Goal: Task Accomplishment & Management: Manage account settings

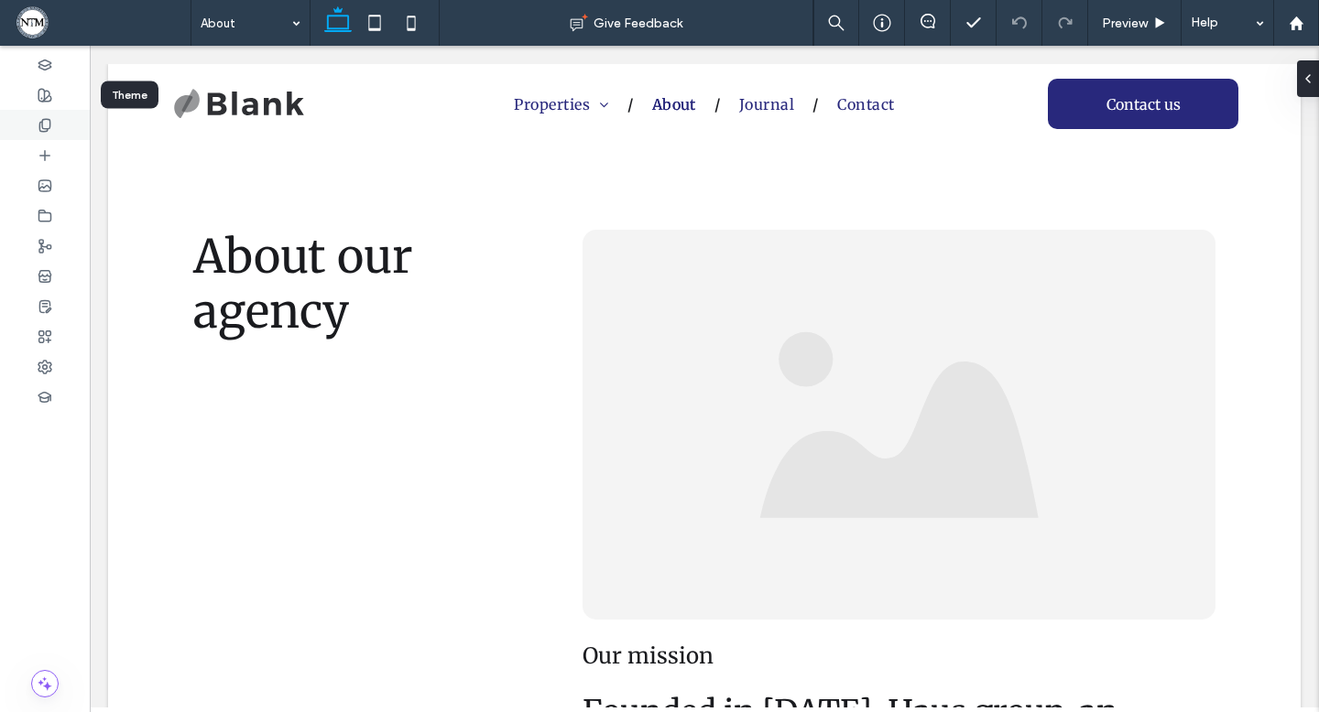
click at [30, 125] on div at bounding box center [45, 125] width 90 height 30
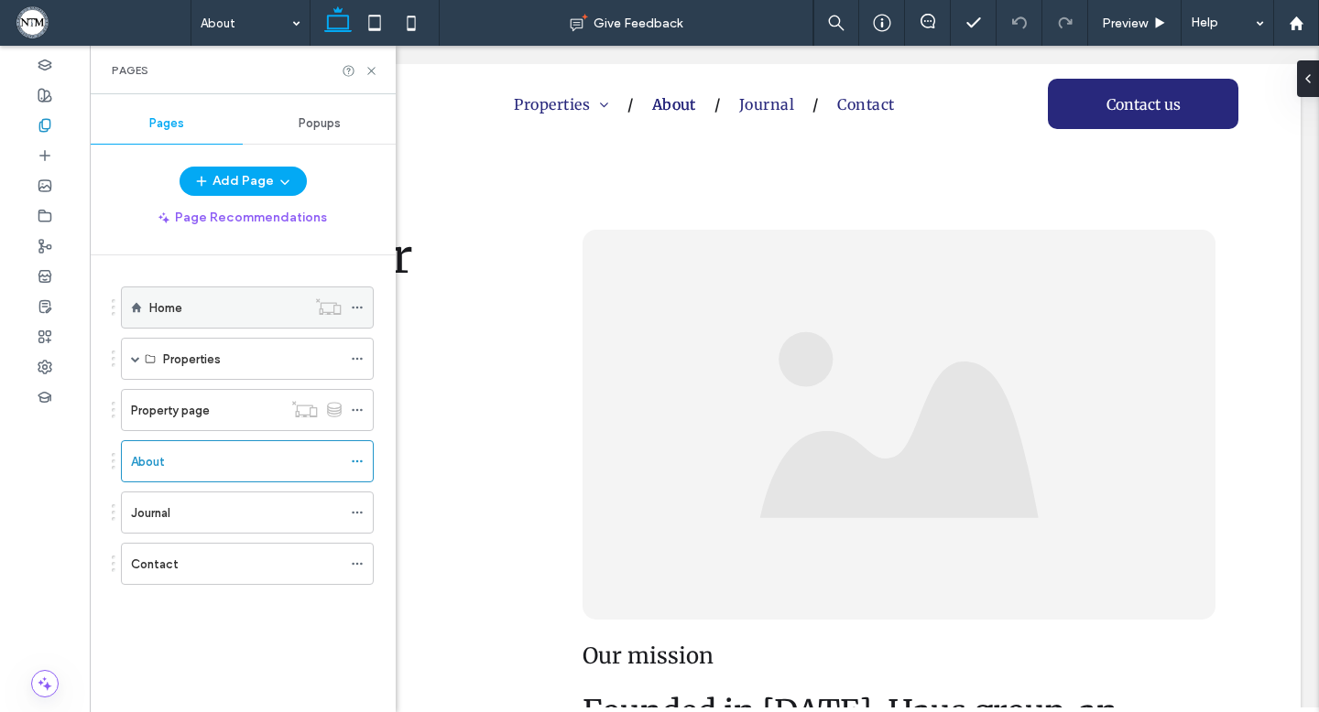
click at [198, 291] on div "Home" at bounding box center [227, 308] width 157 height 40
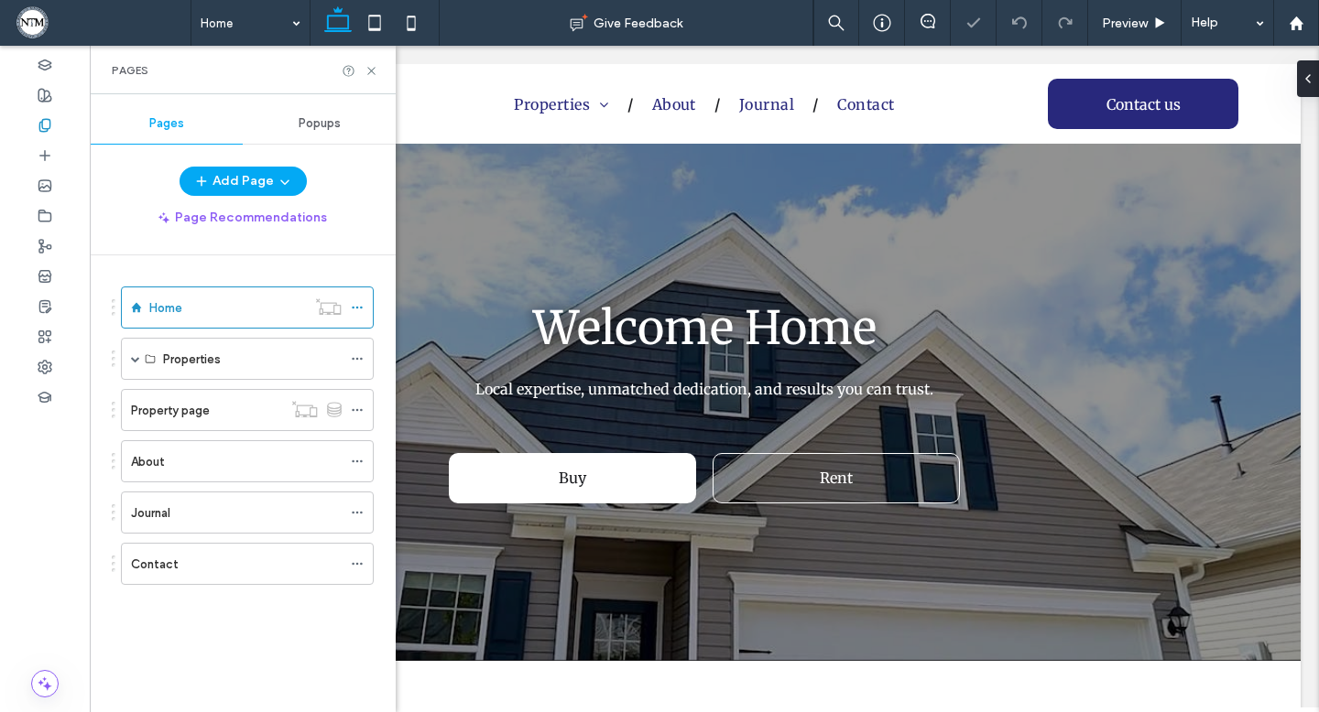
click at [372, 72] on icon at bounding box center [371, 71] width 14 height 14
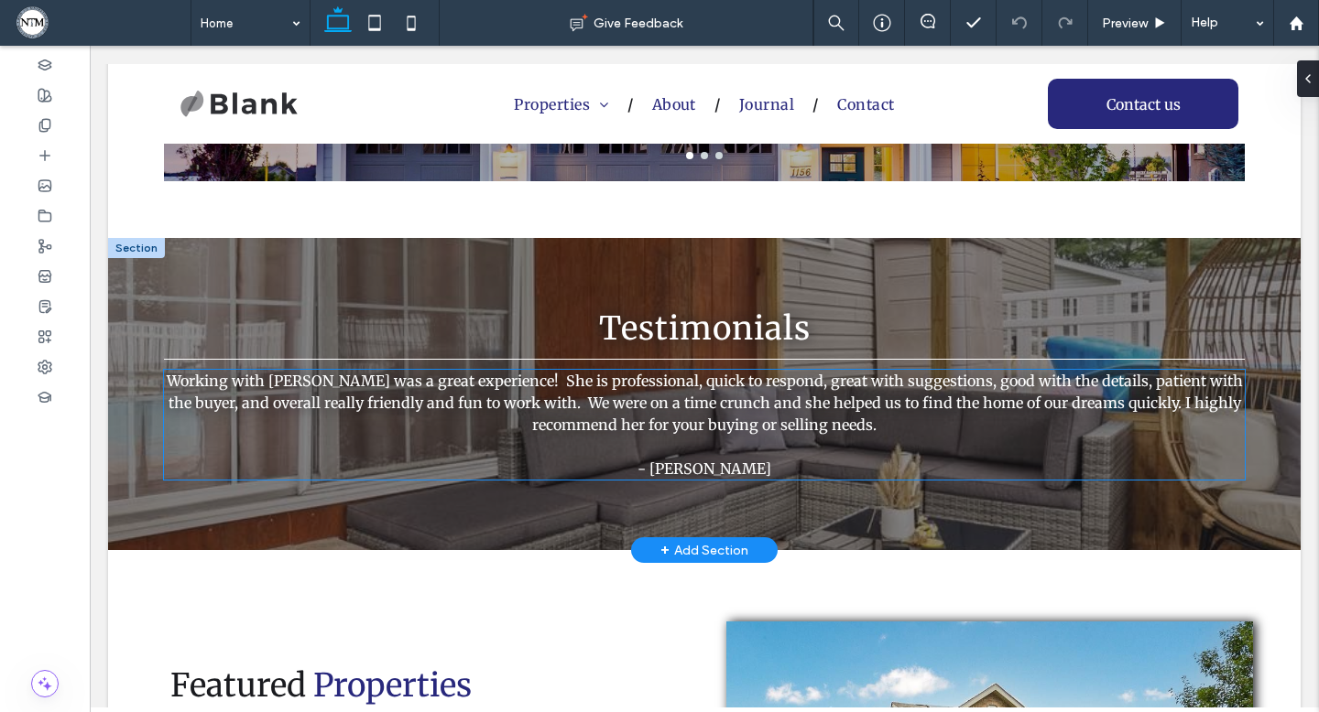
scroll to position [1593, 0]
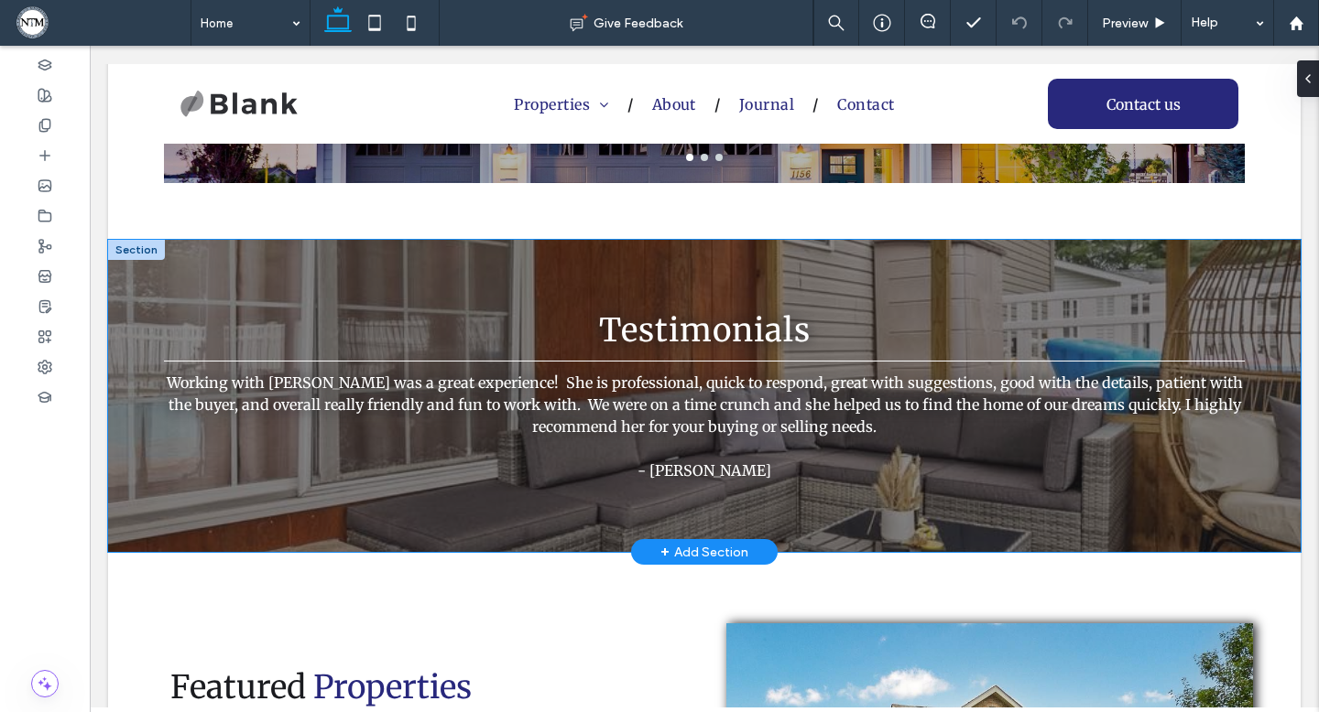
click at [422, 258] on div "Testimonials Working with Nicci was a great experience! She is professional, qu…" at bounding box center [704, 396] width 1099 height 312
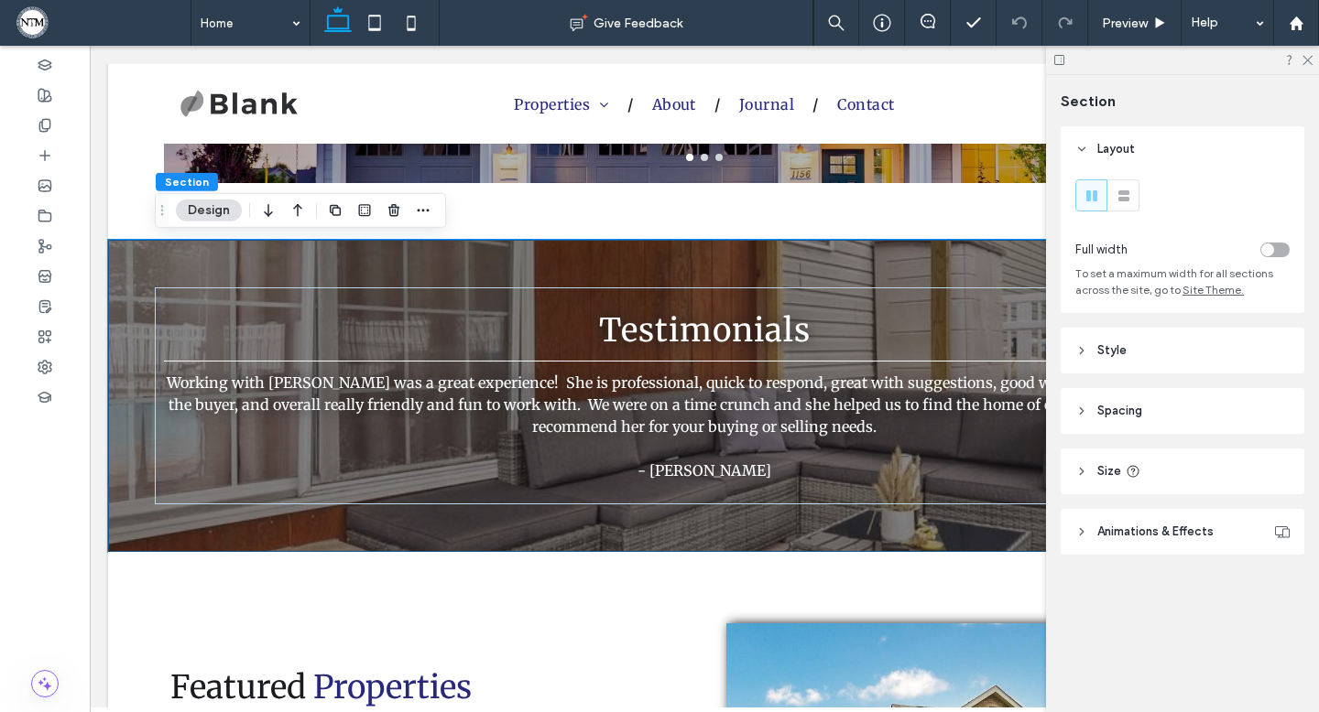
click at [270, 212] on icon "button" at bounding box center [268, 210] width 22 height 33
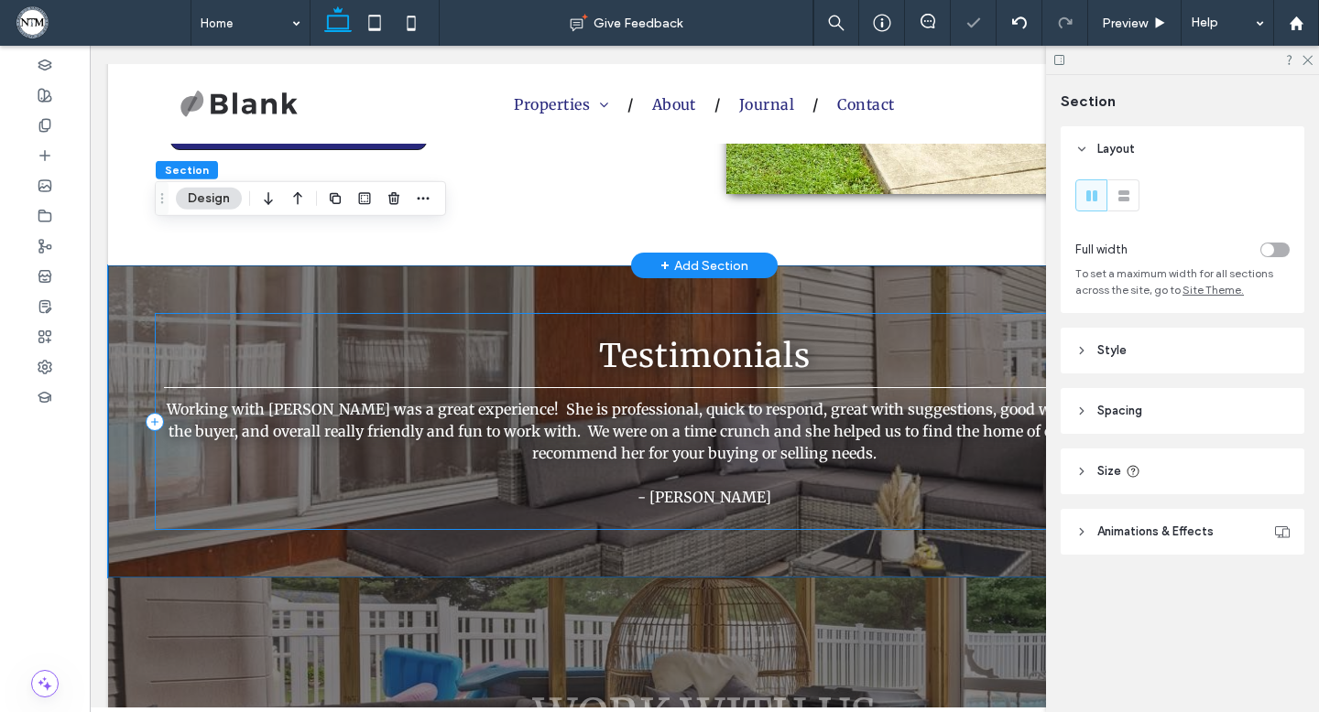
scroll to position [2161, 0]
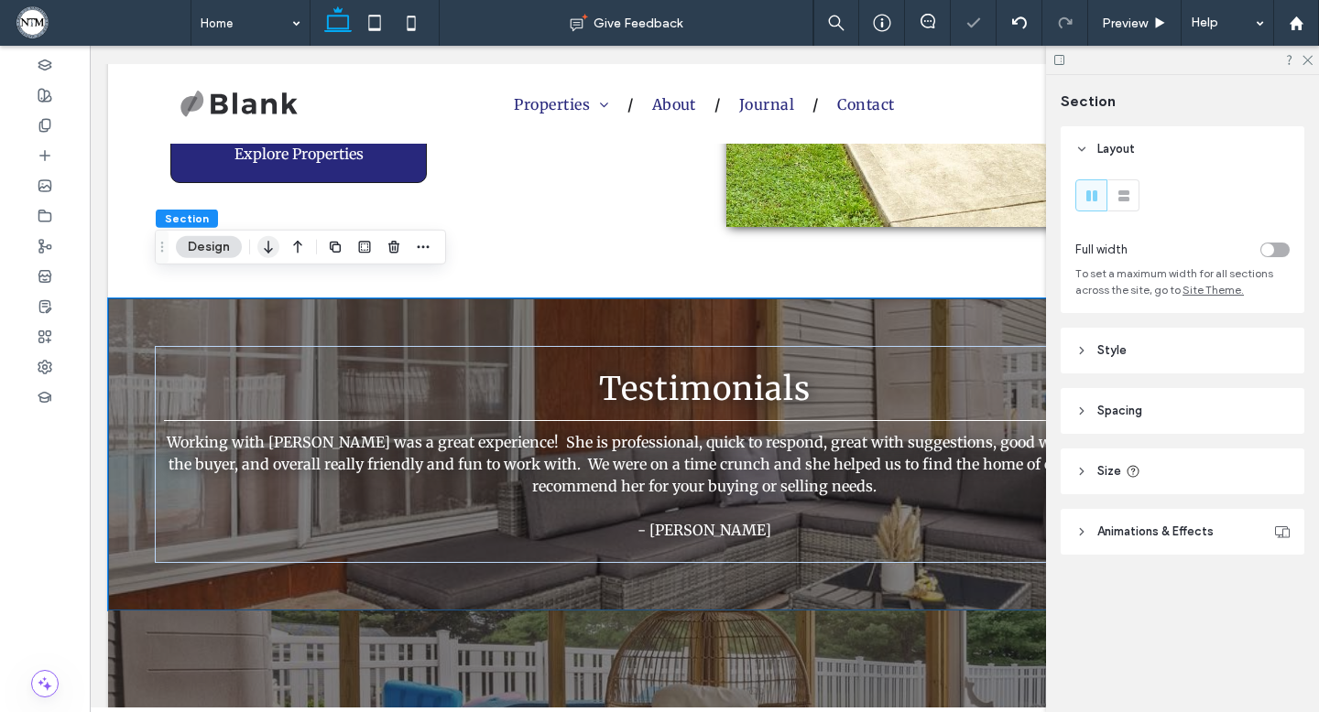
click at [266, 238] on icon "button" at bounding box center [268, 247] width 22 height 33
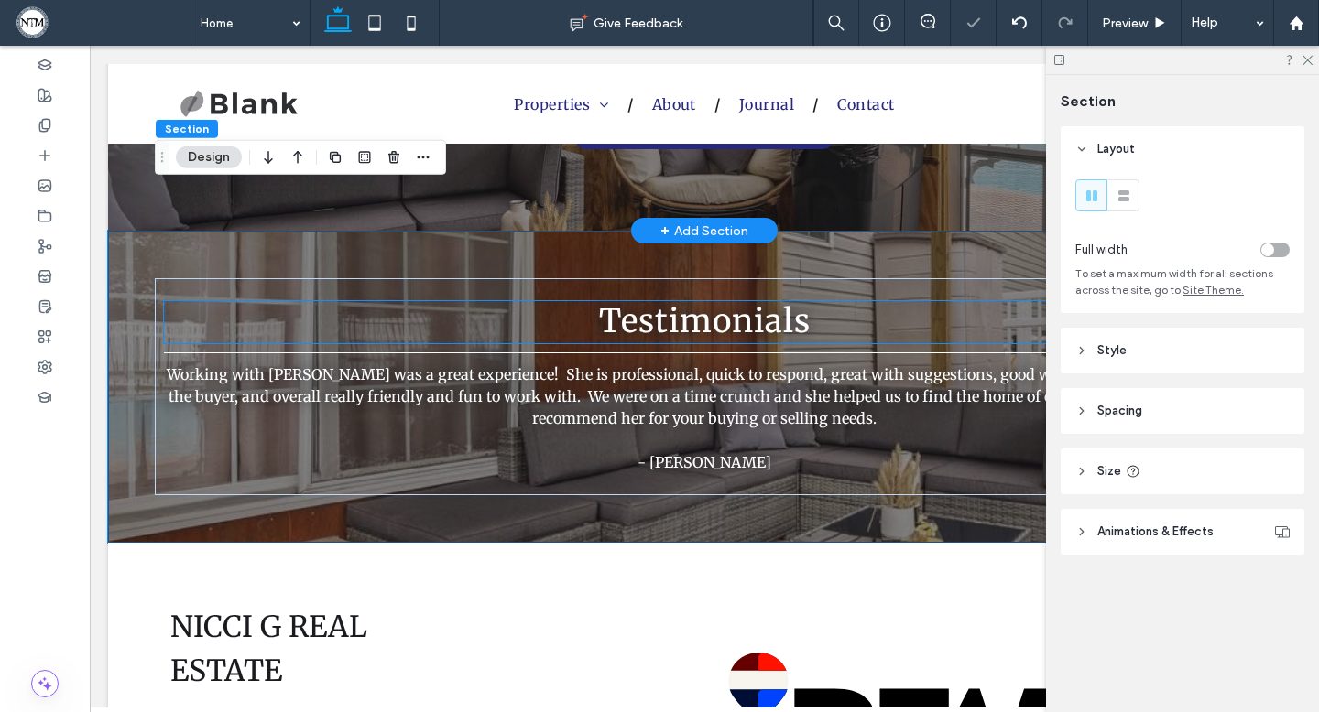
scroll to position [2637, 0]
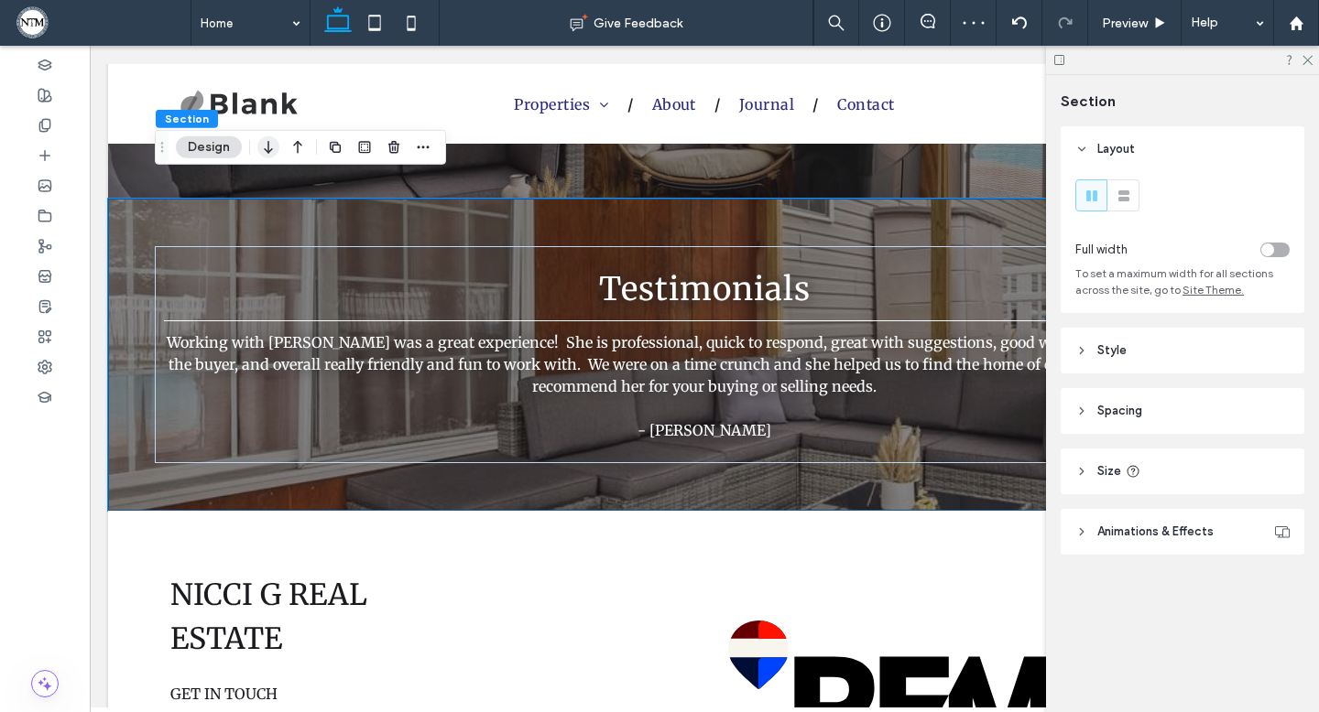
click at [269, 144] on icon "button" at bounding box center [268, 147] width 22 height 33
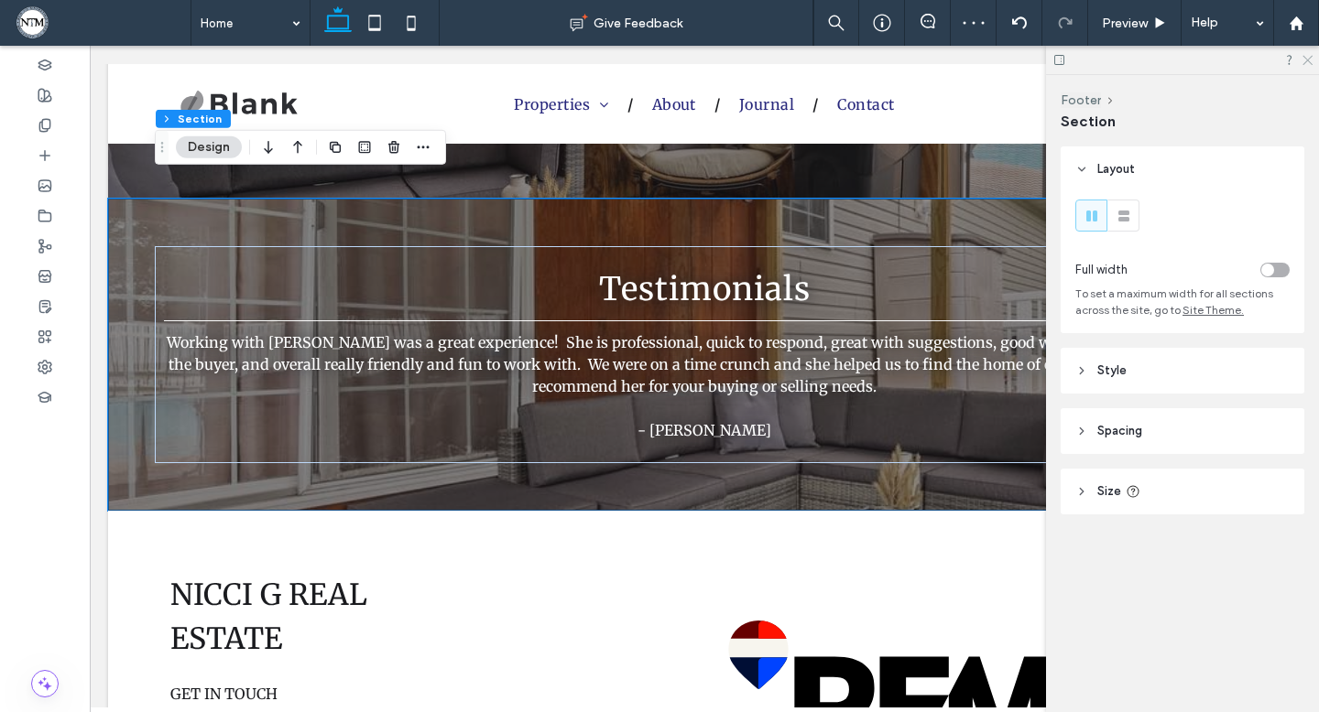
click at [1310, 60] on icon at bounding box center [1306, 59] width 12 height 12
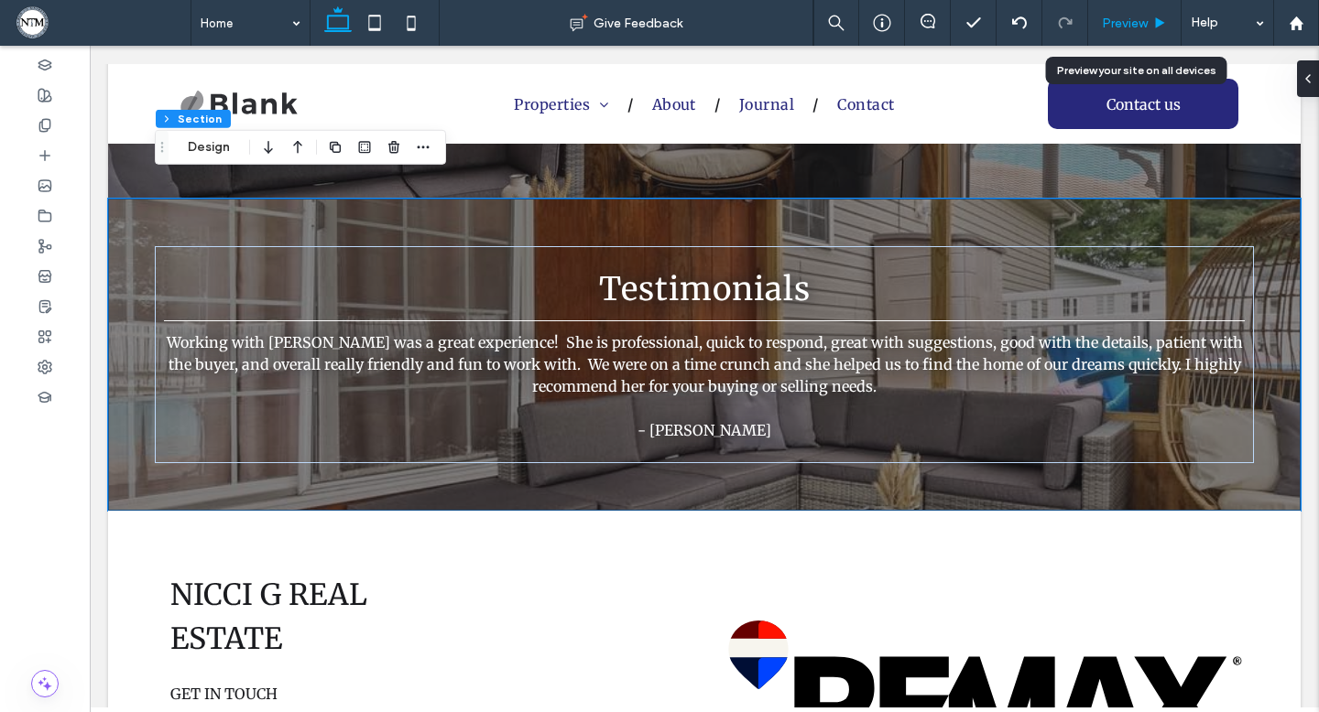
click at [1156, 16] on icon at bounding box center [1160, 23] width 14 height 14
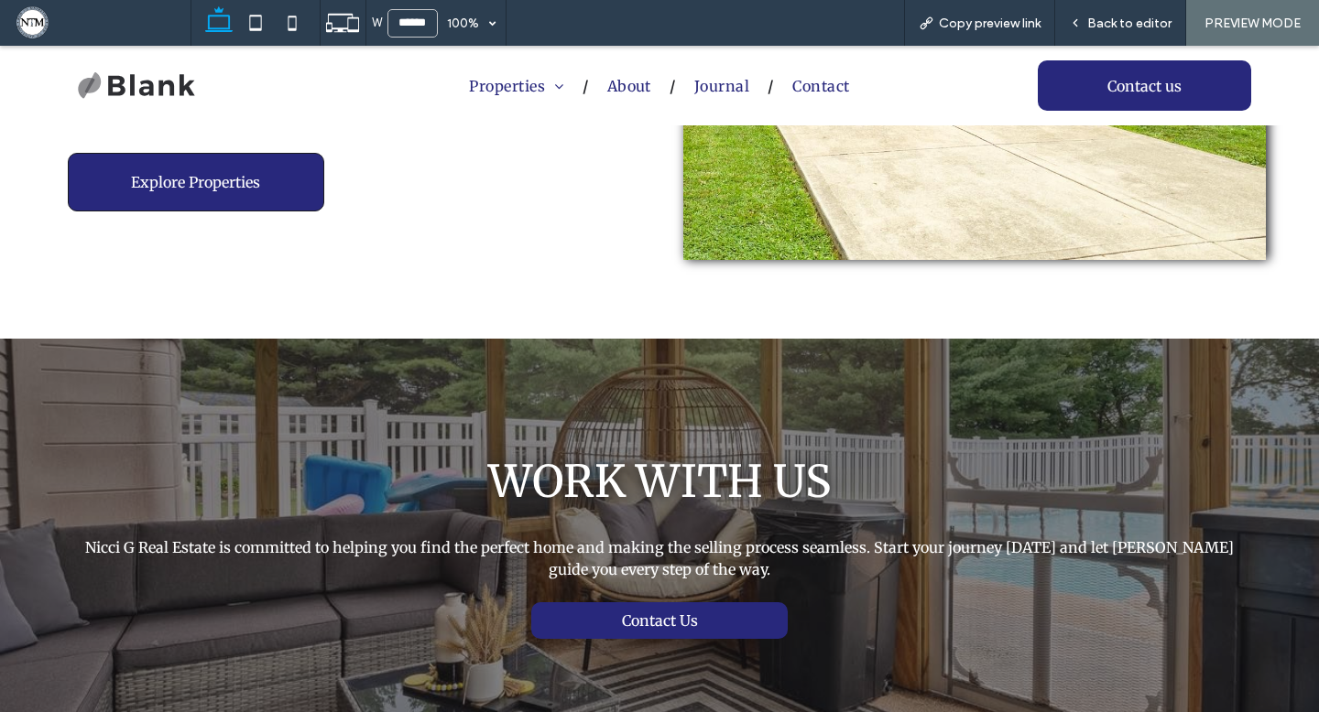
scroll to position [2145, 0]
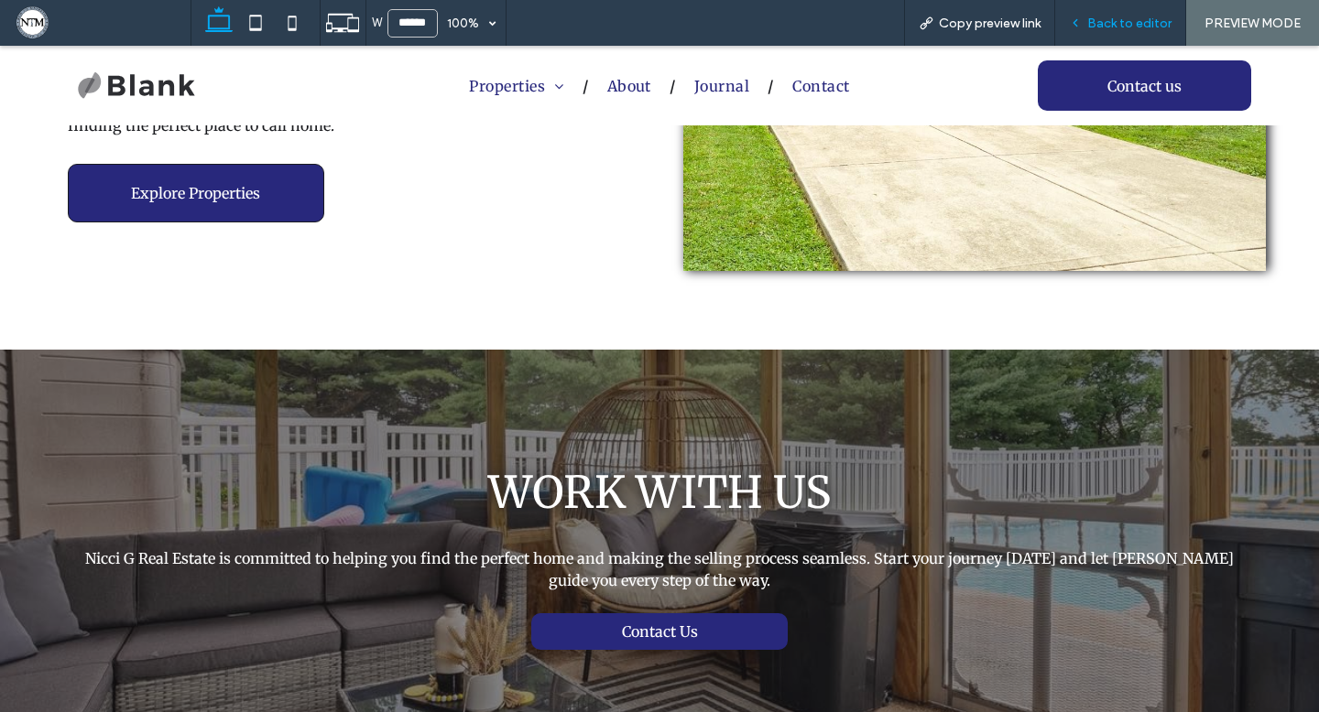
click at [1077, 20] on icon at bounding box center [1075, 22] width 13 height 13
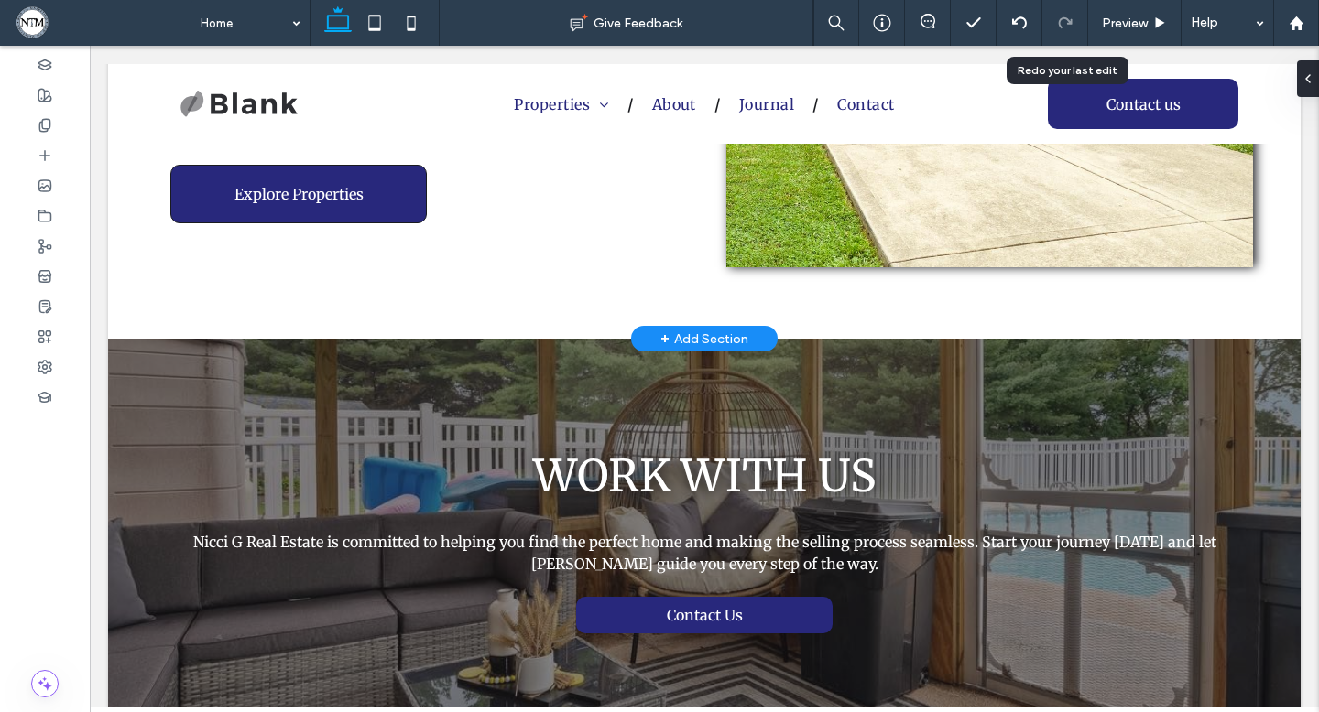
scroll to position [2101, 0]
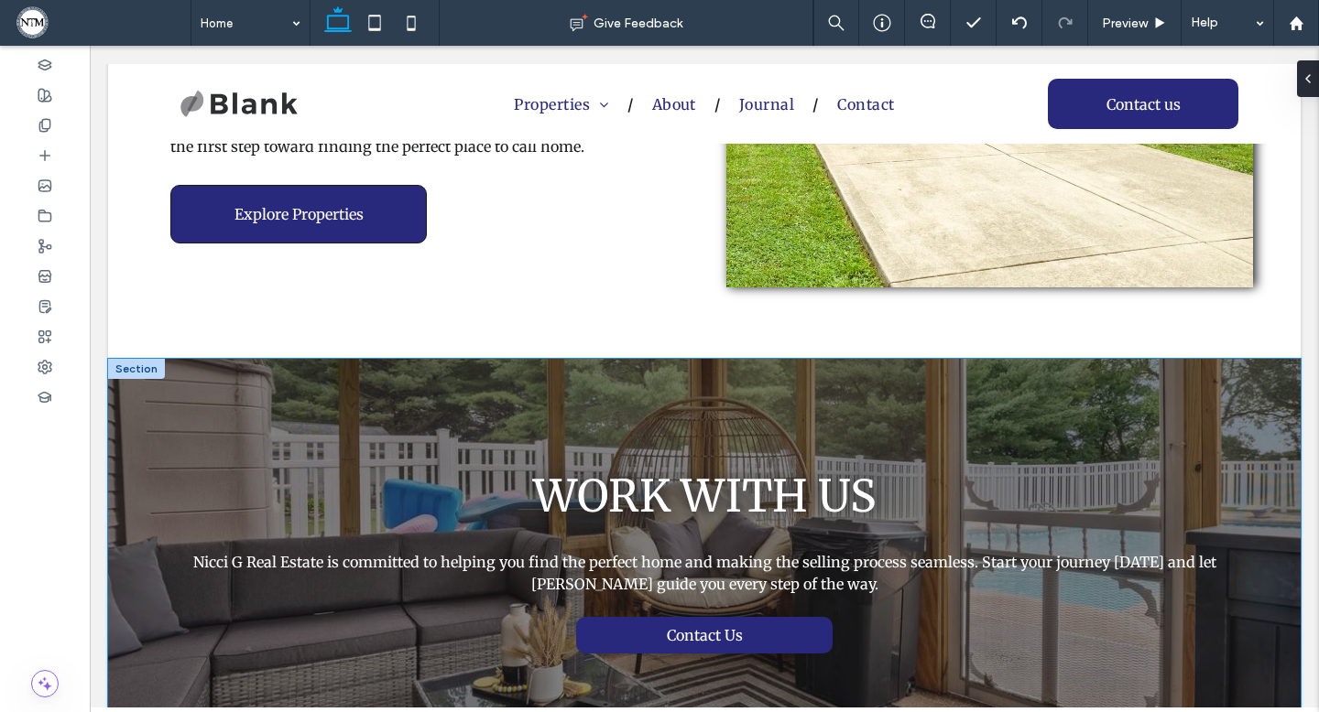
click at [616, 366] on div "WORK WITH US Nicci G Real Estate is committed to helping you find the perfect h…" at bounding box center [704, 547] width 1192 height 376
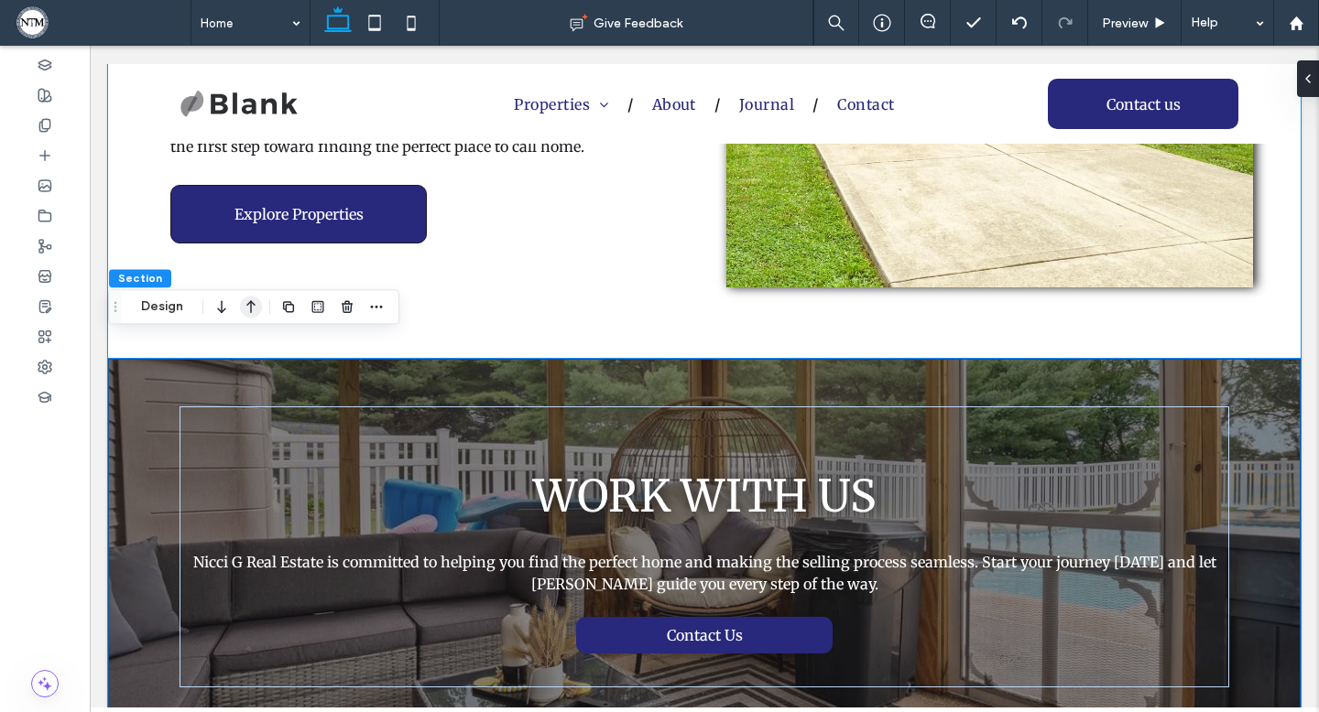
click at [246, 310] on icon "button" at bounding box center [251, 306] width 22 height 33
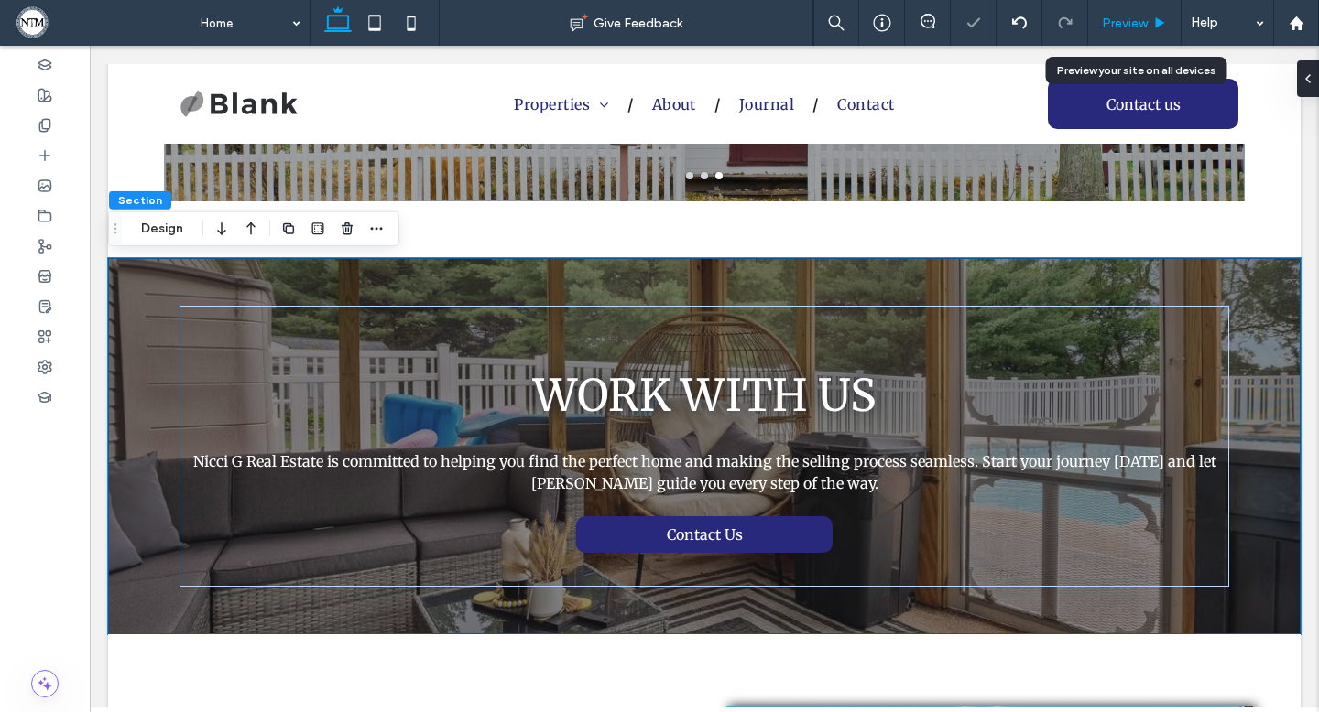
click at [1165, 24] on icon at bounding box center [1160, 23] width 14 height 14
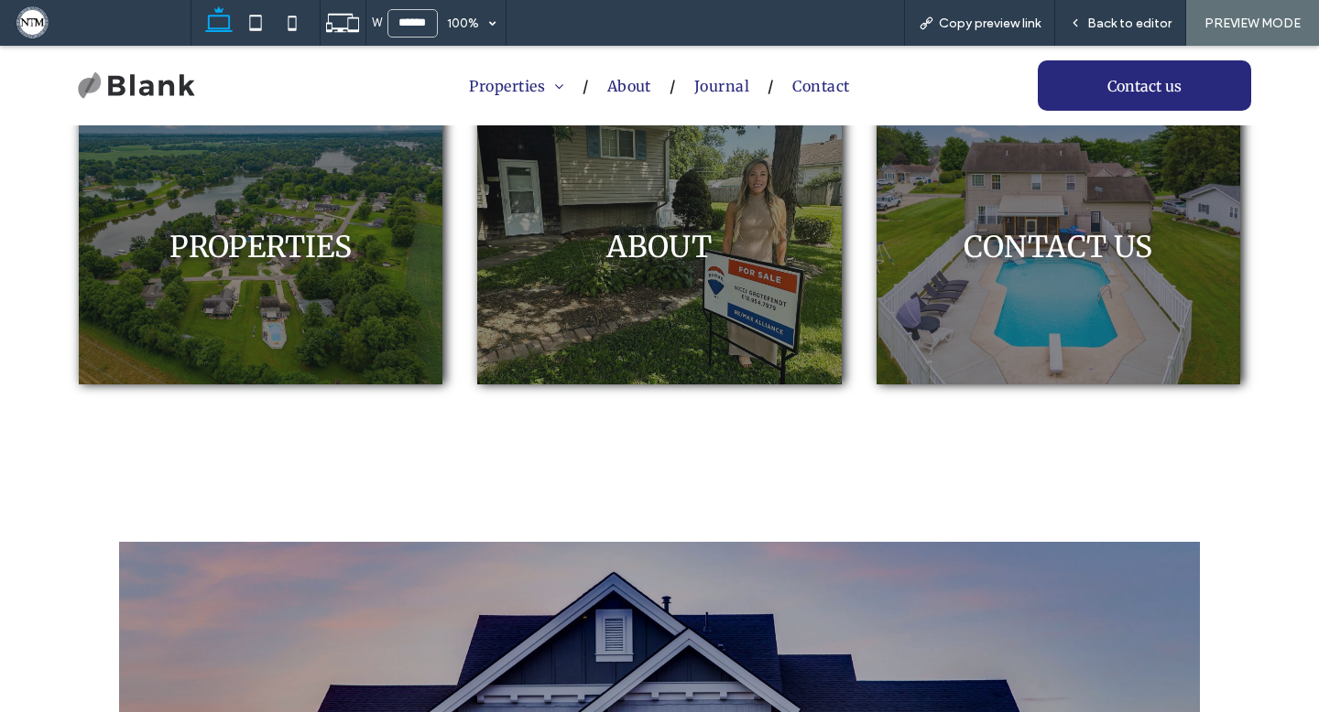
scroll to position [518, 0]
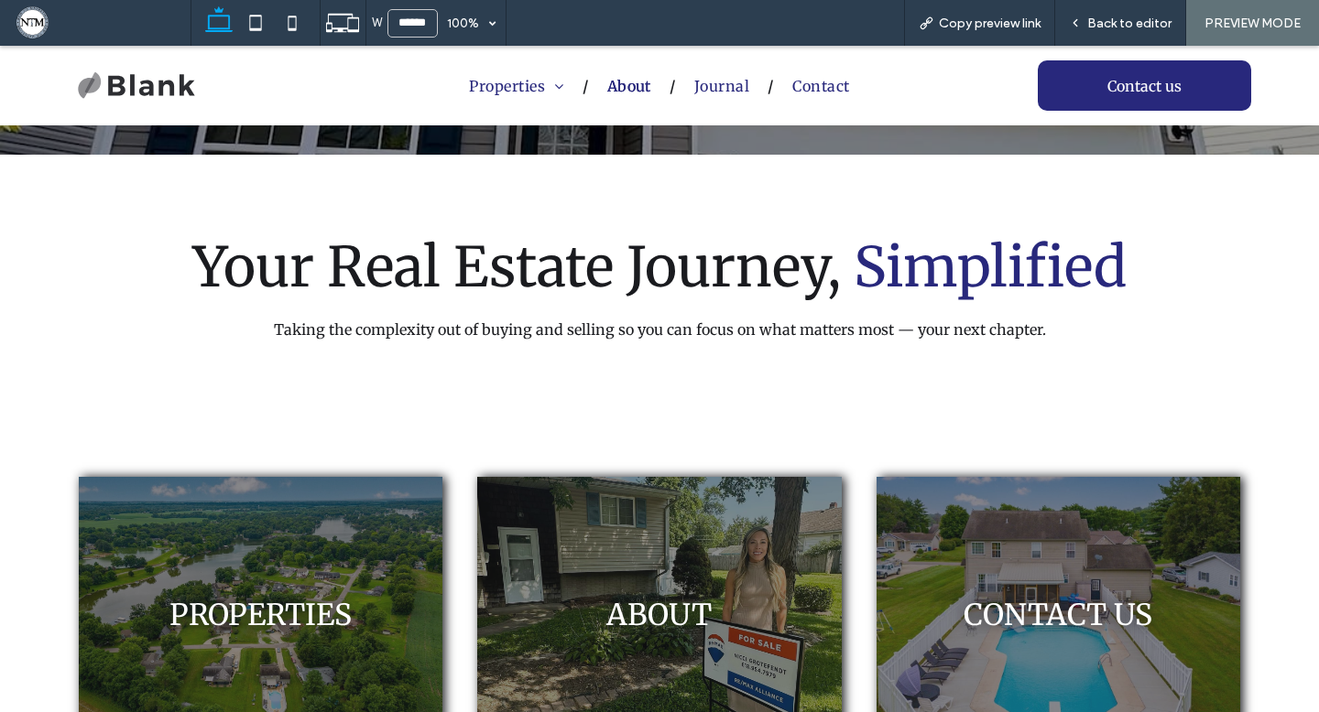
click at [627, 83] on span "About" at bounding box center [629, 86] width 44 height 18
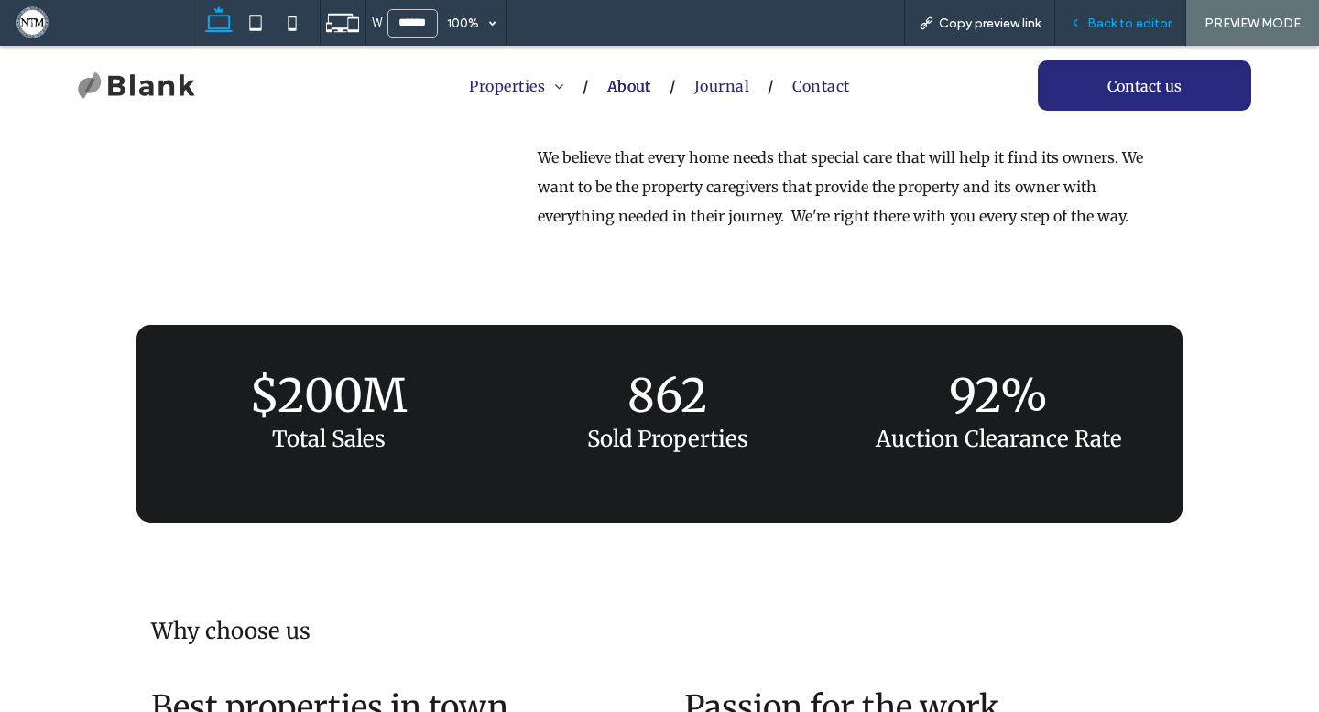
click at [1076, 16] on div "Back to editor" at bounding box center [1120, 24] width 130 height 16
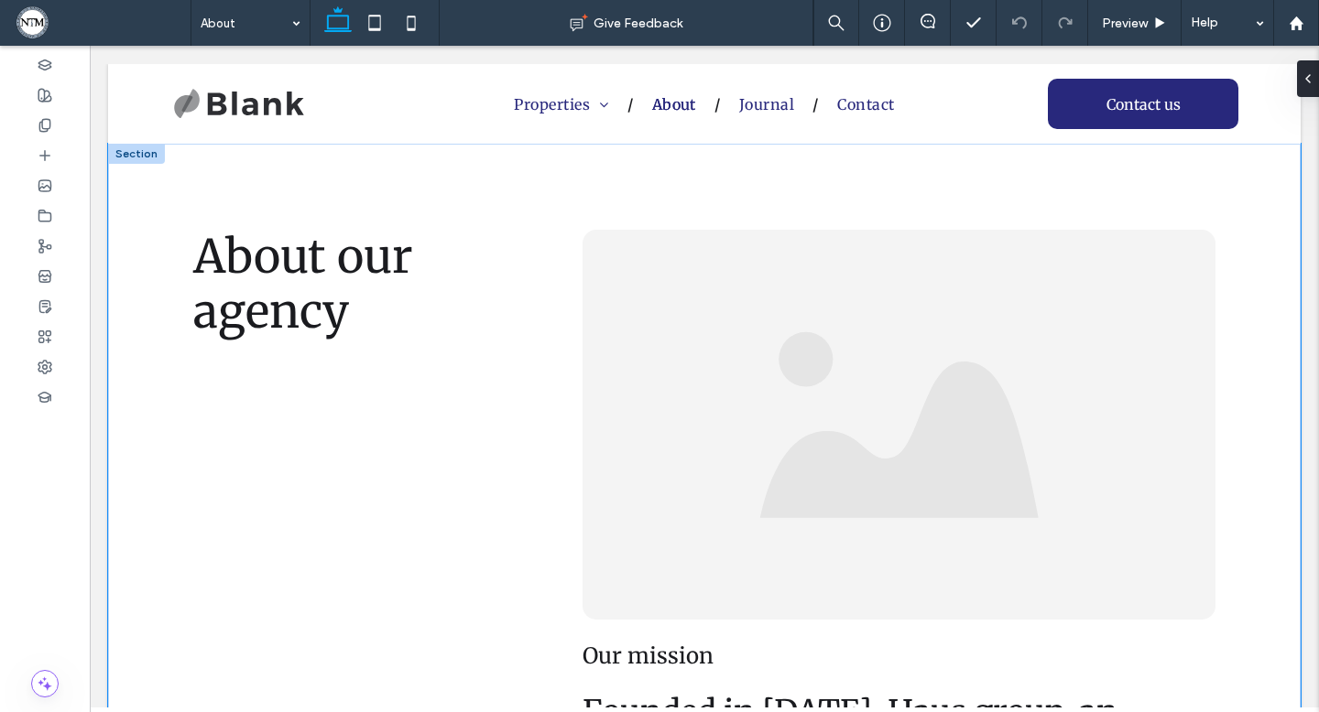
click at [321, 190] on div "About our agency Our mission Founded in 2010, Haus group, an innovative real es…" at bounding box center [704, 625] width 1099 height 962
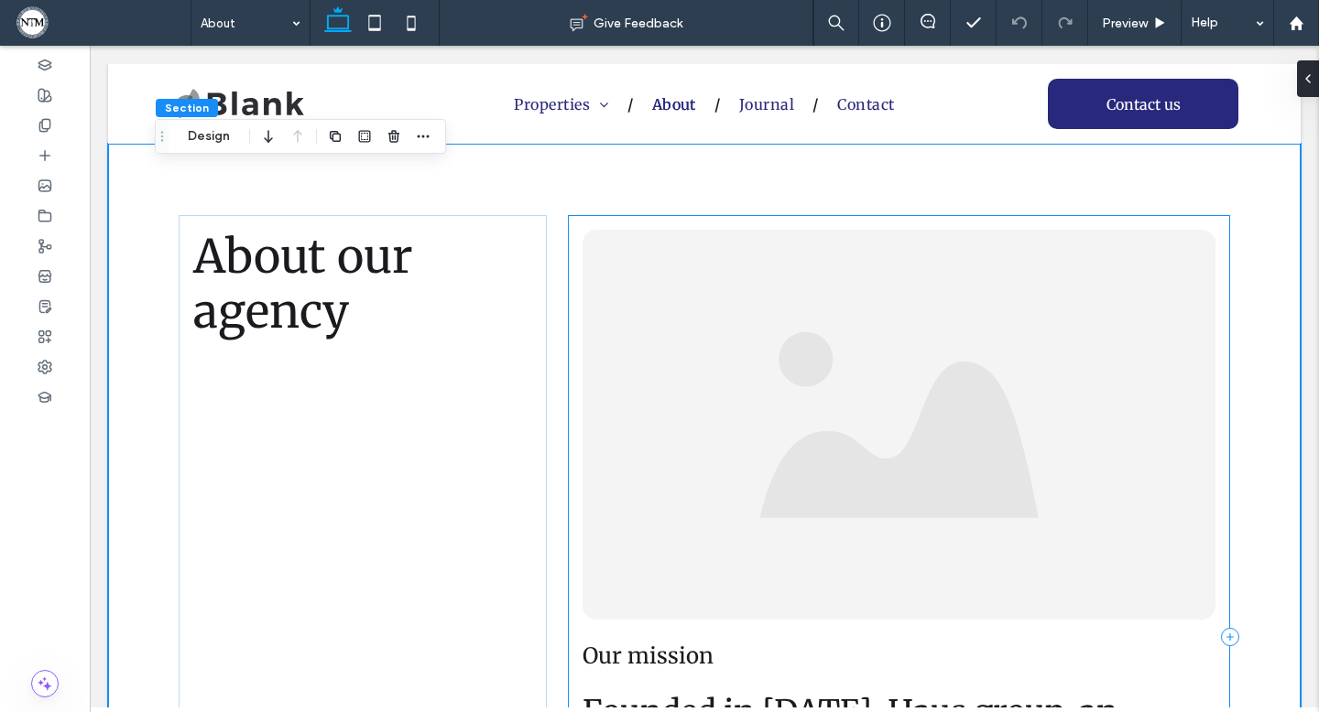
click at [1223, 272] on div "Our mission Founded in 2010, Haus group, an innovative real estate firm, operat…" at bounding box center [899, 636] width 662 height 843
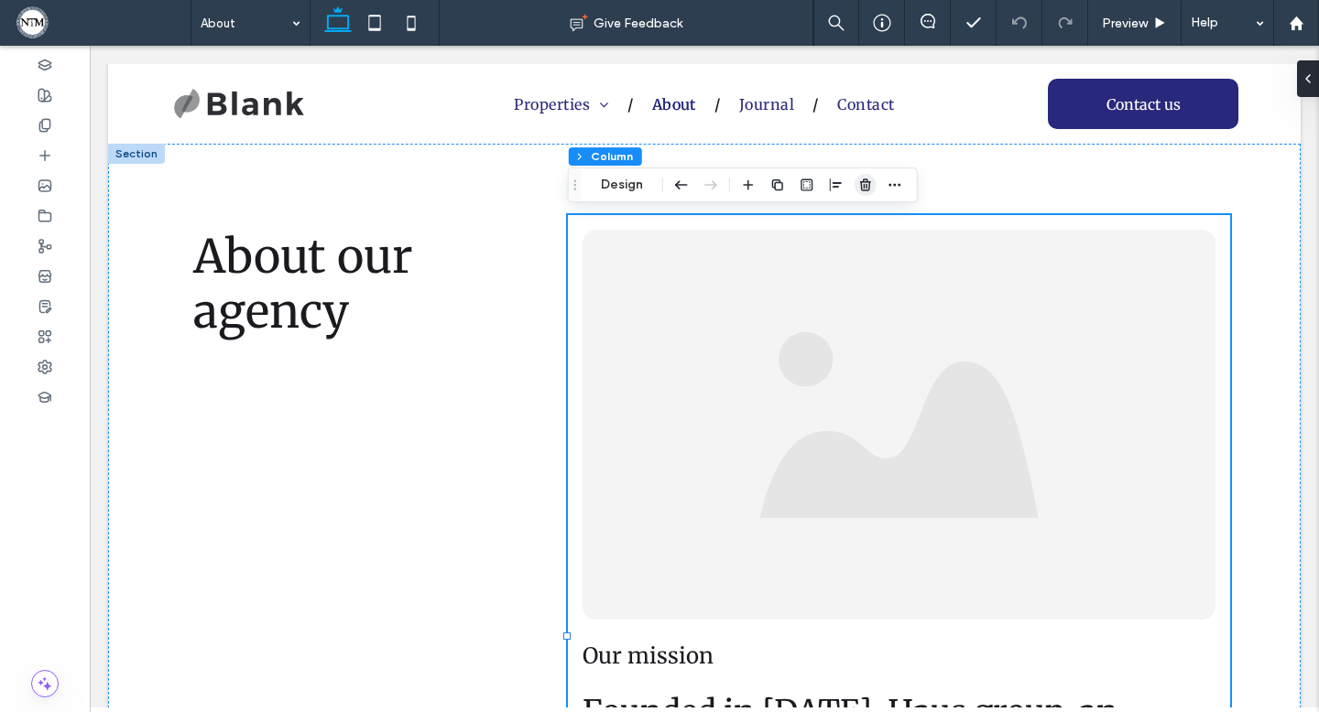
click at [865, 181] on use "button" at bounding box center [865, 185] width 11 height 12
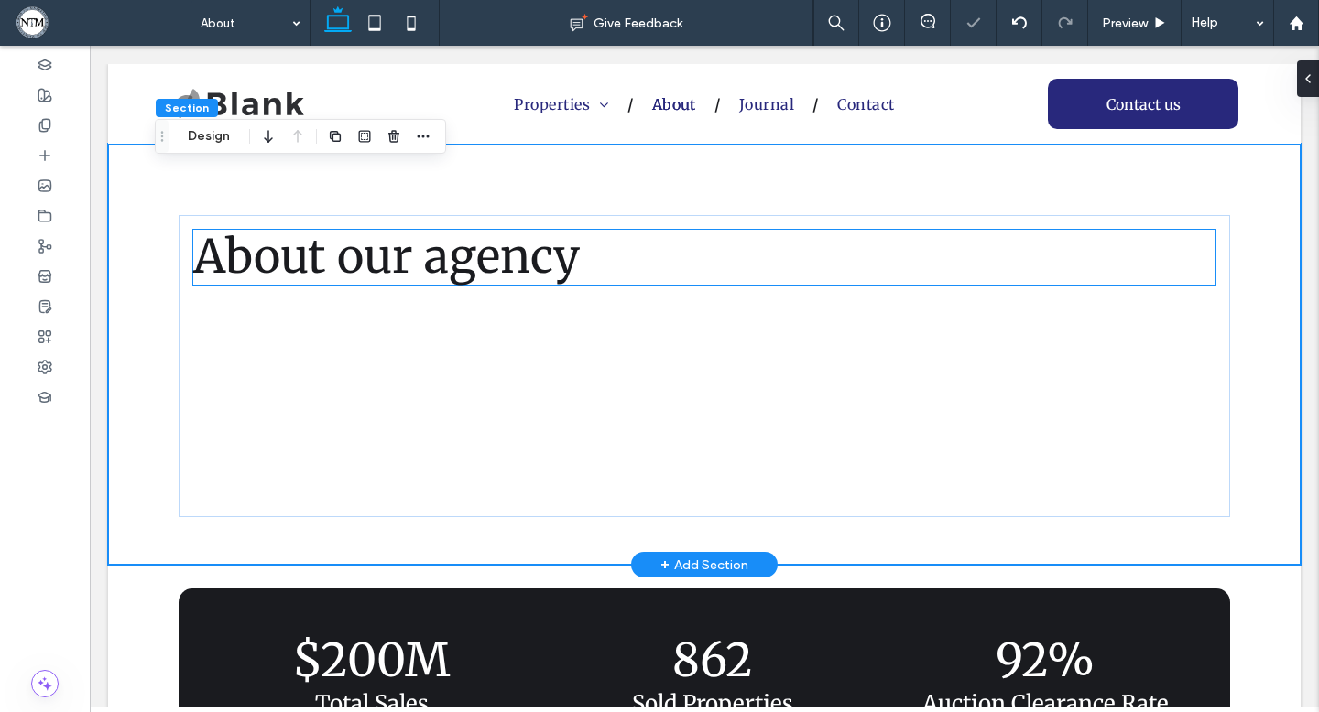
click at [795, 266] on h1 "About our agency" at bounding box center [704, 257] width 1022 height 55
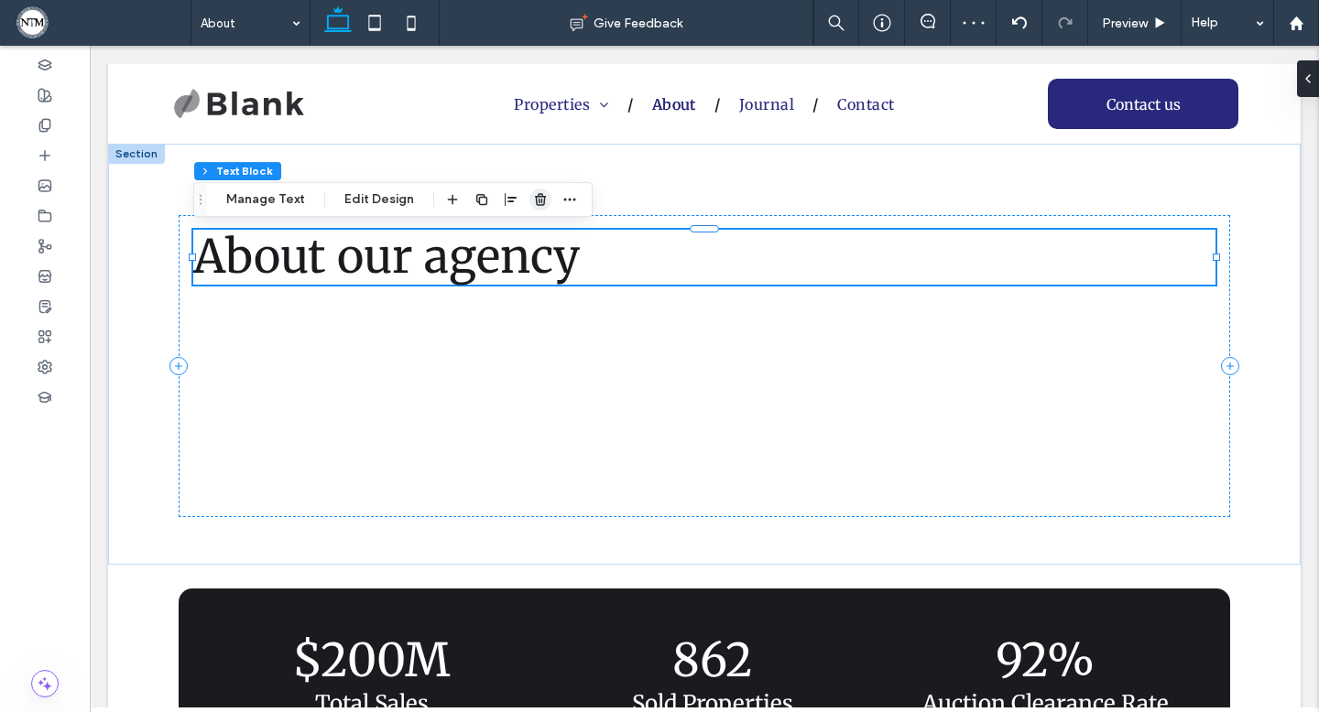
click at [533, 204] on icon "button" at bounding box center [540, 199] width 15 height 15
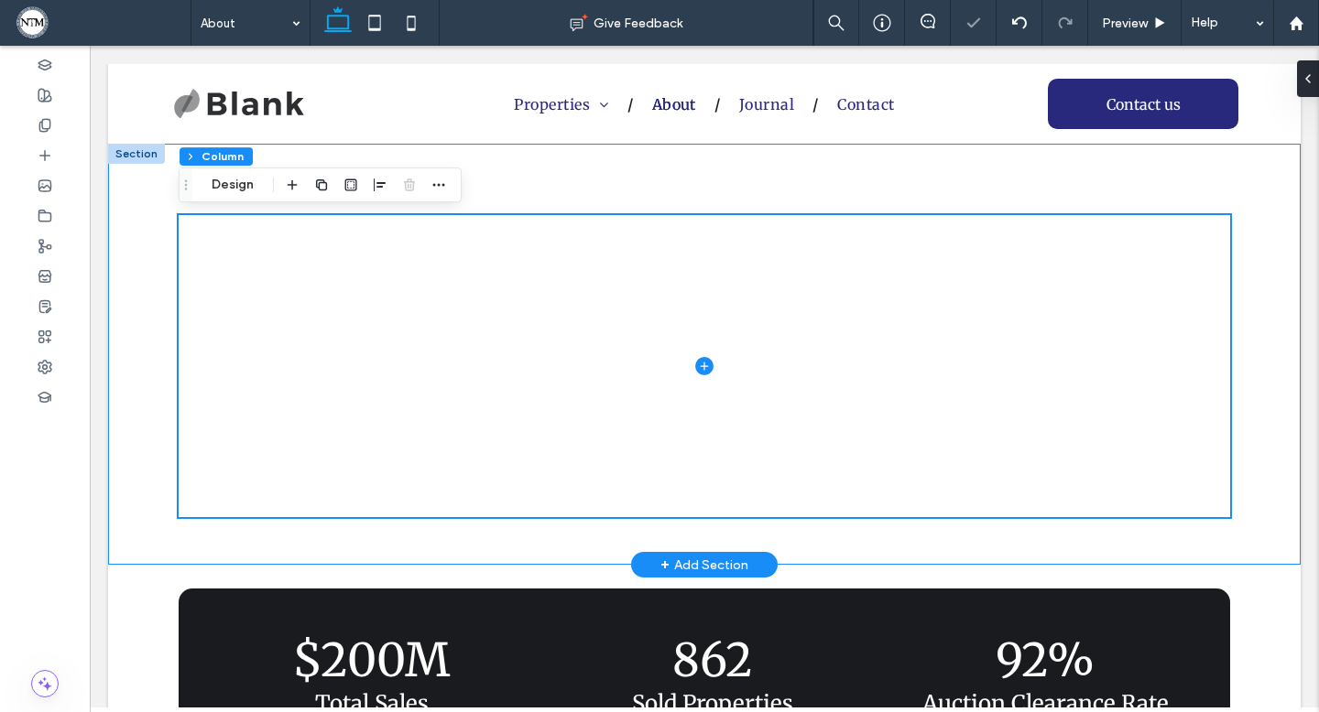
click at [472, 172] on div at bounding box center [704, 354] width 1099 height 421
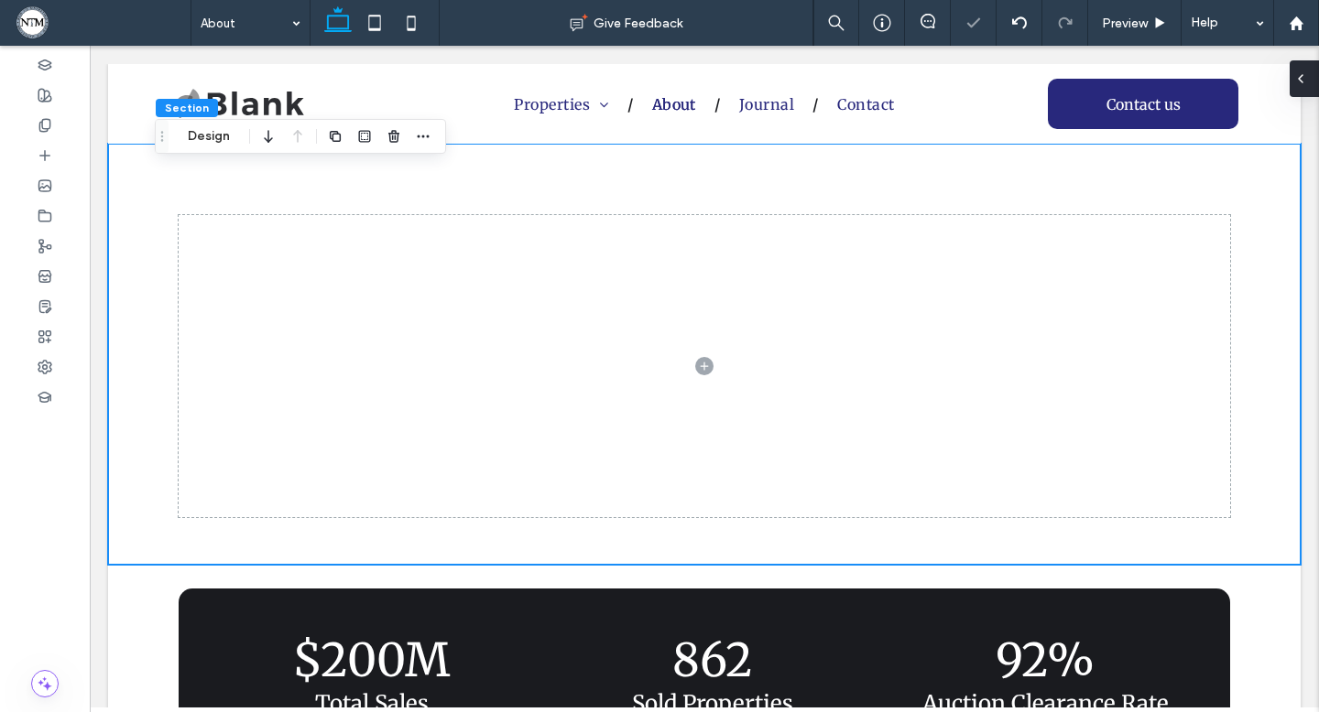
click at [1308, 82] on div at bounding box center [1303, 78] width 29 height 37
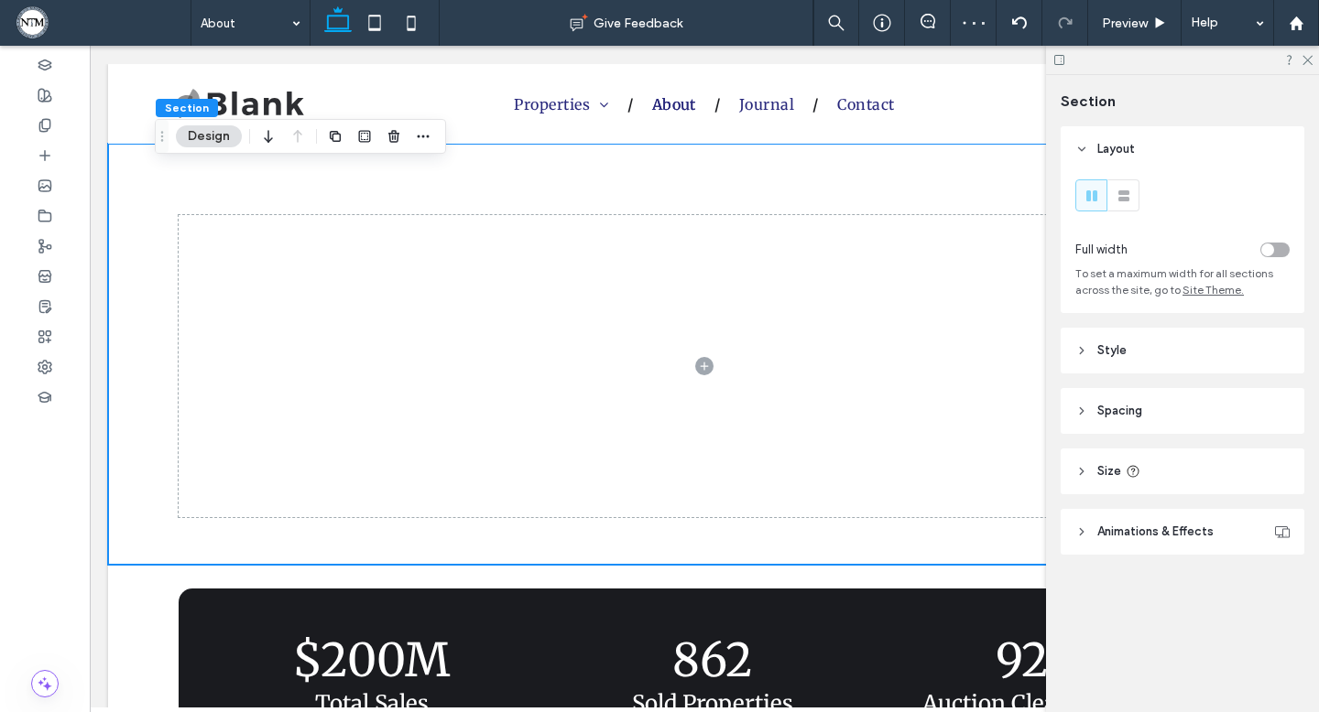
click at [1127, 363] on header "Style" at bounding box center [1182, 351] width 244 height 46
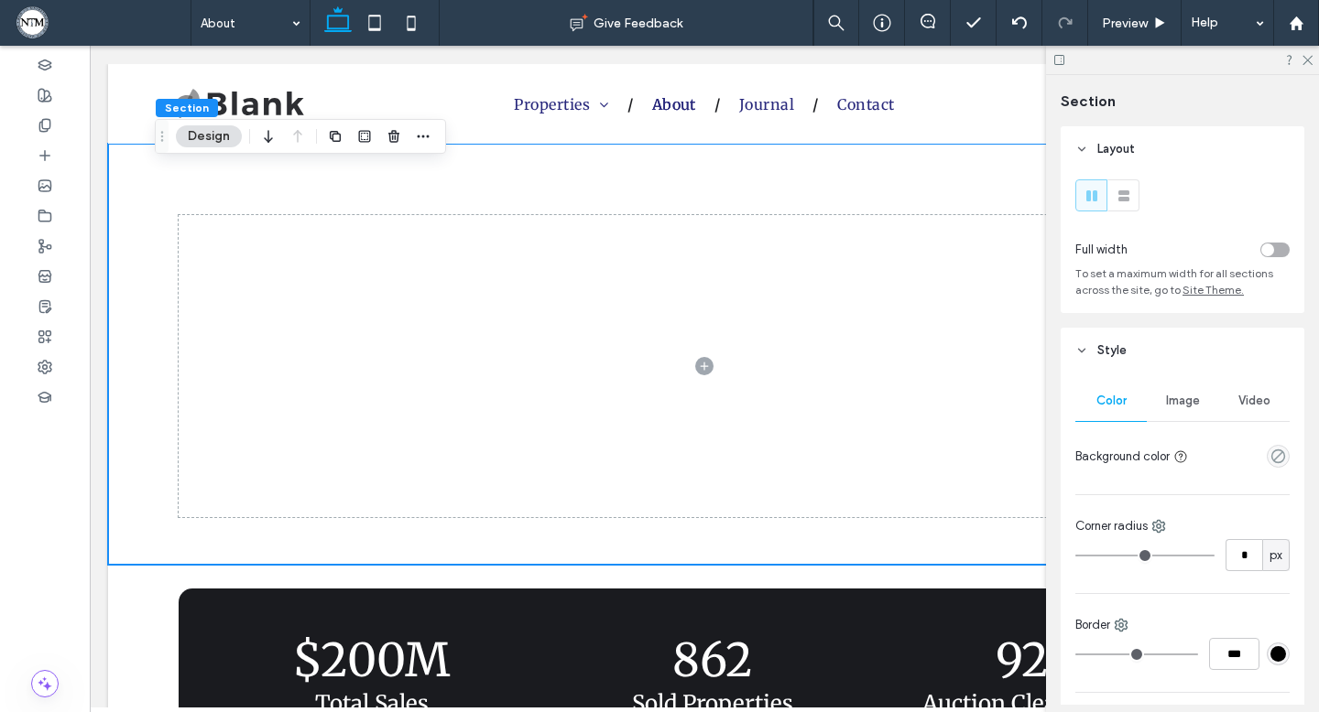
click at [1183, 408] on span "Image" at bounding box center [1183, 401] width 34 height 15
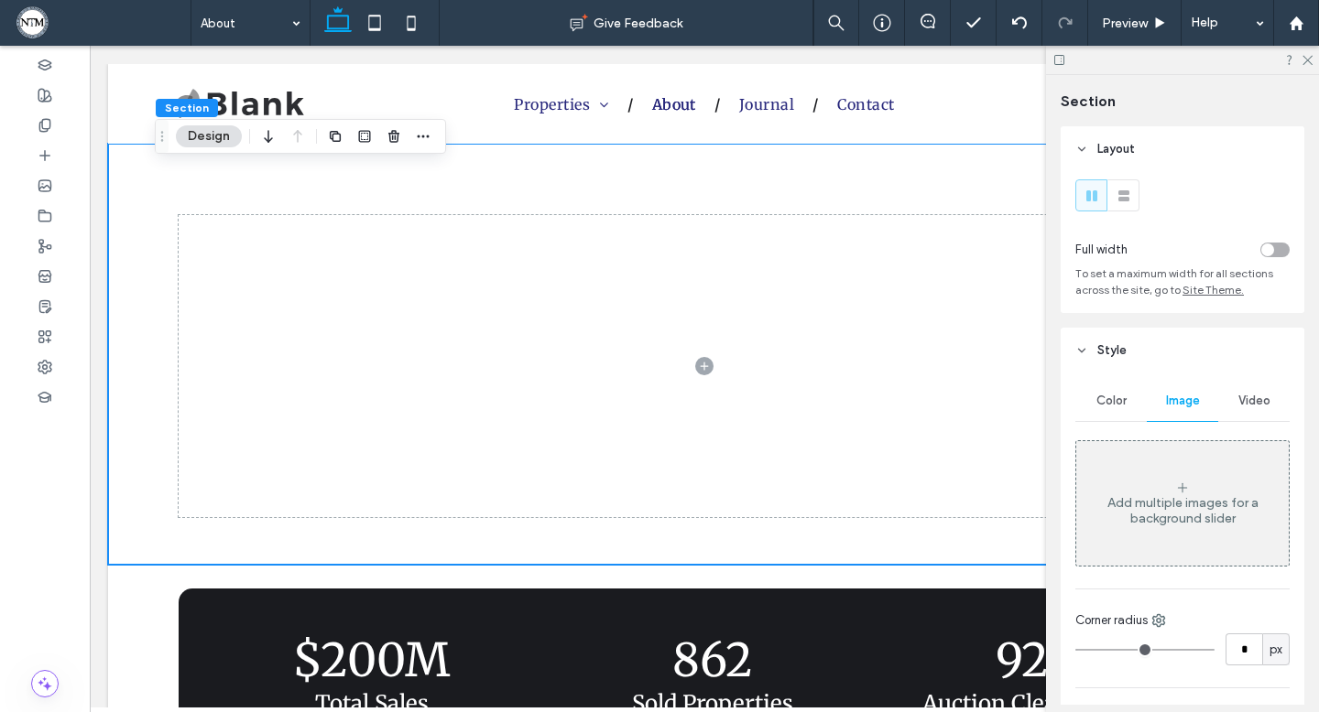
click at [1157, 538] on div "Add multiple images for a background slider" at bounding box center [1182, 503] width 212 height 121
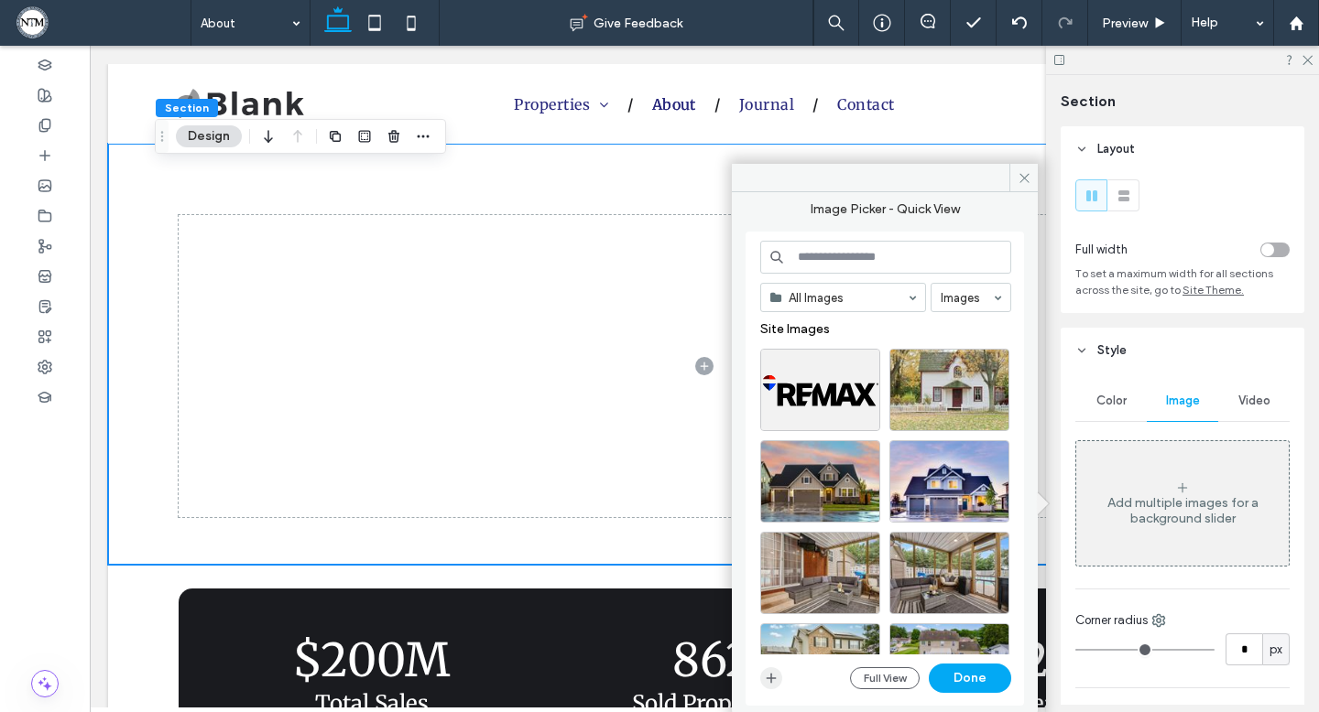
click at [769, 678] on use "button" at bounding box center [771, 679] width 10 height 10
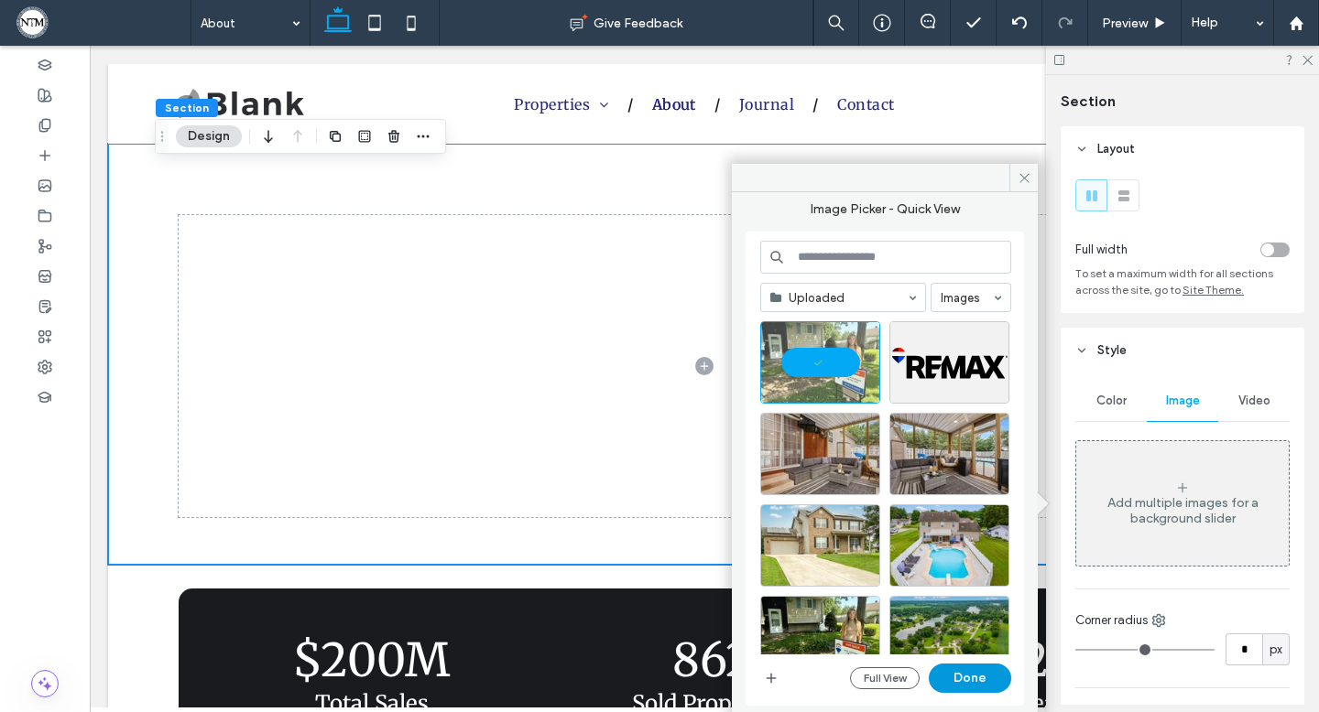
drag, startPoint x: 967, startPoint y: 682, endPoint x: 877, endPoint y: 636, distance: 100.8
click at [967, 682] on button "Done" at bounding box center [970, 678] width 82 height 29
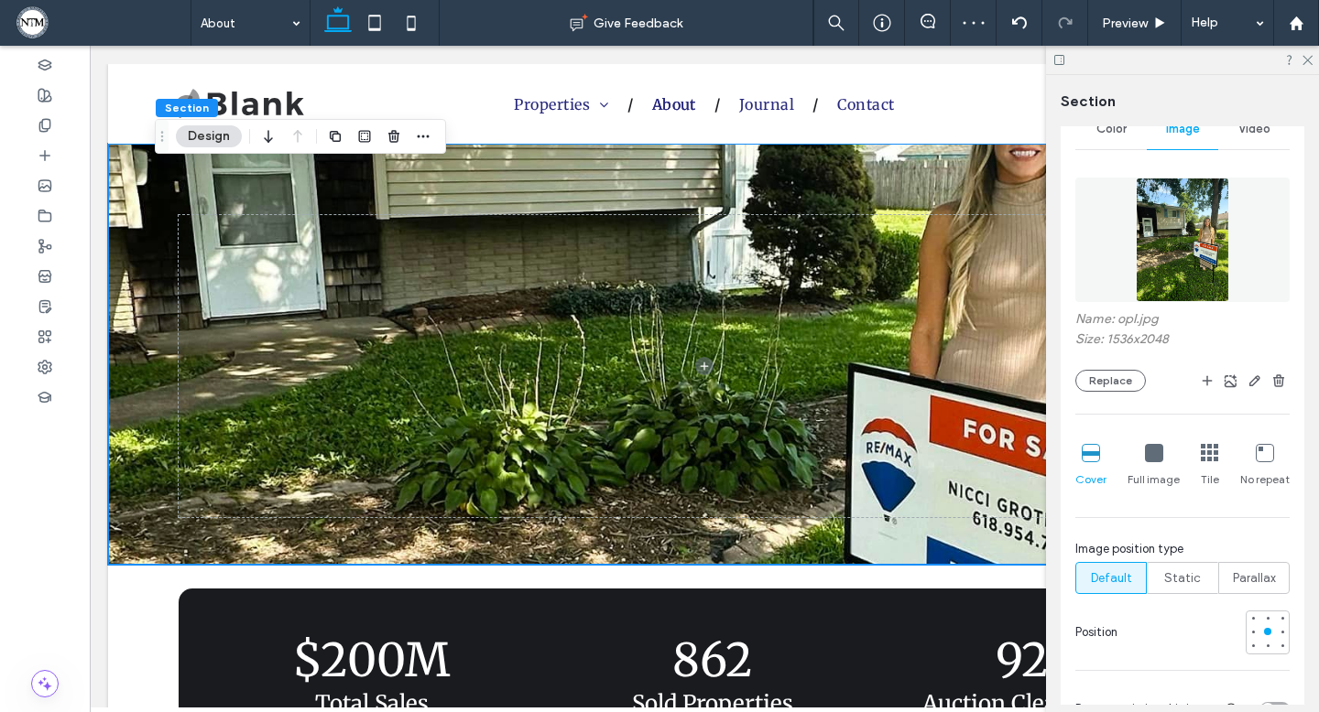
scroll to position [271, 0]
click at [1266, 648] on div at bounding box center [1267, 647] width 7 height 7
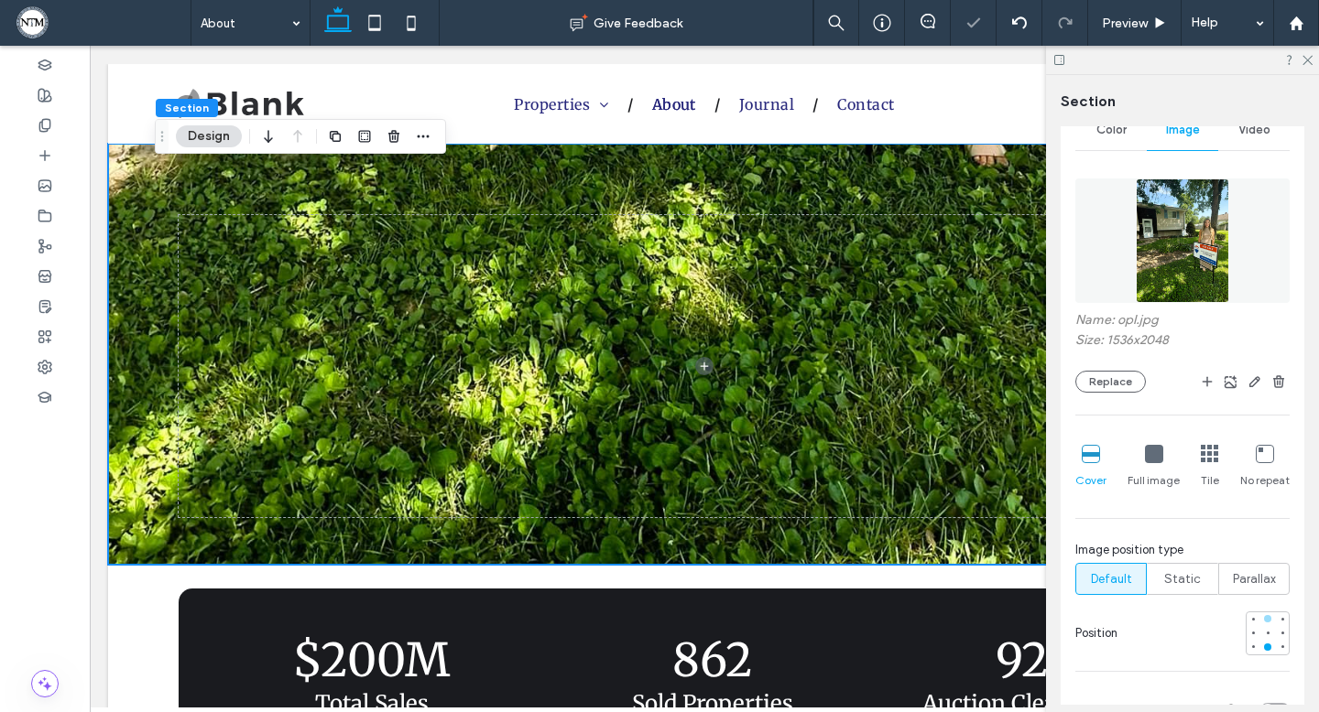
click at [1268, 618] on div at bounding box center [1267, 618] width 7 height 7
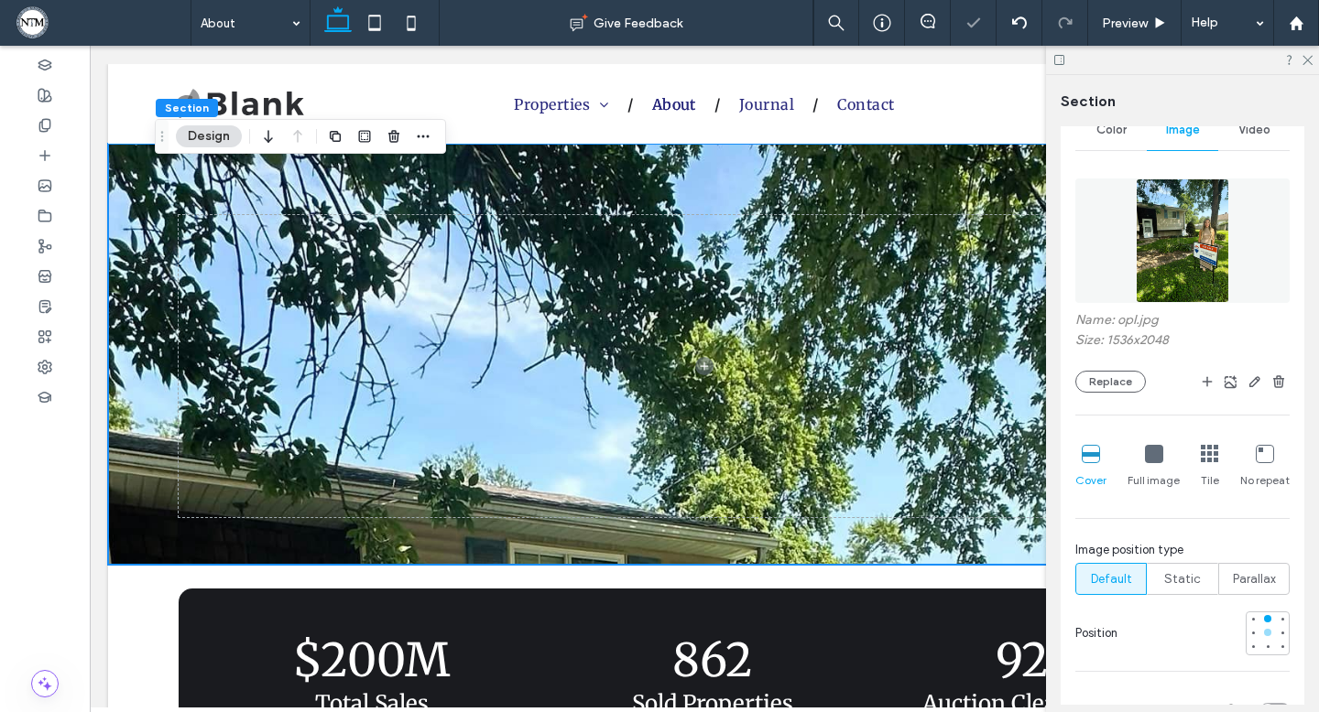
click at [1268, 633] on div at bounding box center [1267, 632] width 7 height 7
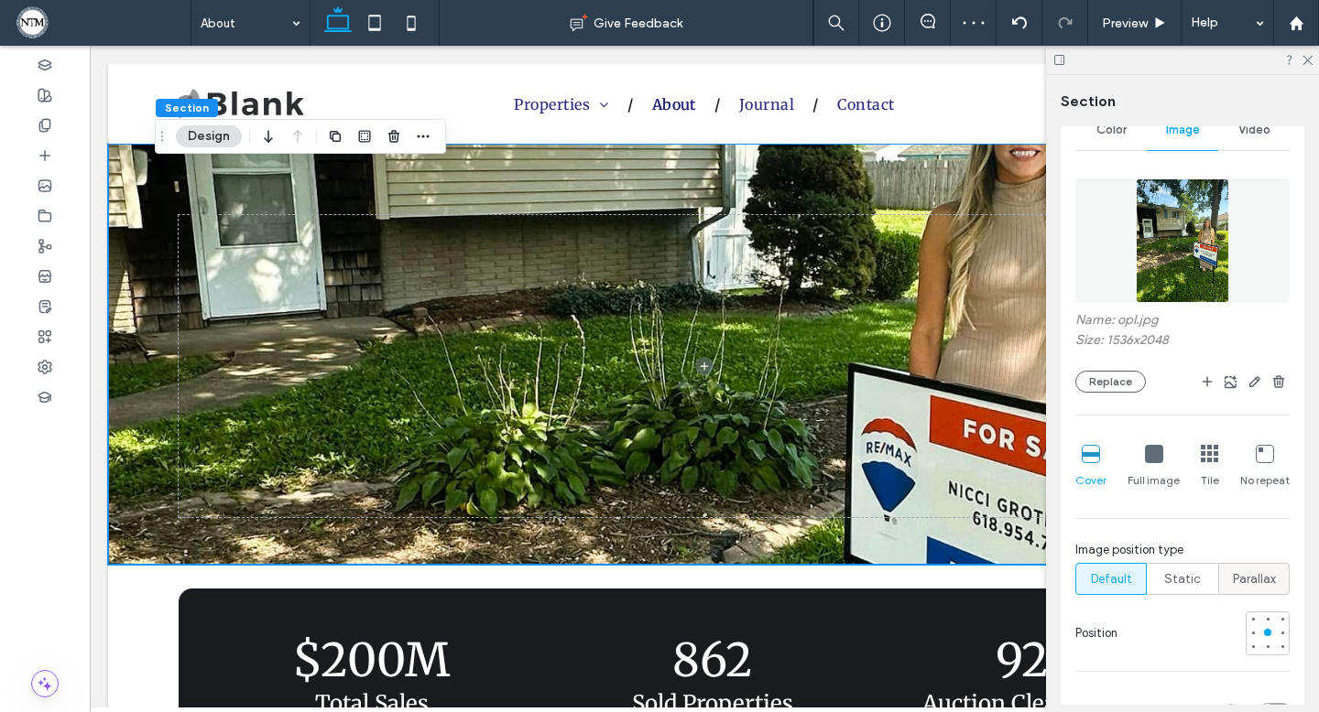
click at [1251, 580] on span "Parallax" at bounding box center [1254, 580] width 43 height 18
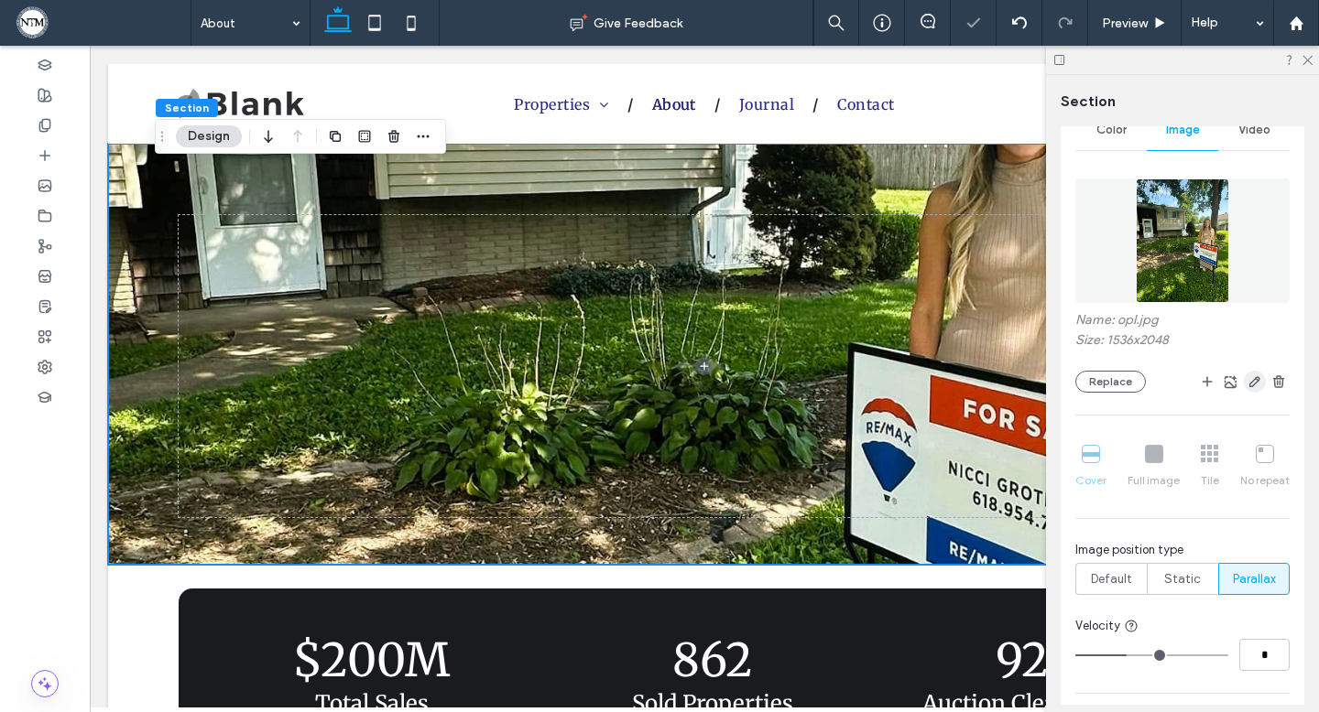
click at [1249, 386] on use "button" at bounding box center [1254, 381] width 11 height 11
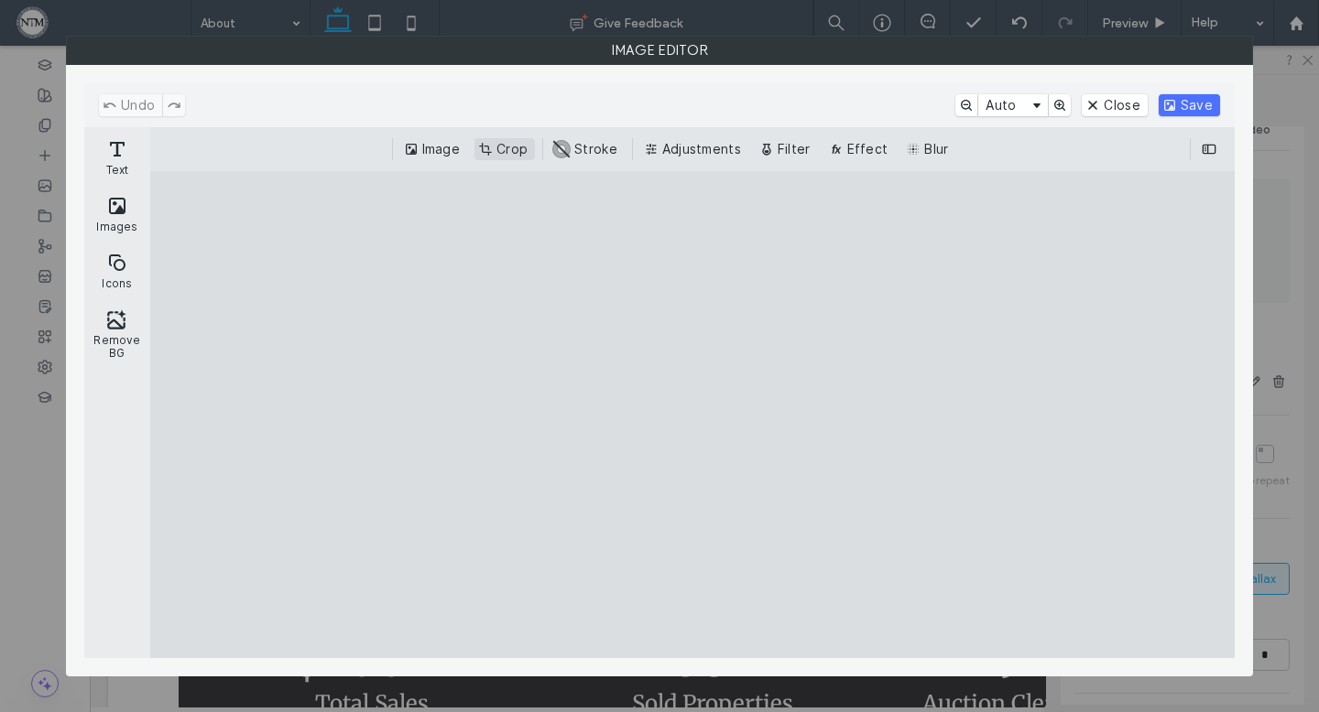
click at [514, 145] on button "Crop" at bounding box center [504, 149] width 60 height 22
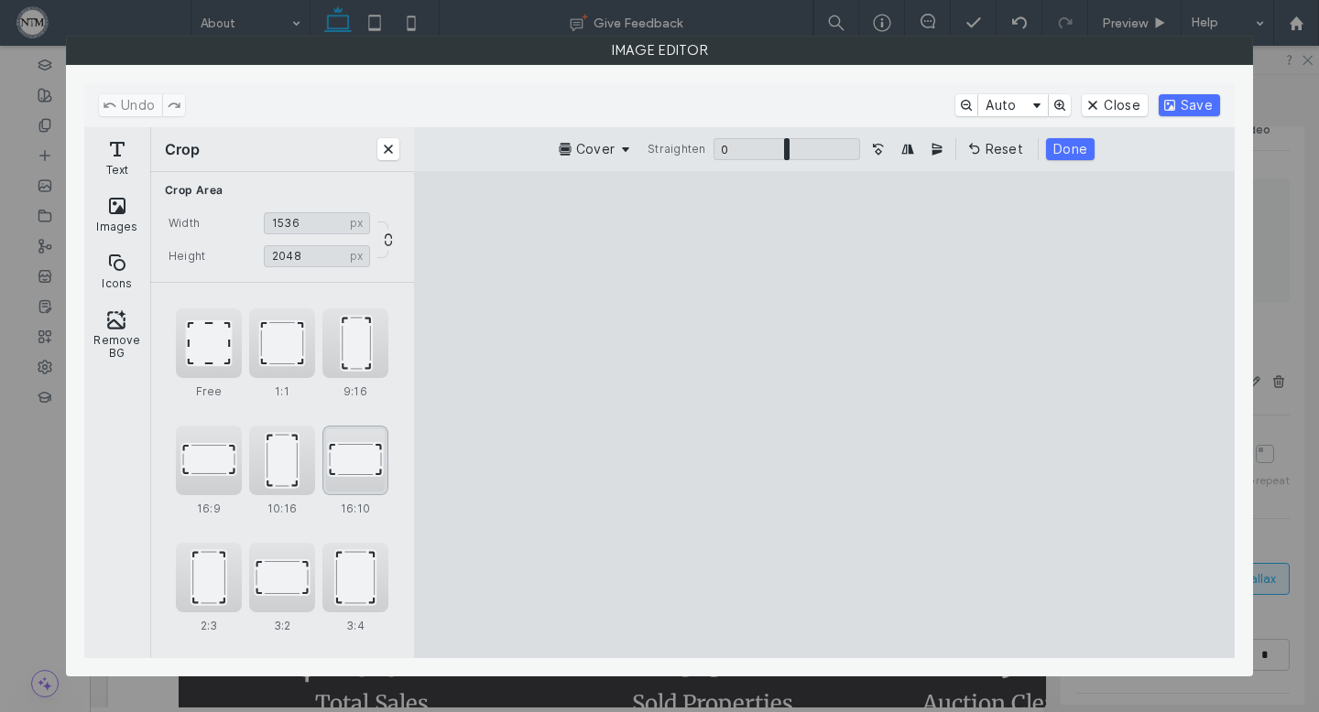
click at [342, 466] on div "16:10" at bounding box center [355, 461] width 66 height 70
type input "******"
drag, startPoint x: 962, startPoint y: 356, endPoint x: 957, endPoint y: 471, distance: 114.6
click at [824, 415] on cesdk-canvas "Editor canvas" at bounding box center [824, 415] width 0 height 0
drag, startPoint x: 1085, startPoint y: 278, endPoint x: 1086, endPoint y: 183, distance: 95.2
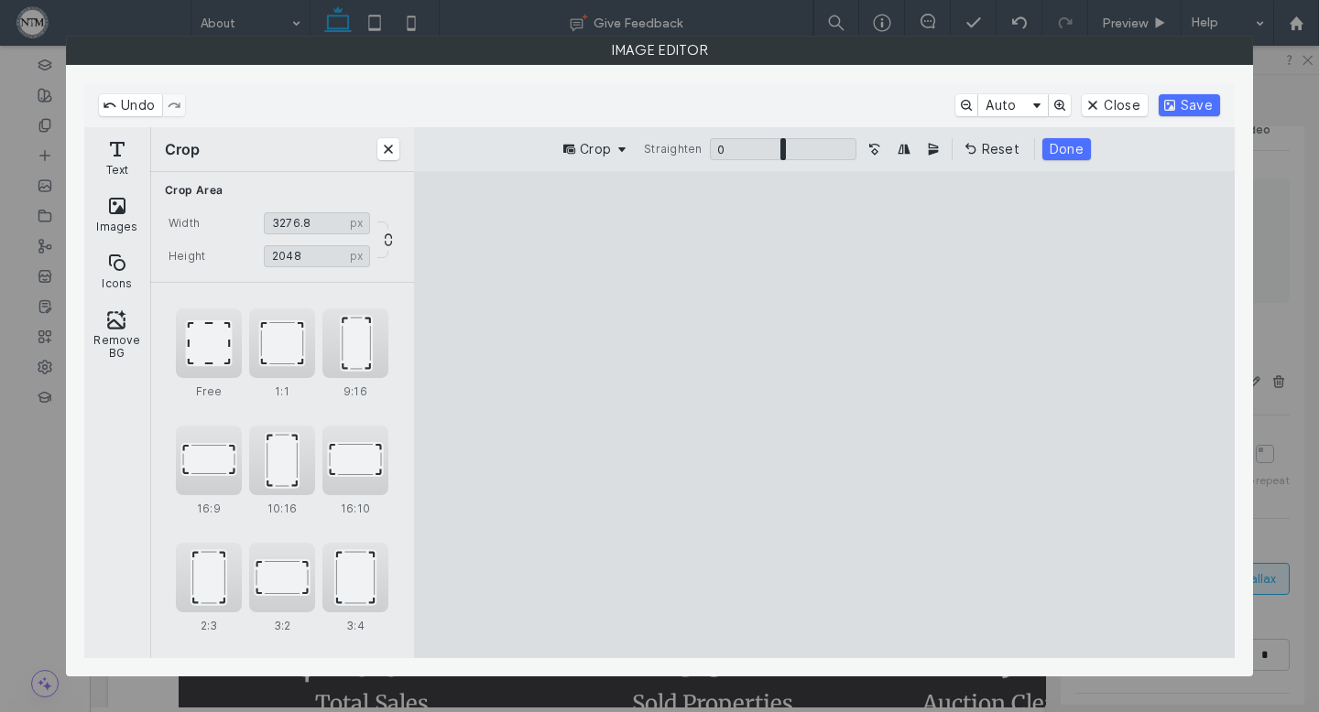
click at [824, 415] on cesdk-canvas "Editor canvas" at bounding box center [824, 415] width 0 height 0
click at [1188, 103] on button "Save" at bounding box center [1188, 105] width 61 height 22
click at [1071, 149] on button "Done" at bounding box center [1066, 149] width 49 height 22
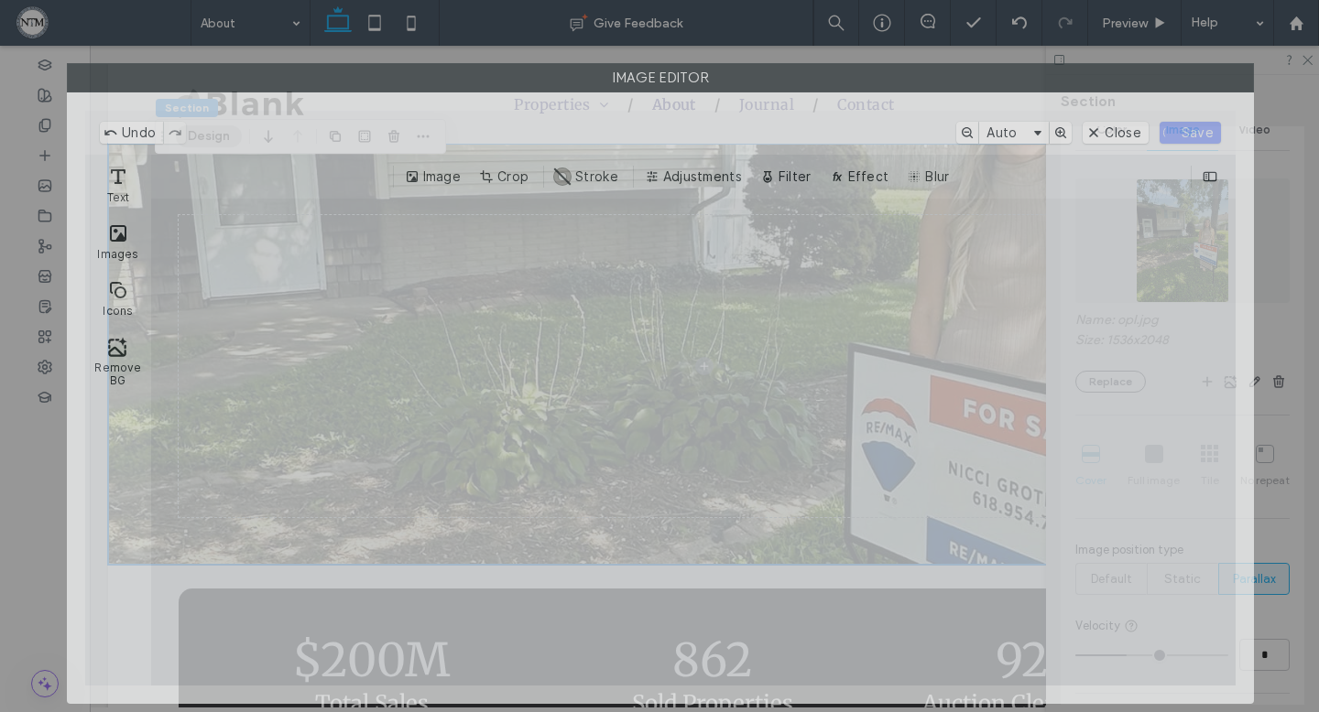
drag, startPoint x: 1068, startPoint y: 51, endPoint x: 1069, endPoint y: 79, distance: 27.5
click at [1069, 79] on label "Image Editor" at bounding box center [660, 77] width 1185 height 27
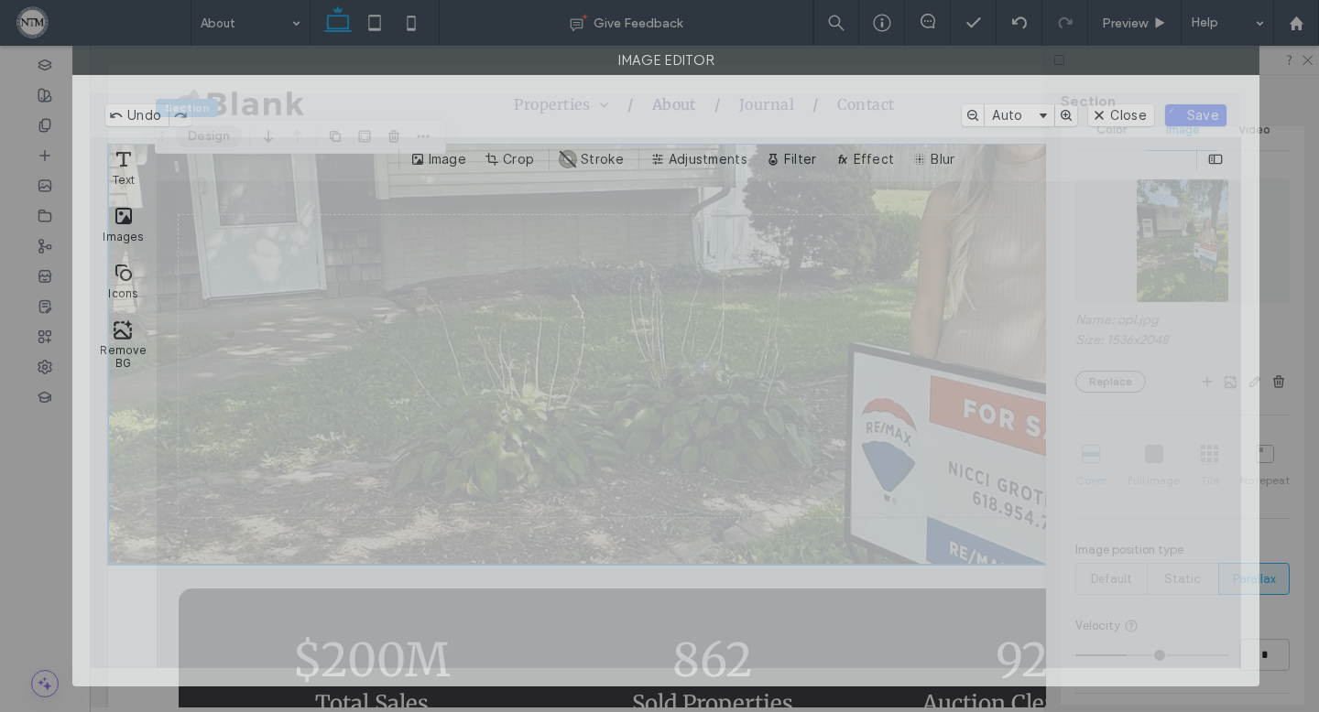
drag, startPoint x: 1100, startPoint y: 87, endPoint x: 1105, endPoint y: 37, distance: 50.7
click at [1105, 37] on div "Image Editor" at bounding box center [659, 356] width 1319 height 712
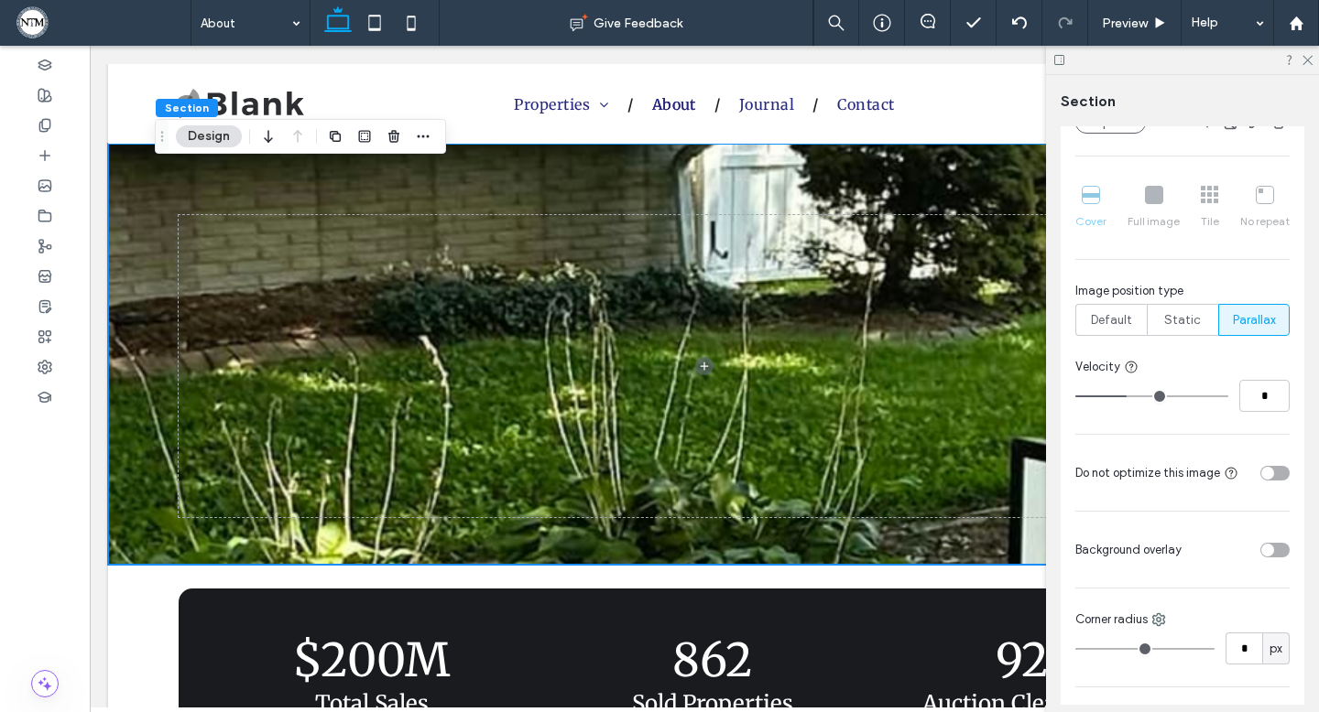
scroll to position [519, 0]
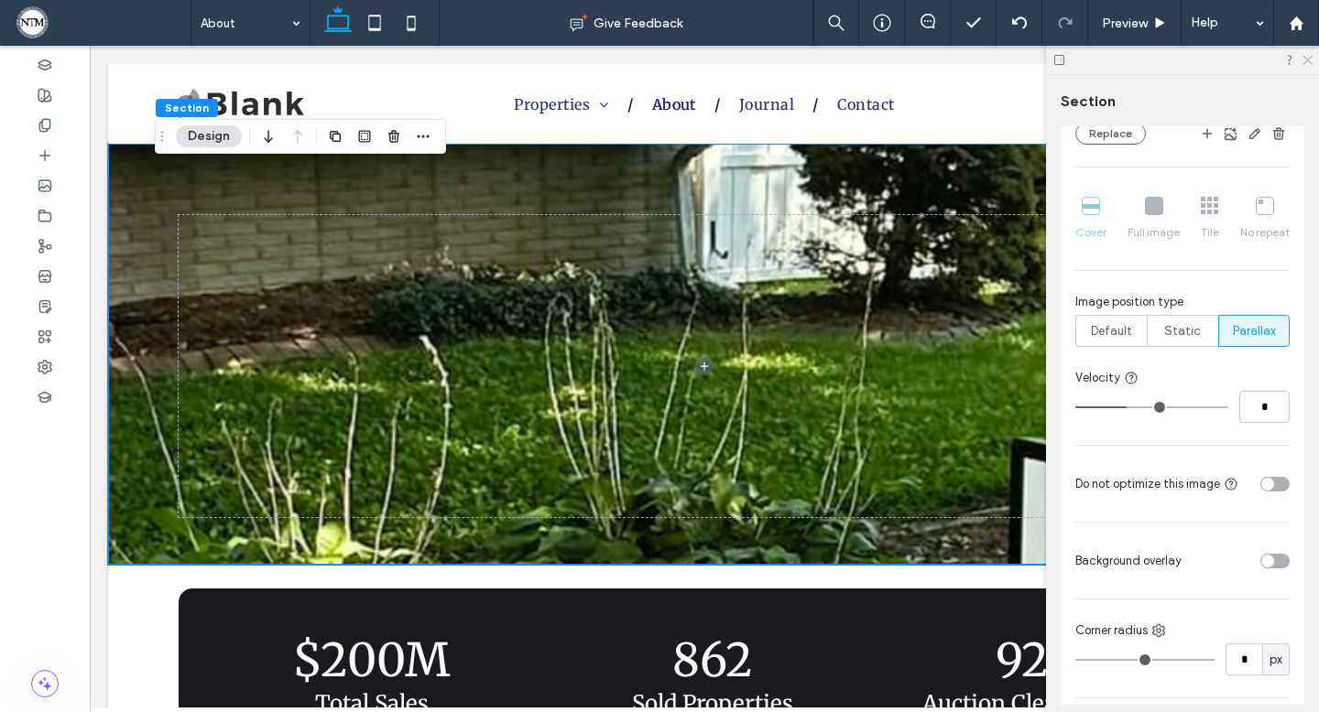
click at [1307, 58] on icon at bounding box center [1306, 59] width 12 height 12
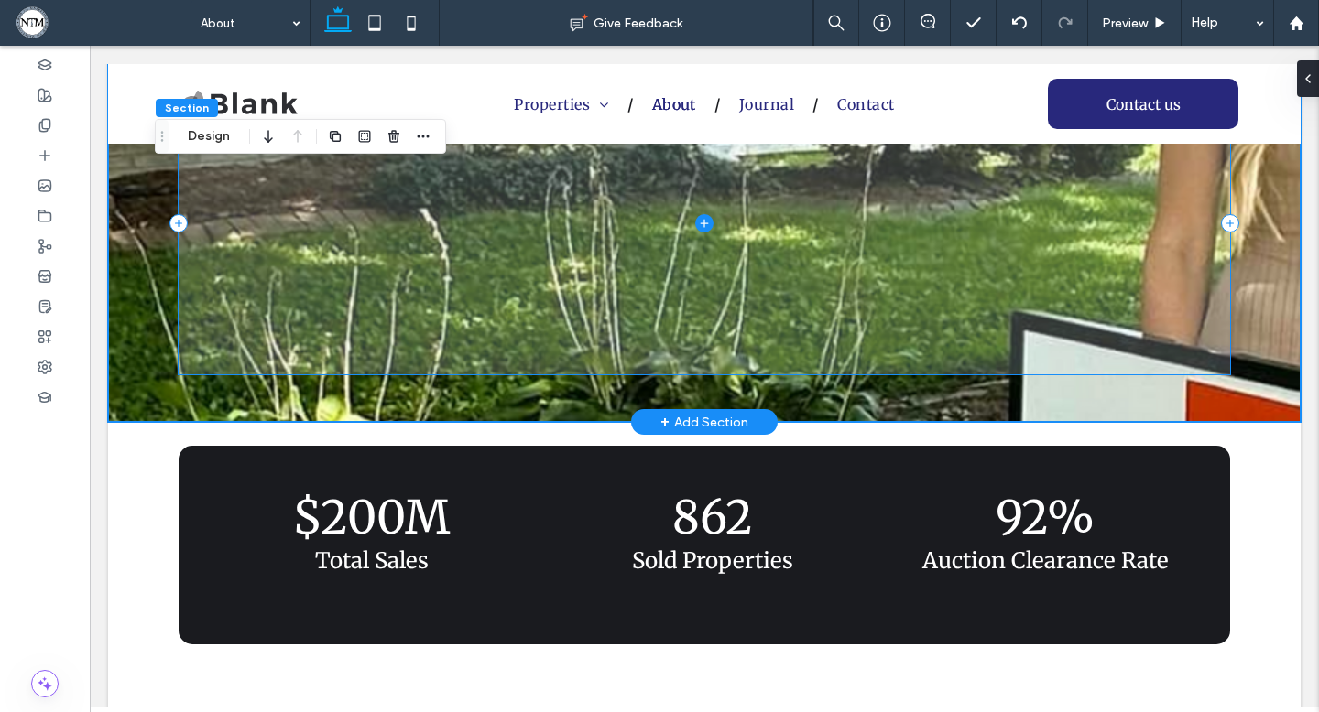
scroll to position [0, 0]
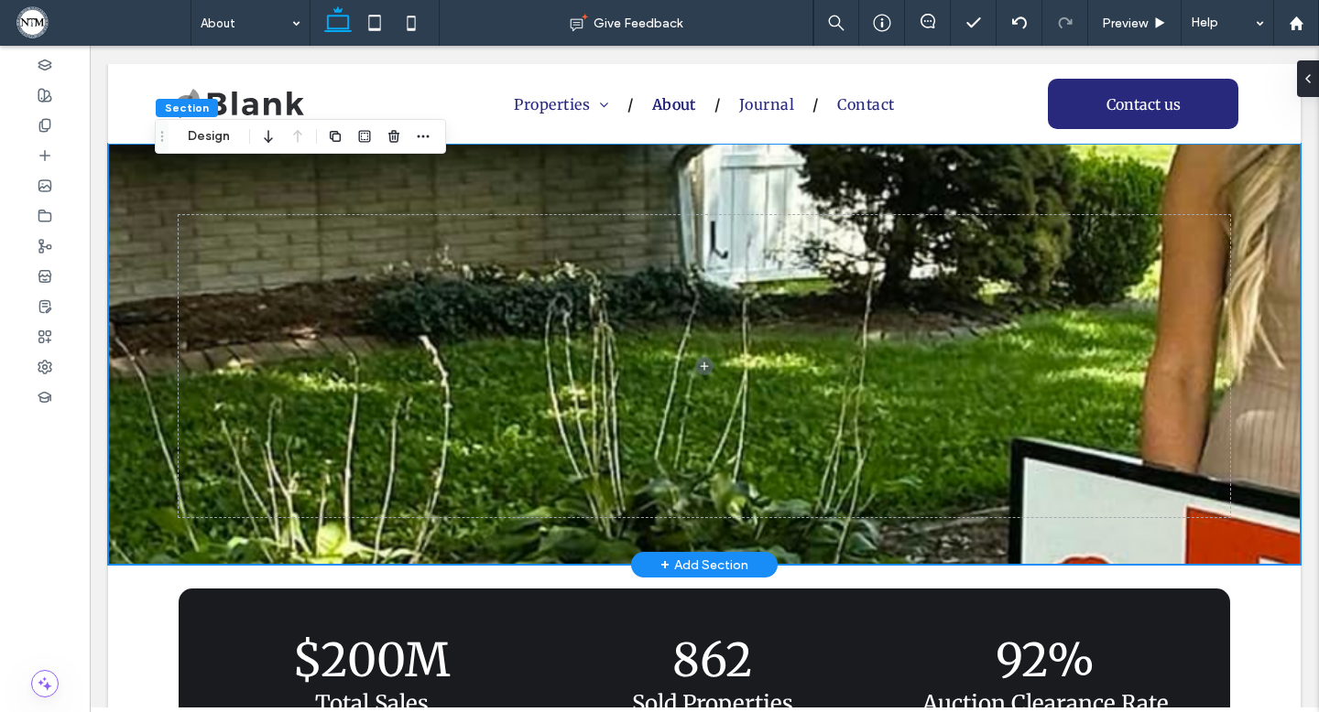
click at [1265, 192] on div at bounding box center [704, 354] width 1192 height 421
drag, startPoint x: 1303, startPoint y: 73, endPoint x: 1214, endPoint y: 28, distance: 99.5
click at [1303, 73] on icon at bounding box center [1300, 78] width 15 height 15
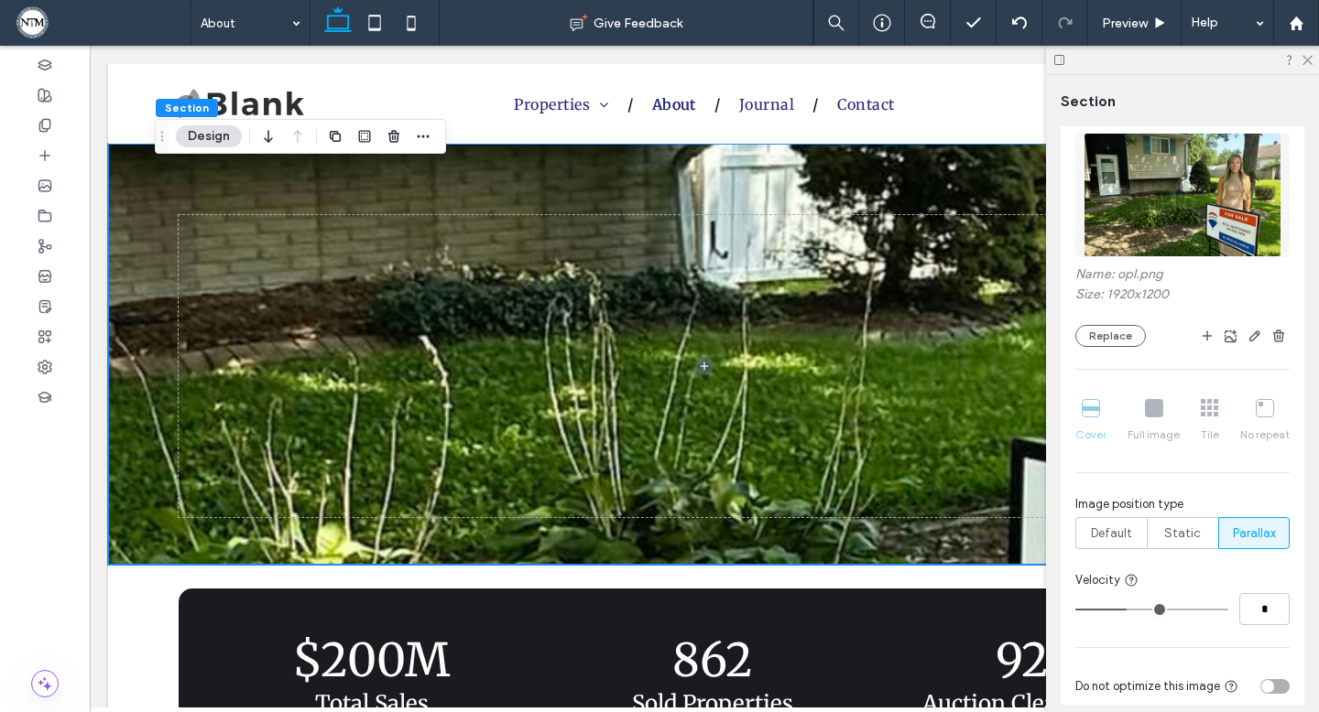
scroll to position [304, 0]
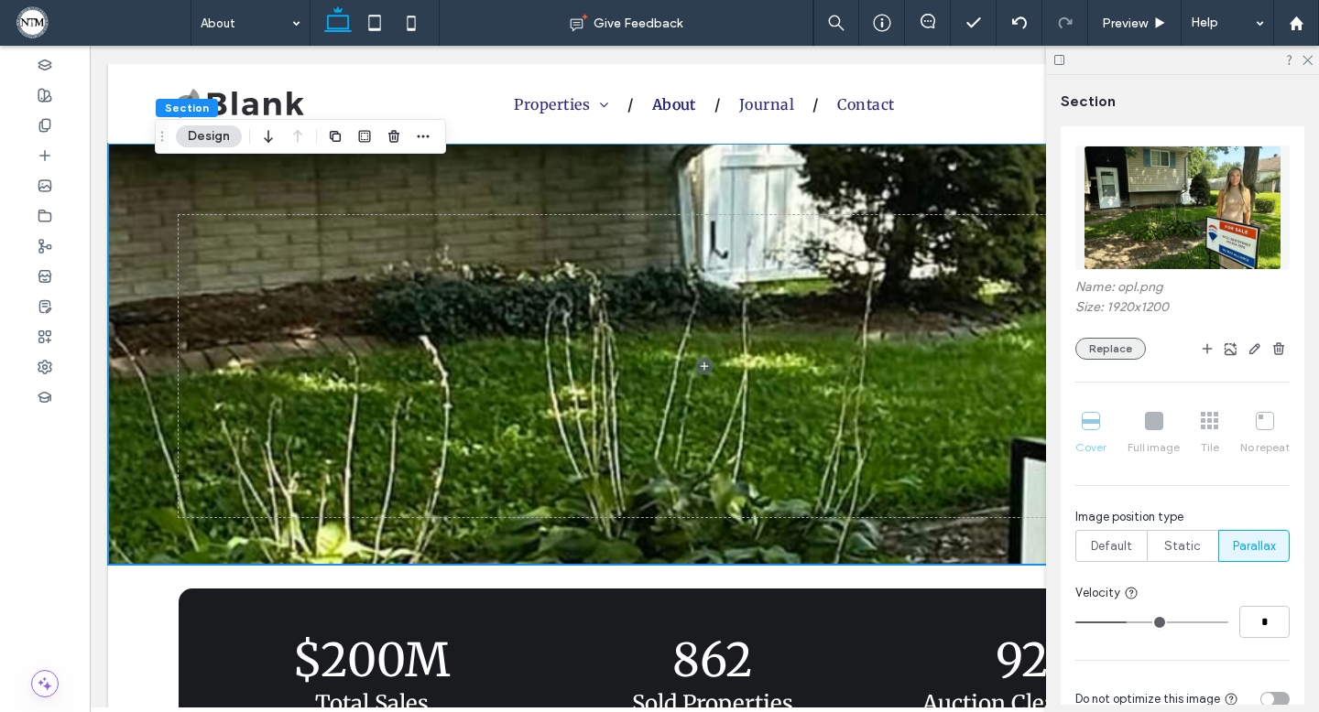
click at [1124, 347] on button "Replace" at bounding box center [1110, 349] width 71 height 22
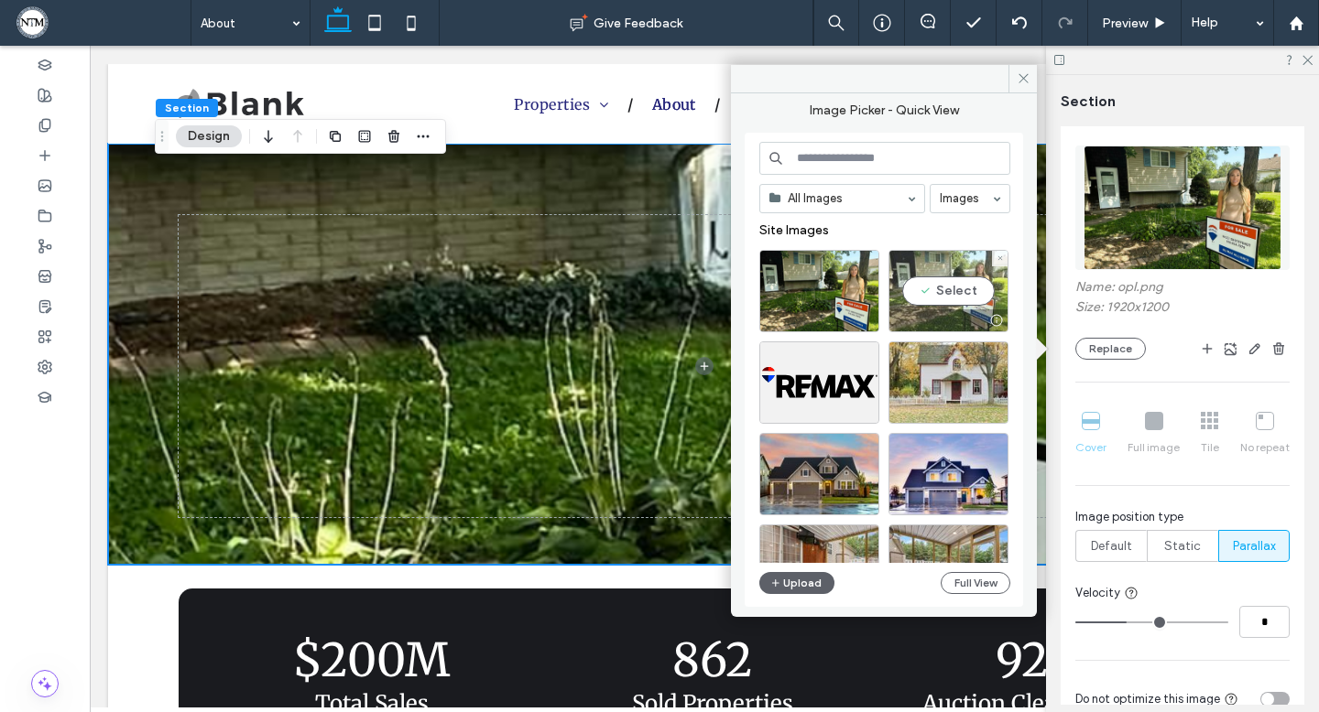
click at [935, 296] on div "Select" at bounding box center [948, 291] width 120 height 82
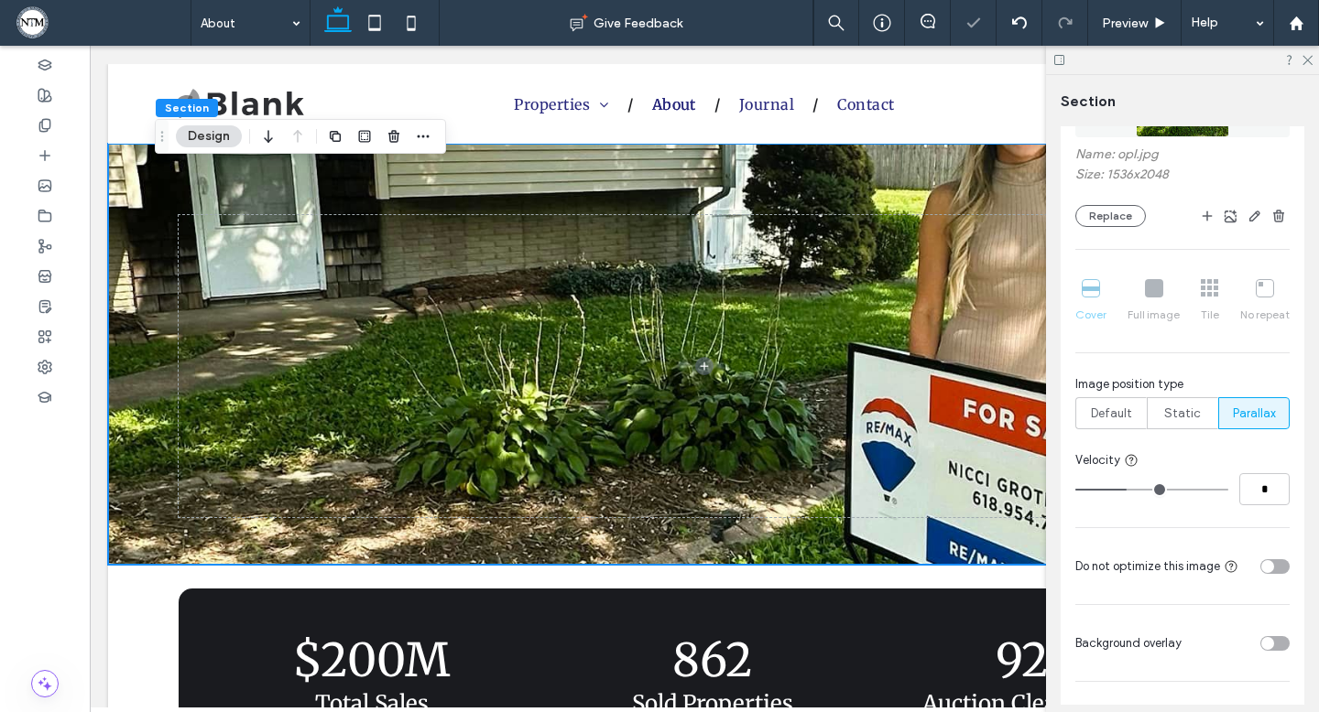
scroll to position [452, 0]
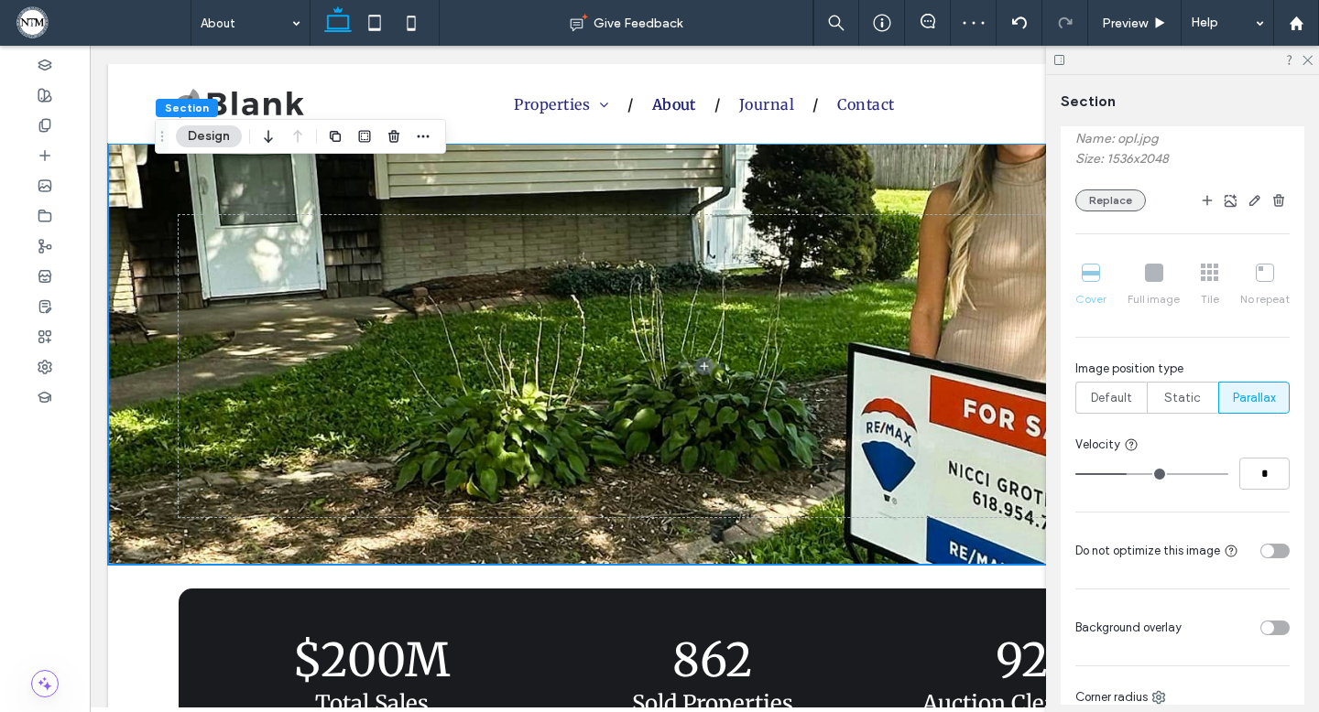
click at [1132, 209] on button "Replace" at bounding box center [1110, 201] width 71 height 22
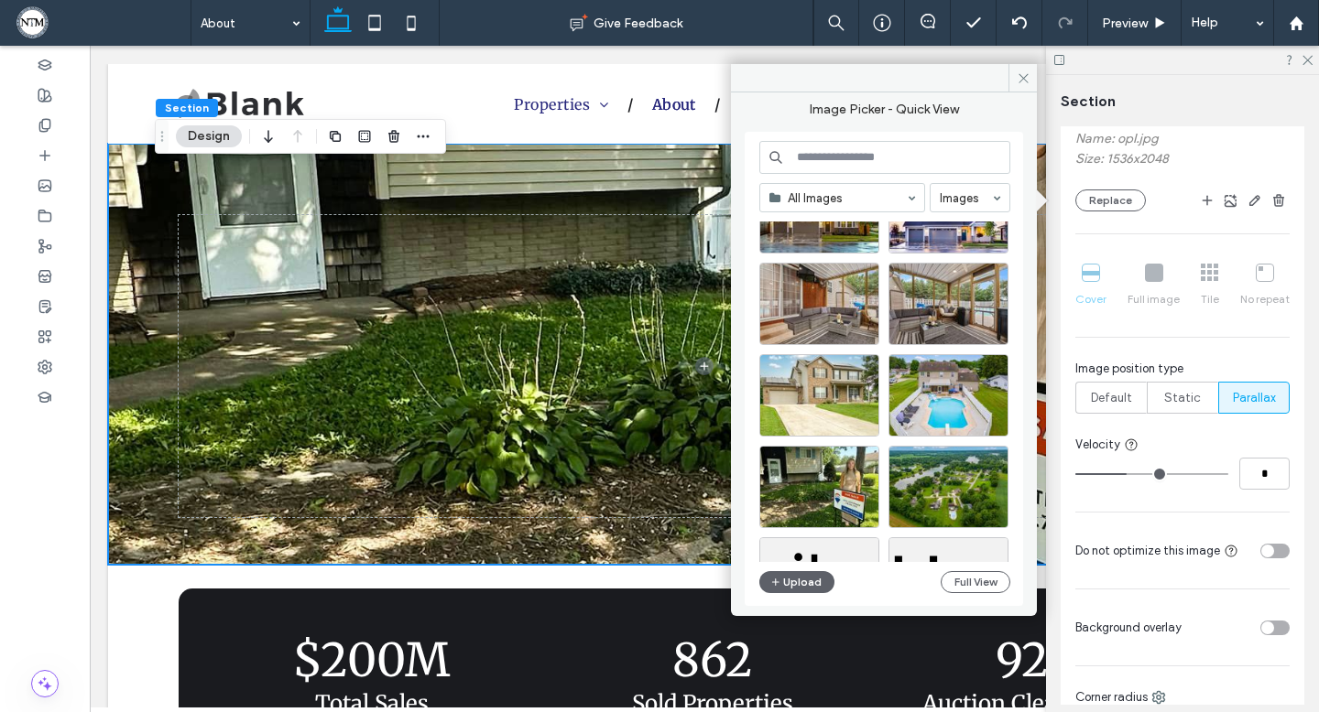
scroll to position [138, 0]
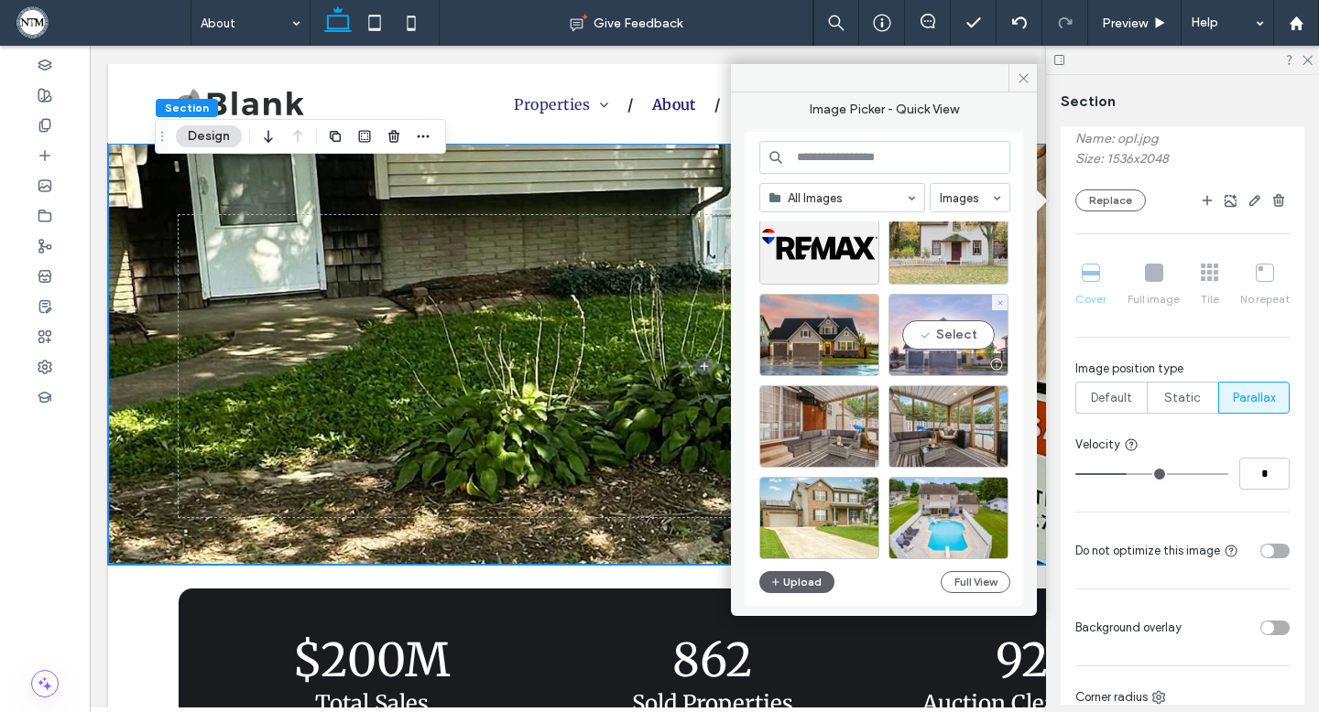
click at [949, 329] on div "Select" at bounding box center [948, 335] width 120 height 82
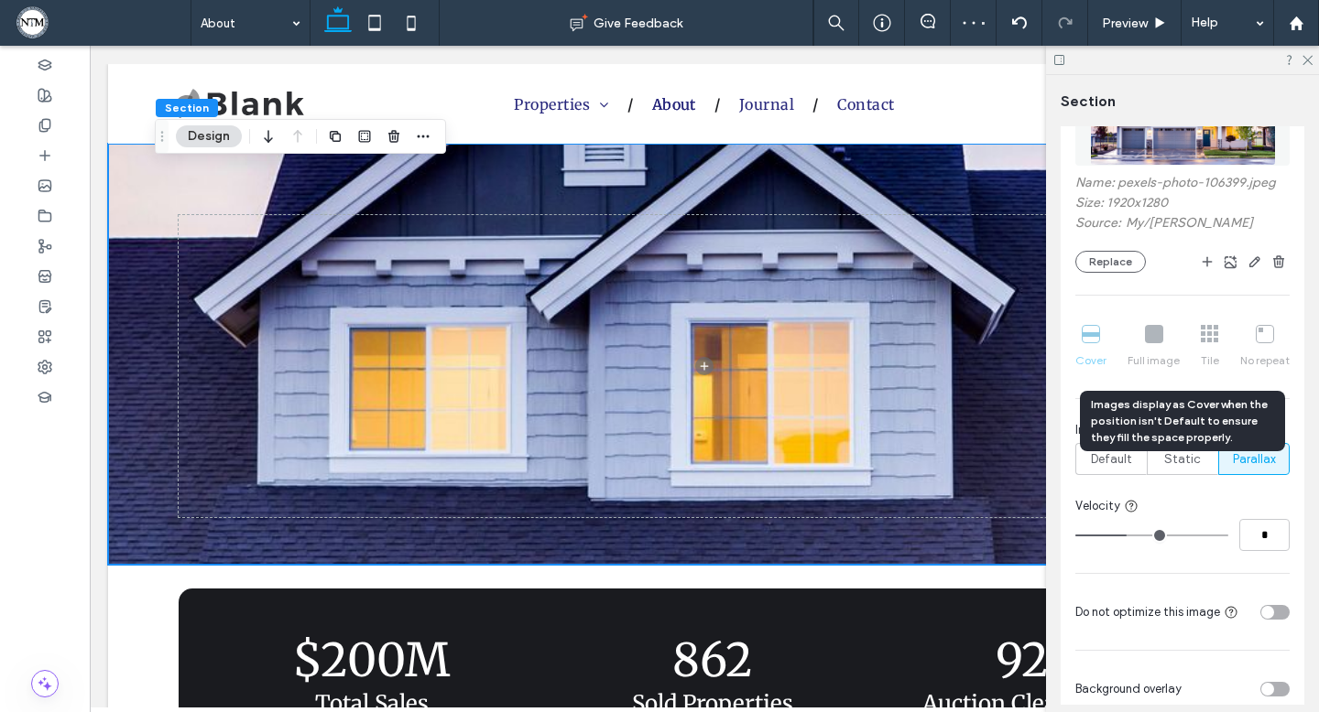
scroll to position [405, 0]
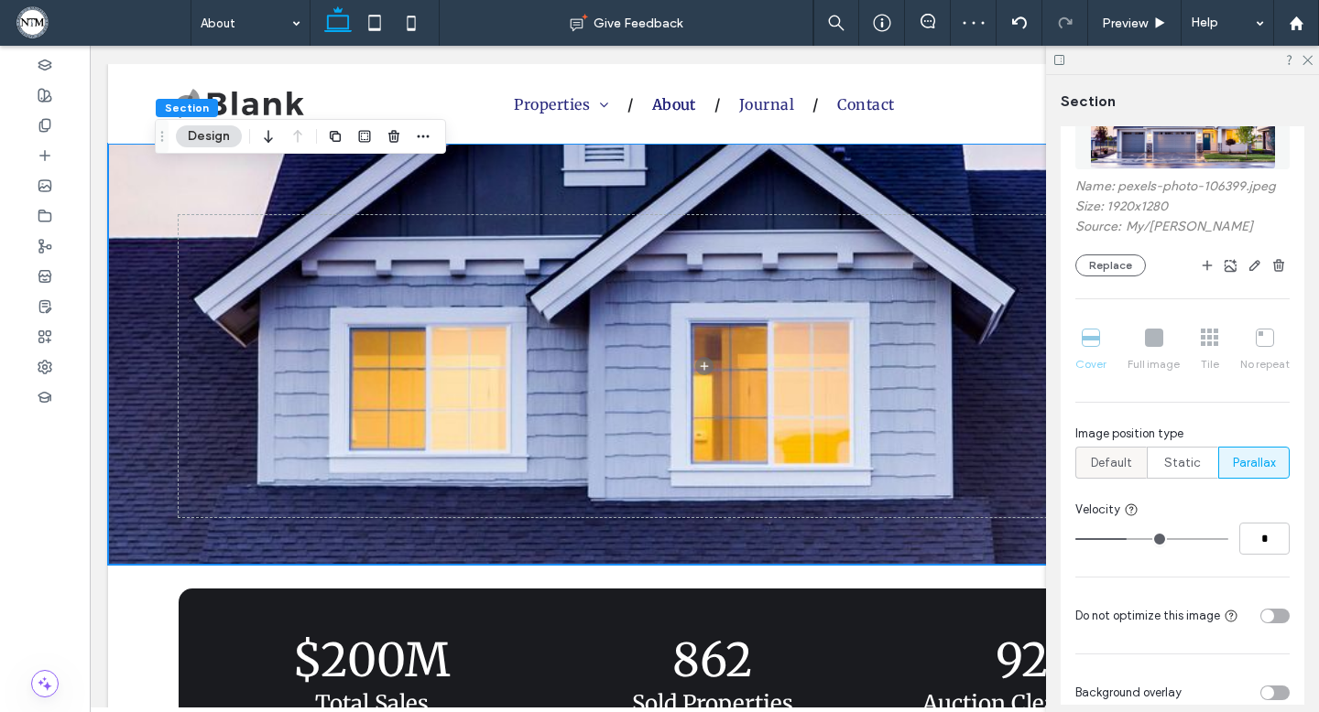
click at [1135, 455] on label "Default" at bounding box center [1110, 463] width 71 height 32
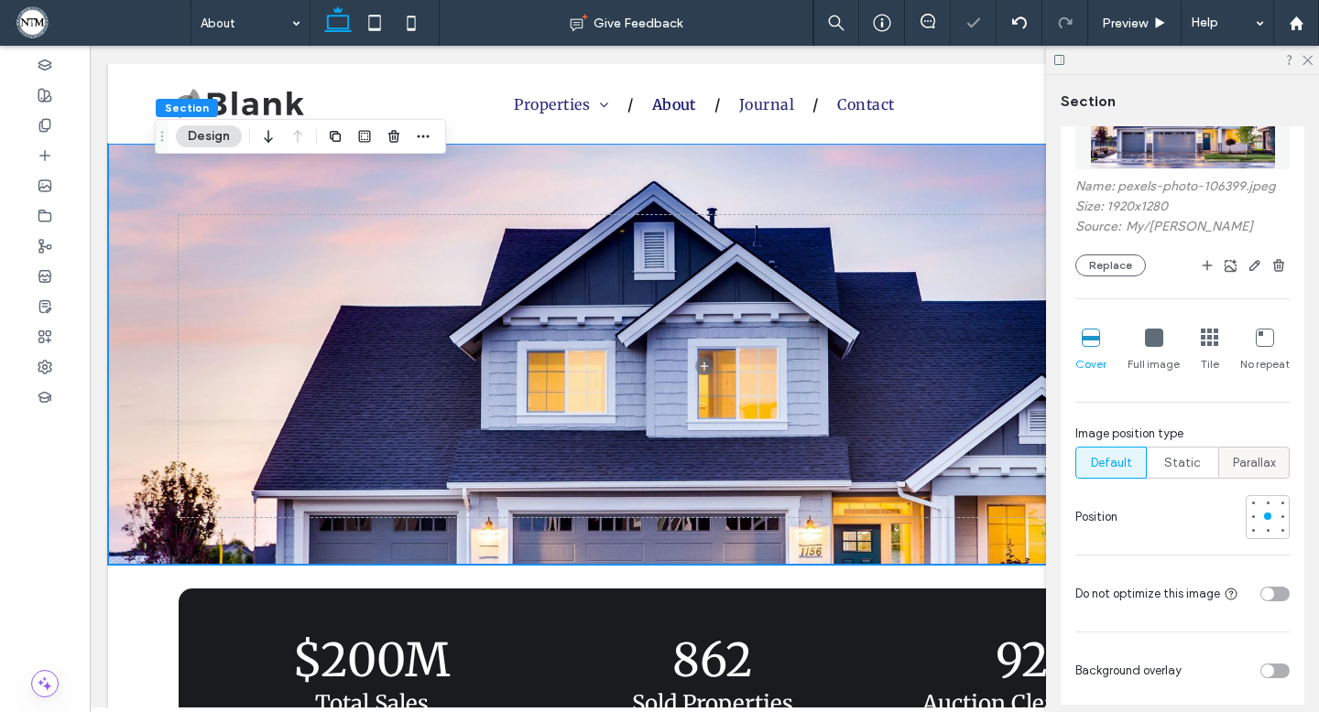
click at [1243, 467] on span "Parallax" at bounding box center [1254, 463] width 43 height 18
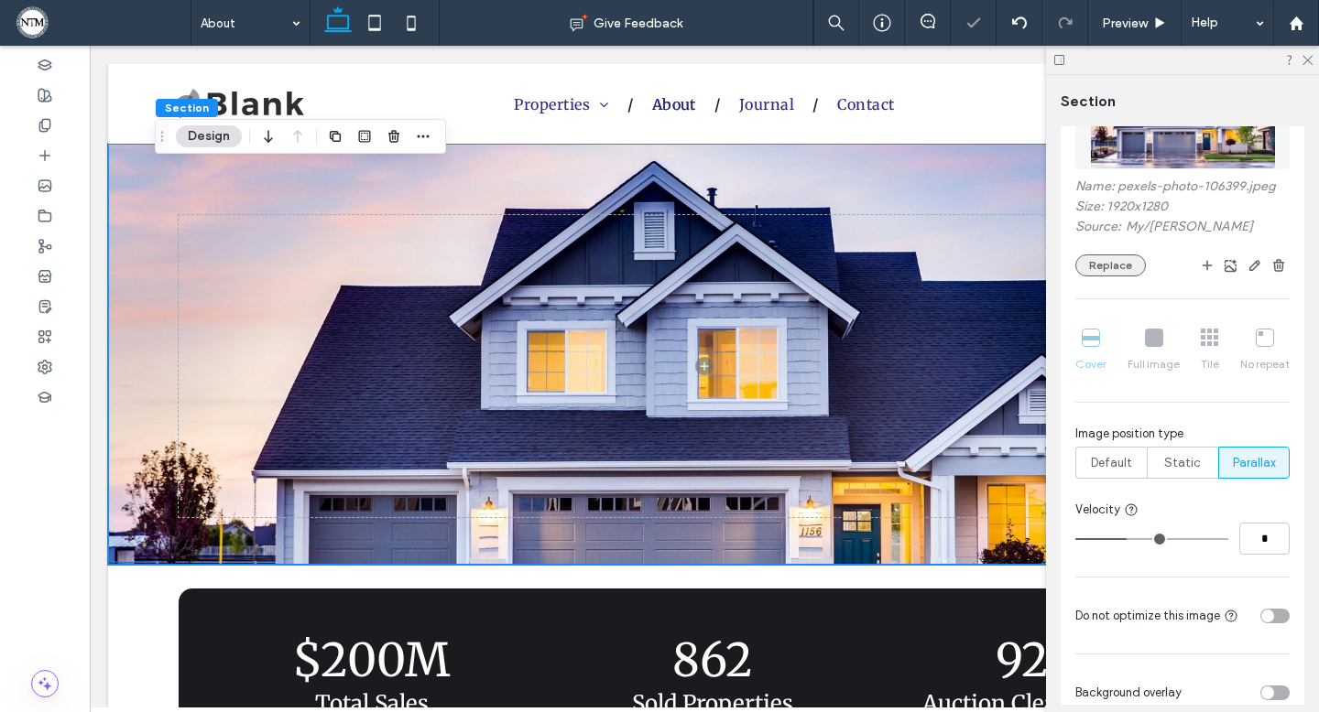
click at [1103, 269] on button "Replace" at bounding box center [1110, 266] width 71 height 22
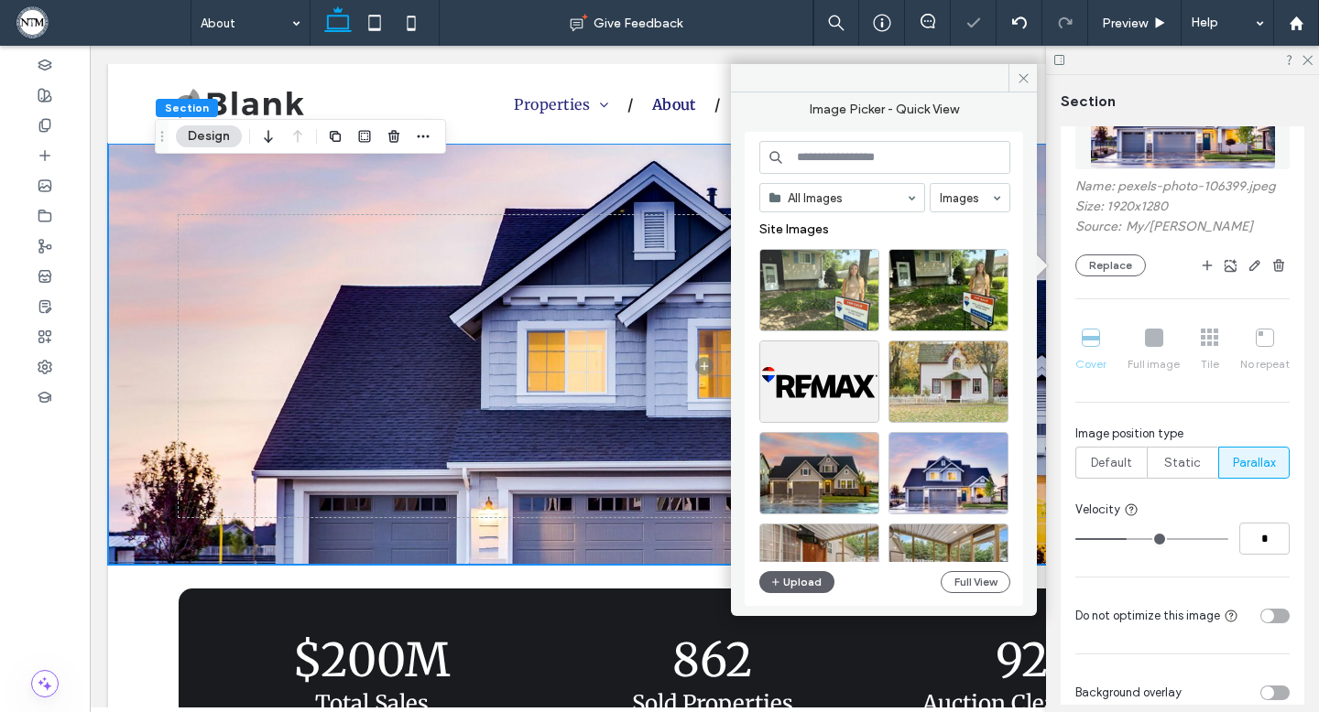
click at [840, 288] on div at bounding box center [819, 290] width 120 height 82
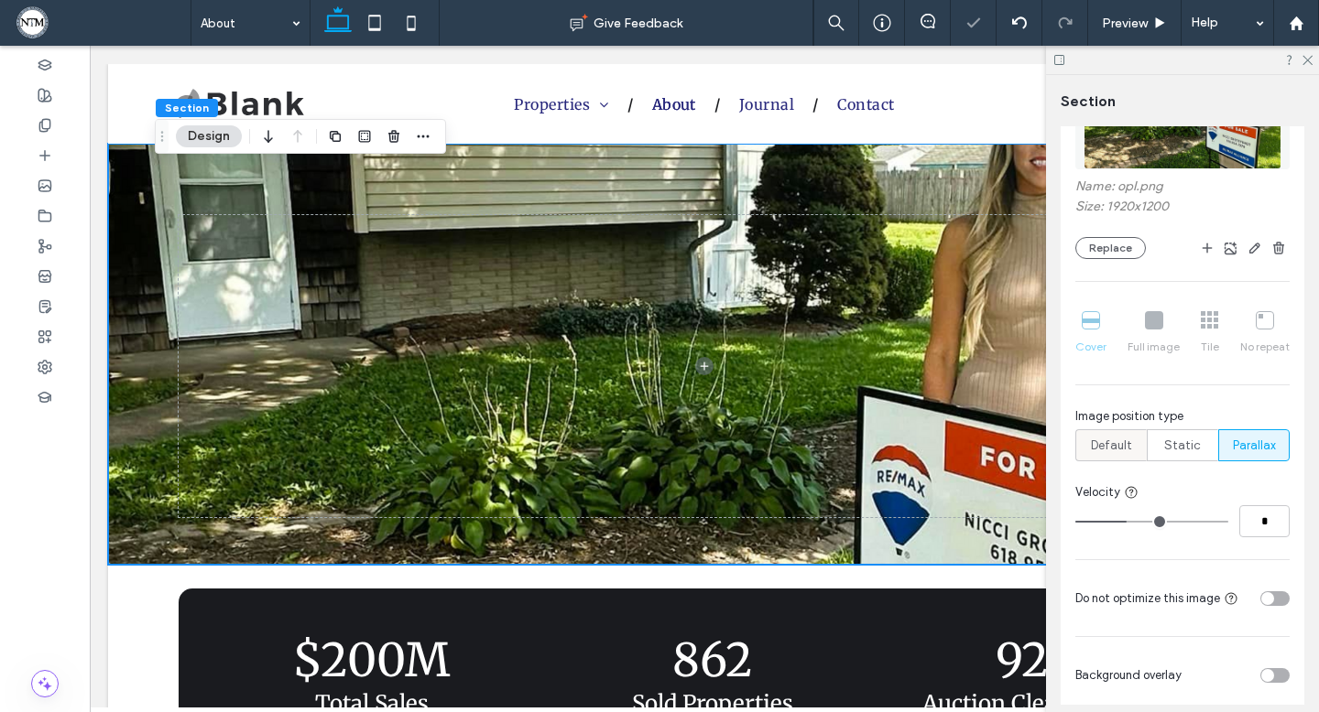
click at [1125, 440] on span "Default" at bounding box center [1111, 446] width 41 height 18
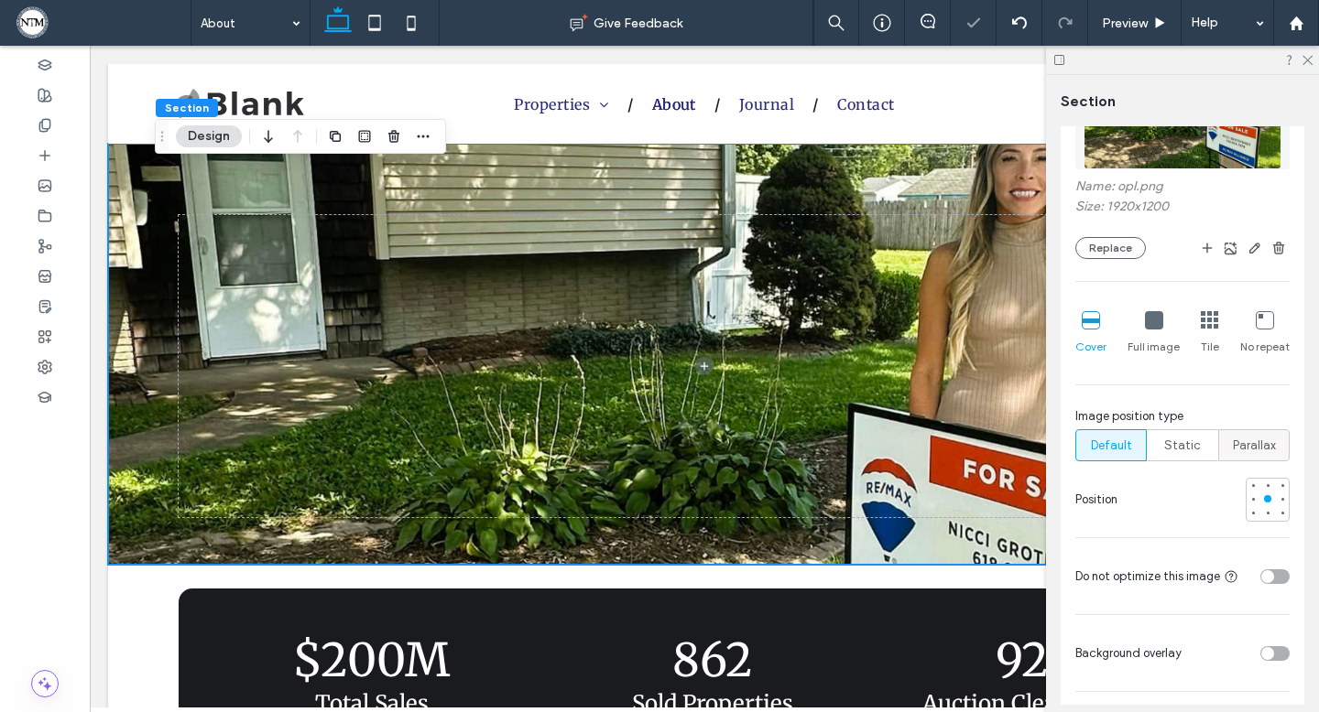
click at [1243, 444] on span "Parallax" at bounding box center [1254, 446] width 43 height 18
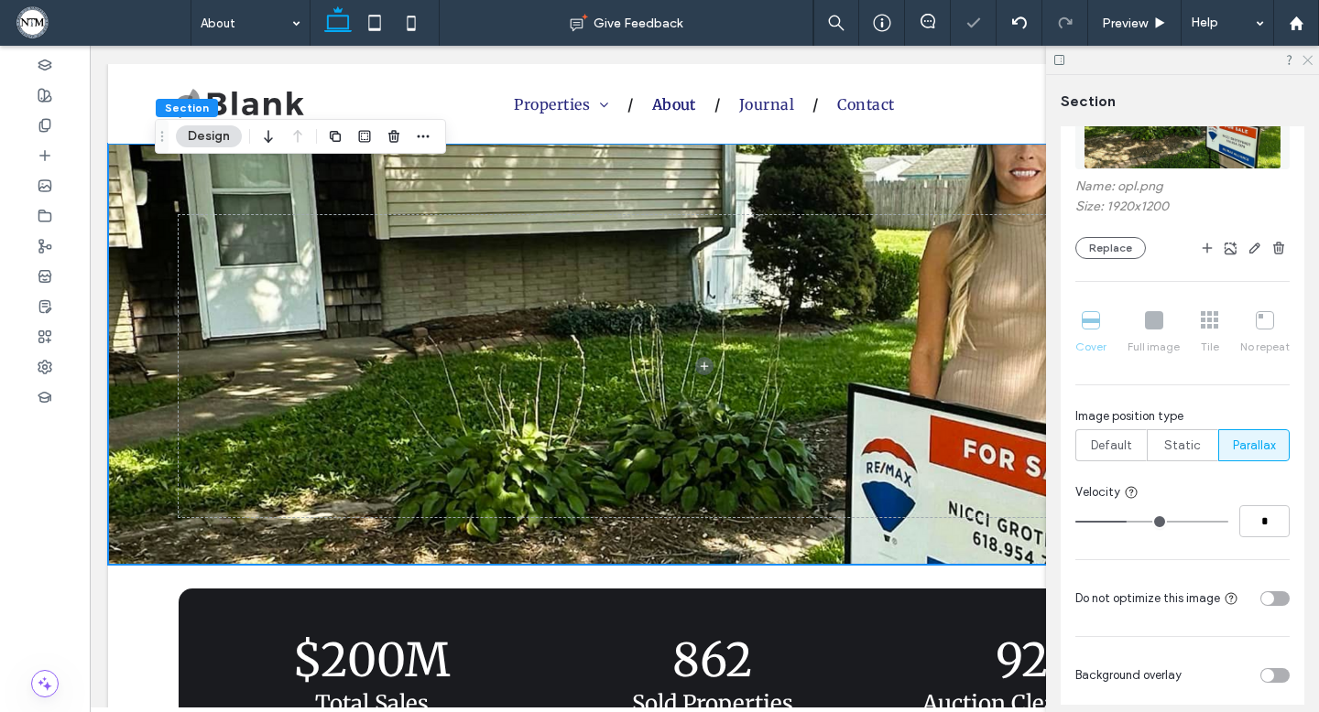
click at [1305, 62] on icon at bounding box center [1306, 59] width 12 height 12
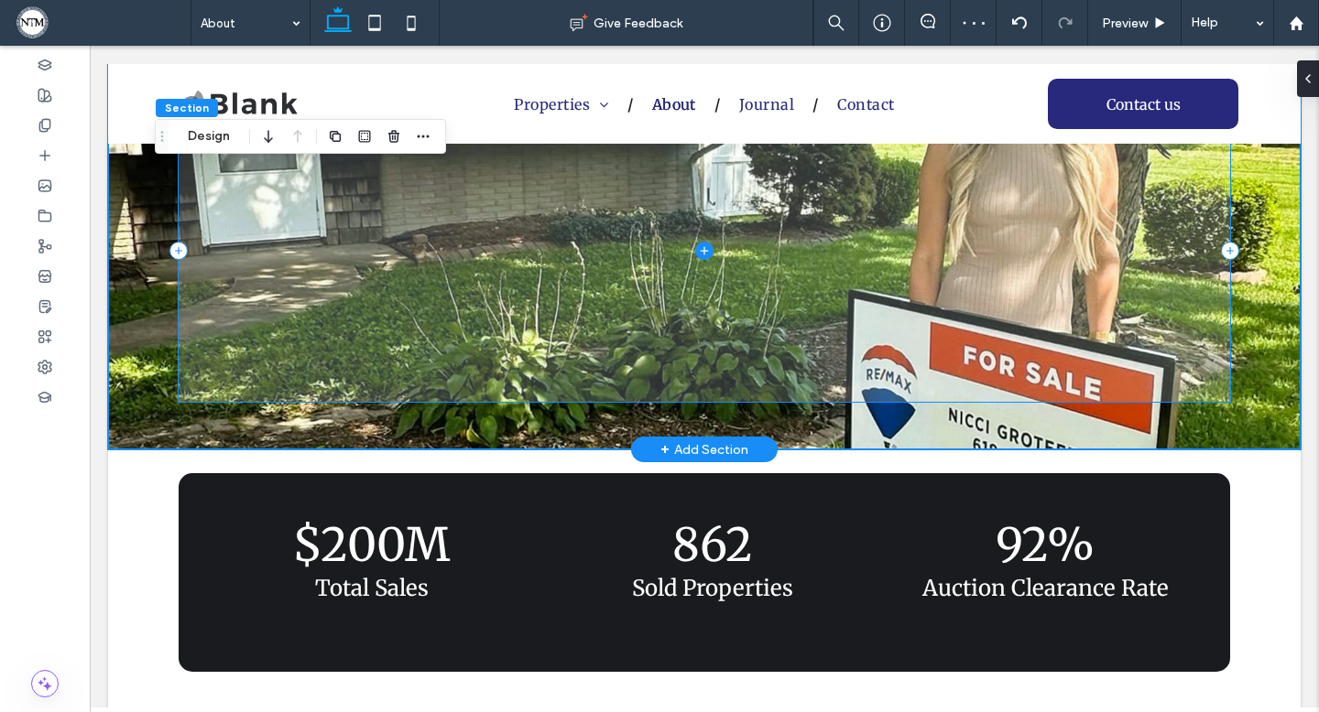
scroll to position [0, 0]
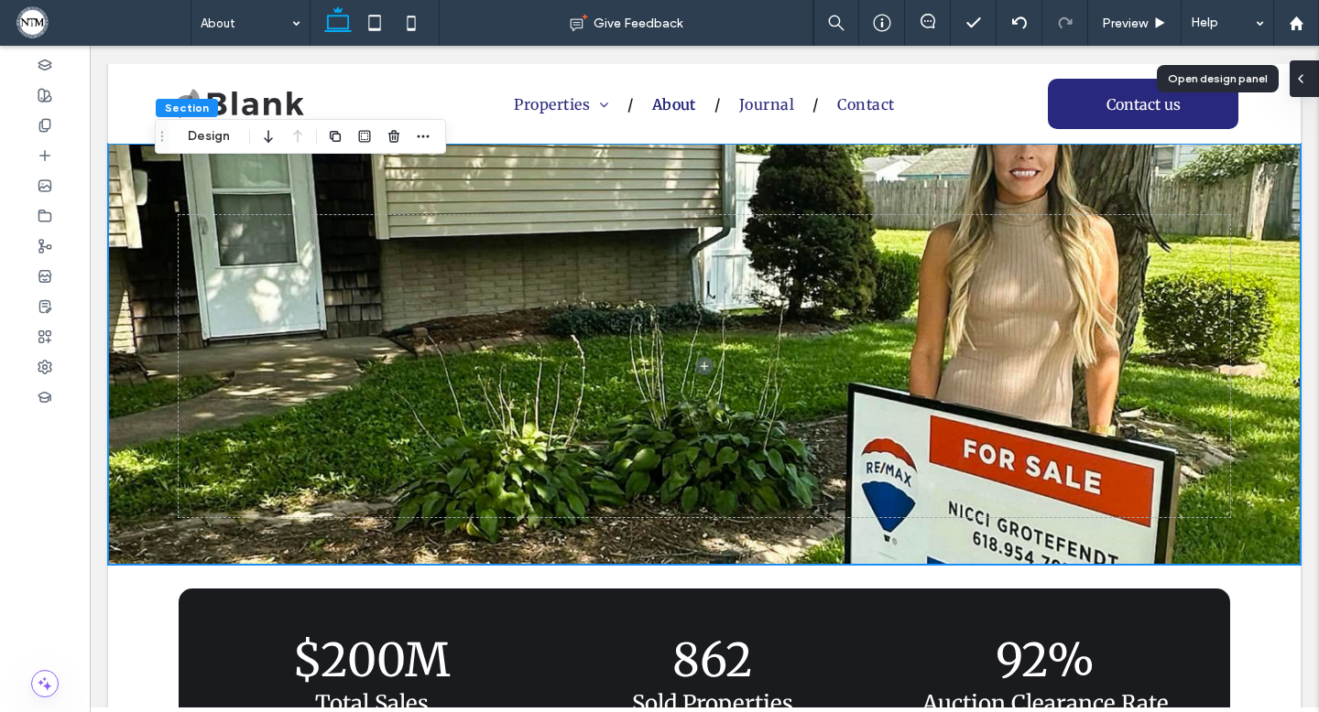
click at [1302, 73] on icon at bounding box center [1300, 78] width 15 height 15
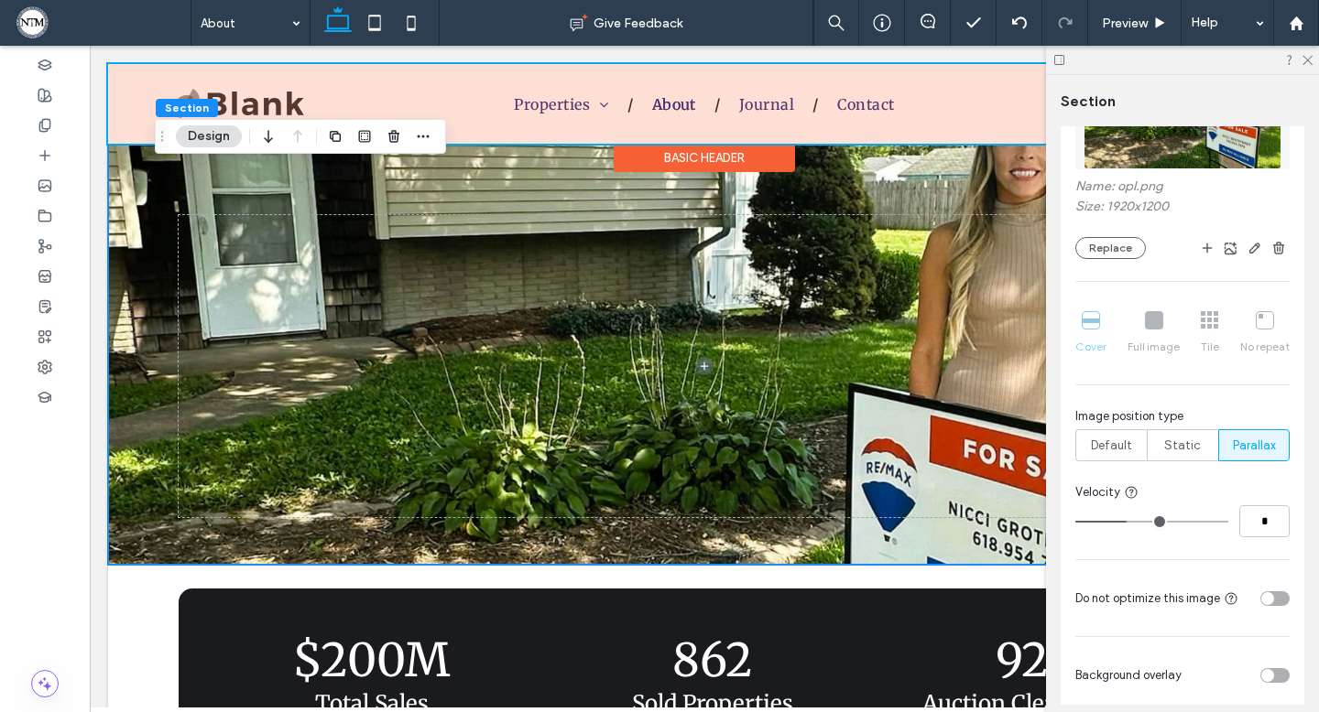
click at [839, 130] on div at bounding box center [704, 104] width 1192 height 80
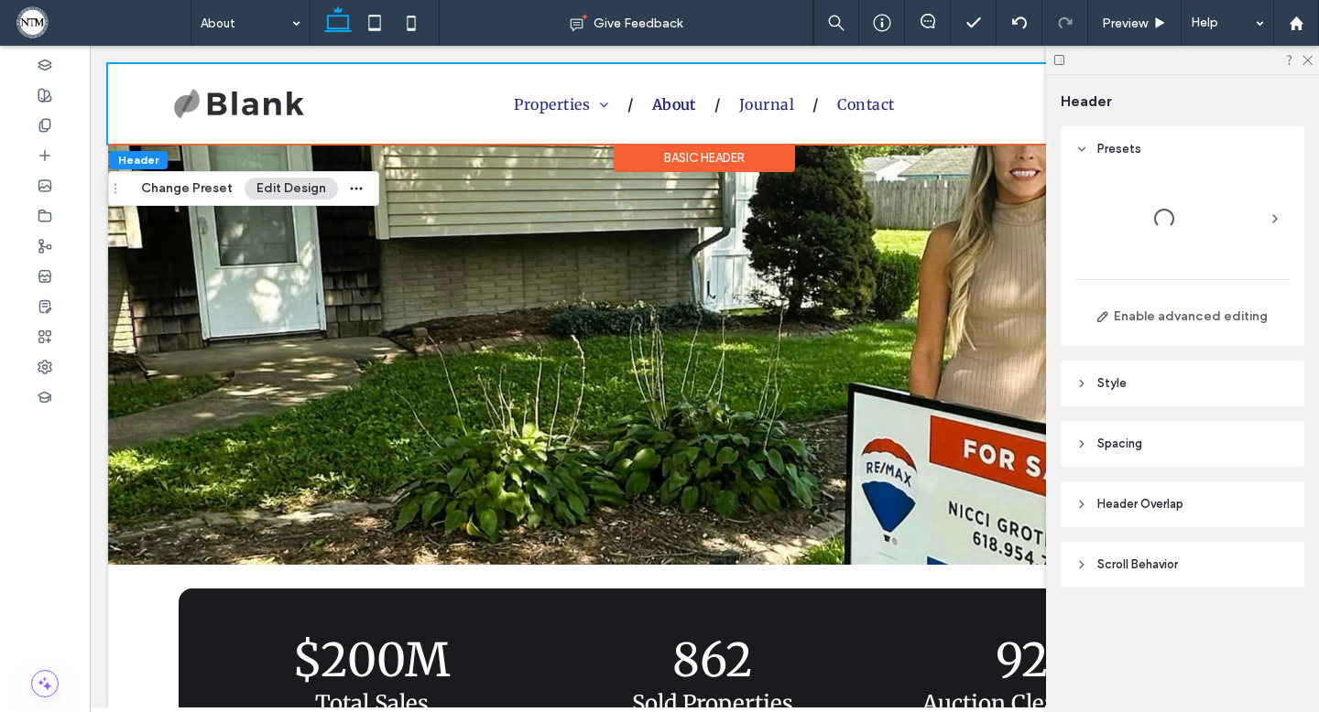
click at [775, 151] on div "Basic Header" at bounding box center [704, 158] width 181 height 28
click at [1123, 387] on span "Style" at bounding box center [1111, 384] width 29 height 18
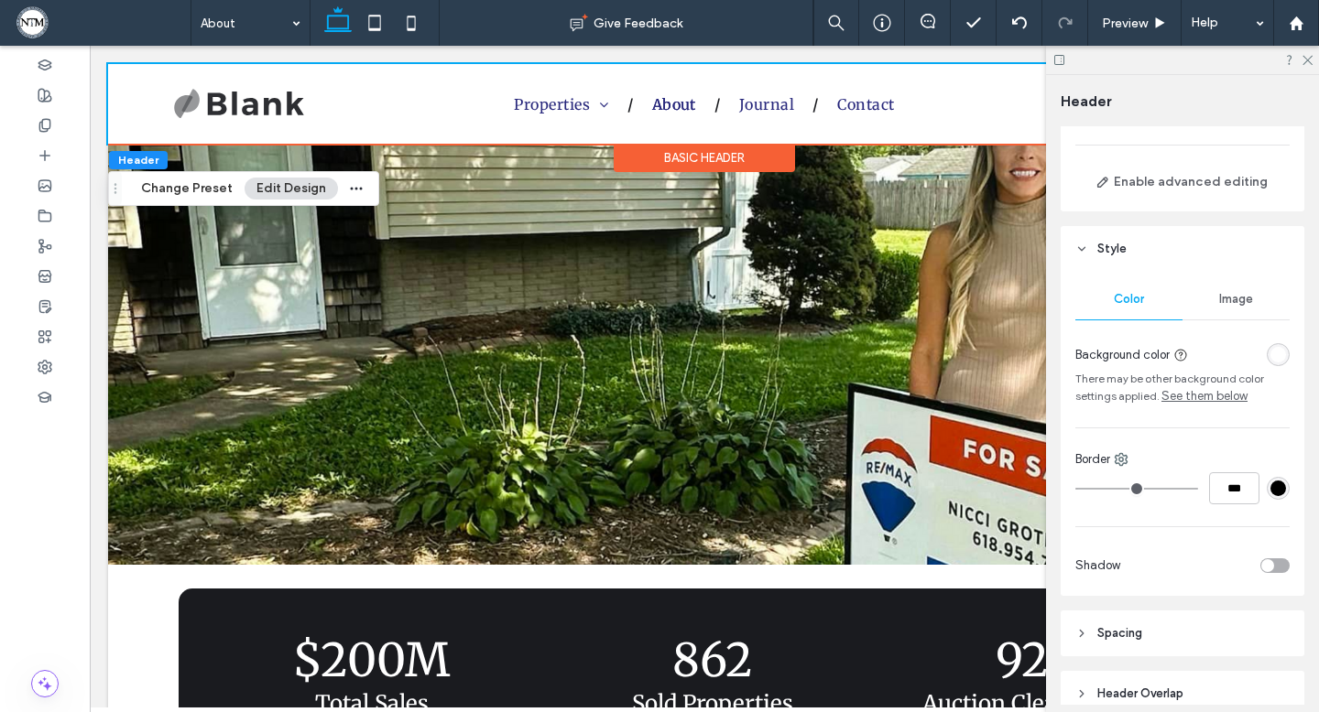
scroll to position [157, 0]
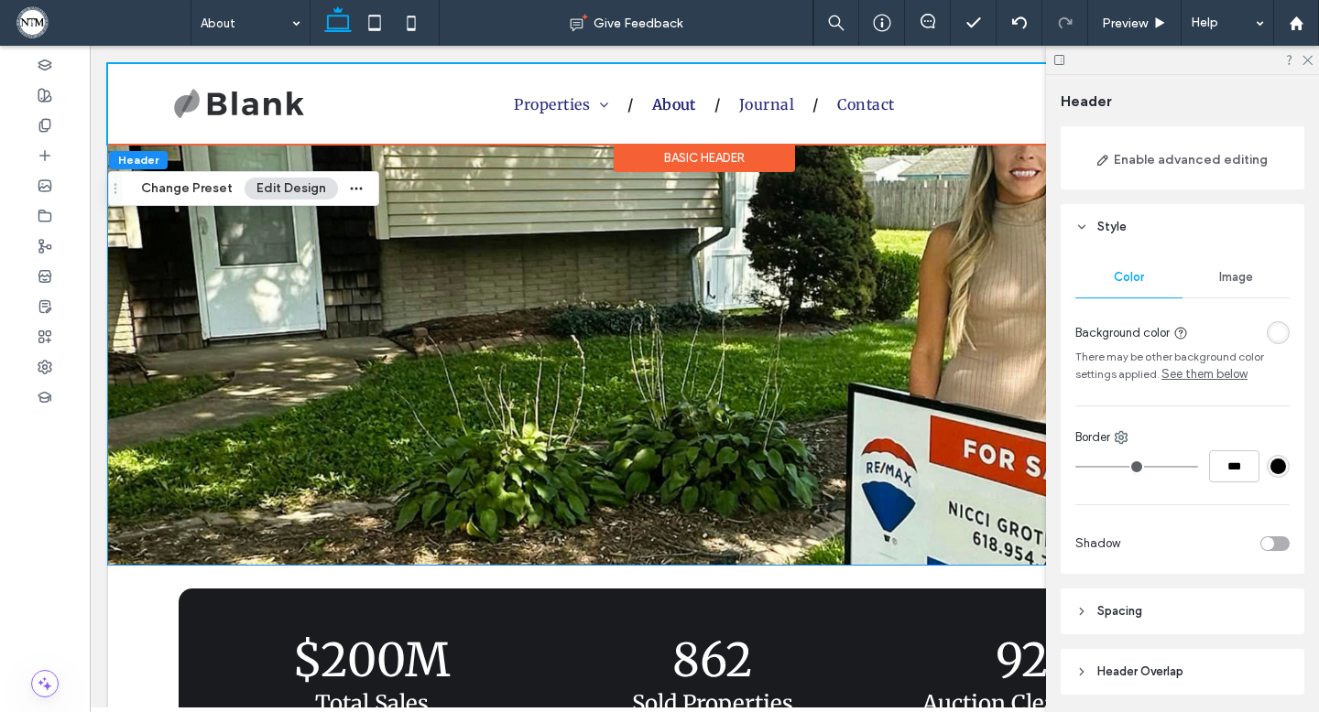
click at [702, 157] on div "Basic Header" at bounding box center [704, 158] width 181 height 28
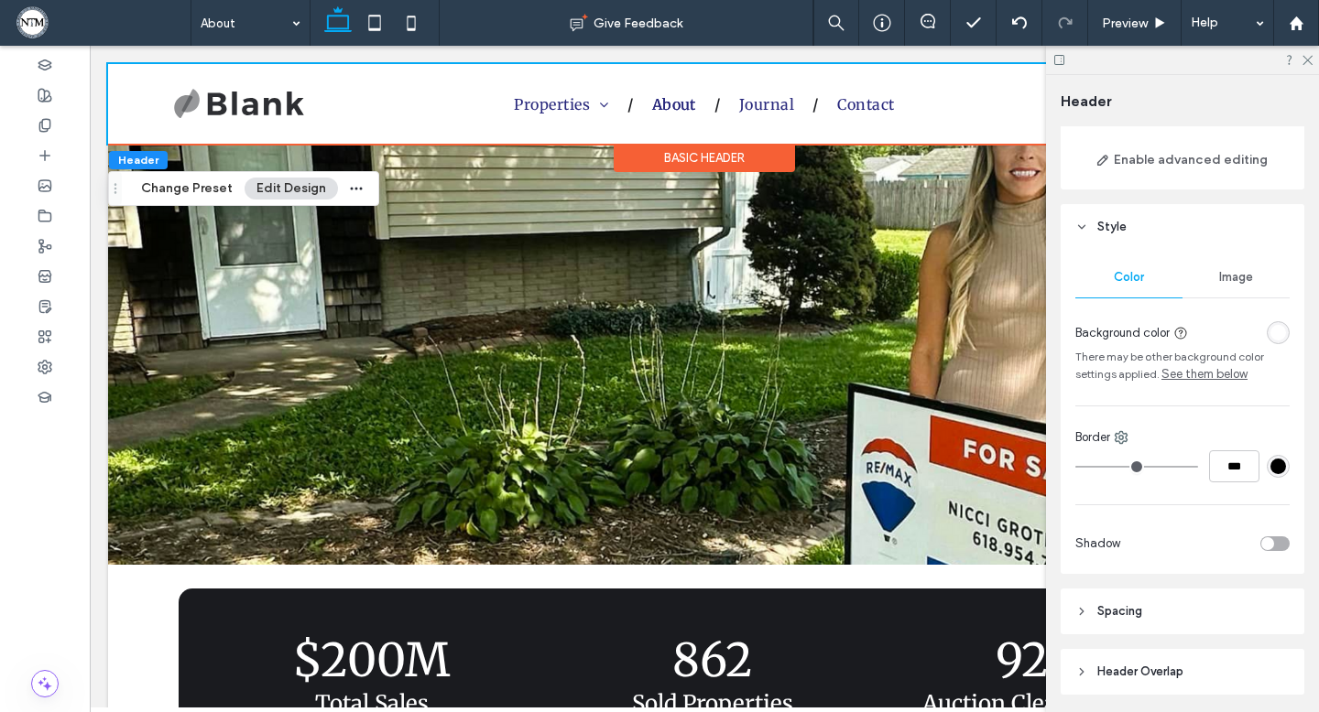
scroll to position [280, 0]
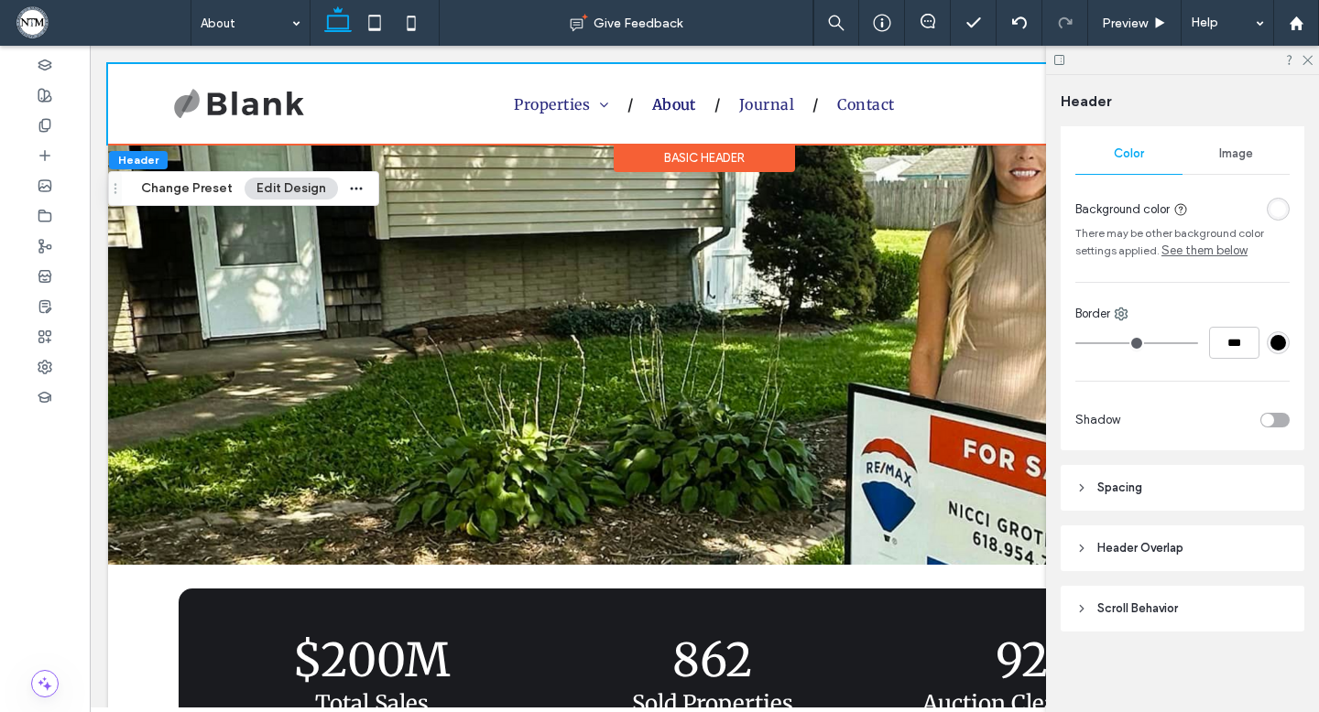
click at [1202, 537] on header "Header Overlap" at bounding box center [1182, 549] width 244 height 46
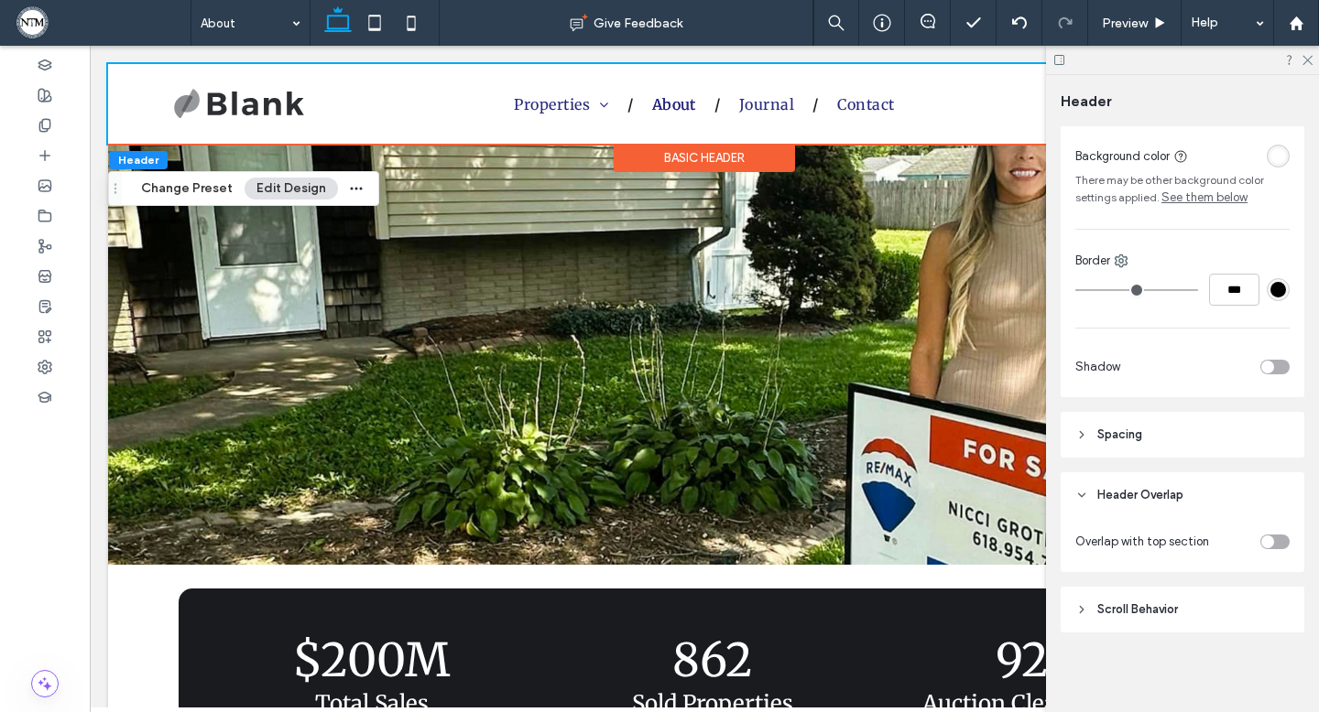
scroll to position [334, 0]
click at [1265, 541] on div "toggle" at bounding box center [1267, 541] width 13 height 13
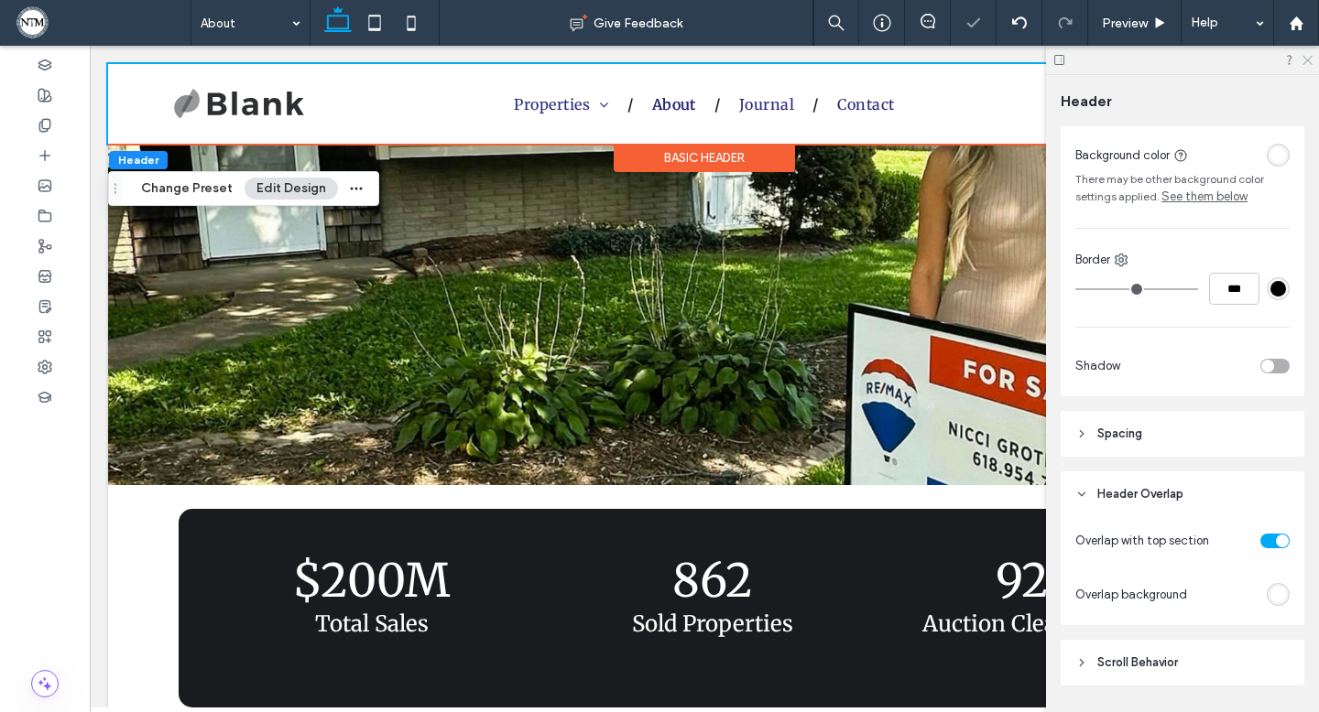
click at [1306, 53] on icon at bounding box center [1306, 59] width 12 height 12
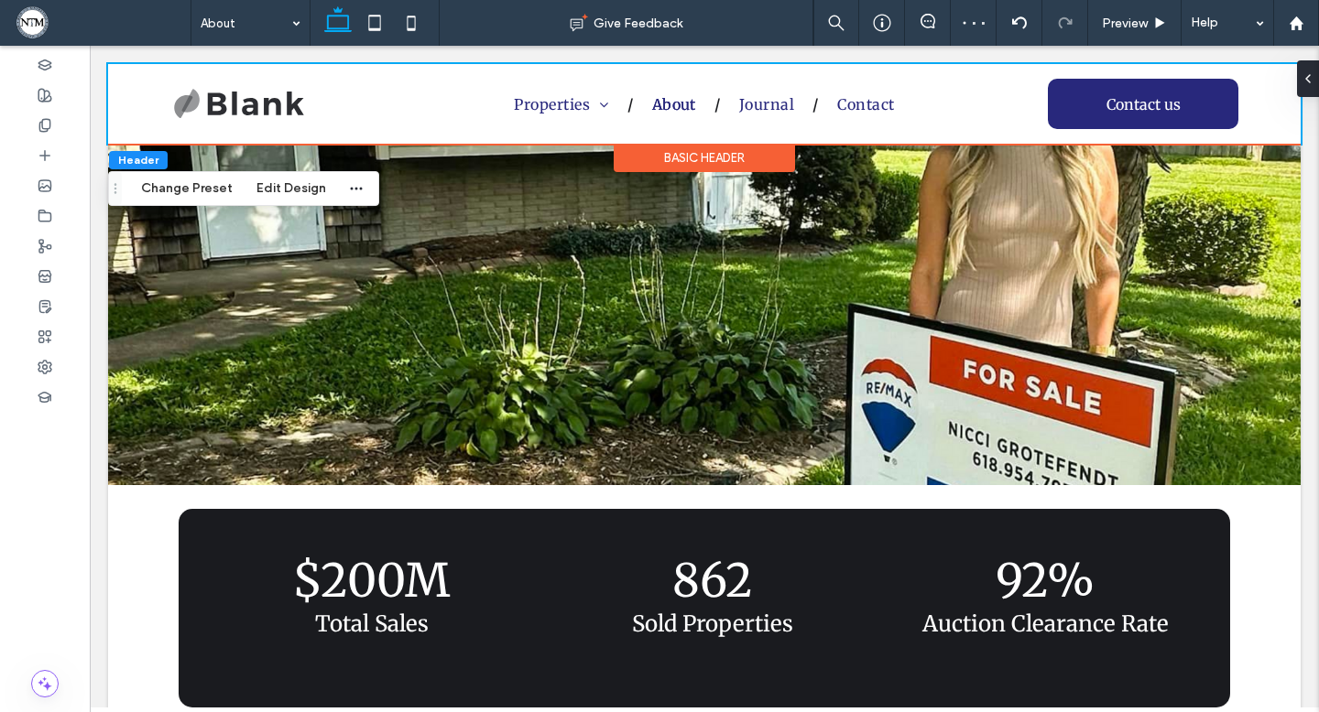
click at [729, 160] on div "Basic Header" at bounding box center [704, 158] width 181 height 28
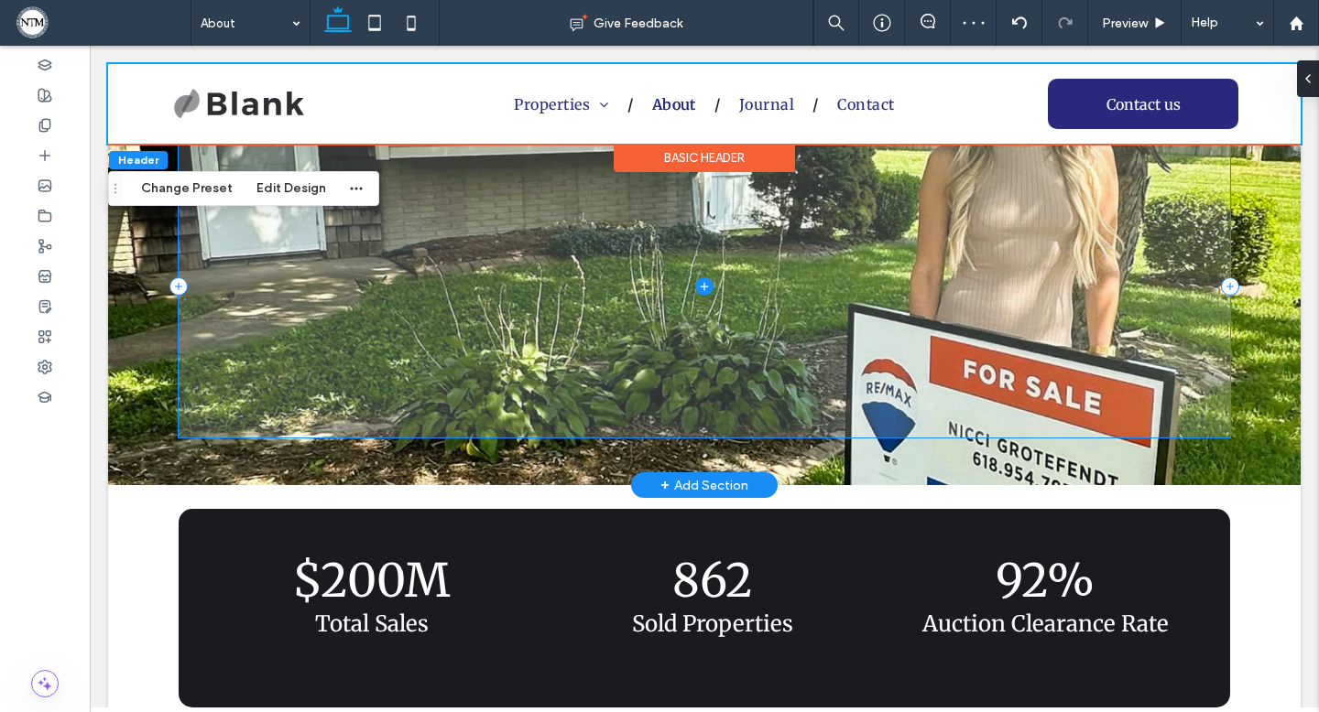
click at [1159, 219] on span at bounding box center [704, 287] width 1051 height 302
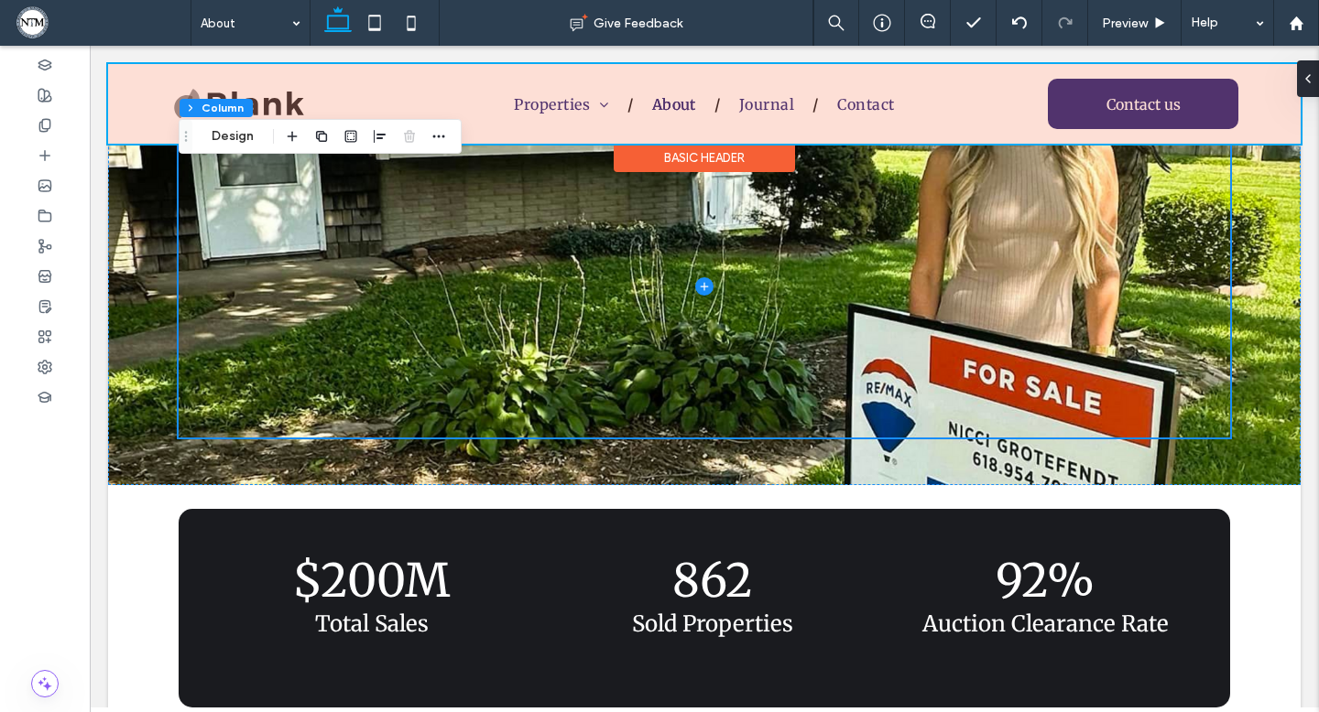
click at [763, 155] on div "Basic Header" at bounding box center [704, 158] width 181 height 28
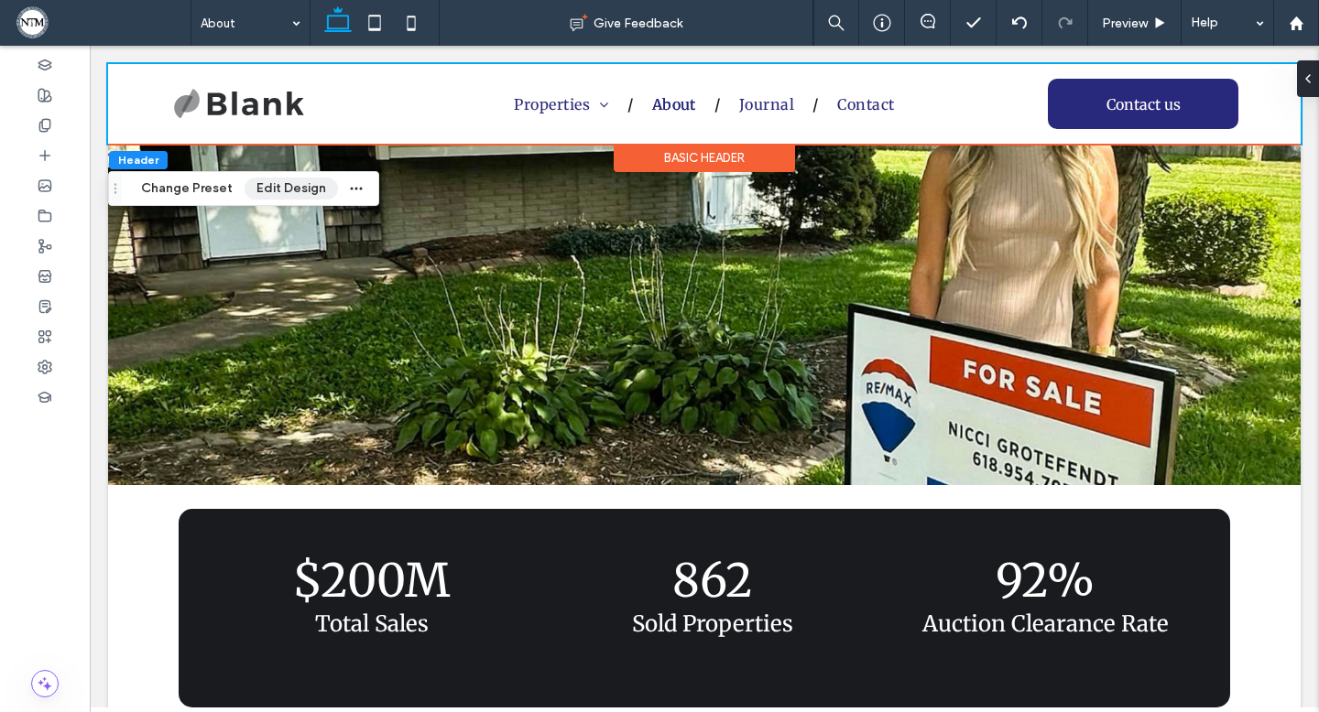
click at [314, 194] on button "Edit Design" at bounding box center [291, 189] width 93 height 22
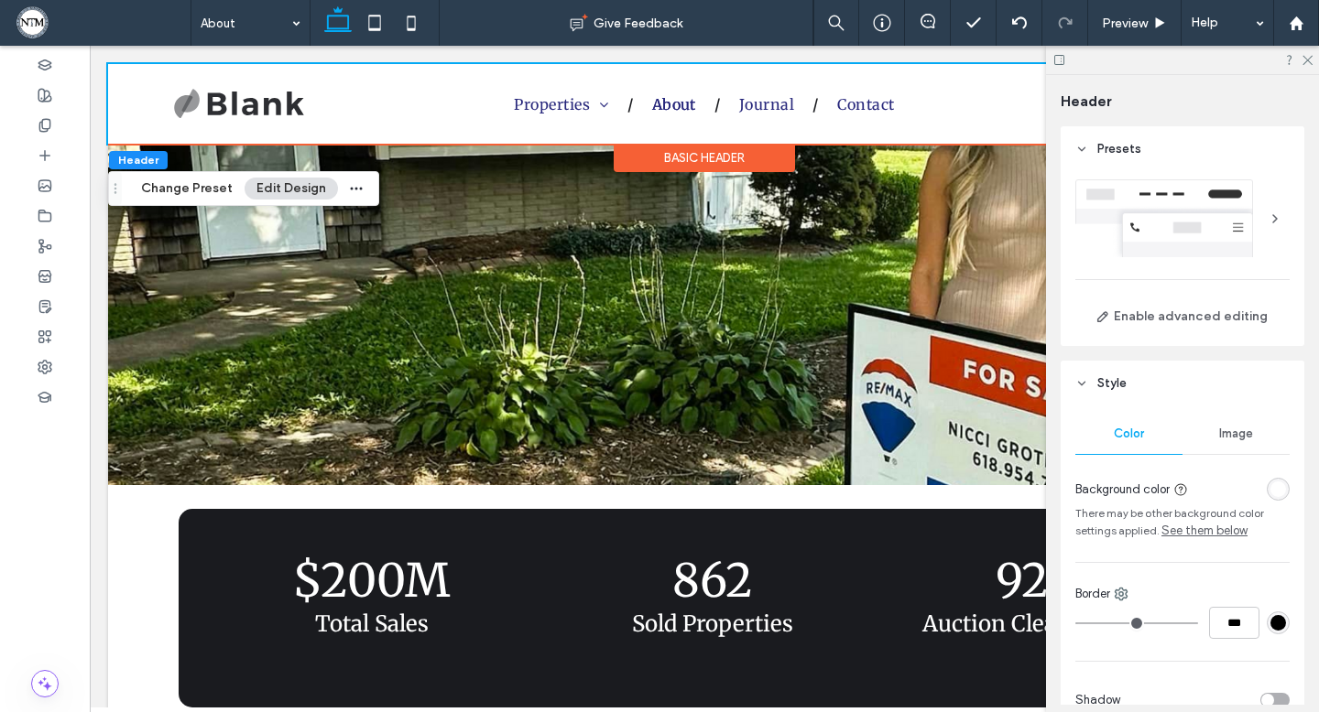
scroll to position [388, 0]
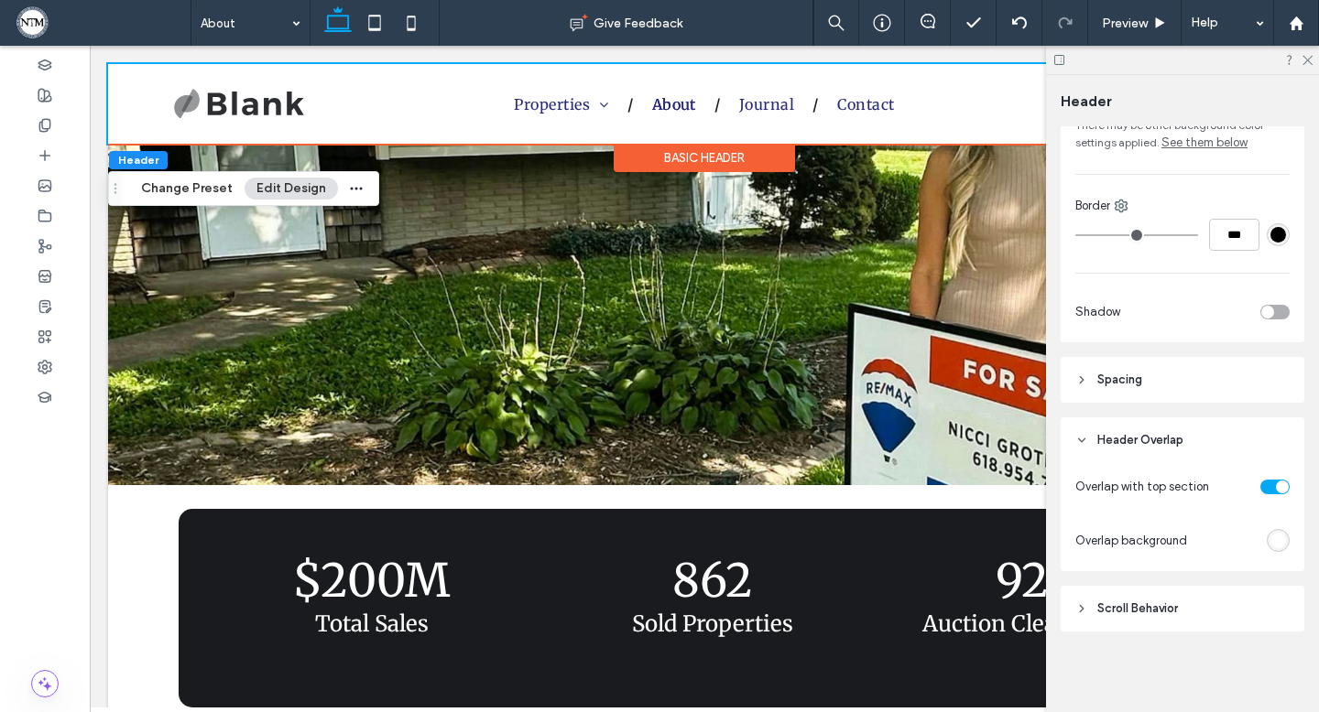
click at [1275, 484] on div "toggle" at bounding box center [1274, 487] width 29 height 15
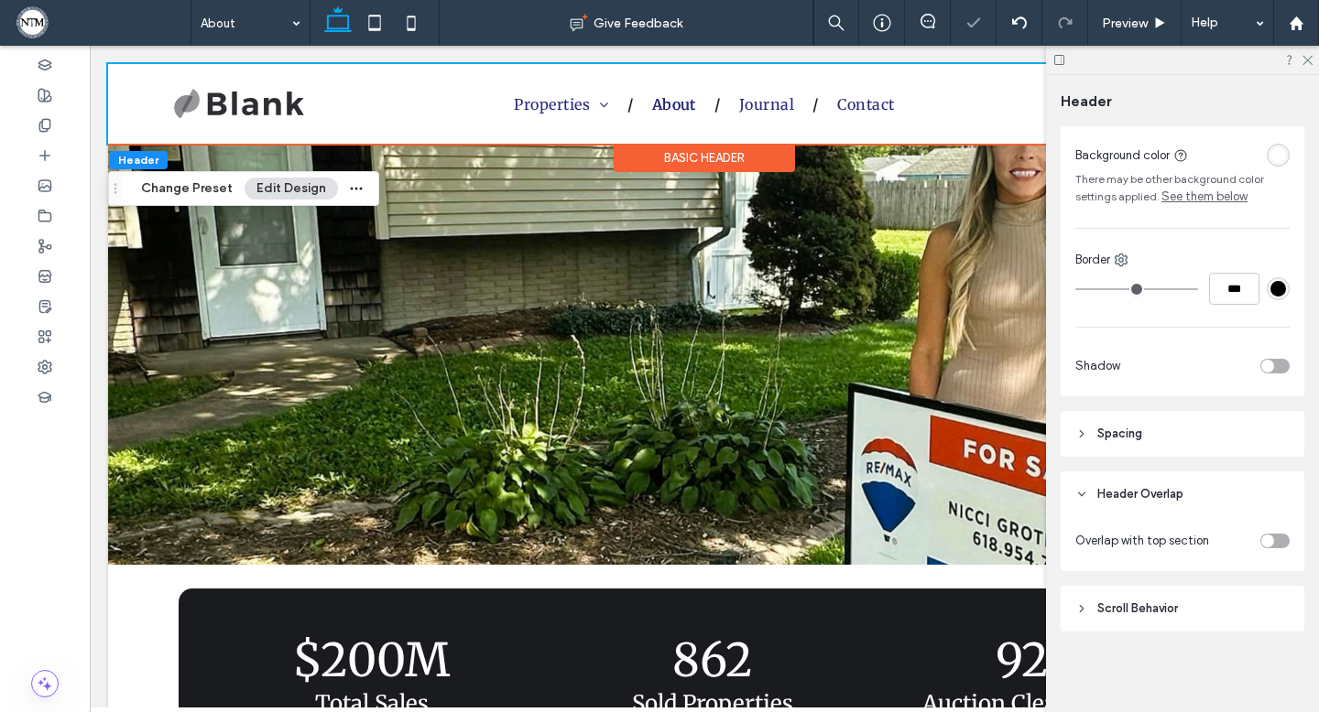
click at [1299, 60] on div at bounding box center [1182, 60] width 273 height 28
click at [1303, 60] on icon at bounding box center [1306, 59] width 12 height 12
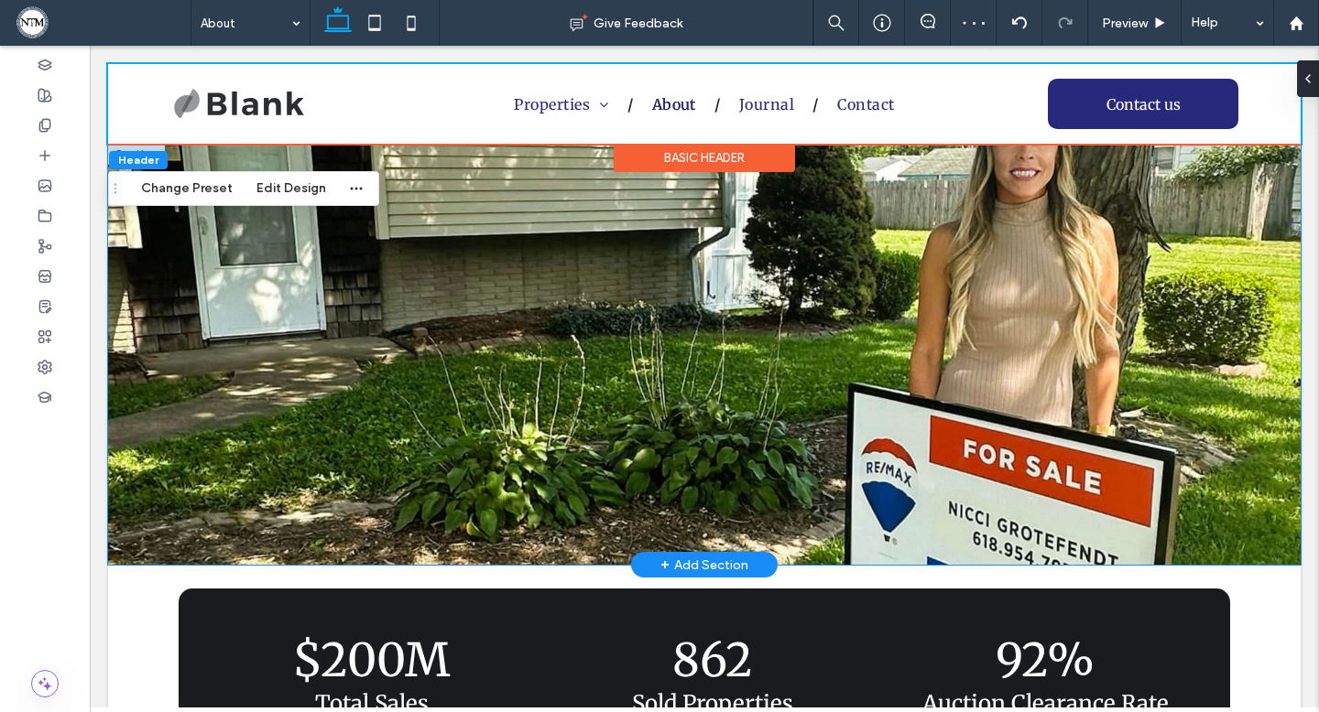
click at [1140, 179] on div at bounding box center [704, 354] width 1099 height 421
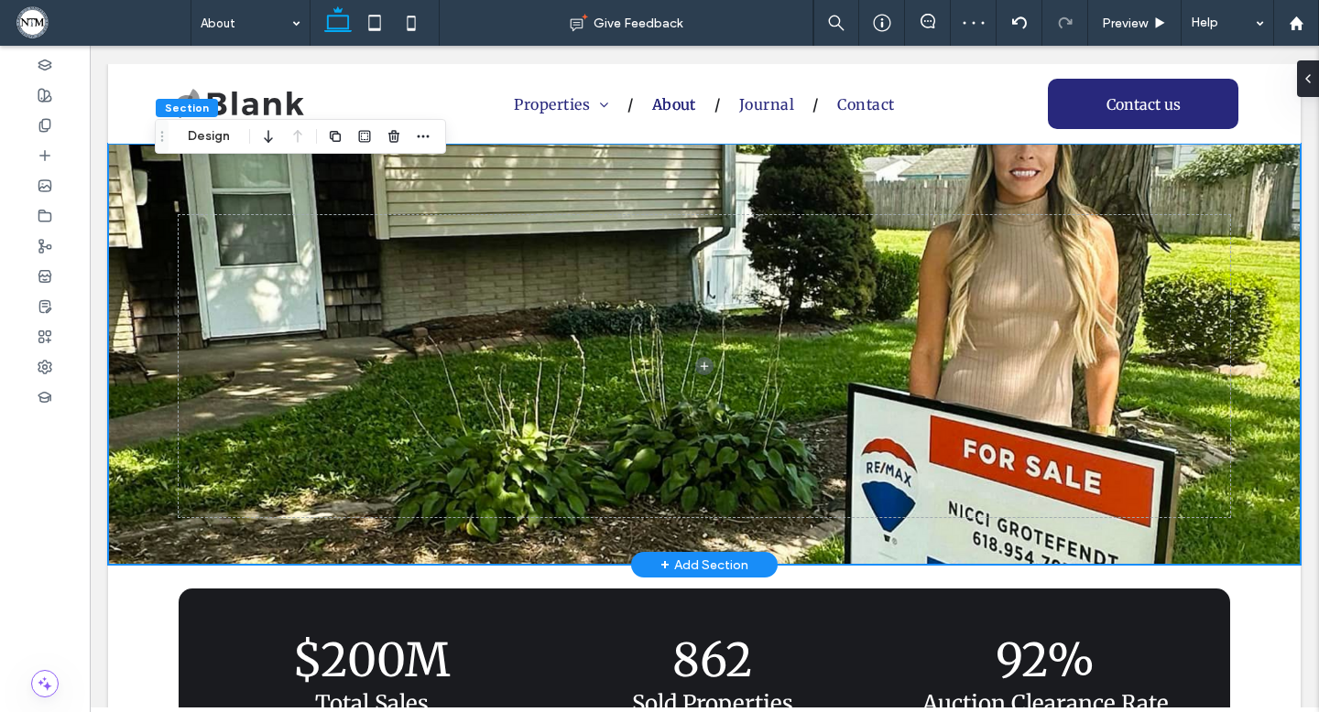
click at [1255, 184] on div at bounding box center [704, 354] width 1192 height 421
click at [1318, 82] on div at bounding box center [1303, 78] width 29 height 37
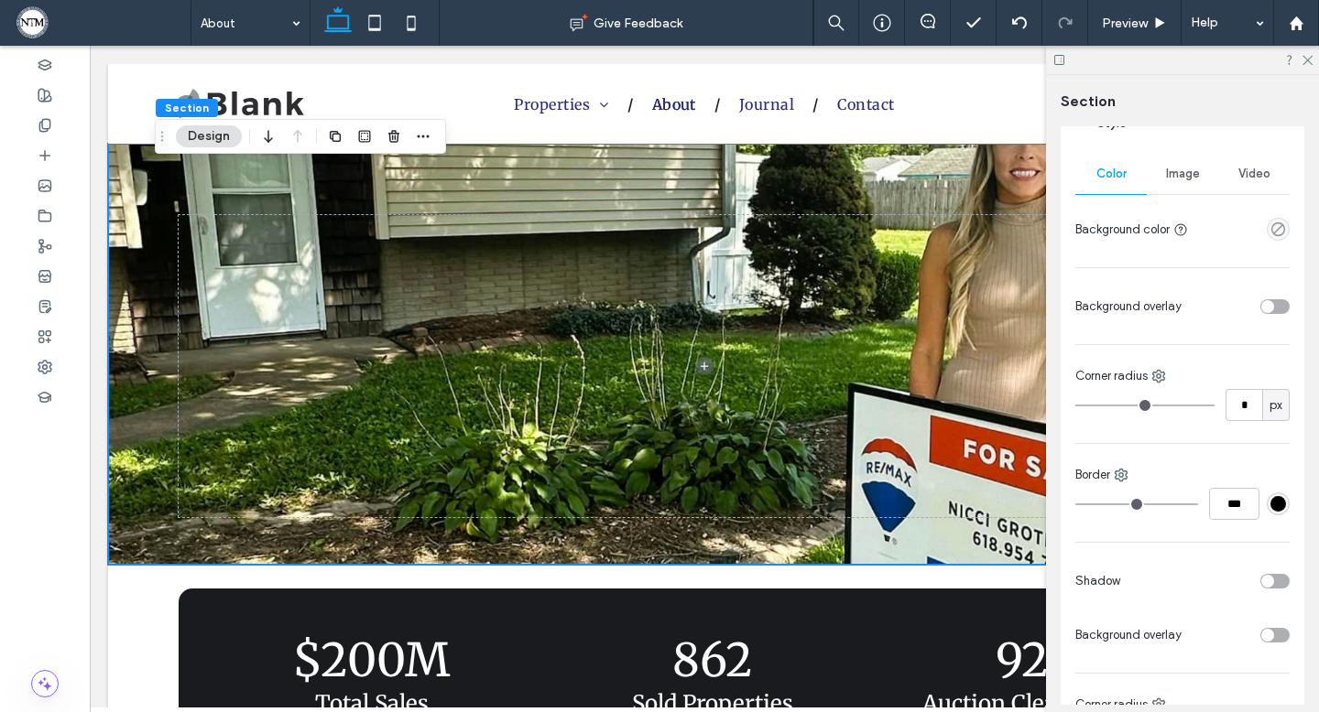
scroll to position [0, 0]
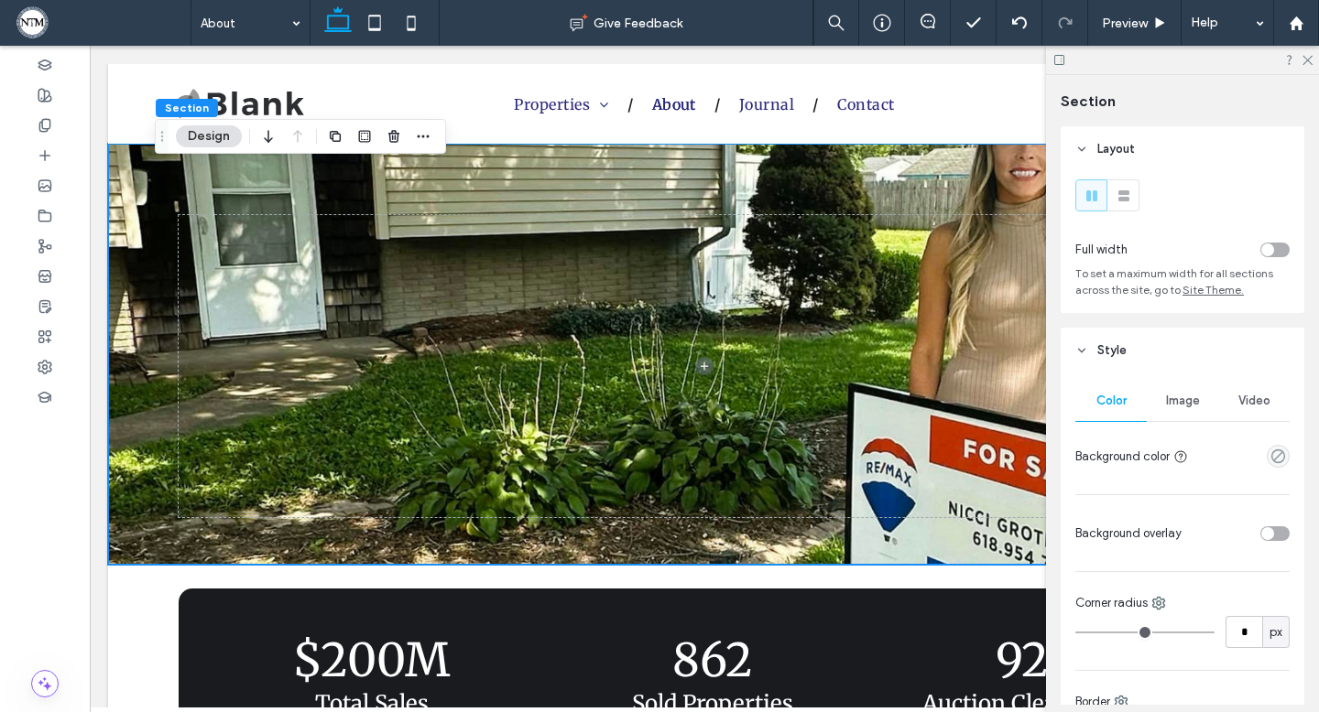
click at [1178, 400] on span "Image" at bounding box center [1183, 401] width 34 height 15
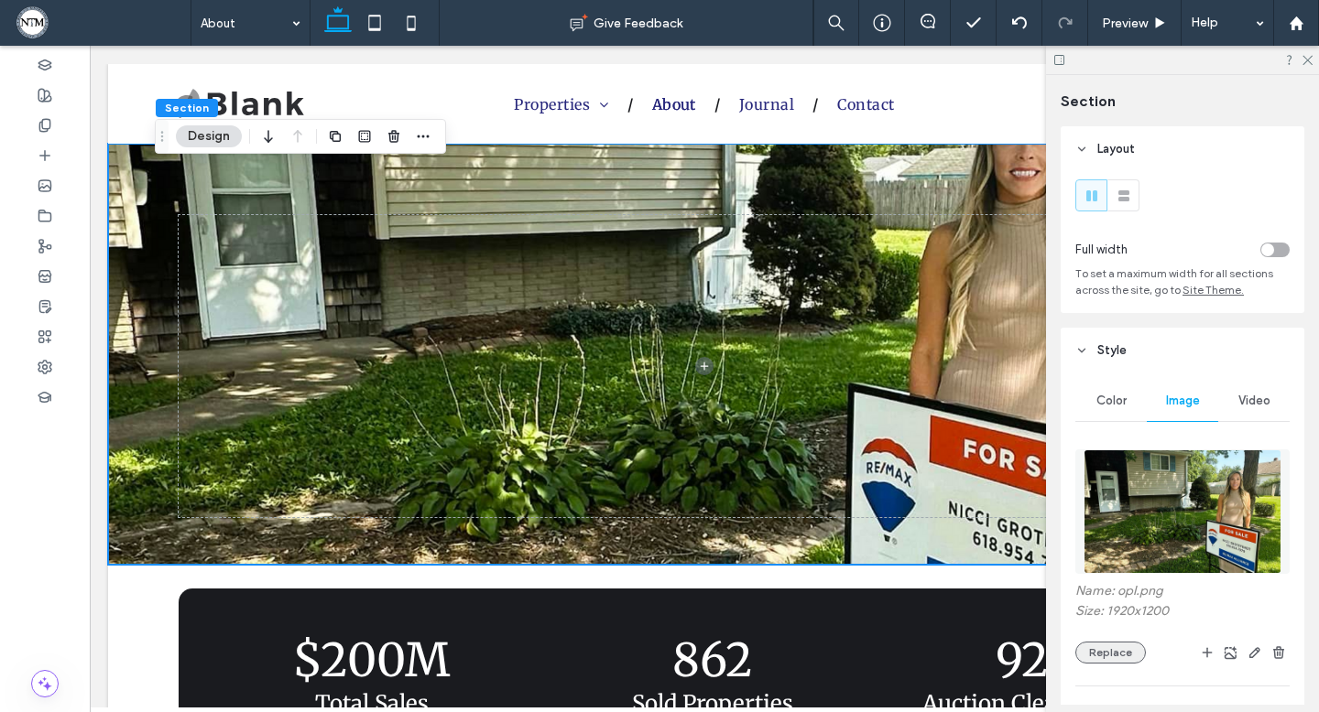
click at [1110, 646] on button "Replace" at bounding box center [1110, 653] width 71 height 22
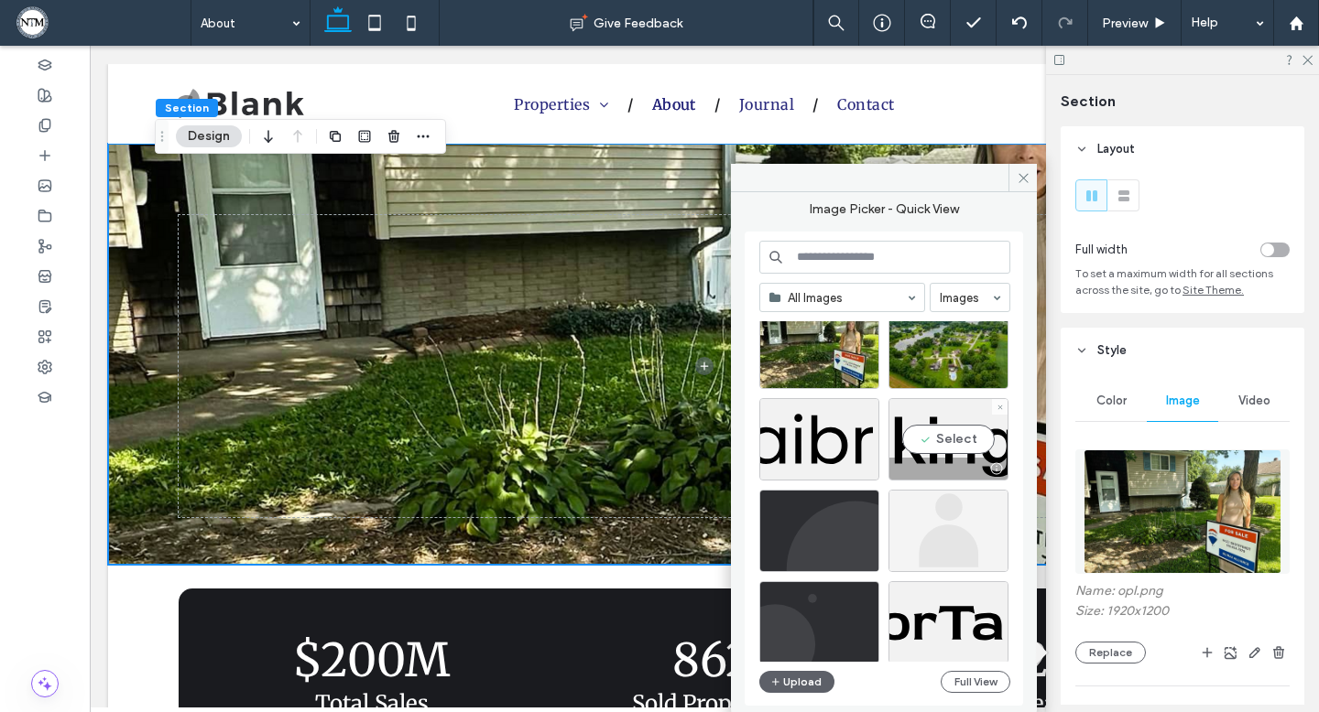
scroll to position [520, 0]
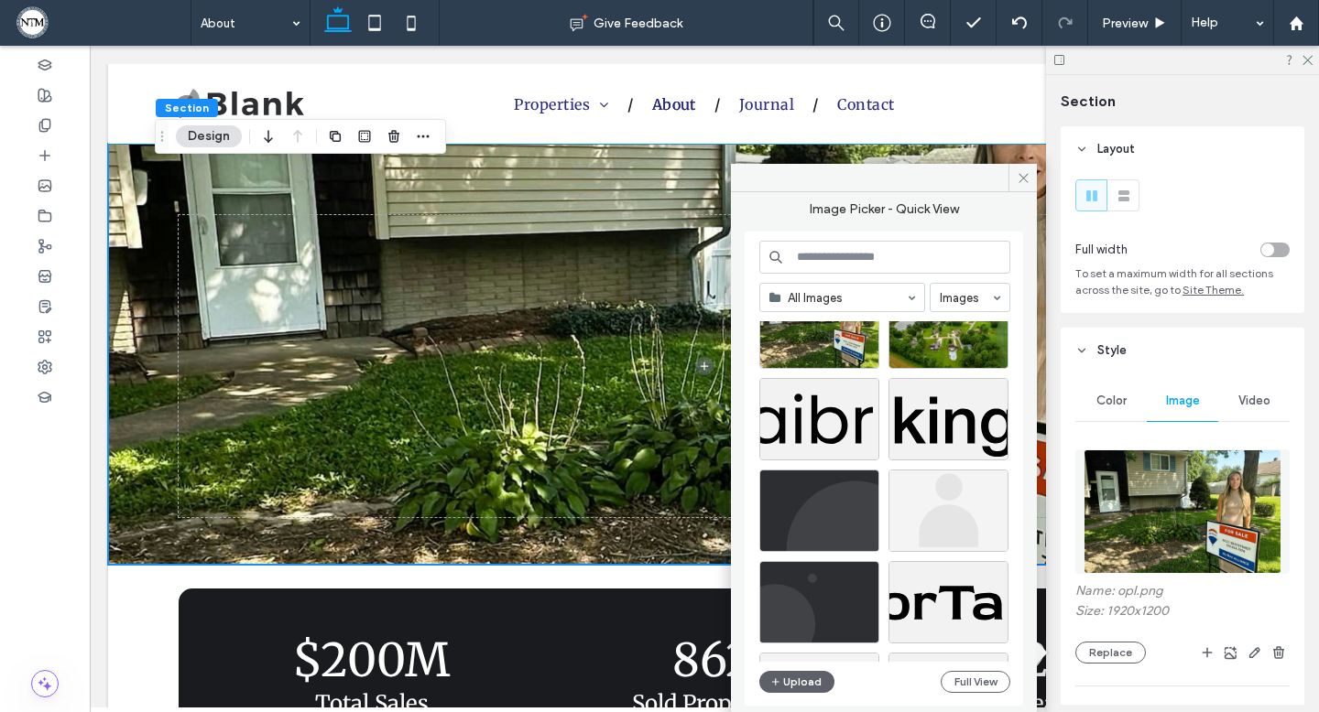
click at [882, 246] on input at bounding box center [884, 257] width 251 height 33
type input "****"
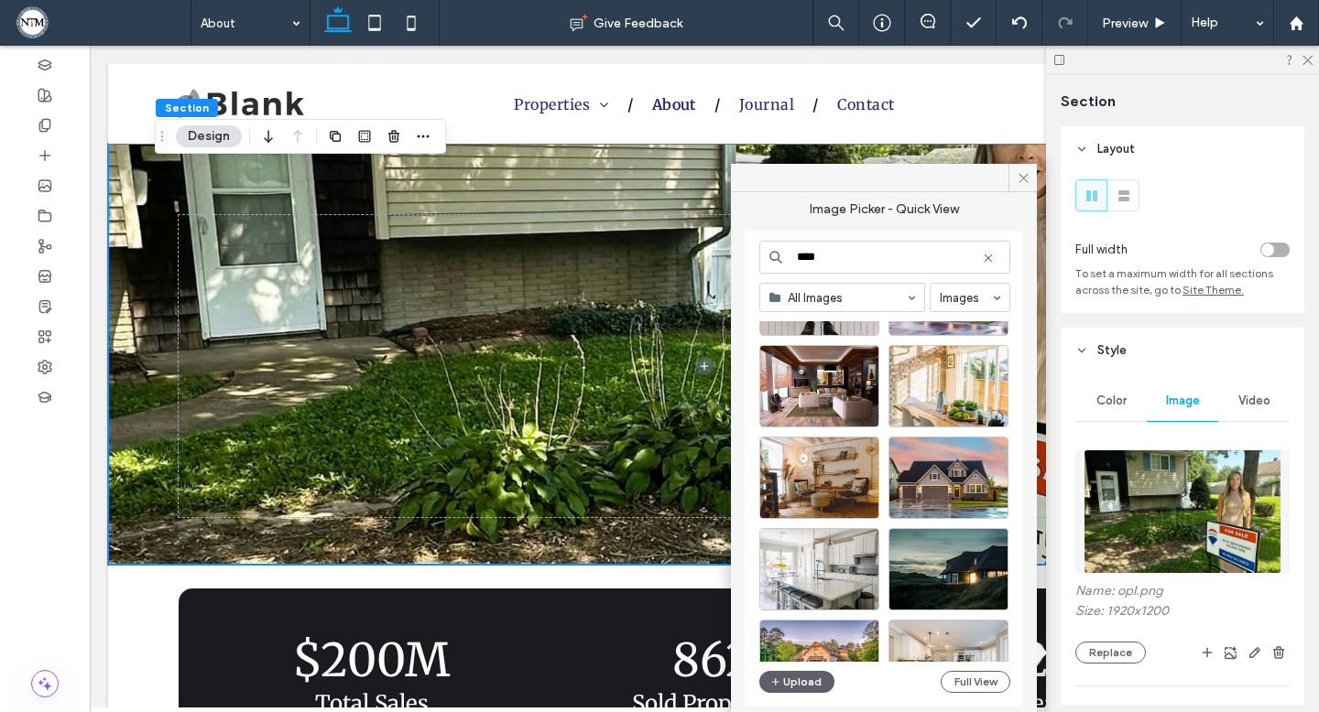
scroll to position [411, 0]
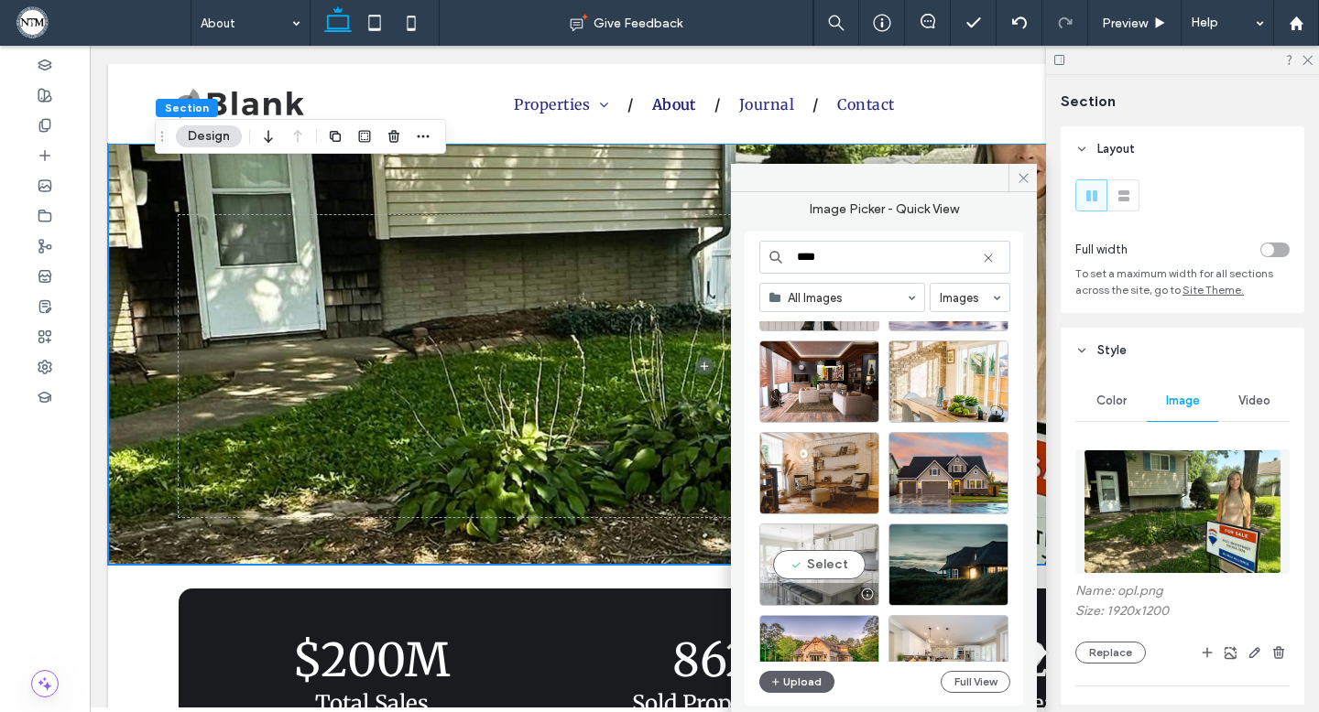
click at [840, 552] on div "Select" at bounding box center [819, 565] width 120 height 82
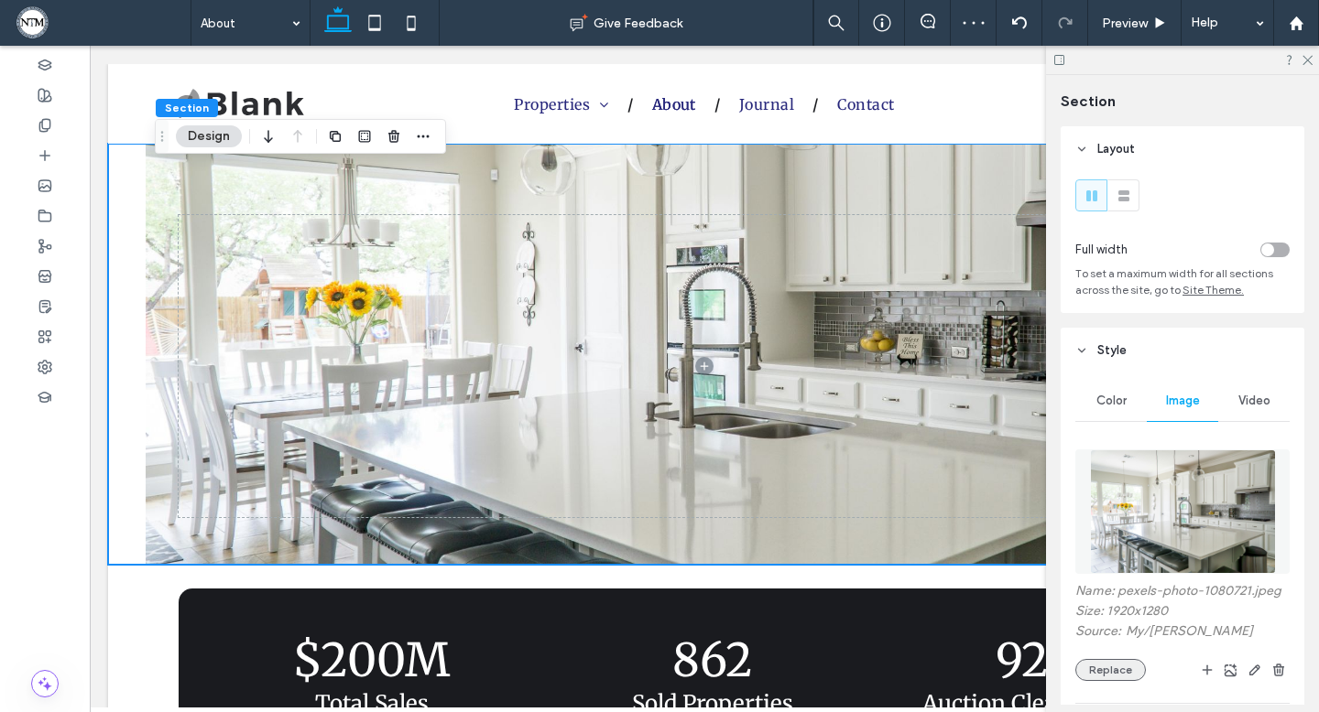
click at [1109, 672] on button "Replace" at bounding box center [1110, 670] width 71 height 22
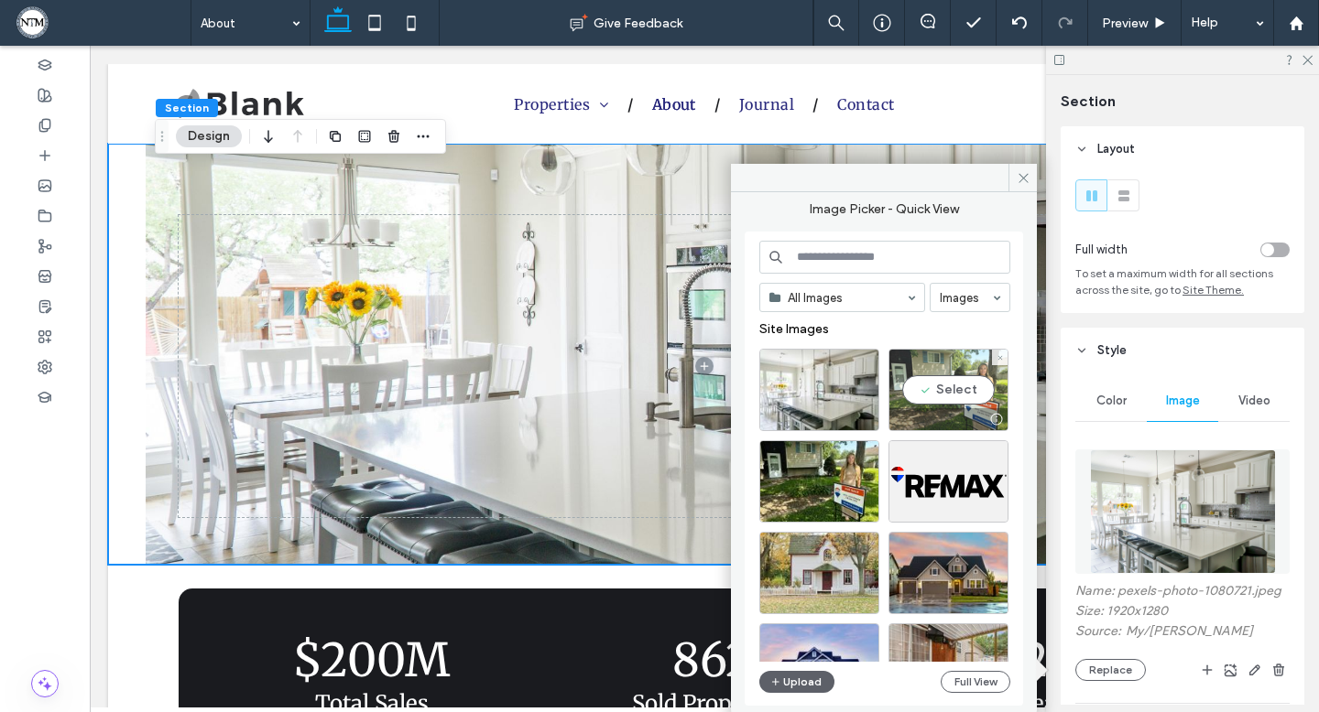
click at [949, 394] on div "Select" at bounding box center [948, 390] width 120 height 82
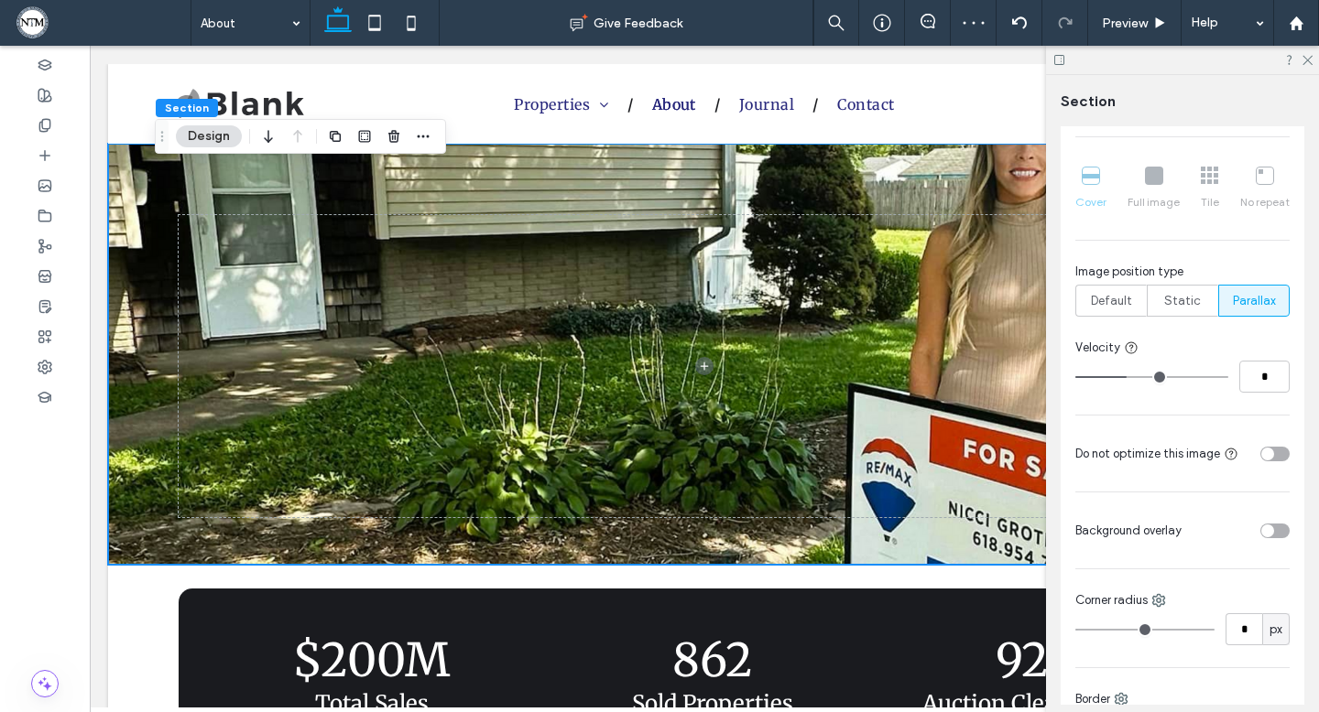
scroll to position [554, 0]
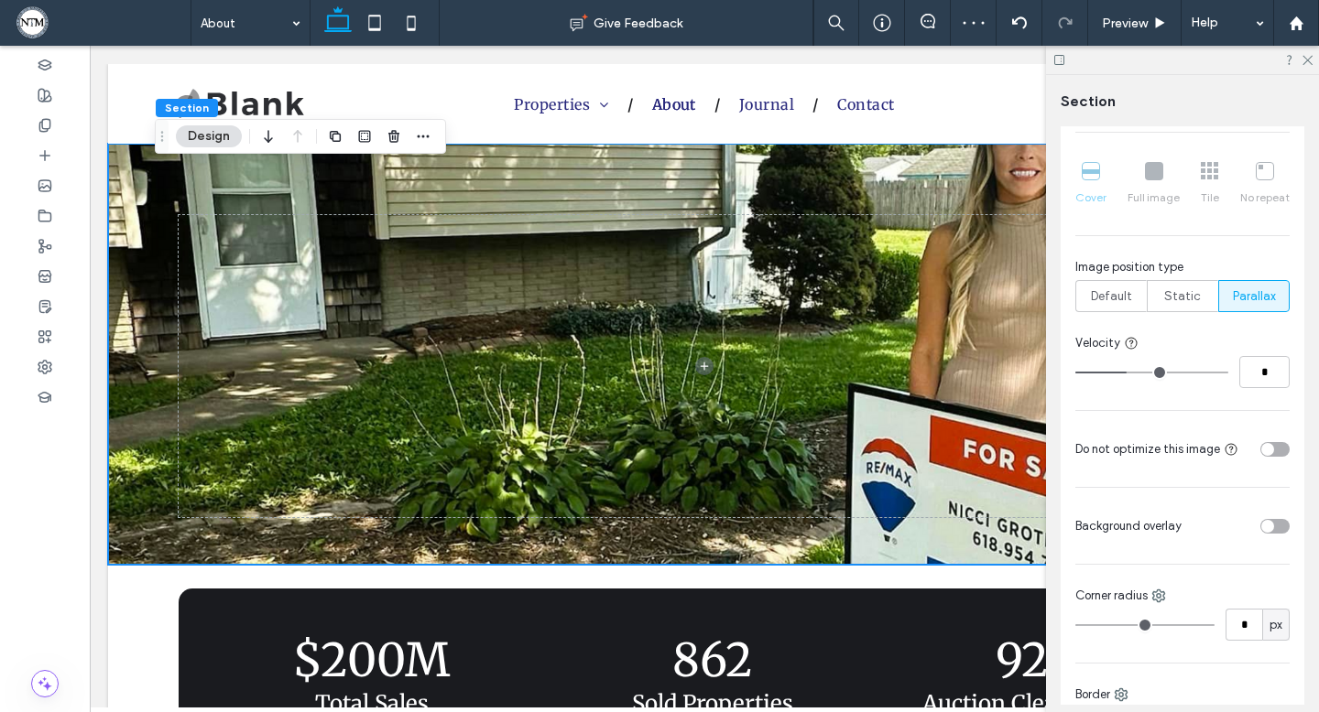
click at [1266, 517] on div at bounding box center [1239, 526] width 101 height 32
click at [1267, 528] on div "toggle" at bounding box center [1267, 526] width 13 height 13
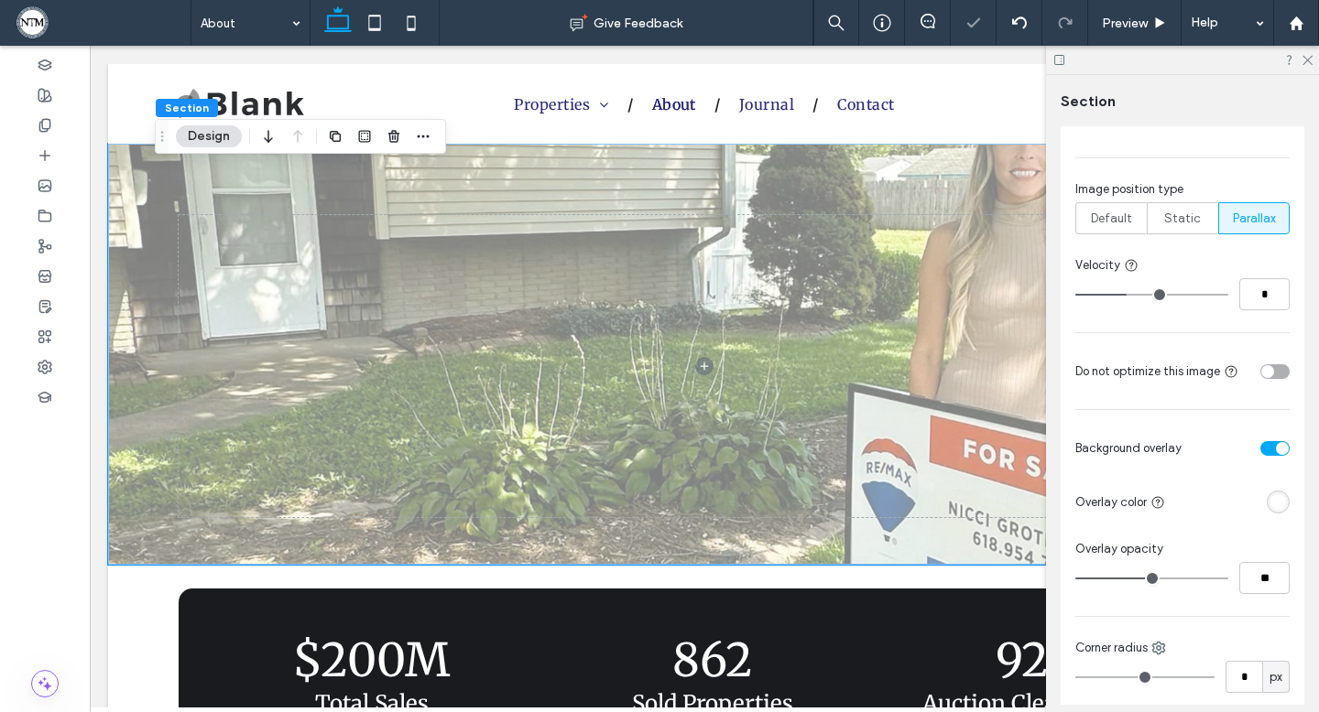
scroll to position [662, 0]
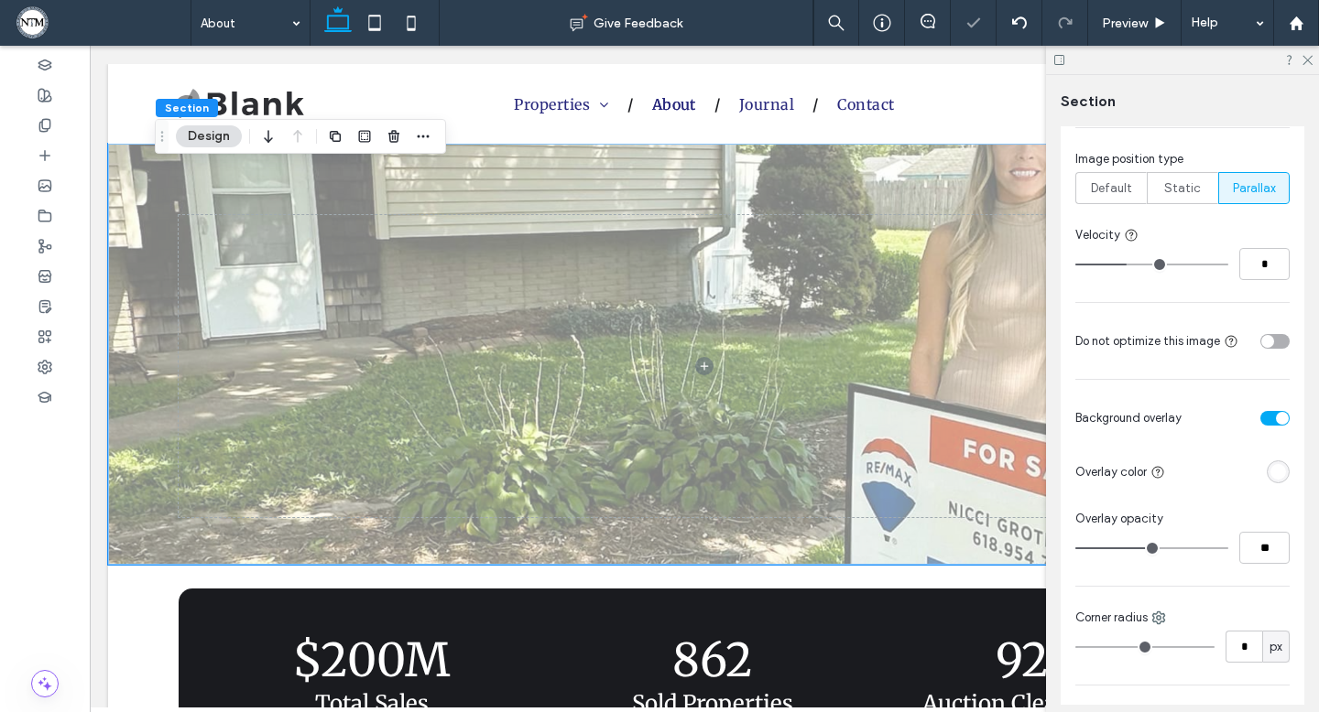
click at [1277, 473] on div "rgba(255, 255, 255, 1)" at bounding box center [1278, 472] width 16 height 16
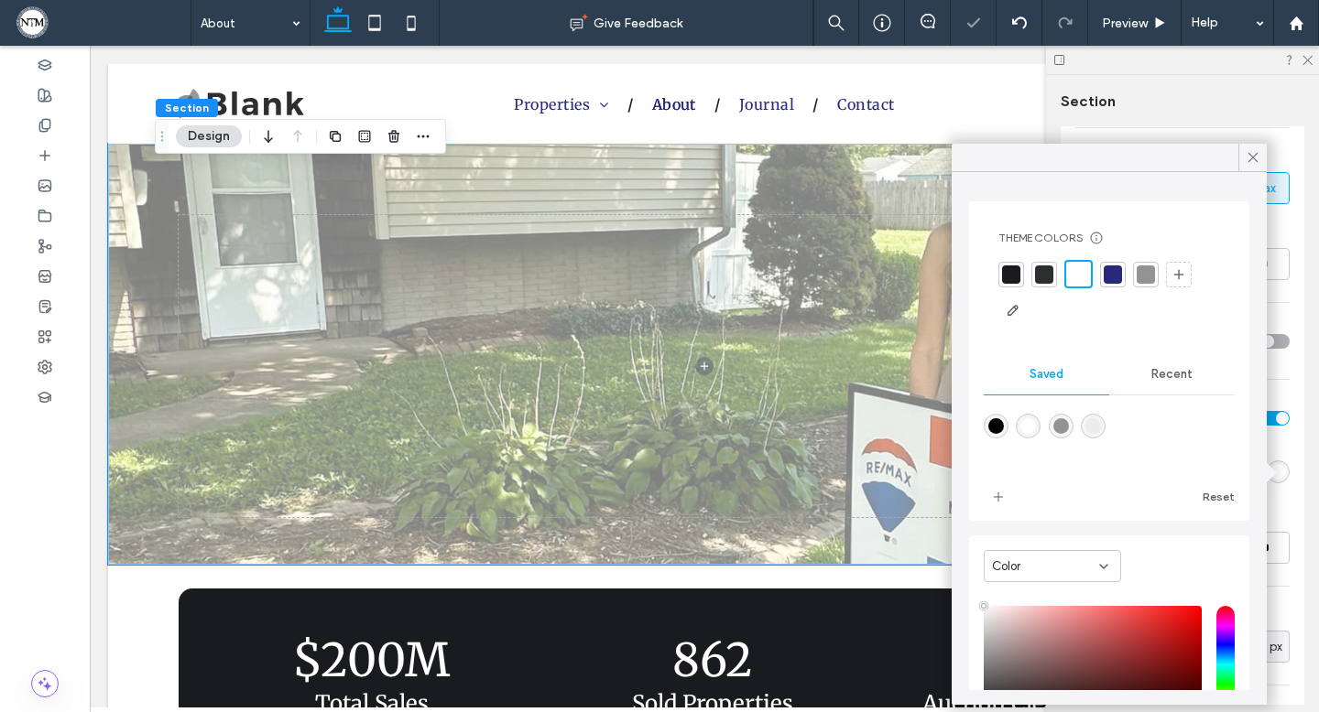
click at [1008, 276] on div at bounding box center [1011, 275] width 18 height 18
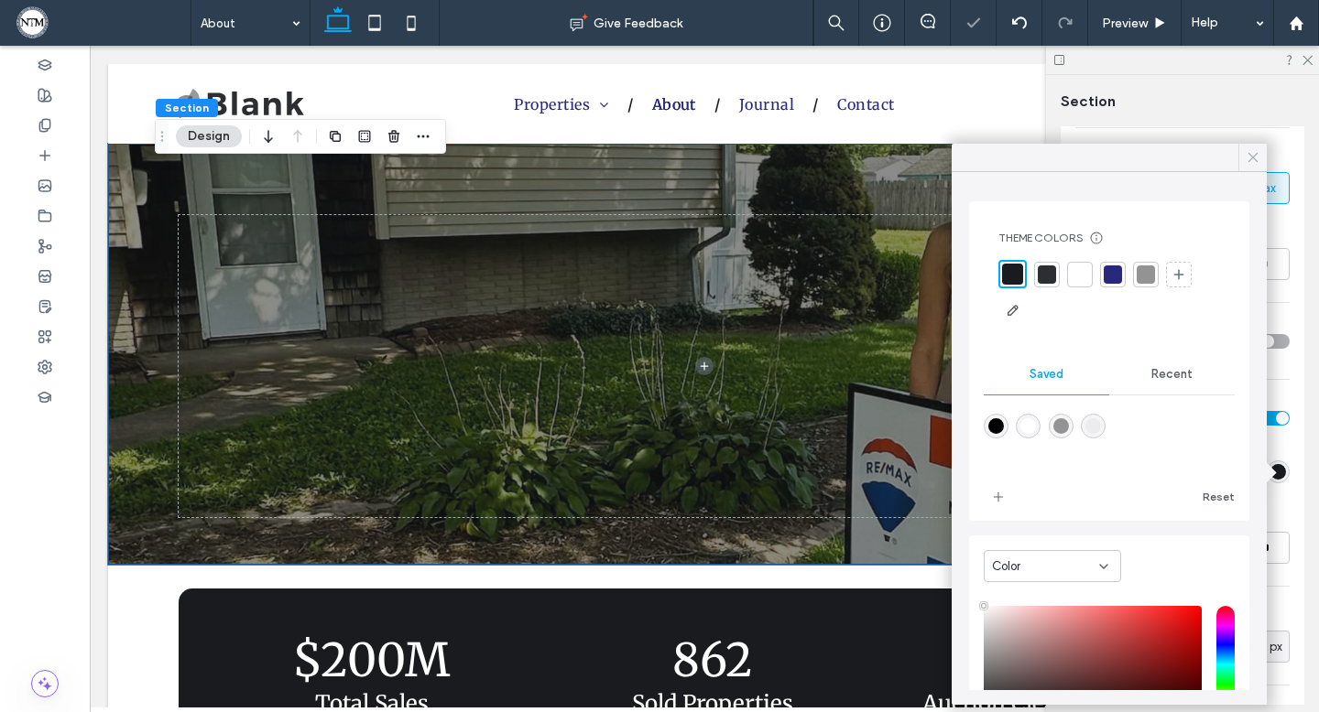
click at [1250, 158] on icon at bounding box center [1253, 157] width 16 height 16
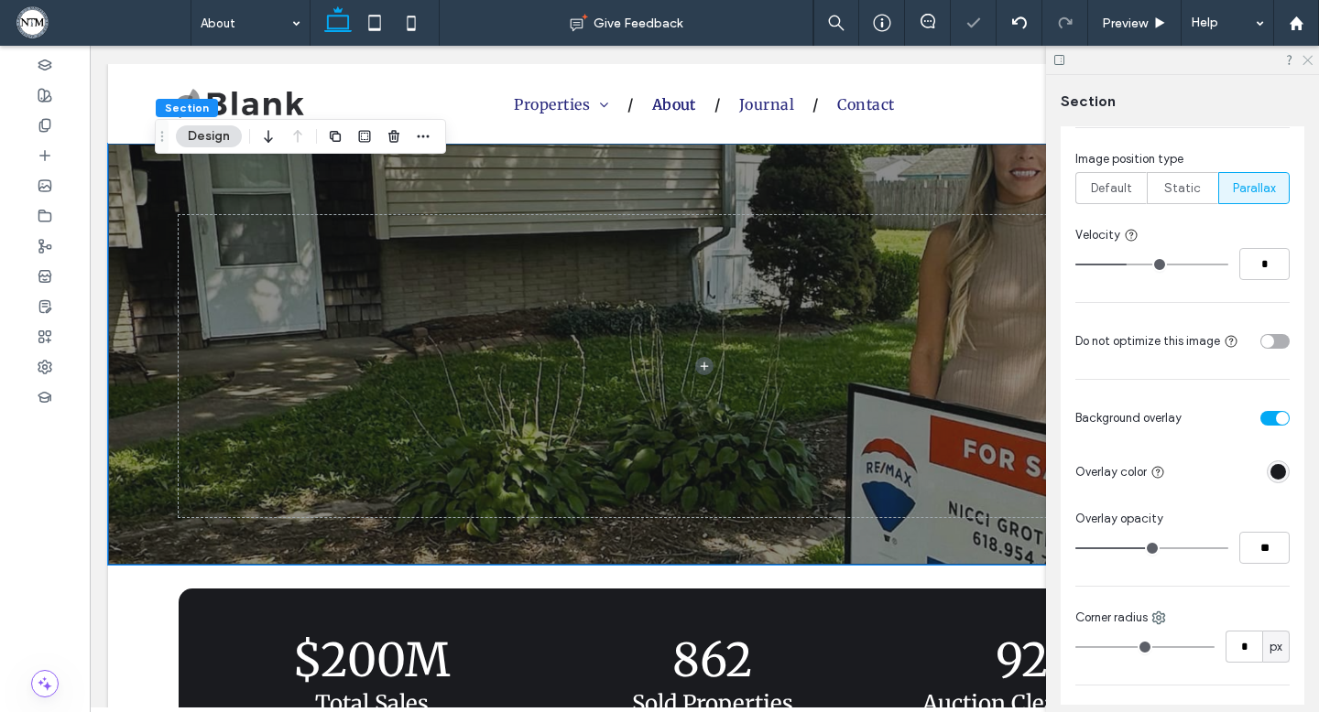
click at [1306, 61] on icon at bounding box center [1306, 59] width 12 height 12
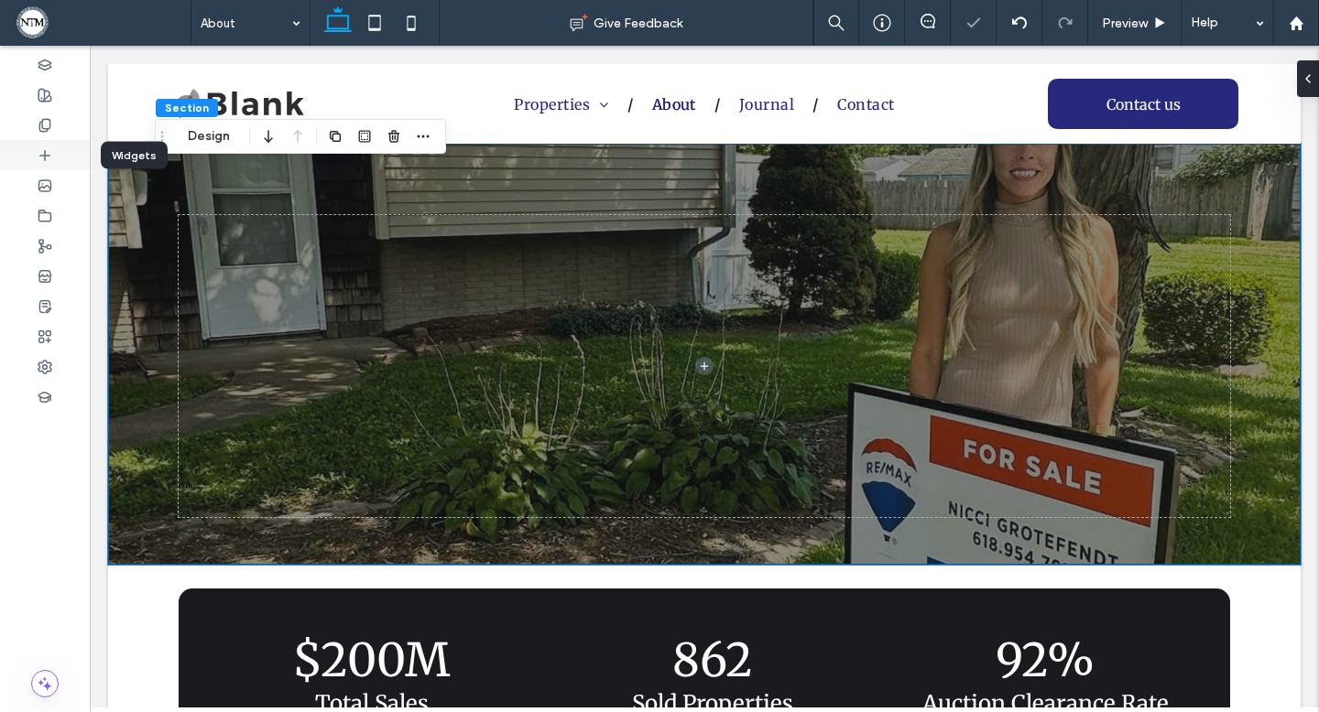
click at [41, 163] on div at bounding box center [45, 155] width 90 height 30
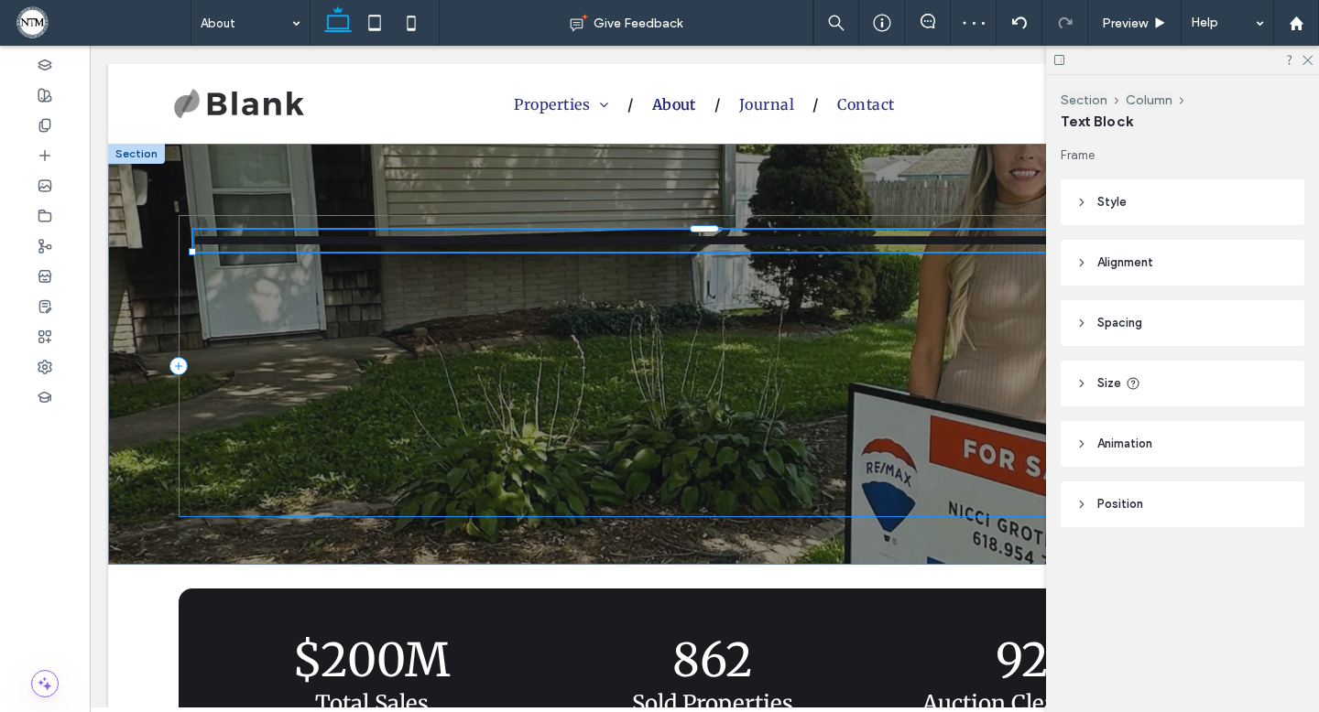
type input "**********"
type input "**"
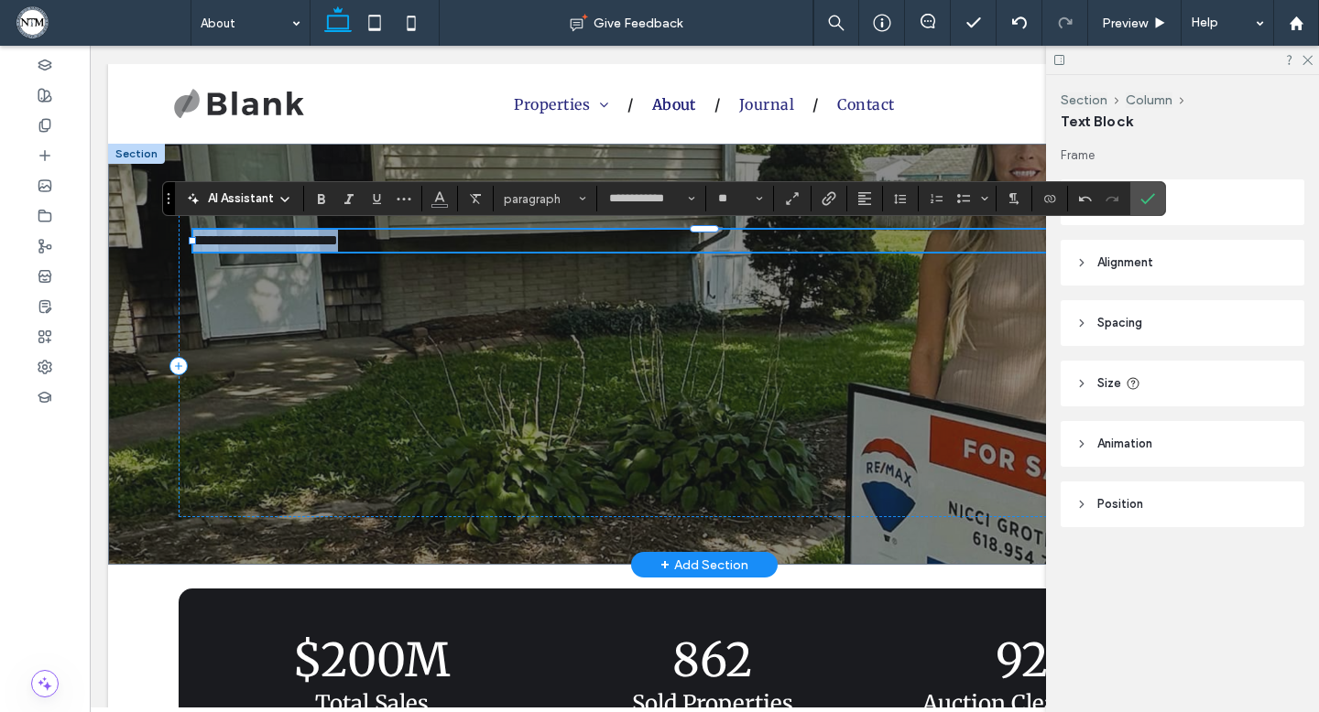
drag, startPoint x: 423, startPoint y: 245, endPoint x: 171, endPoint y: 237, distance: 251.9
click at [171, 237] on div "**********" at bounding box center [704, 354] width 1099 height 421
click at [442, 195] on icon "Color" at bounding box center [439, 197] width 15 height 15
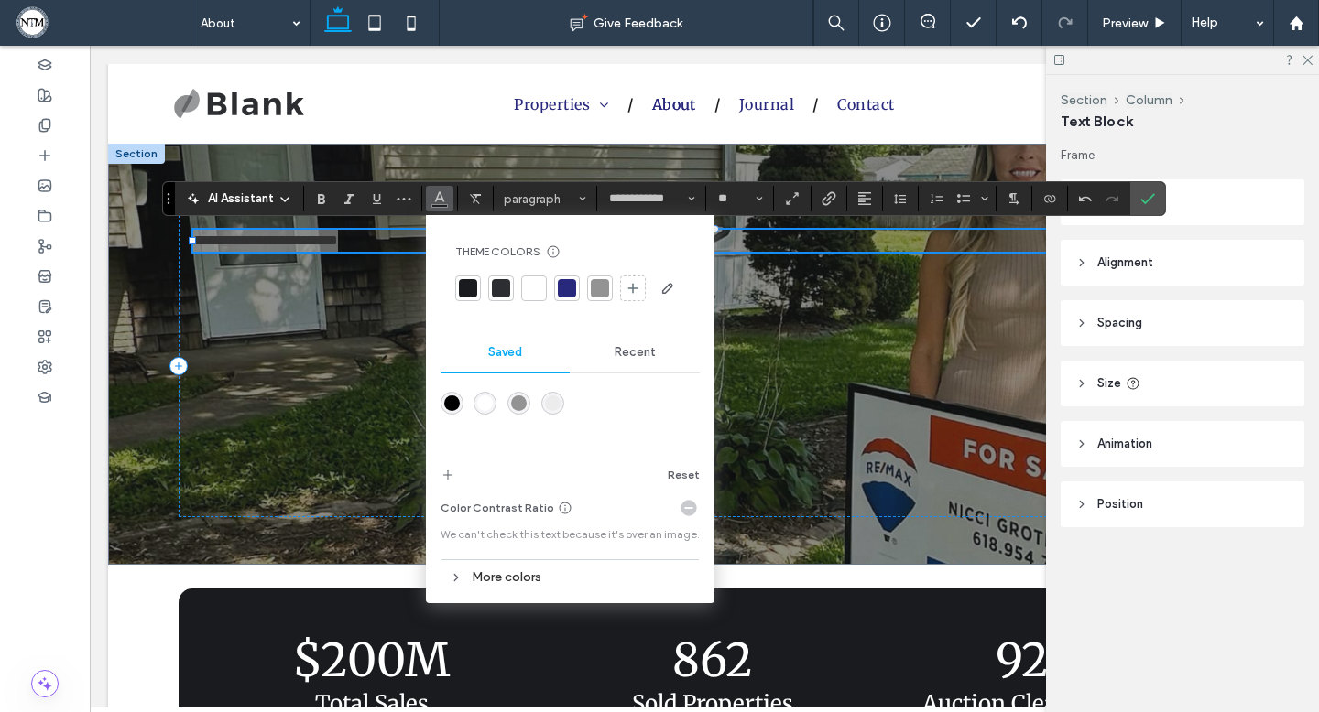
click at [534, 288] on div at bounding box center [534, 288] width 18 height 18
click at [579, 199] on icon "Styles" at bounding box center [582, 198] width 7 height 7
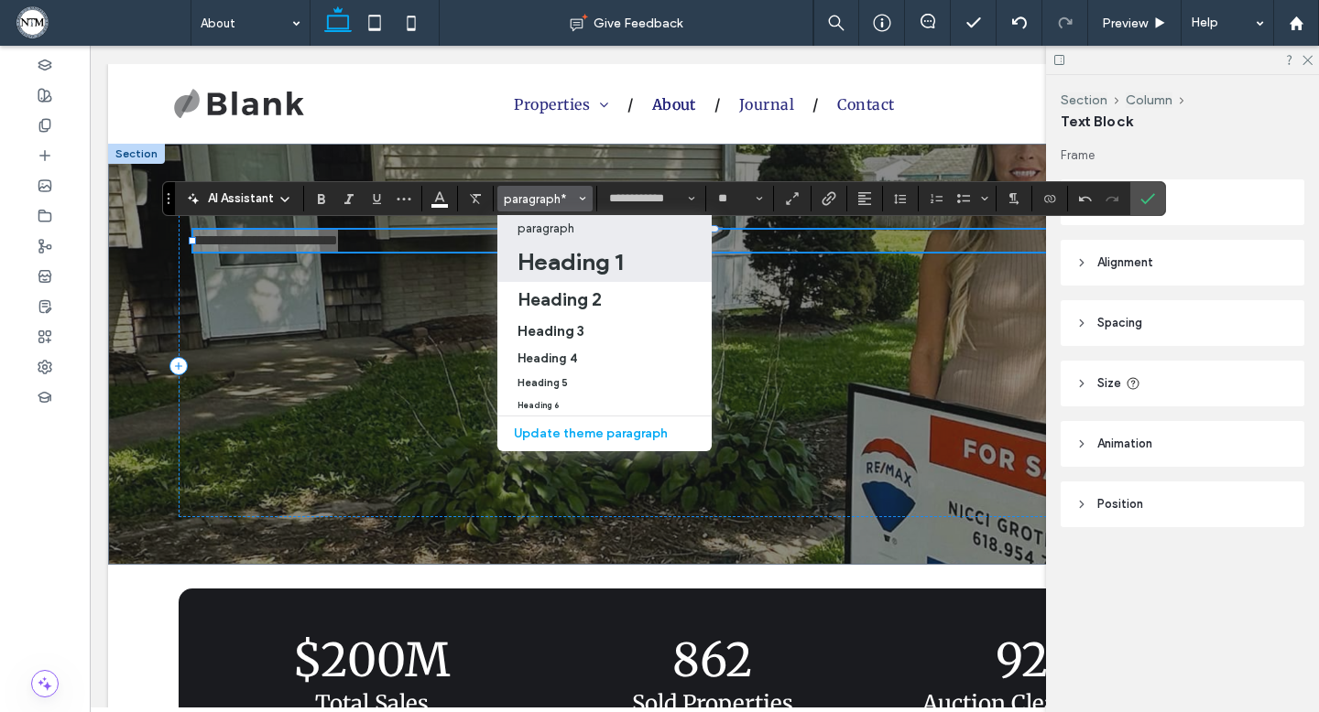
click at [579, 270] on h1 "Heading 1" at bounding box center [569, 261] width 105 height 29
type input "**"
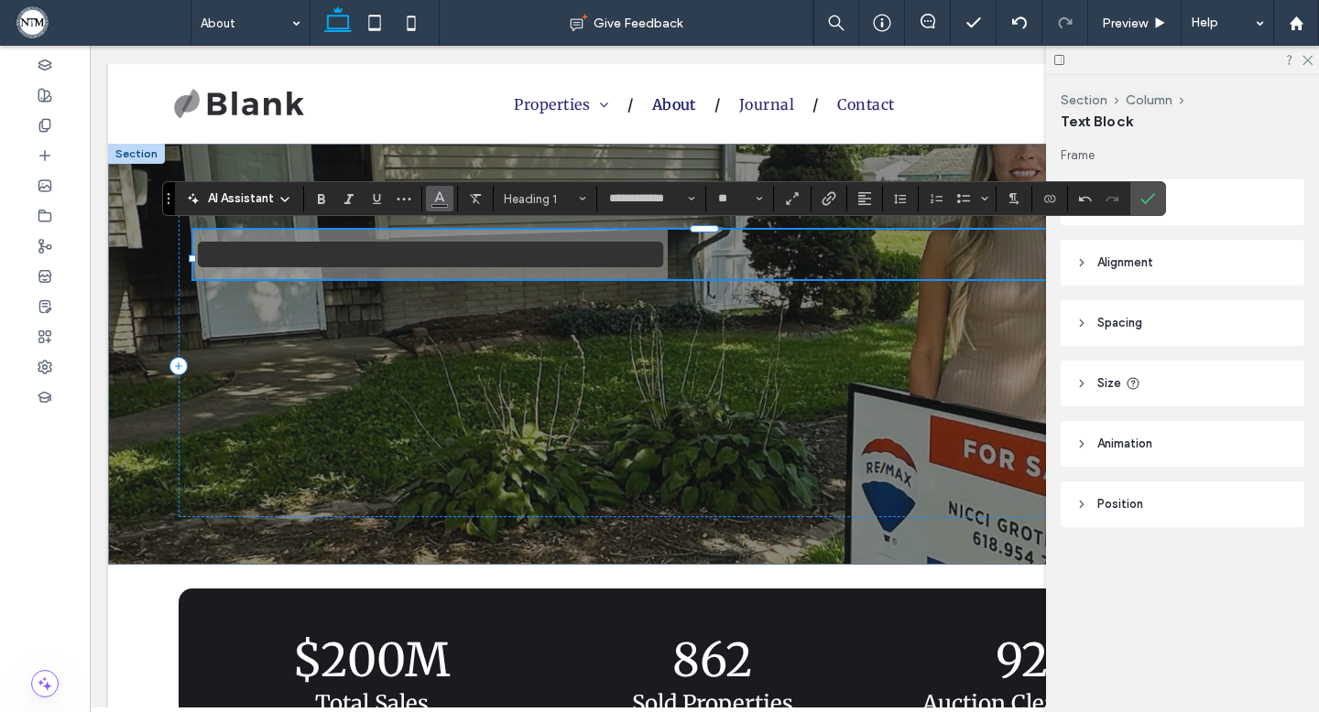
click at [436, 199] on use "Color" at bounding box center [439, 197] width 10 height 10
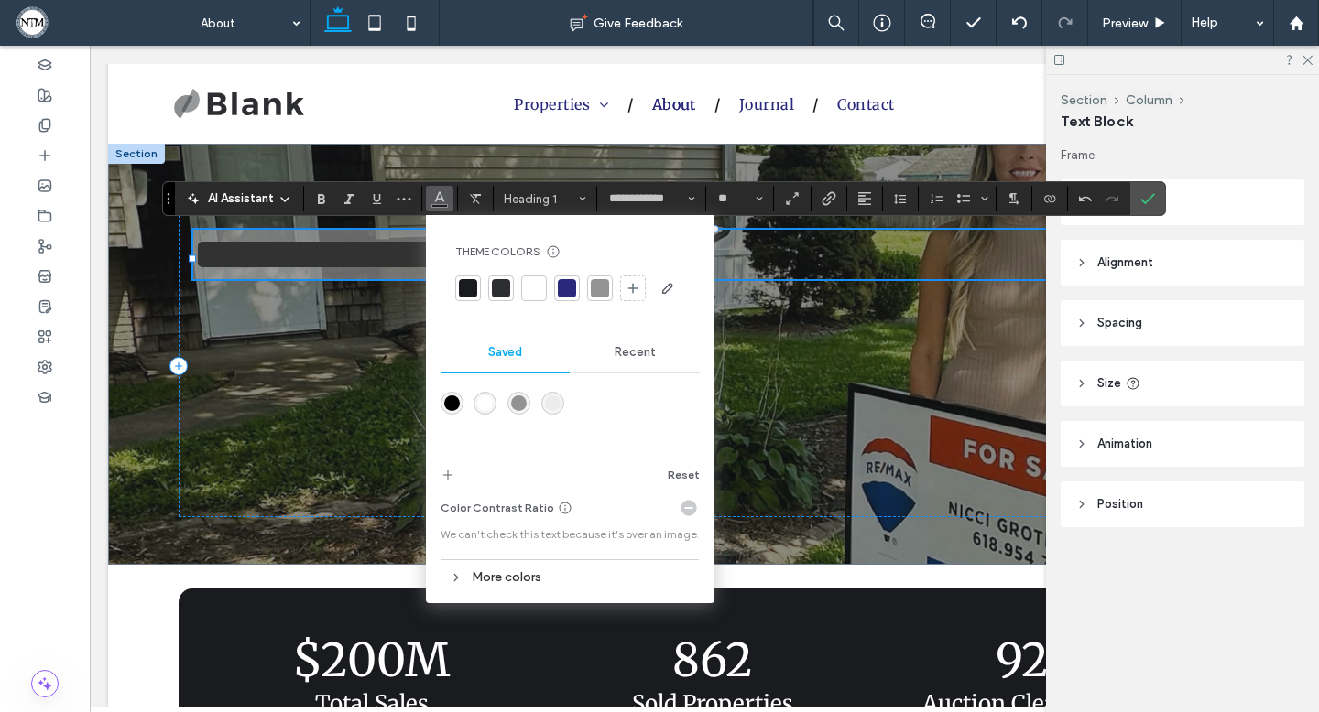
click at [533, 289] on div at bounding box center [534, 288] width 18 height 18
click at [757, 201] on icon "Size" at bounding box center [759, 198] width 7 height 7
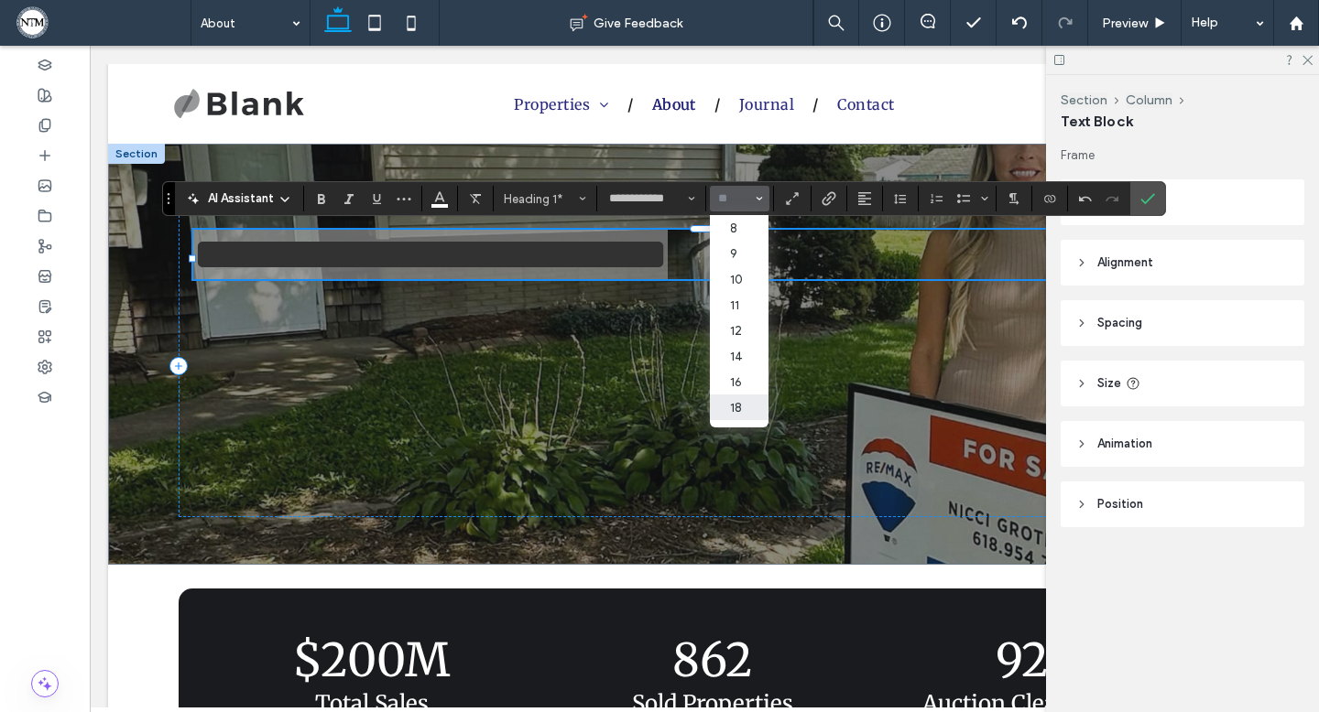
scroll to position [212, 0]
drag, startPoint x: 741, startPoint y: 385, endPoint x: 651, endPoint y: 339, distance: 100.8
click at [741, 385] on label "72" at bounding box center [739, 389] width 59 height 26
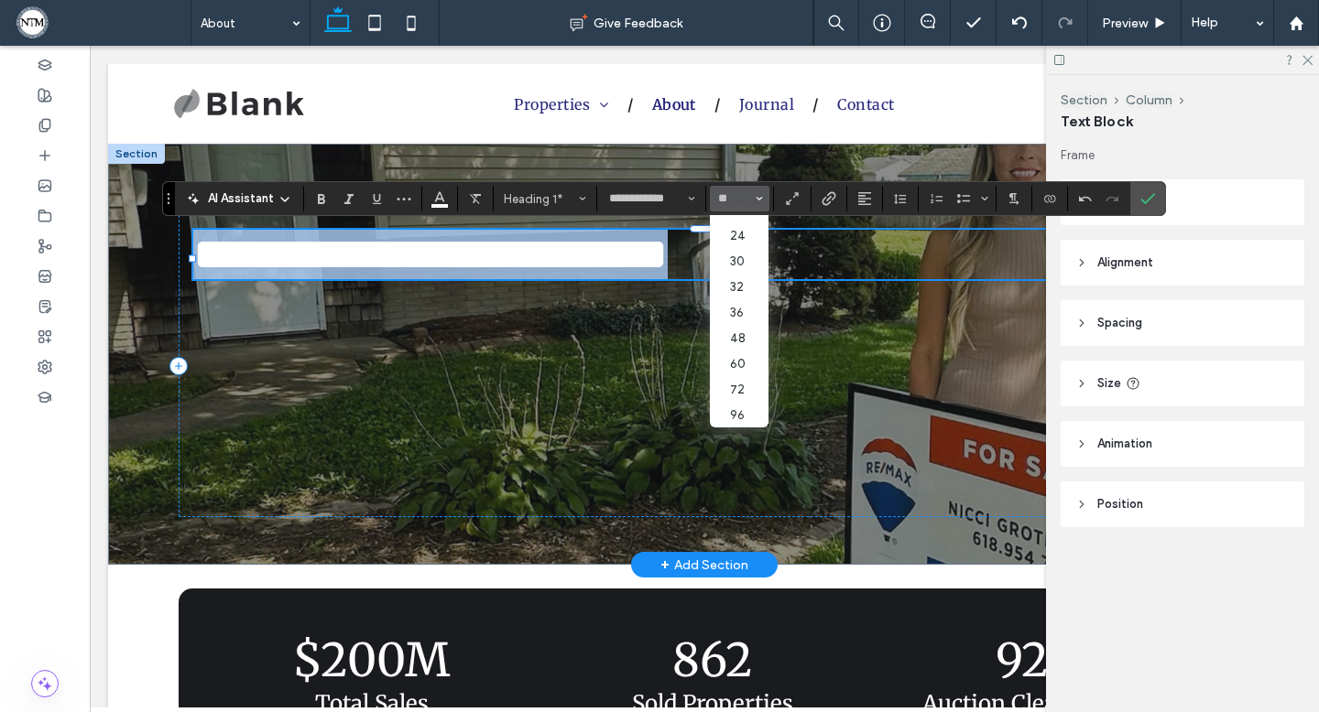
type input "**"
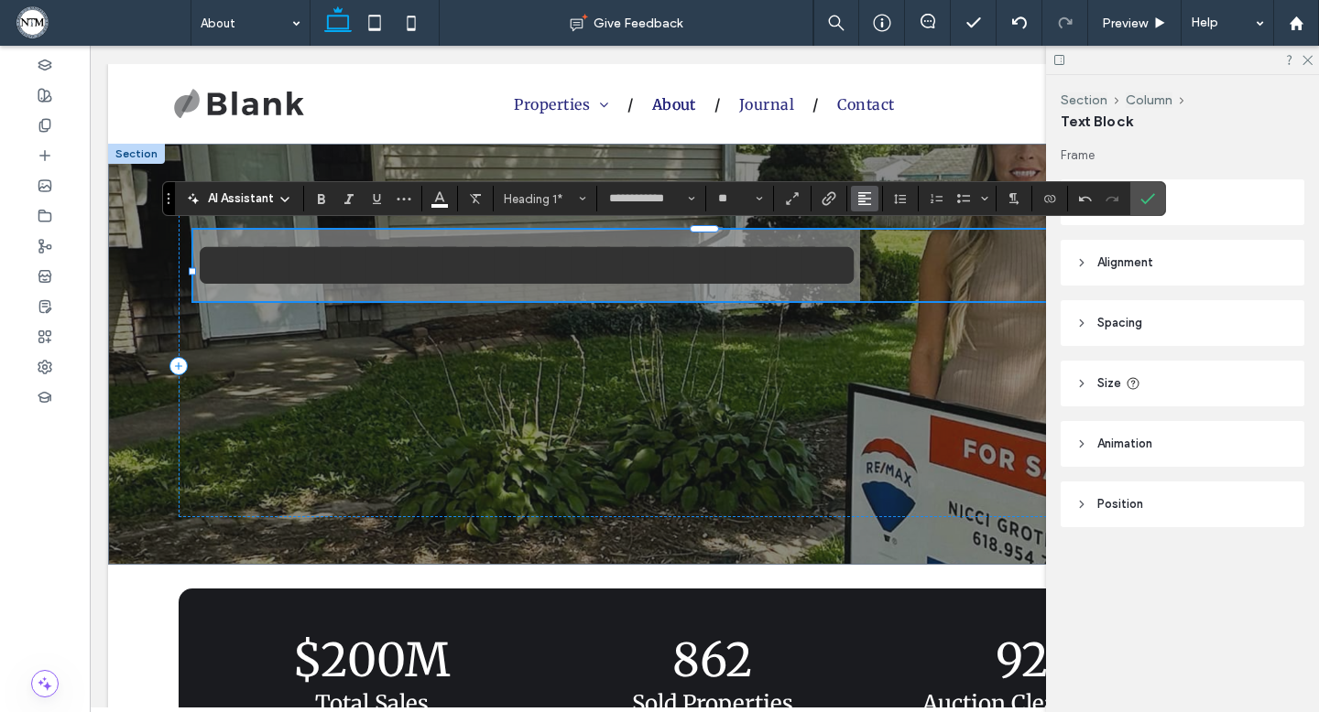
click at [869, 205] on icon "Alignment" at bounding box center [864, 198] width 15 height 15
click at [882, 260] on use "ui.textEditor.alignment.center" at bounding box center [878, 255] width 13 height 13
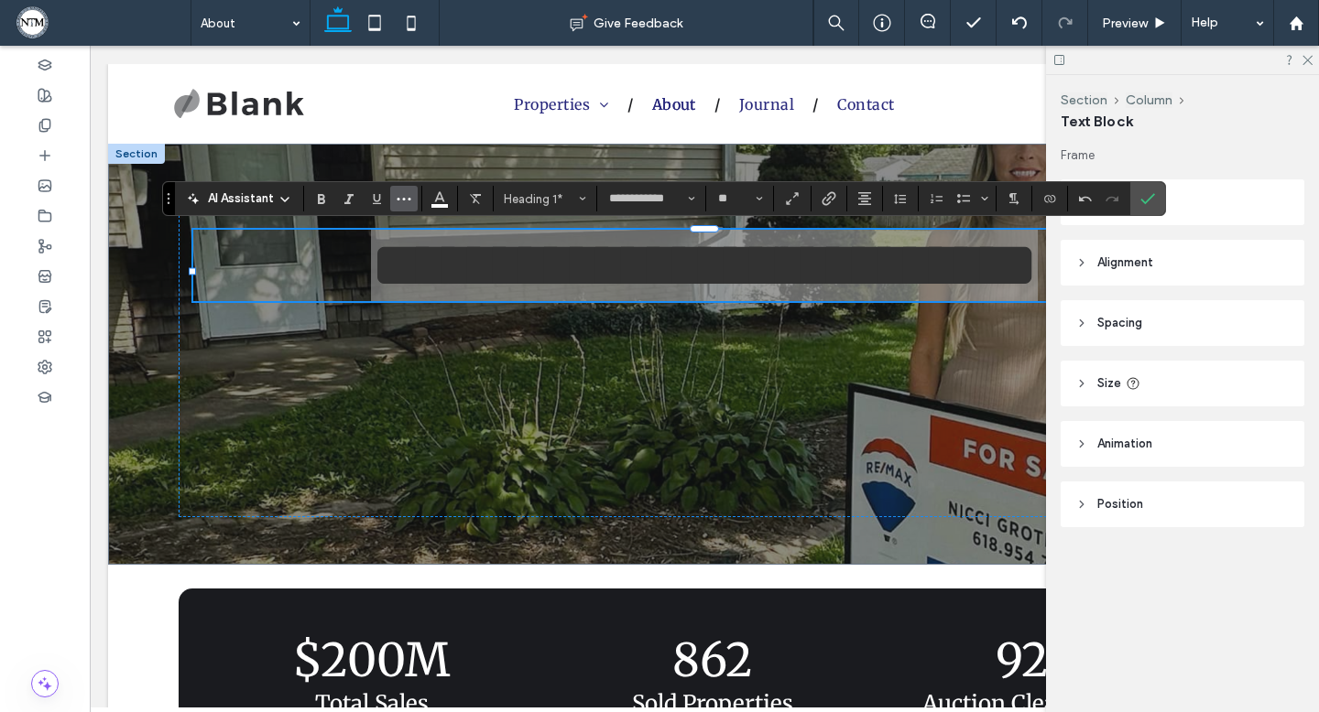
click at [412, 196] on button "More" at bounding box center [403, 199] width 27 height 26
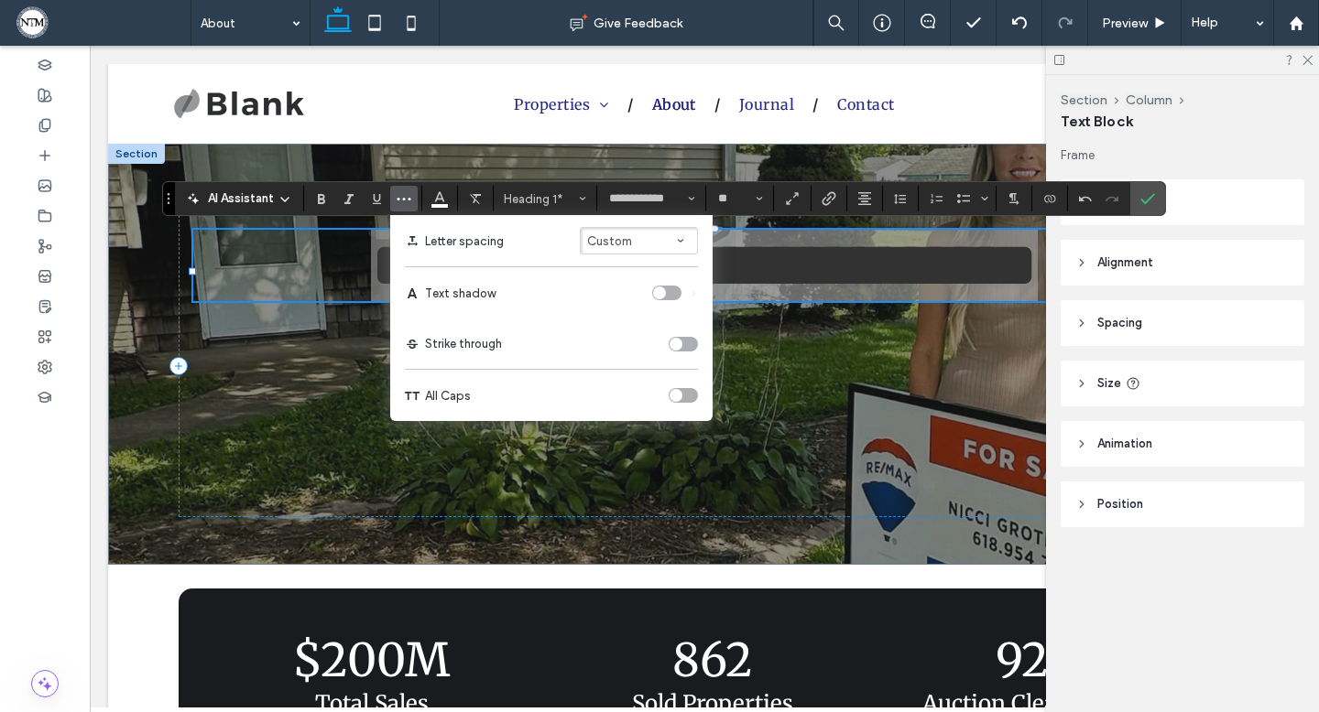
click at [664, 291] on div "toggle" at bounding box center [659, 293] width 13 height 13
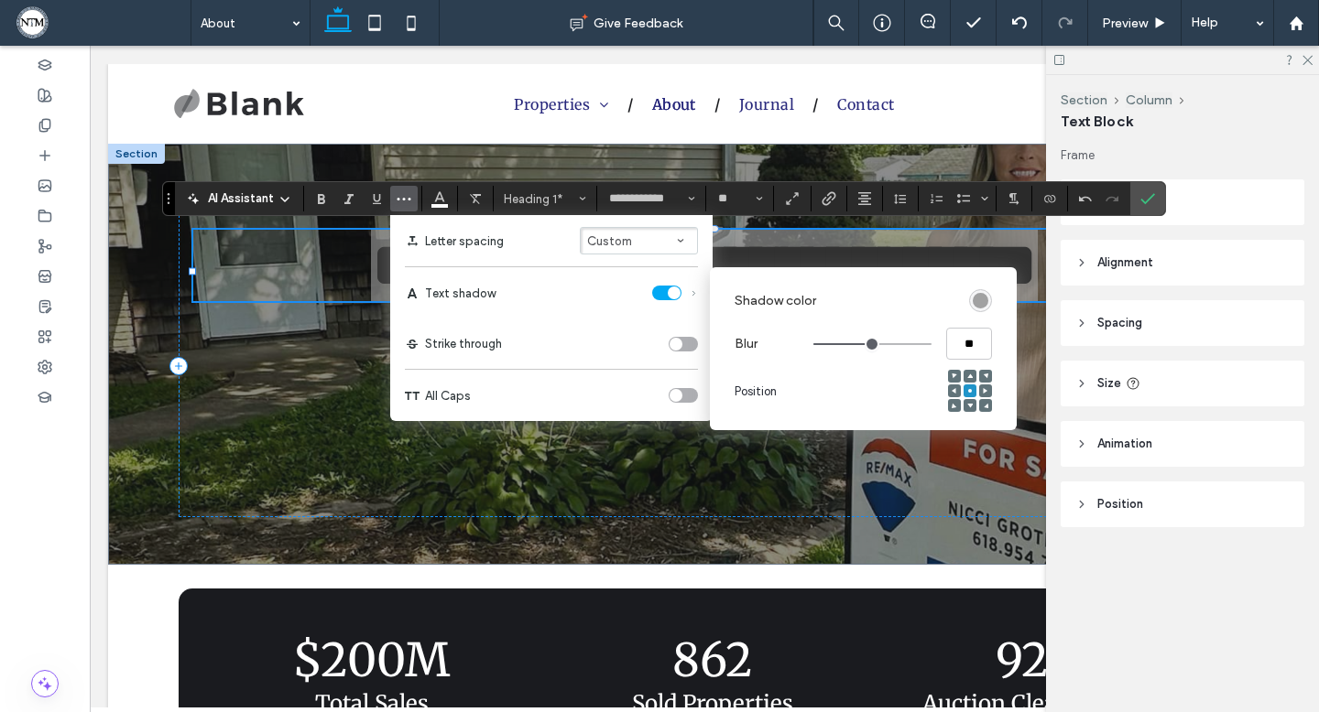
click at [983, 303] on div "rgba(0, 0, 0, 0.4)" at bounding box center [981, 301] width 16 height 16
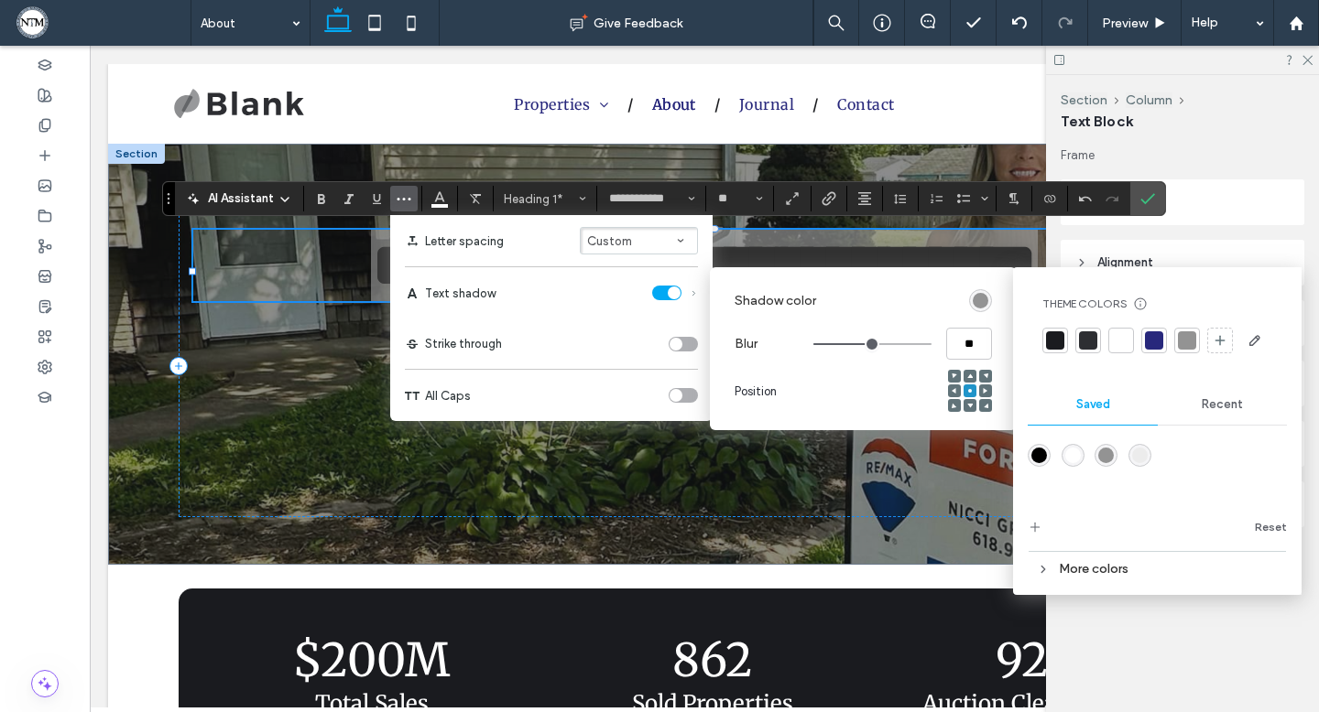
click at [1068, 347] on div at bounding box center [1157, 340] width 230 height 29
click at [1059, 347] on div at bounding box center [1055, 341] width 18 height 18
click at [1157, 199] on label "Confirm" at bounding box center [1147, 198] width 27 height 33
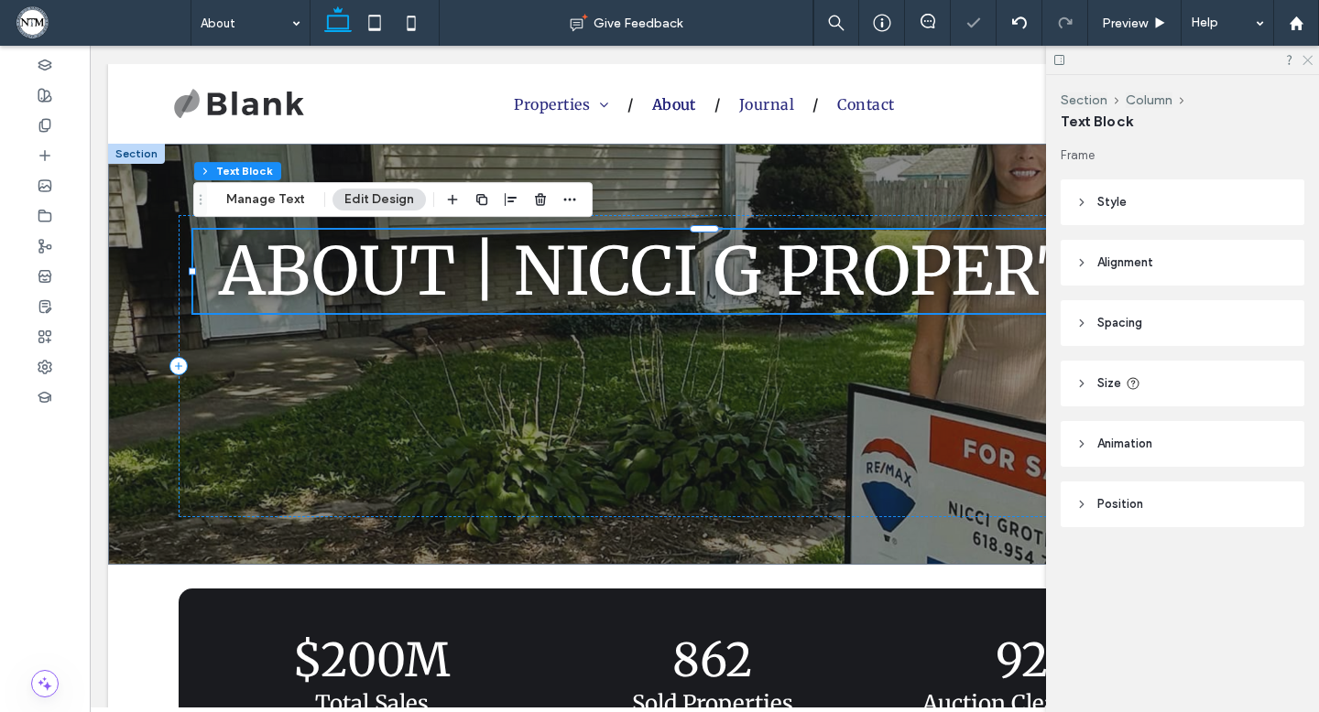
click at [1309, 61] on use at bounding box center [1307, 61] width 10 height 10
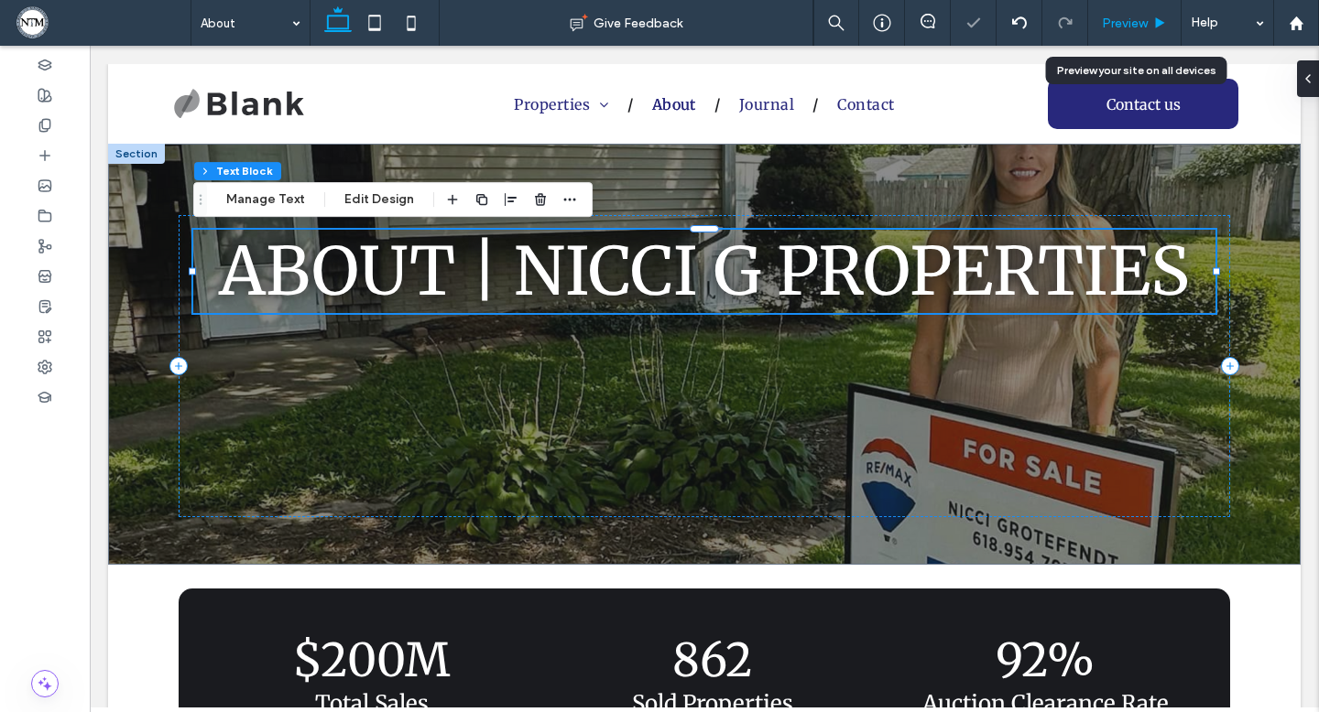
click at [1156, 26] on use at bounding box center [1160, 22] width 9 height 10
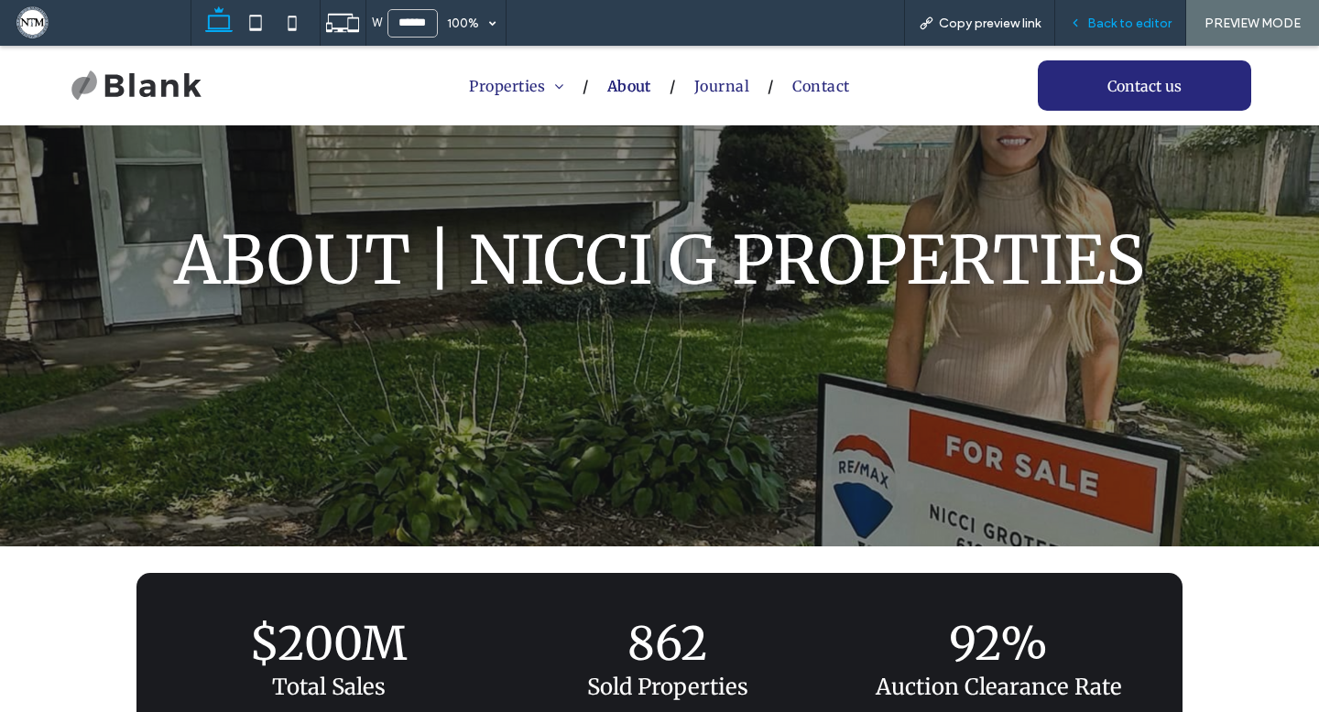
click at [1139, 17] on span "Back to editor" at bounding box center [1129, 24] width 84 height 16
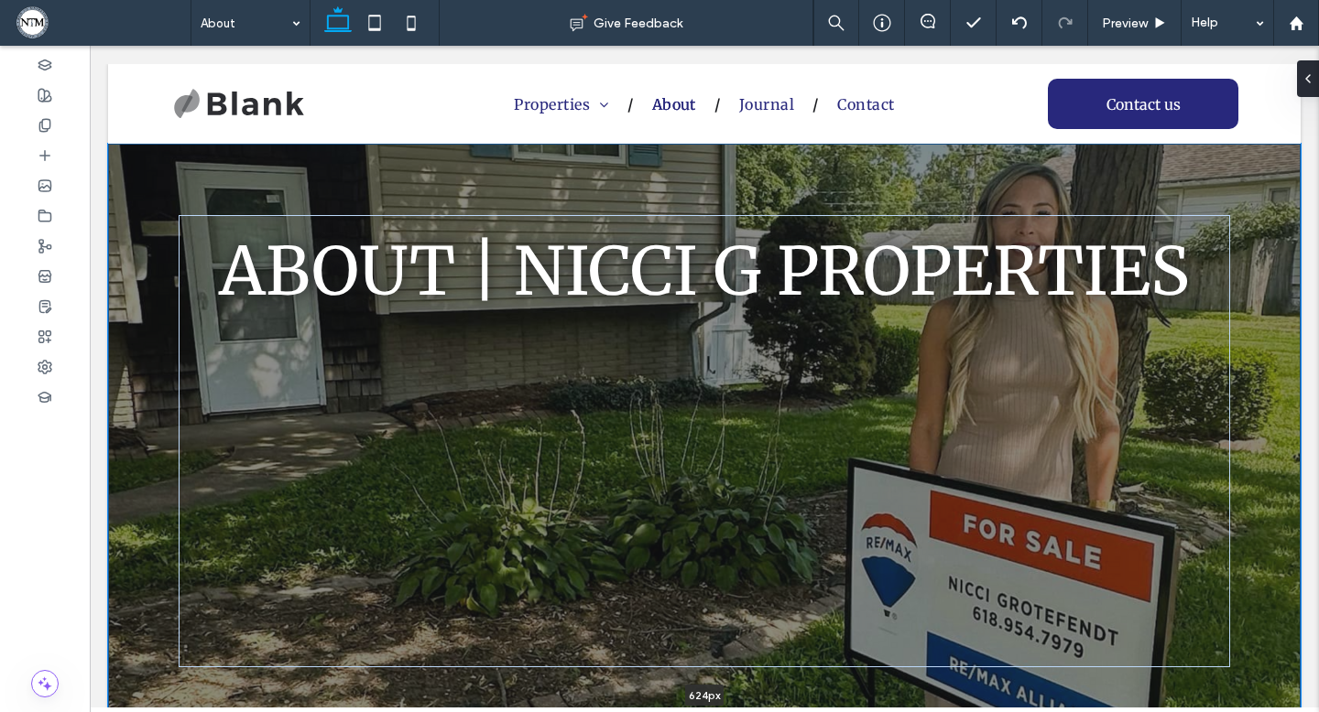
drag, startPoint x: 1050, startPoint y: 560, endPoint x: 1063, endPoint y: 711, distance: 150.7
type input "***"
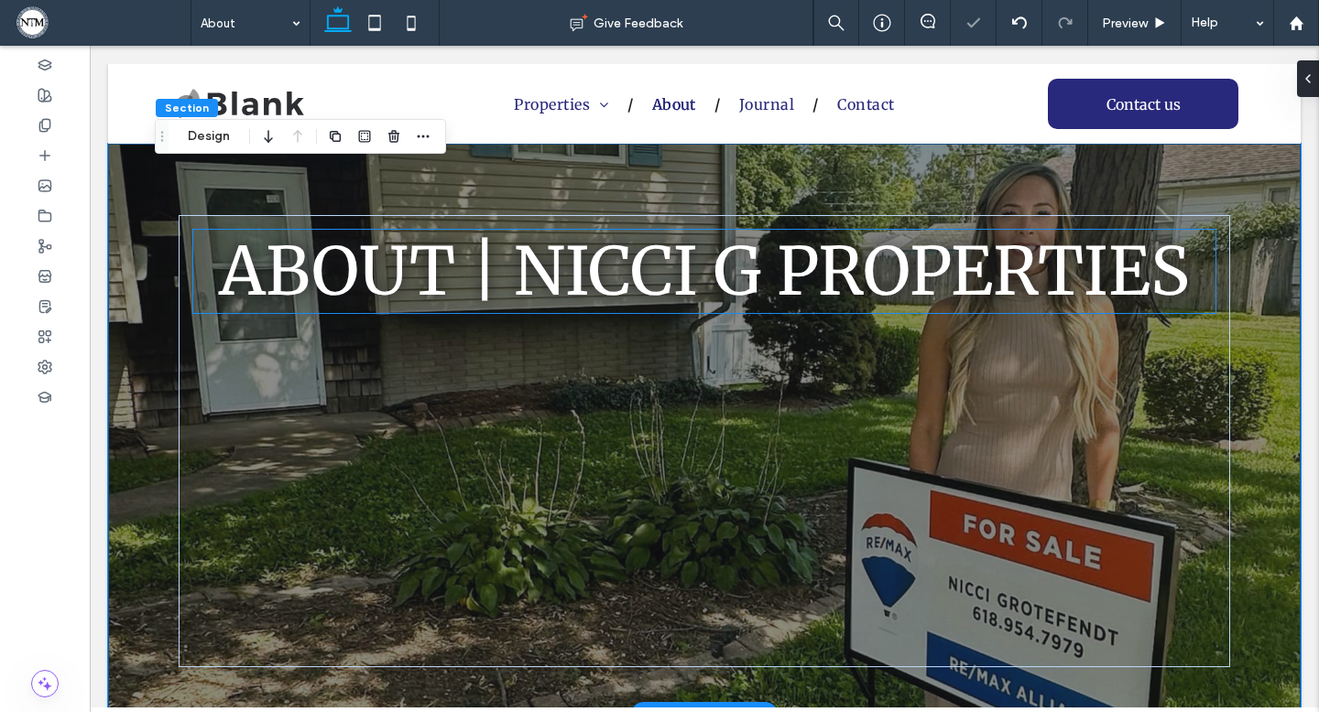
click at [783, 256] on span "ABOUT | NICCI G PROPERTIES" at bounding box center [704, 271] width 971 height 83
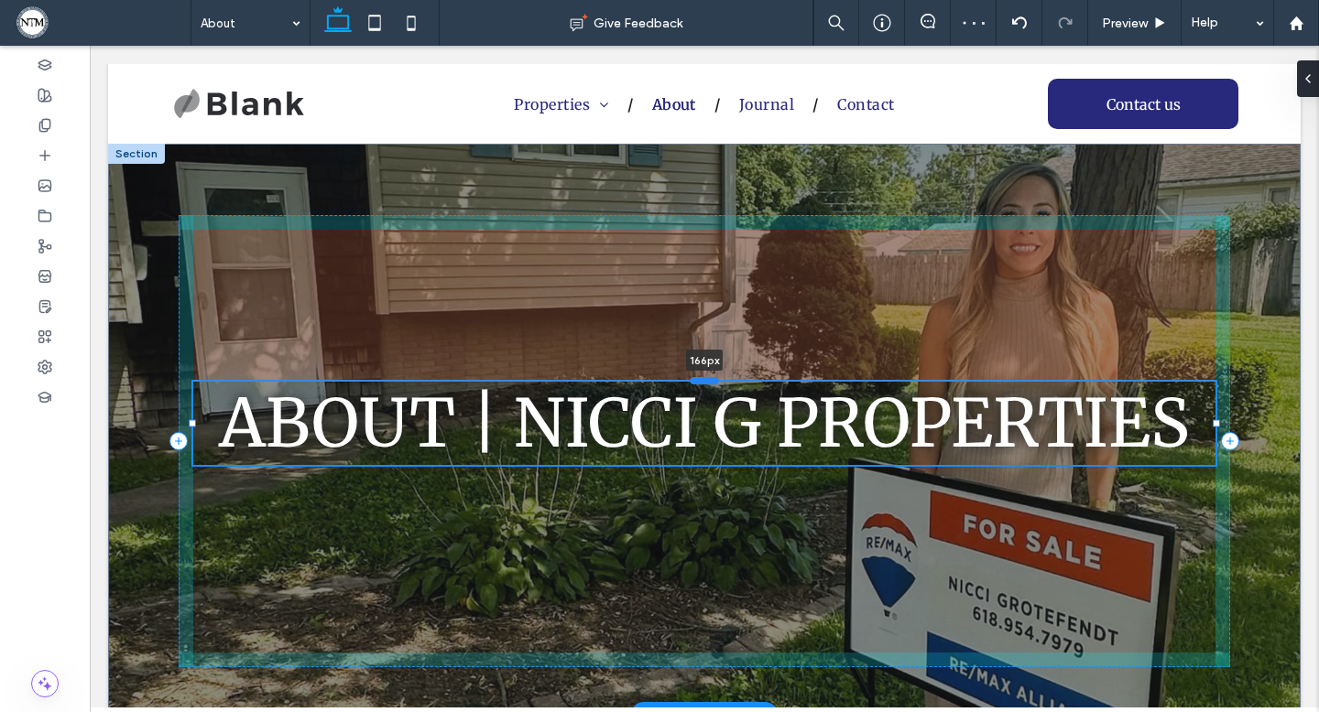
drag, startPoint x: 702, startPoint y: 228, endPoint x: 709, endPoint y: 377, distance: 149.4
click at [710, 379] on div at bounding box center [704, 380] width 29 height 7
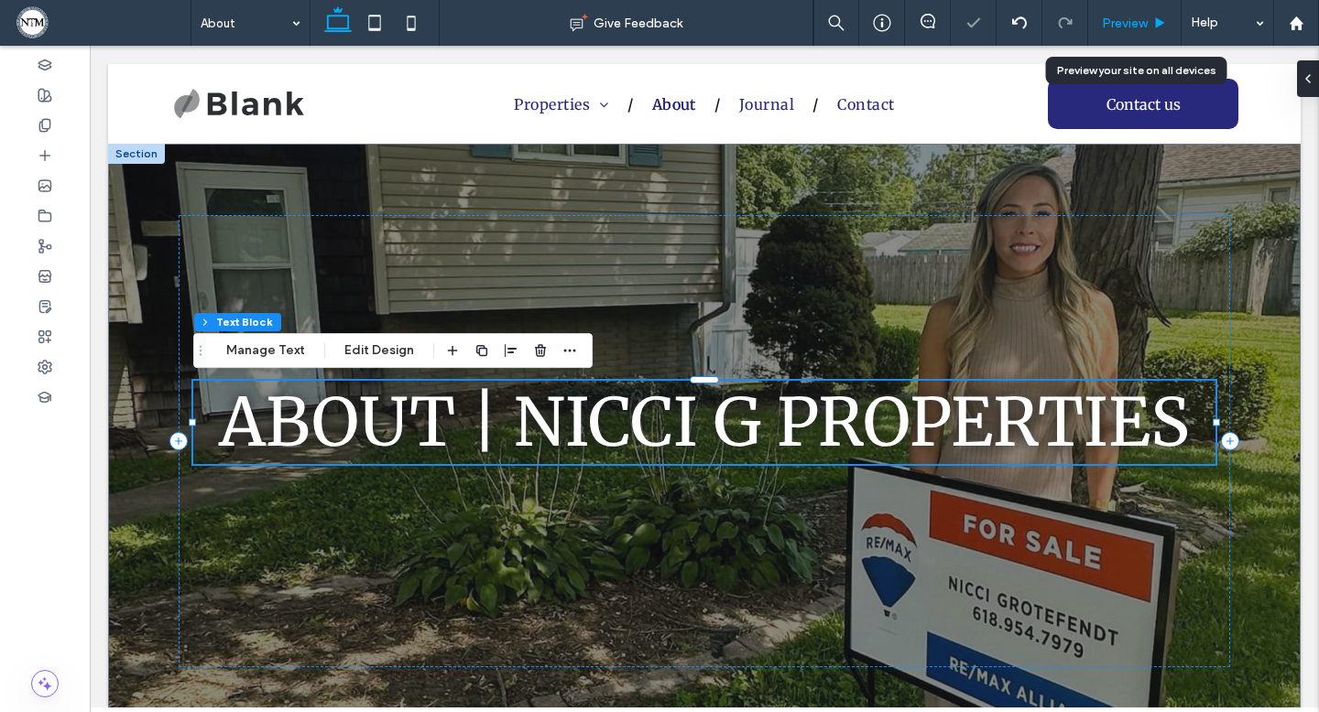
click at [1154, 17] on icon at bounding box center [1160, 23] width 14 height 14
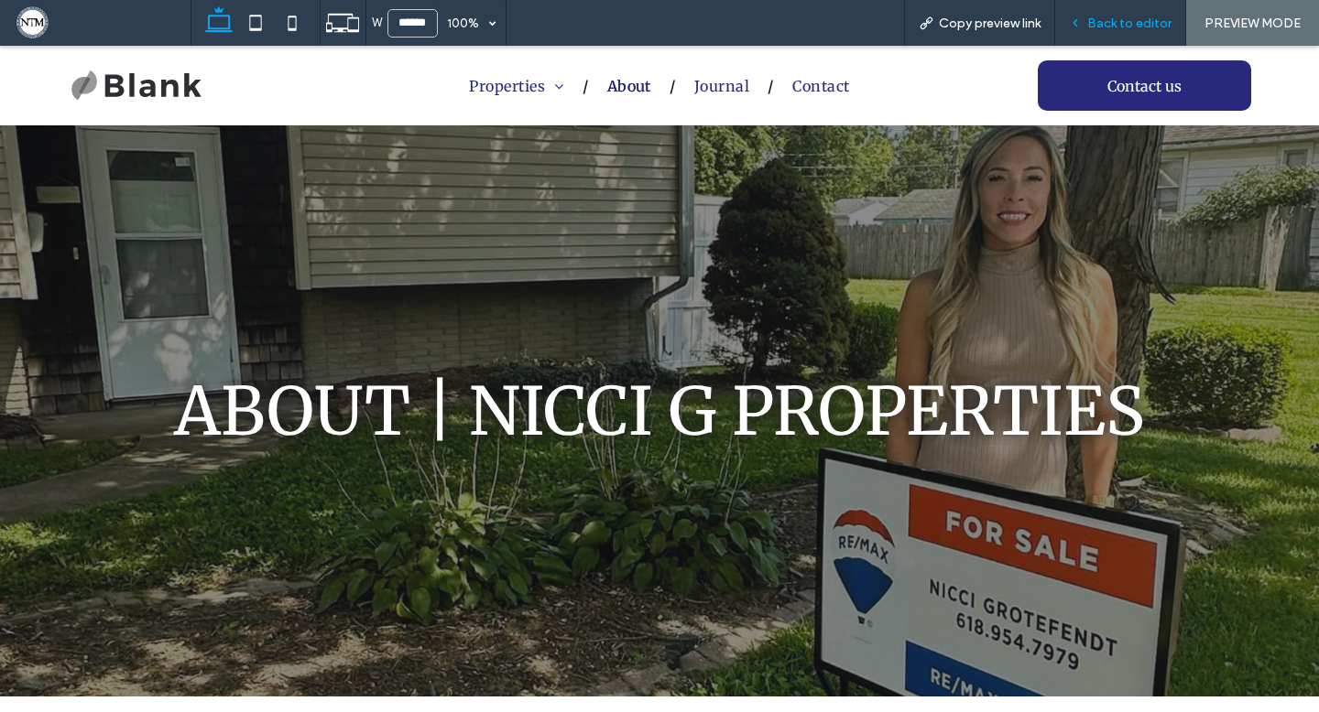
click at [1074, 22] on icon at bounding box center [1075, 22] width 13 height 13
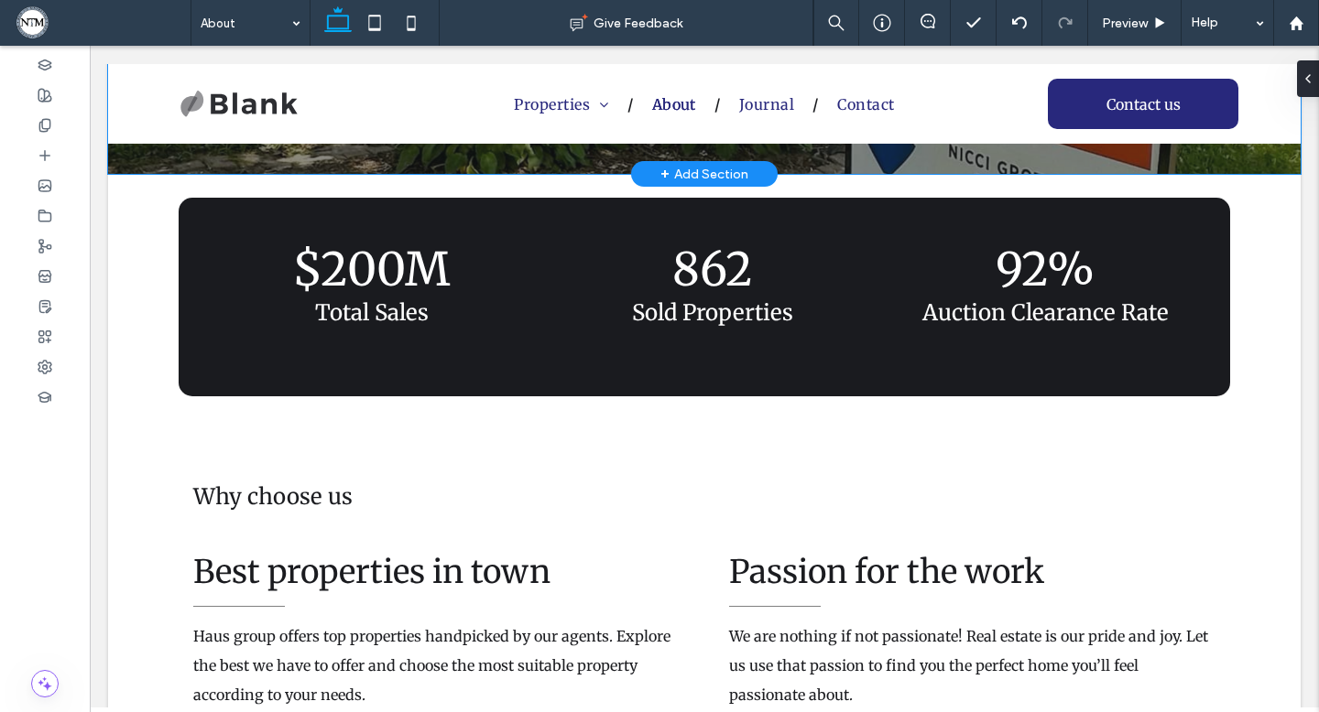
scroll to position [545, 0]
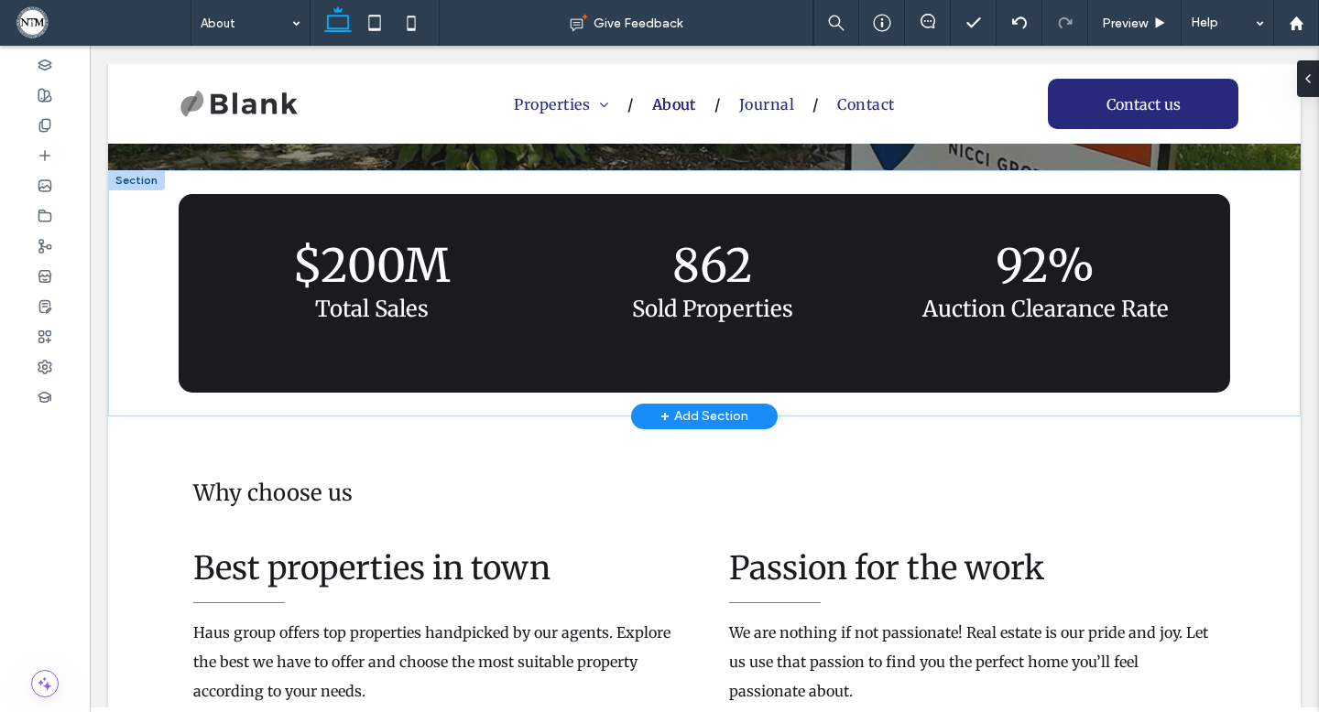
click at [148, 182] on div at bounding box center [136, 180] width 57 height 20
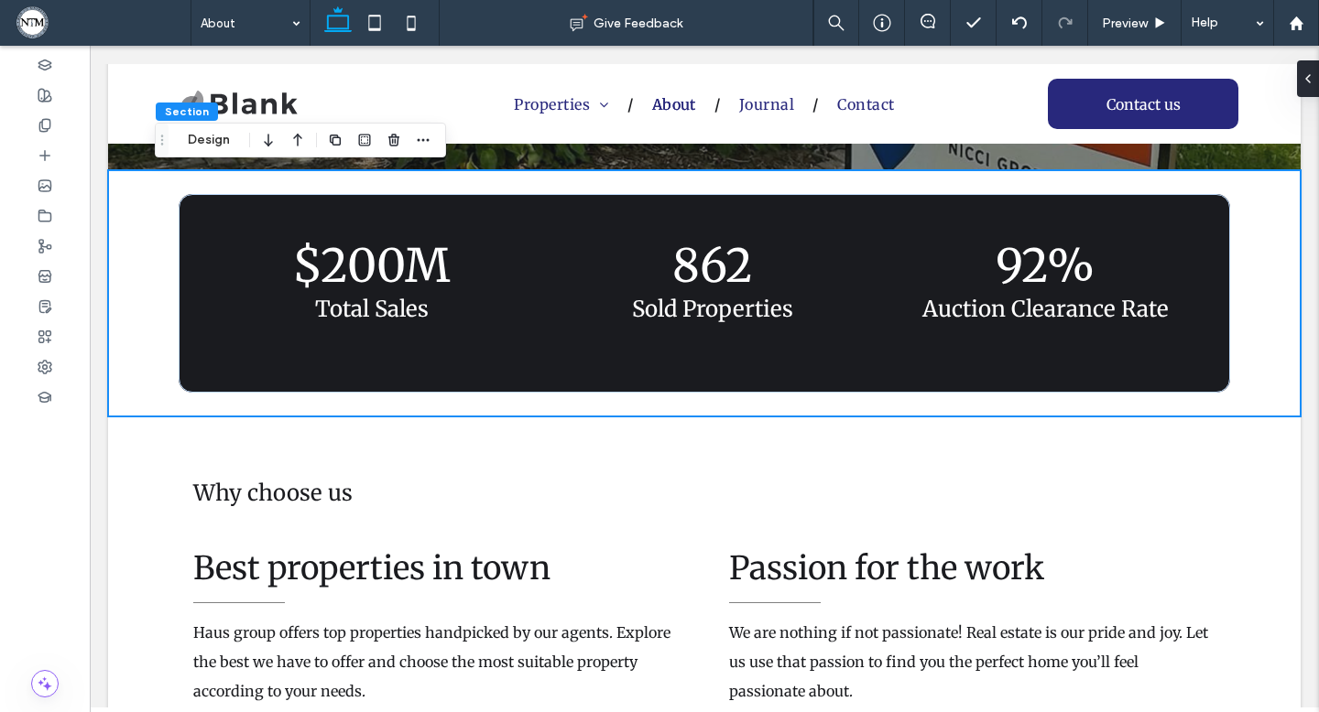
click at [397, 157] on div "Section Design" at bounding box center [300, 140] width 291 height 35
click at [392, 141] on use "button" at bounding box center [393, 140] width 11 height 12
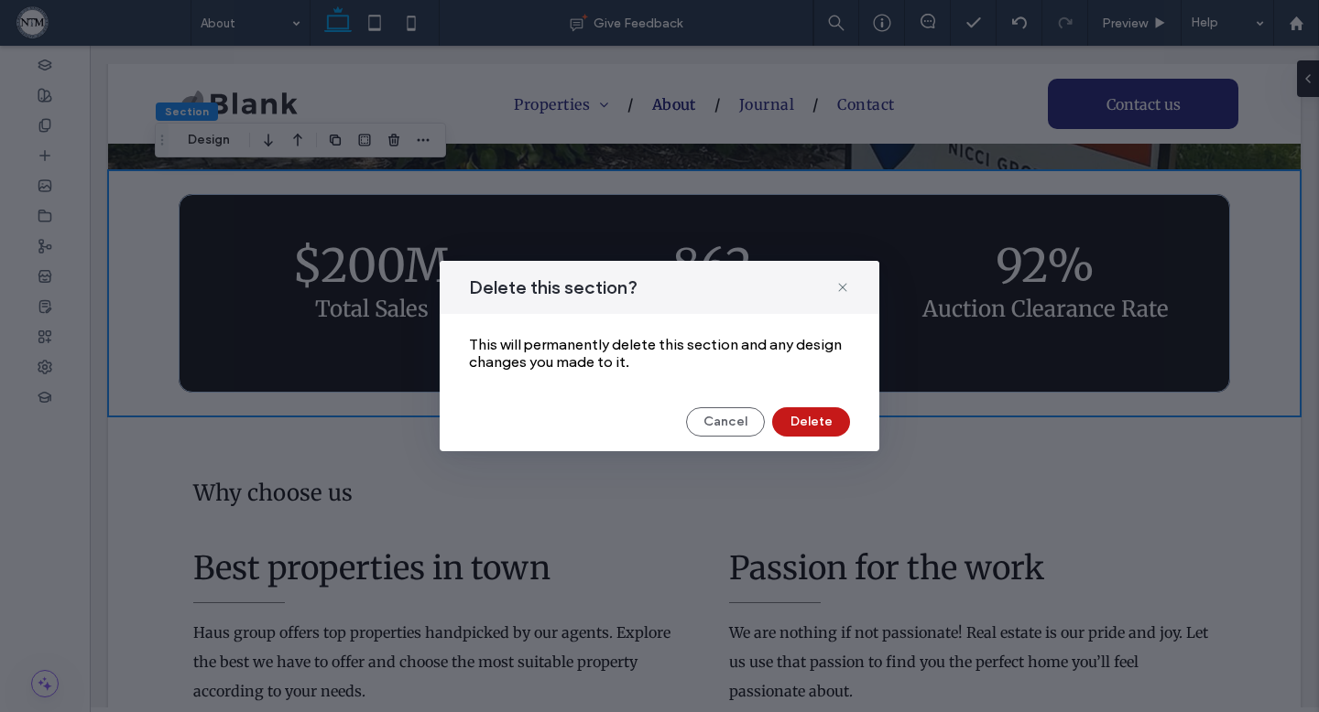
click at [820, 432] on button "Delete" at bounding box center [811, 422] width 78 height 29
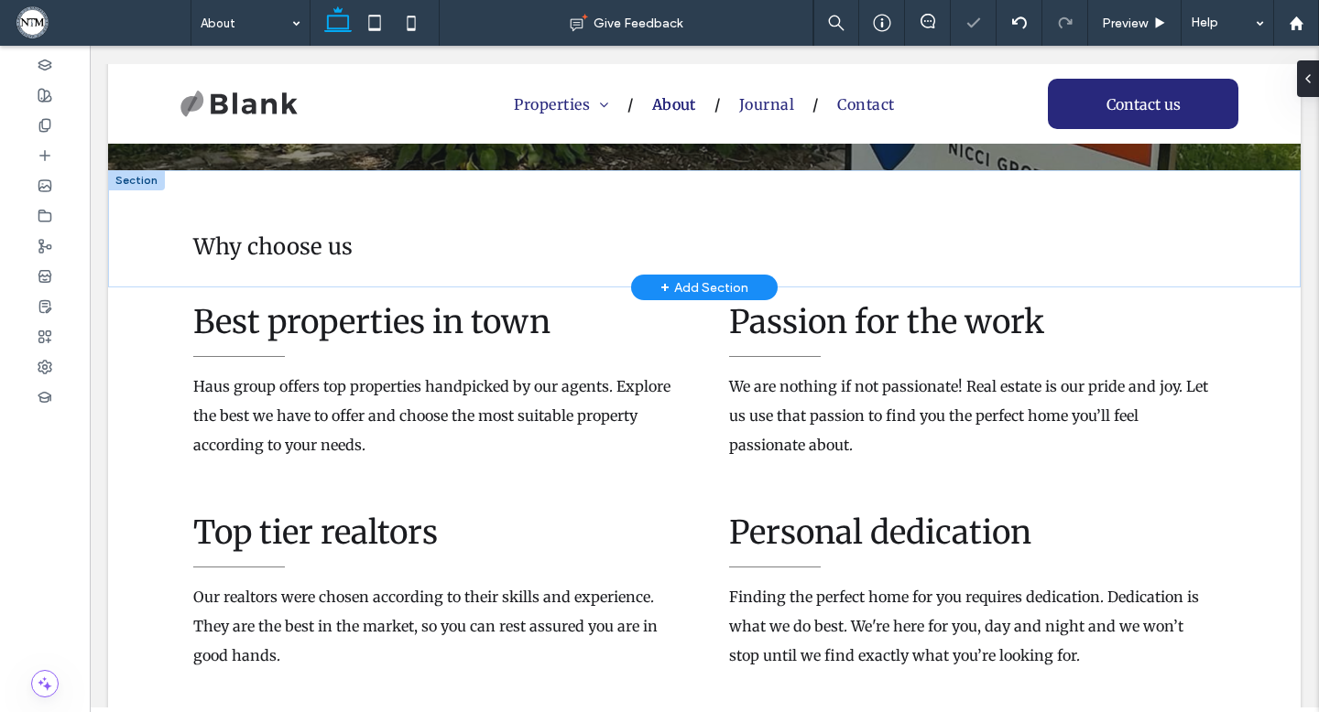
click at [126, 181] on div at bounding box center [136, 180] width 57 height 20
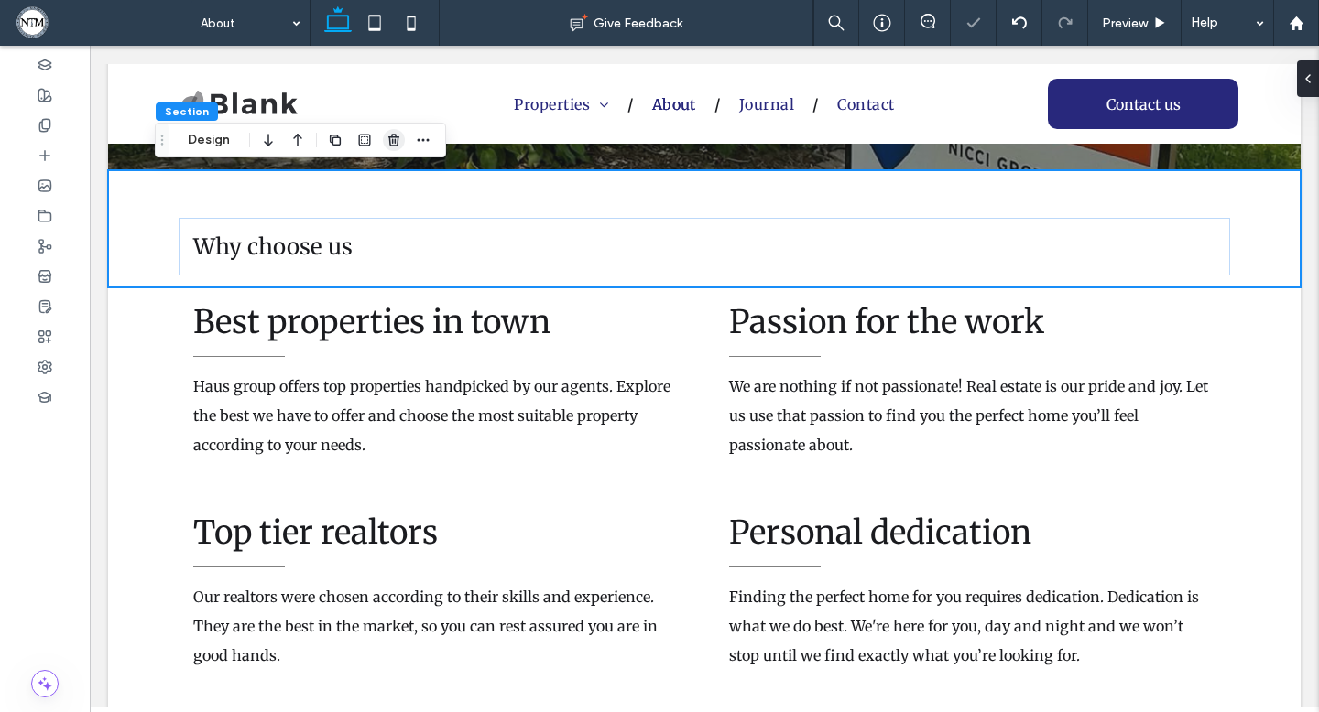
click at [386, 134] on icon "button" at bounding box center [393, 140] width 15 height 15
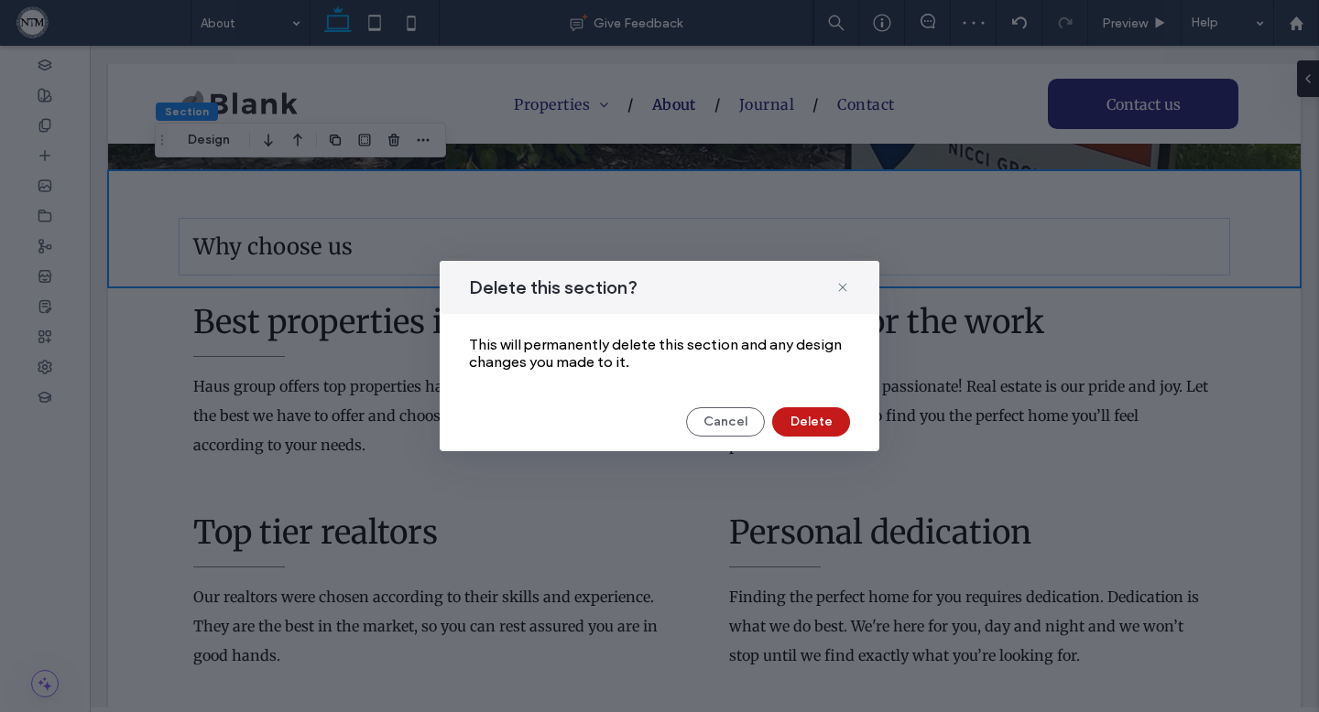
click at [805, 429] on button "Delete" at bounding box center [811, 422] width 78 height 29
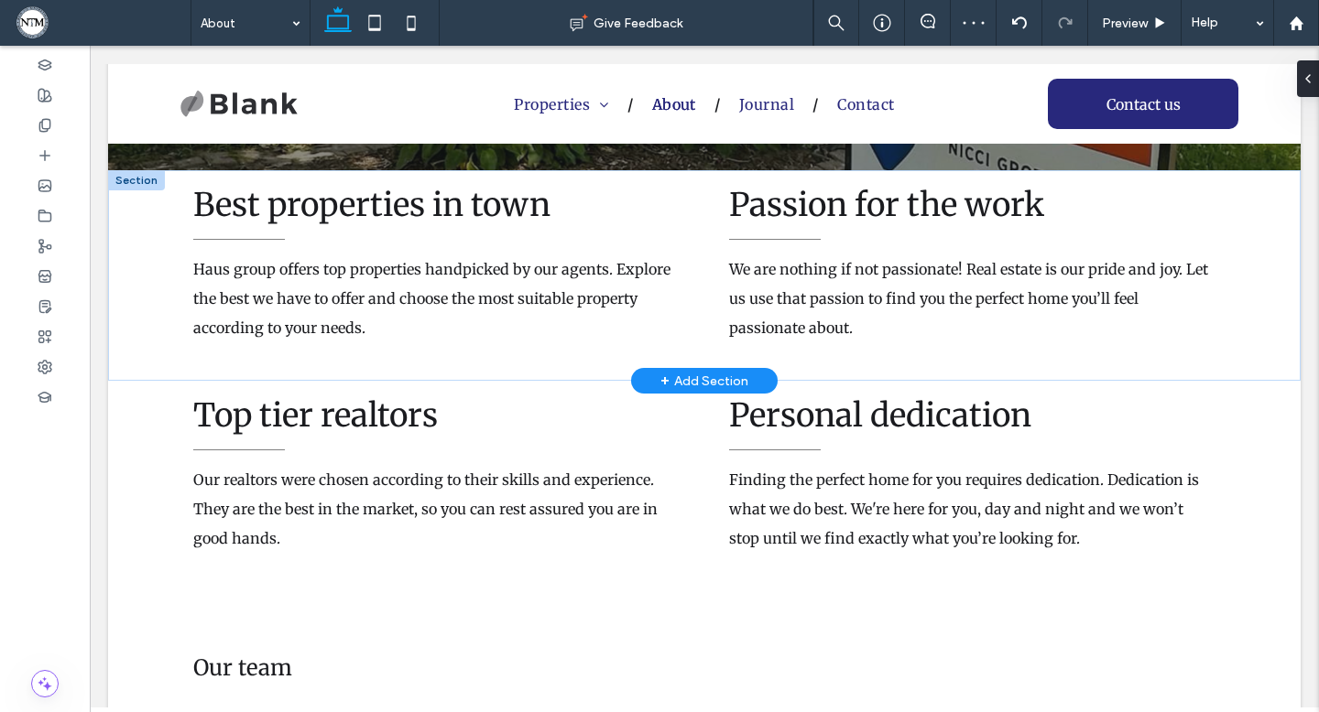
click at [130, 177] on div at bounding box center [136, 180] width 57 height 20
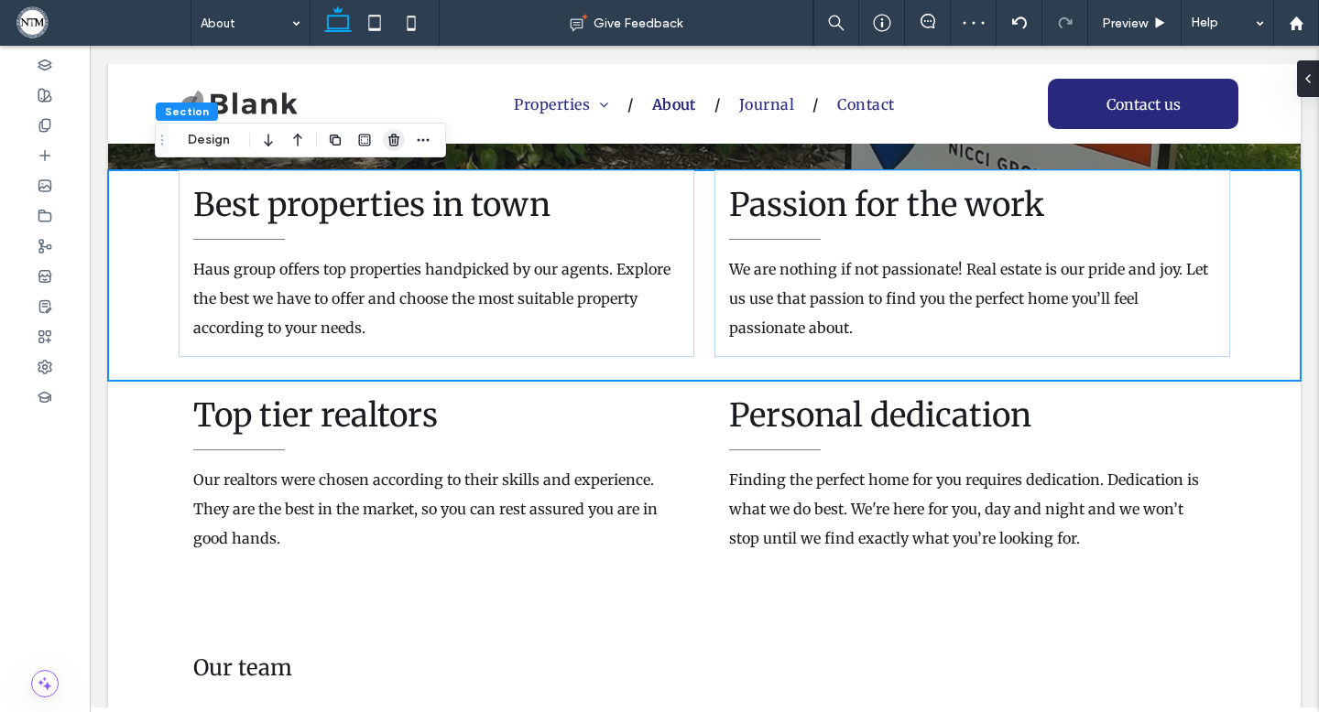
click at [394, 133] on icon "button" at bounding box center [393, 140] width 15 height 15
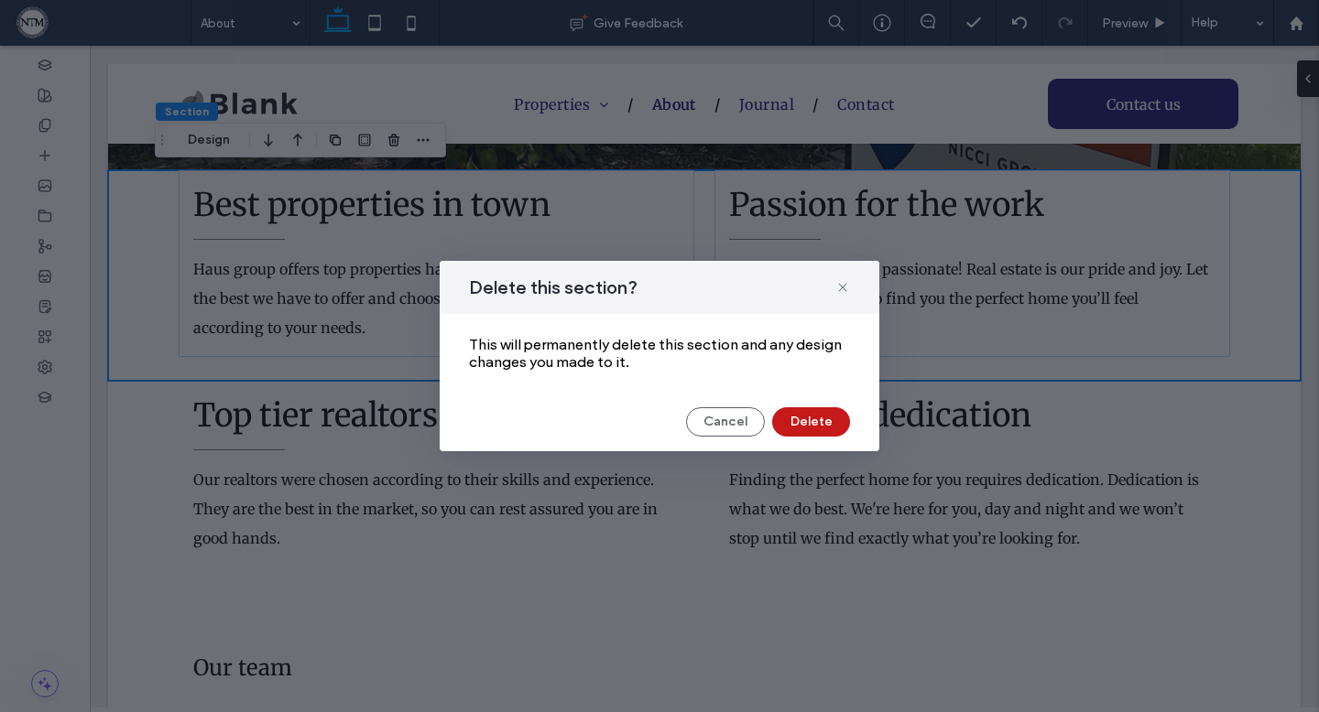
click at [818, 418] on button "Delete" at bounding box center [811, 422] width 78 height 29
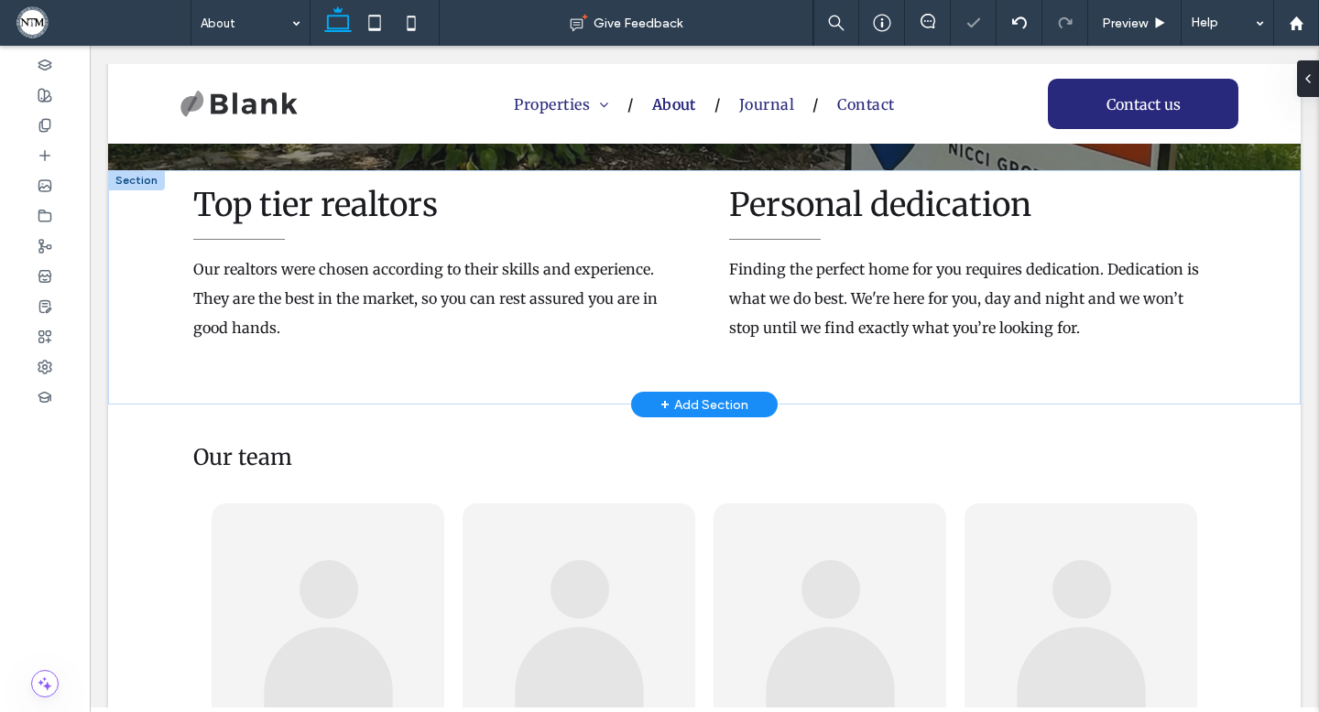
click at [134, 174] on div at bounding box center [136, 180] width 57 height 20
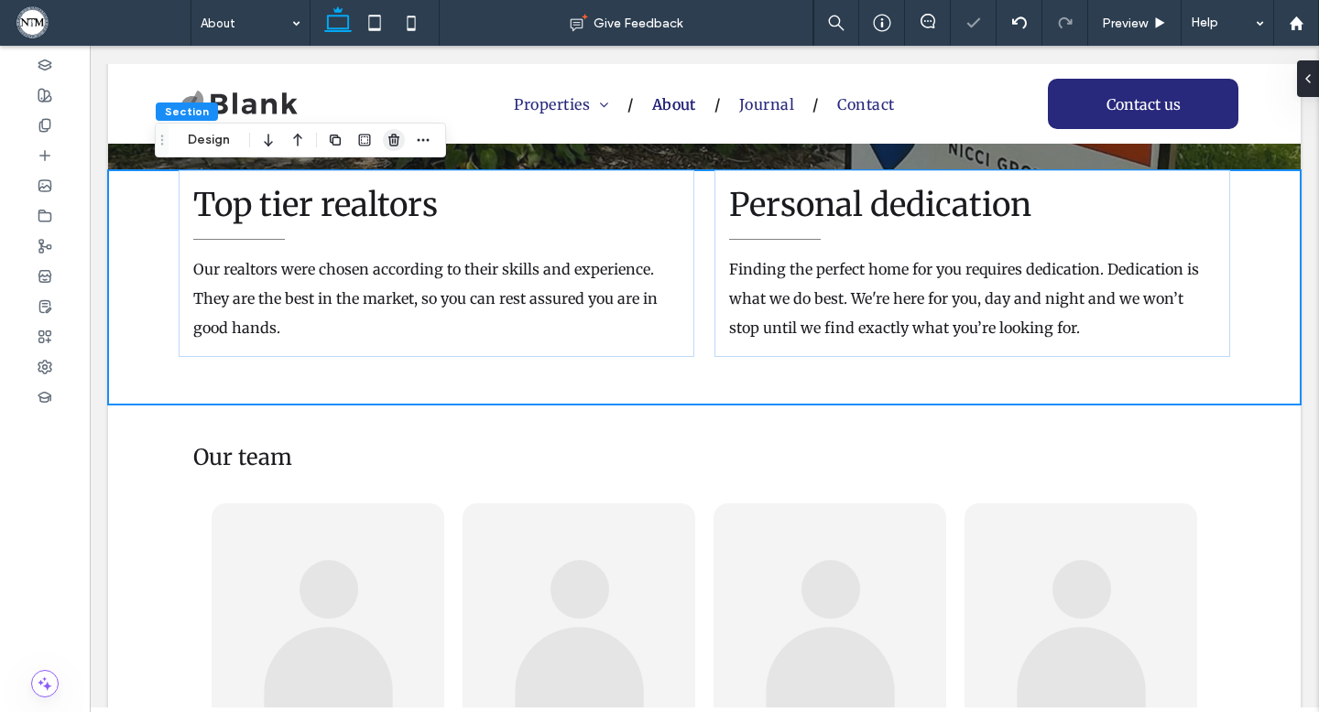
click at [388, 141] on icon "button" at bounding box center [393, 140] width 15 height 15
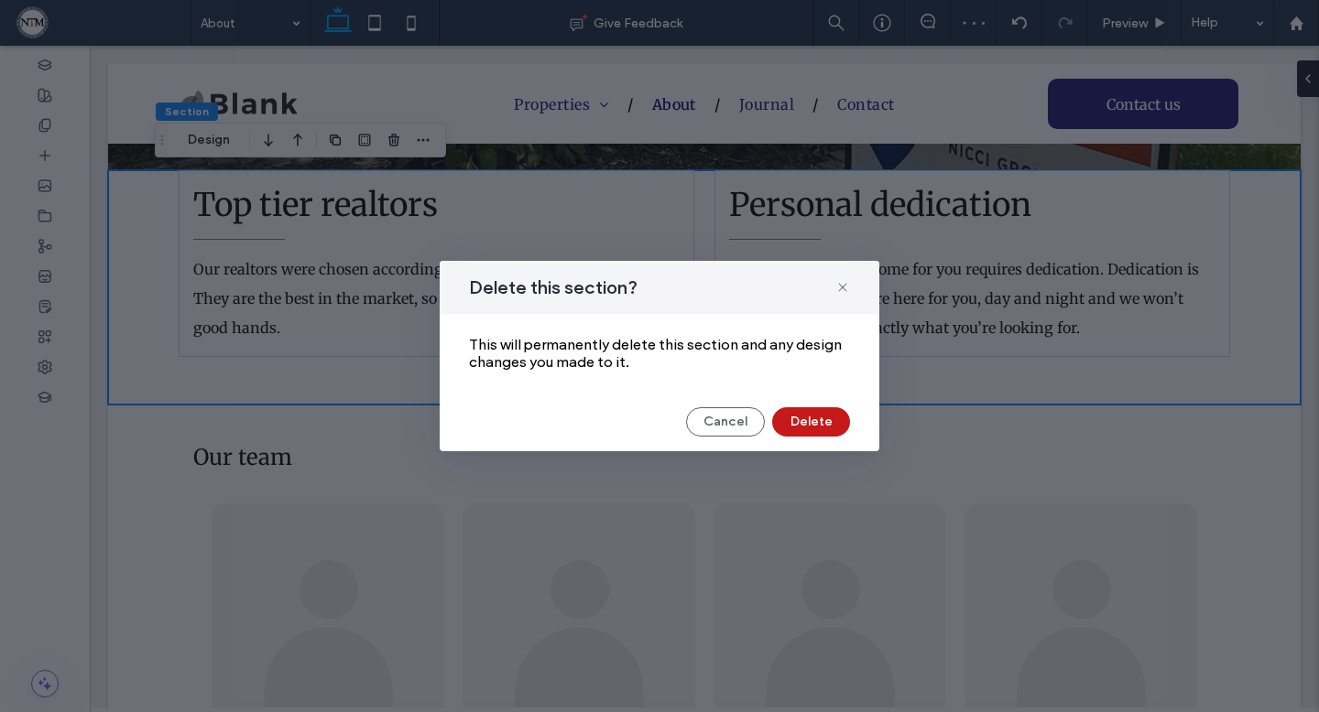
click at [814, 425] on button "Delete" at bounding box center [811, 422] width 78 height 29
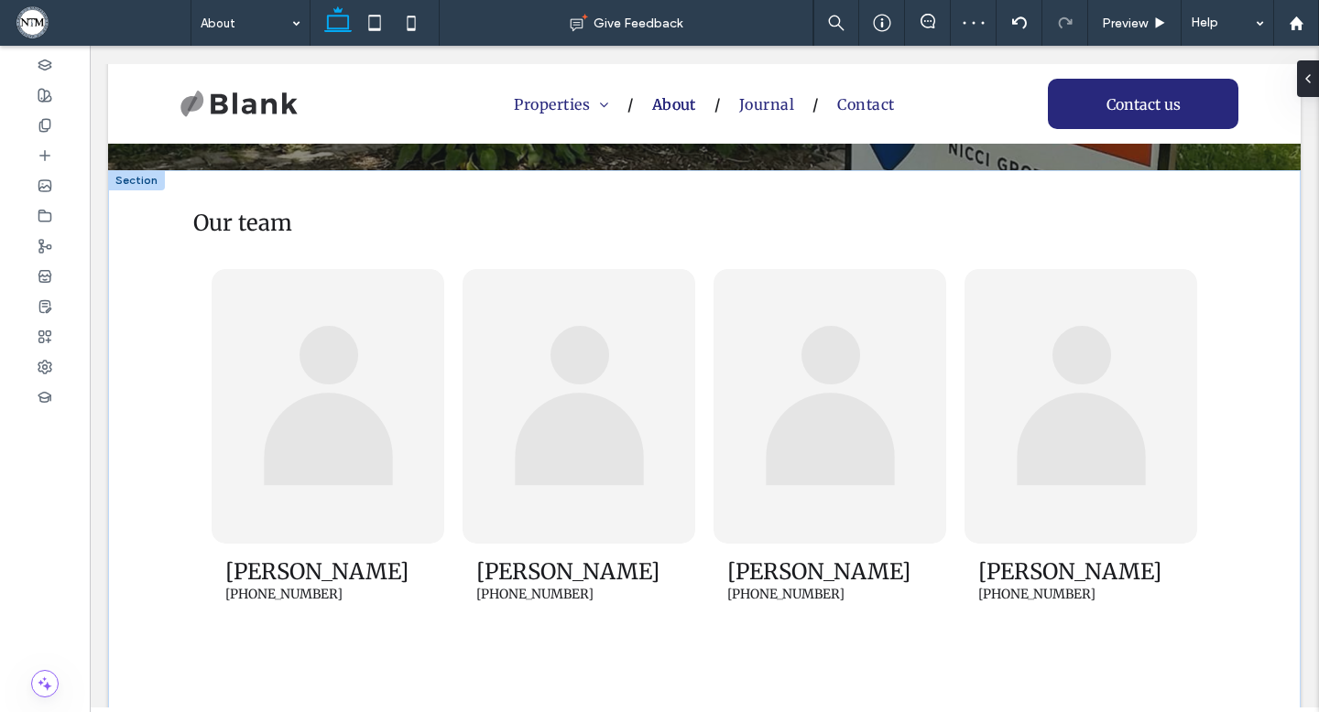
click at [142, 184] on div at bounding box center [136, 180] width 57 height 20
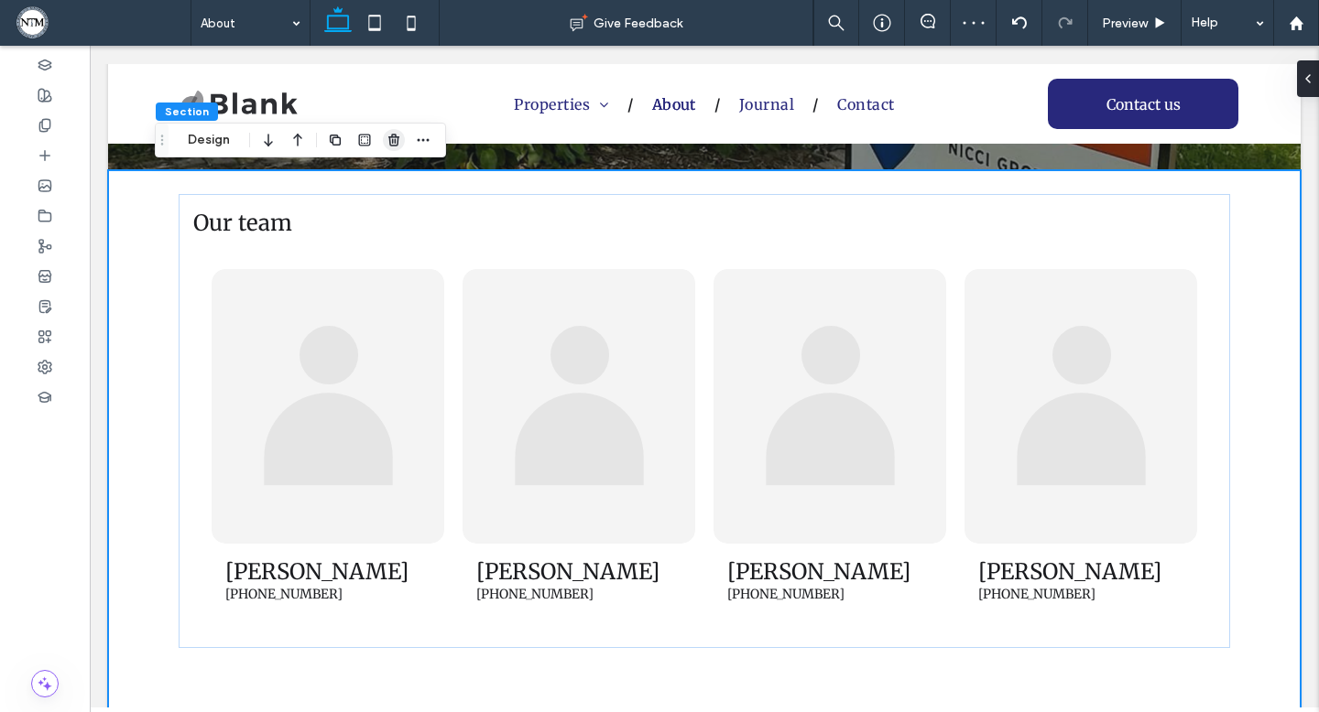
click at [390, 137] on icon "button" at bounding box center [393, 140] width 15 height 15
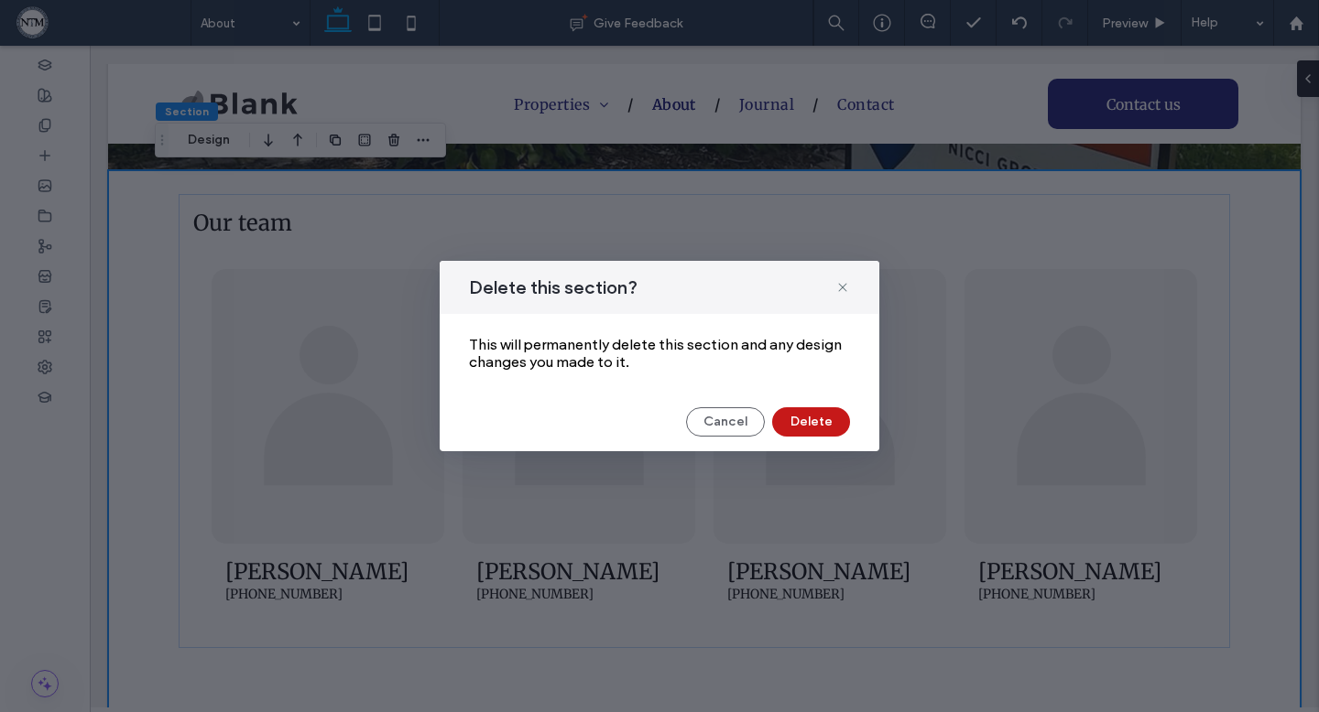
click at [809, 411] on button "Delete" at bounding box center [811, 422] width 78 height 29
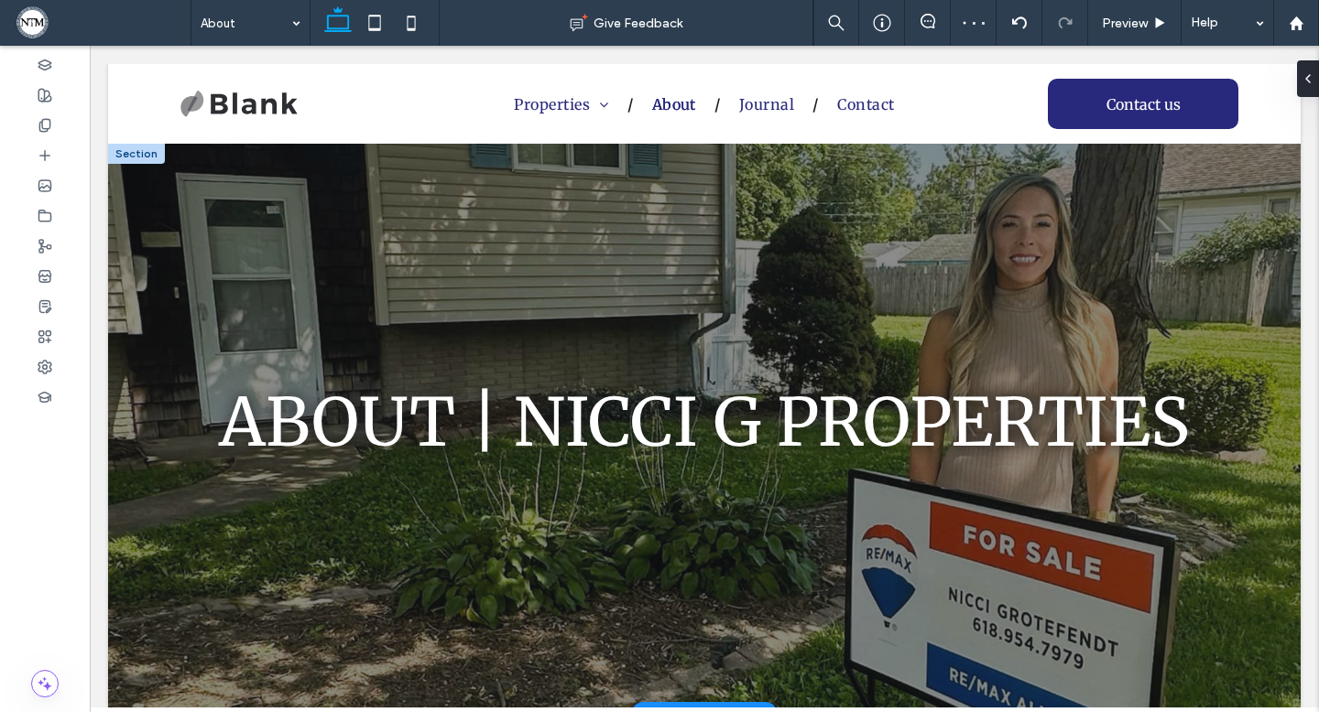
scroll to position [59, 0]
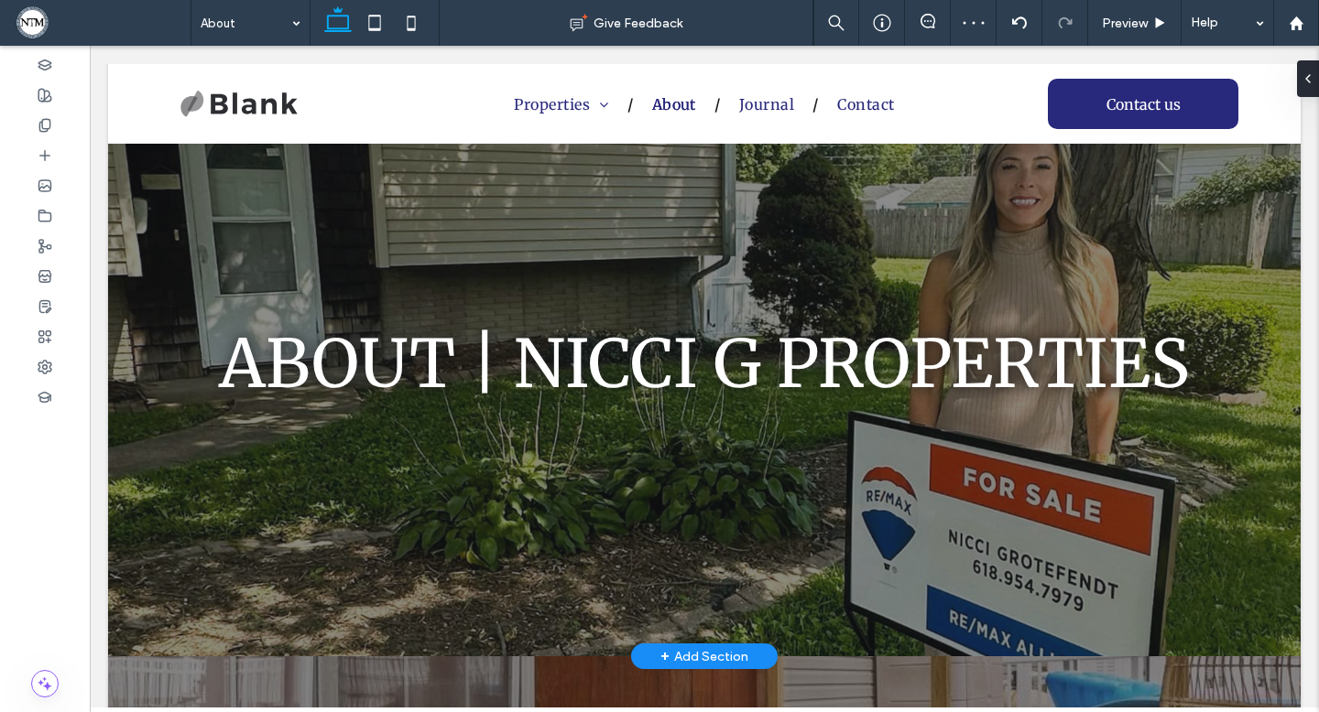
click at [712, 662] on div "+ Add Section" at bounding box center [704, 657] width 88 height 20
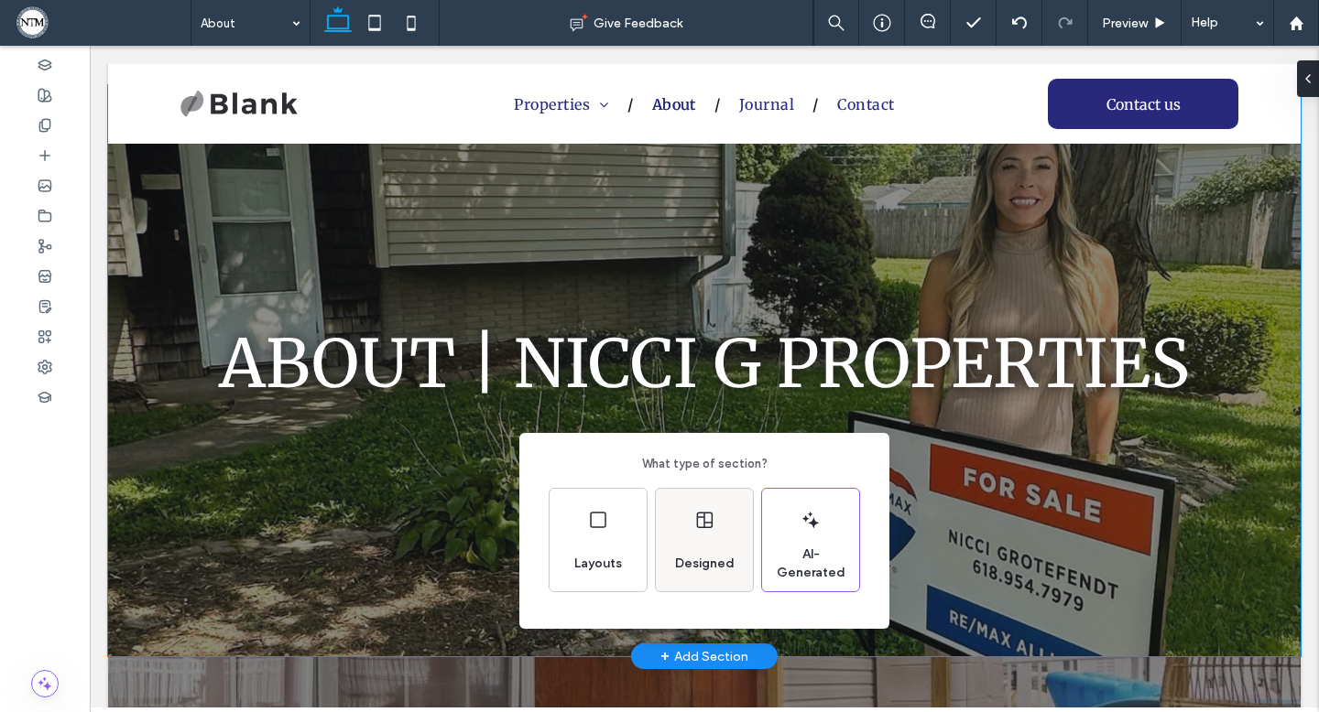
click at [709, 515] on icon at bounding box center [704, 520] width 22 height 22
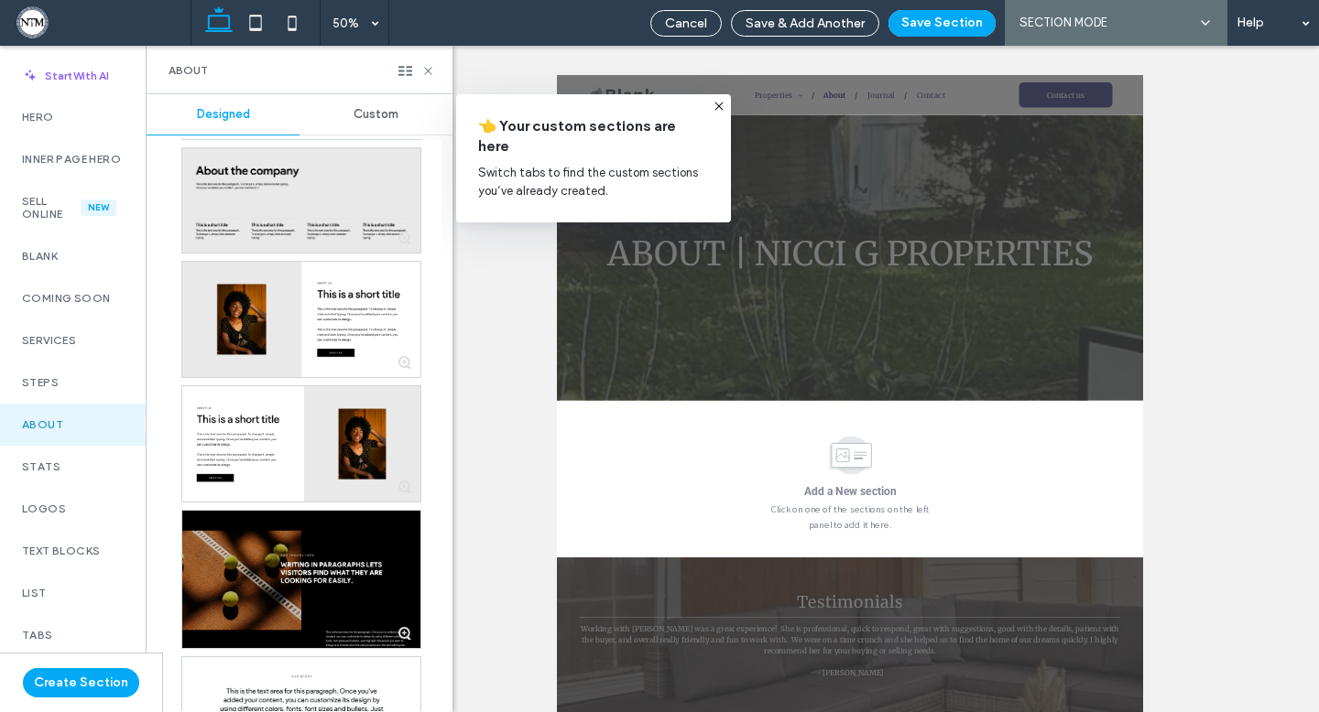
scroll to position [1406, 0]
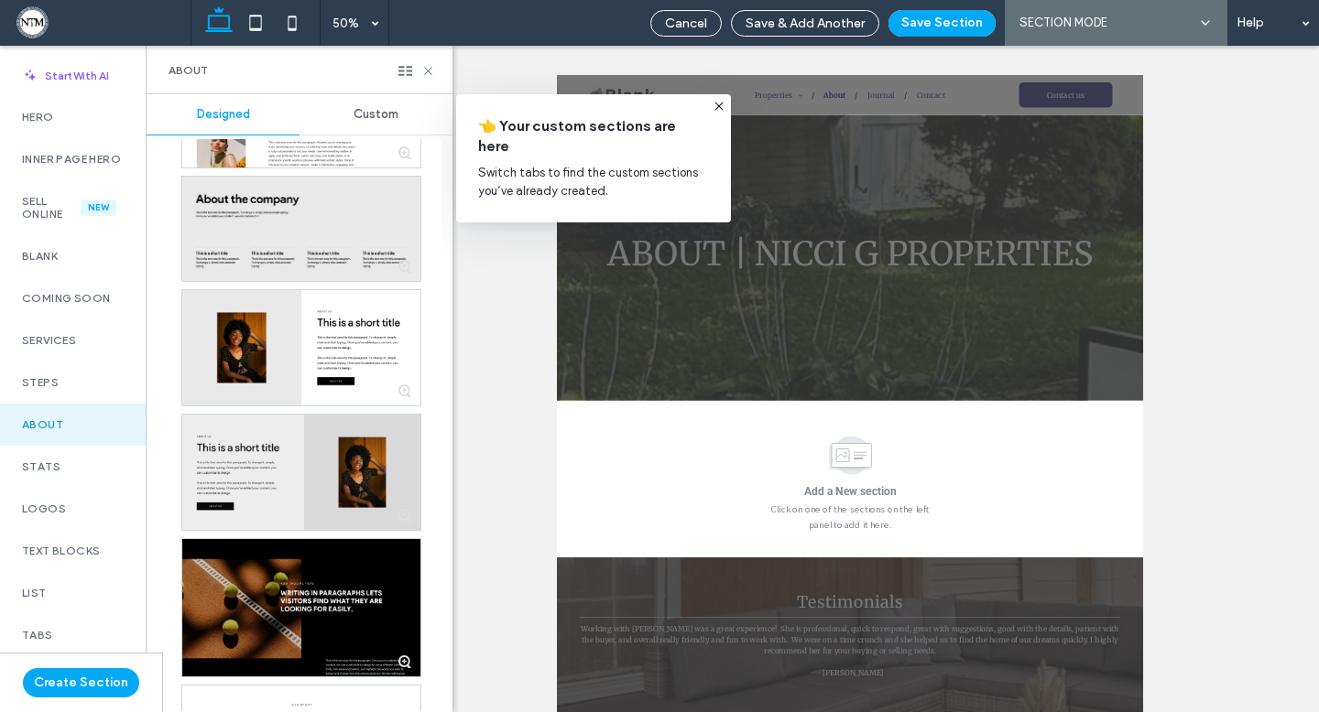
click at [287, 447] on div at bounding box center [301, 472] width 238 height 115
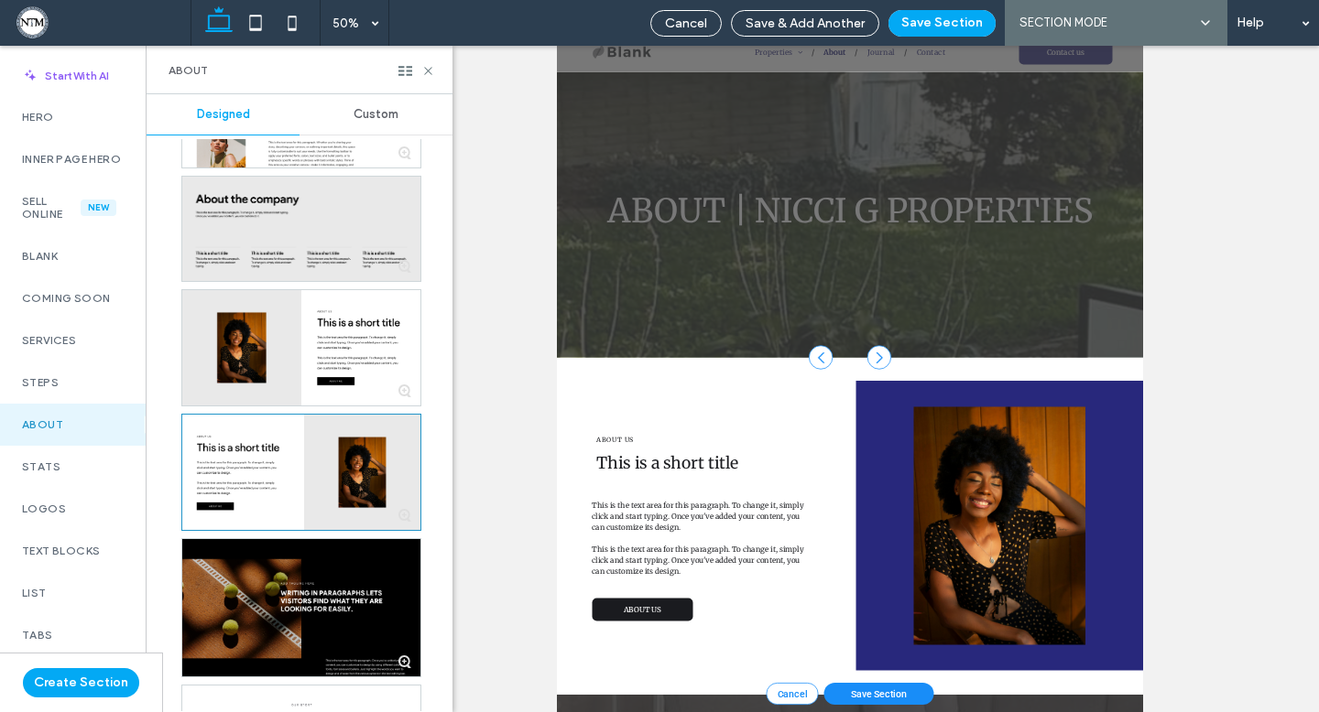
scroll to position [60, 0]
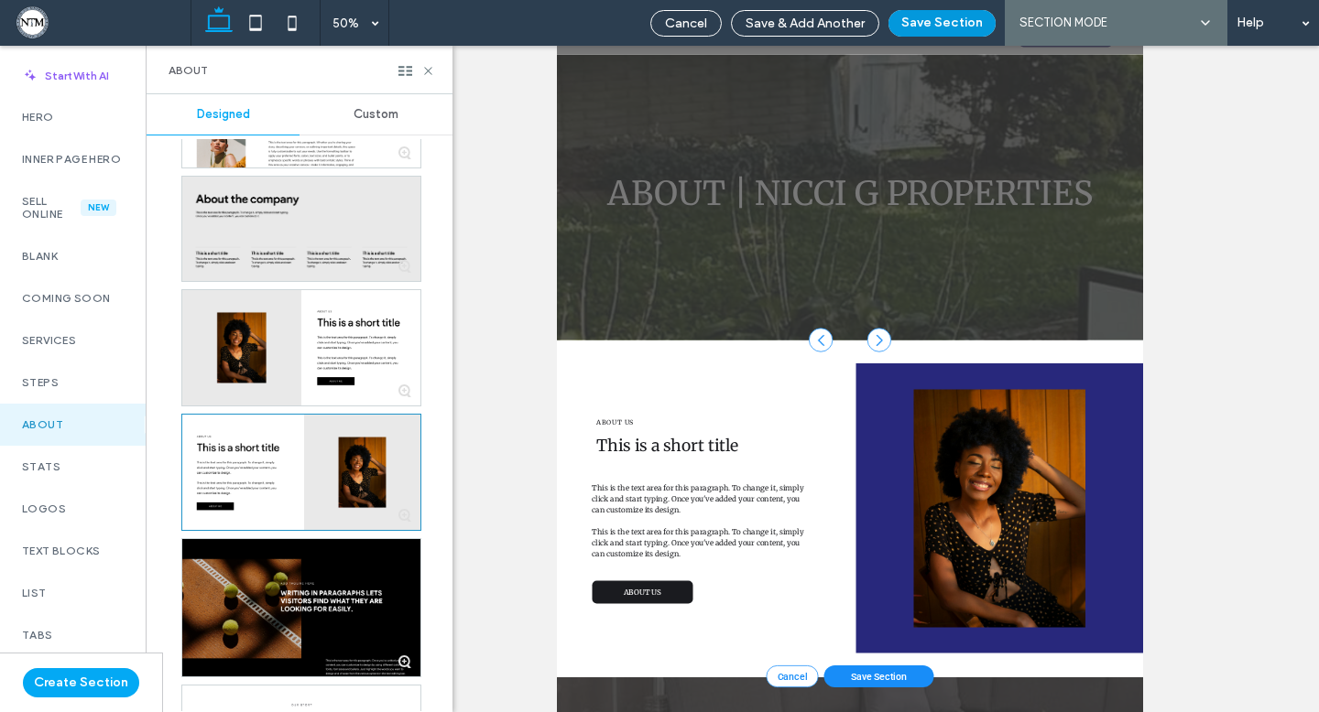
click at [924, 24] on button "Save Section" at bounding box center [941, 23] width 107 height 27
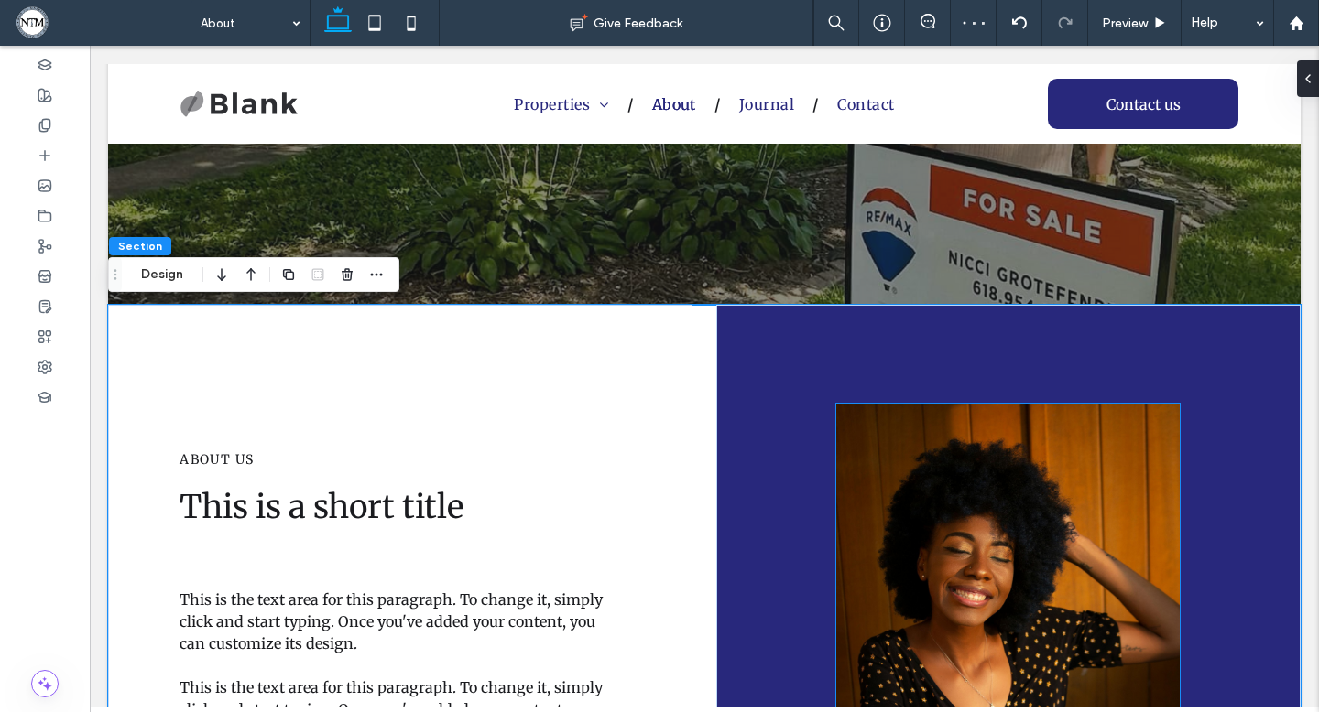
scroll to position [390, 0]
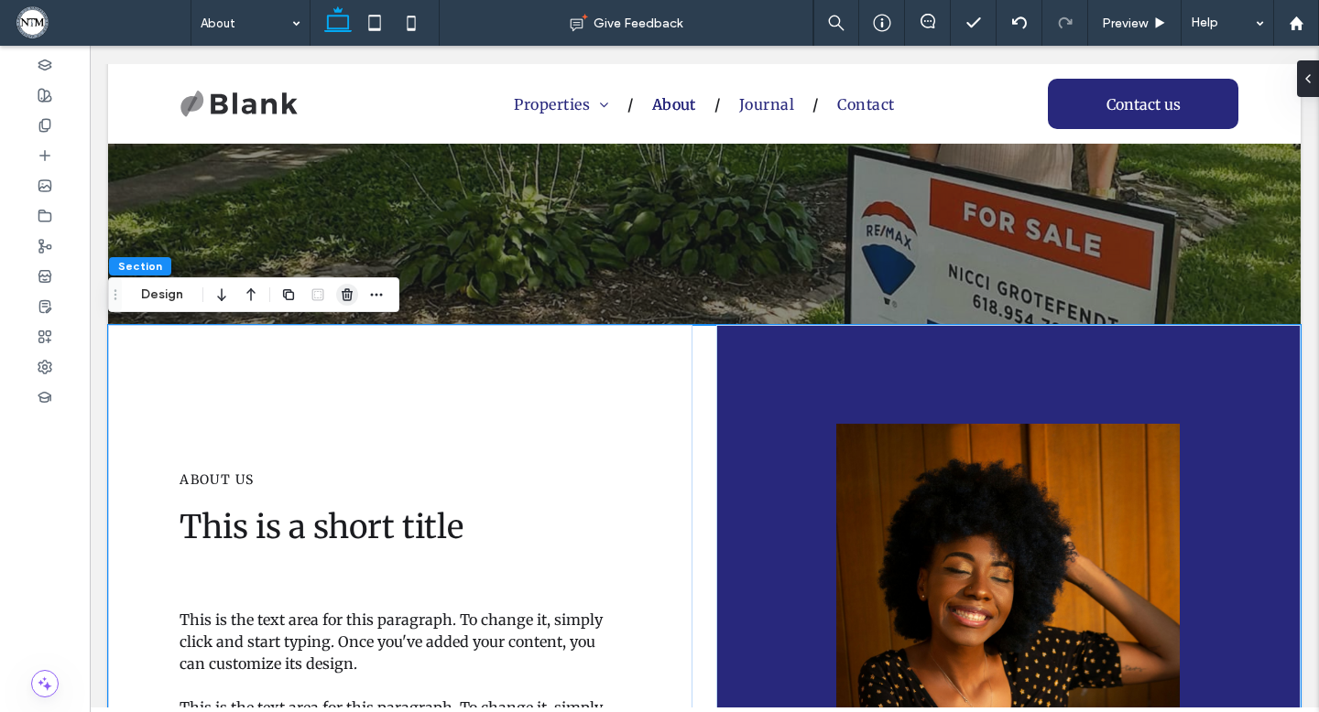
click at [353, 294] on icon "button" at bounding box center [347, 295] width 15 height 15
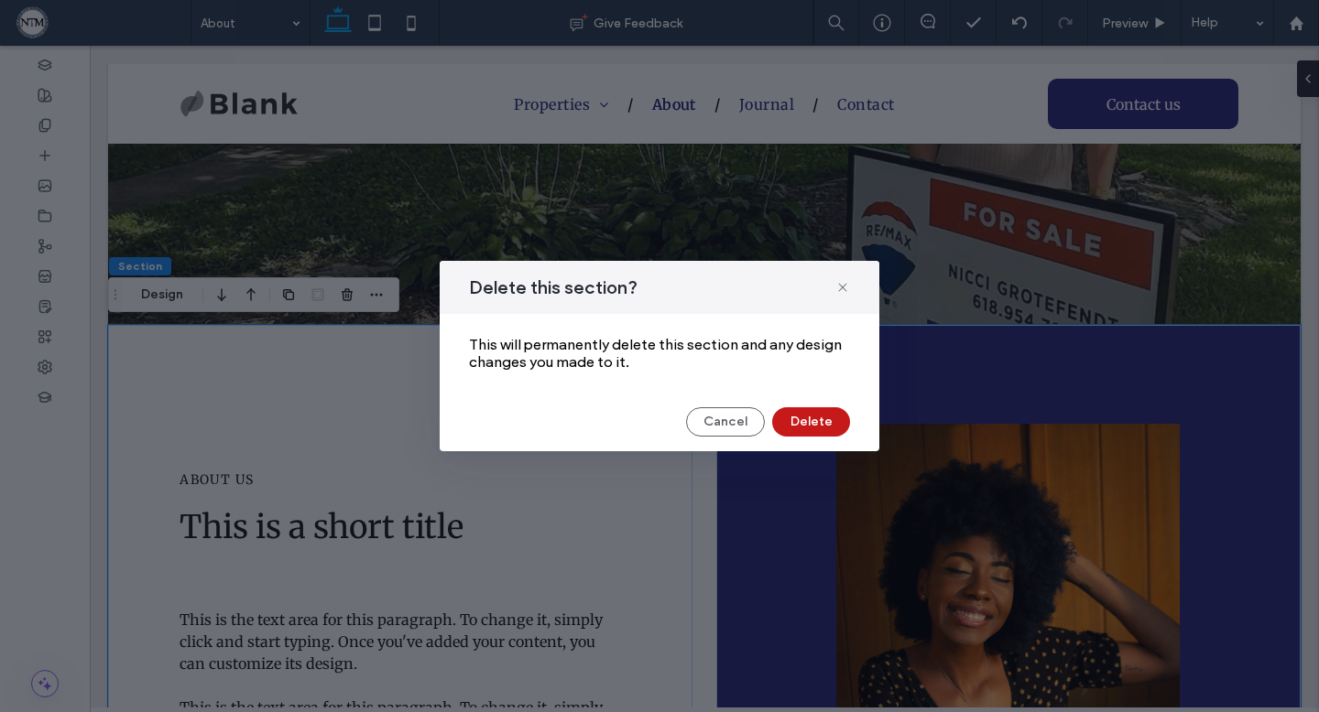
click at [823, 420] on button "Delete" at bounding box center [811, 422] width 78 height 29
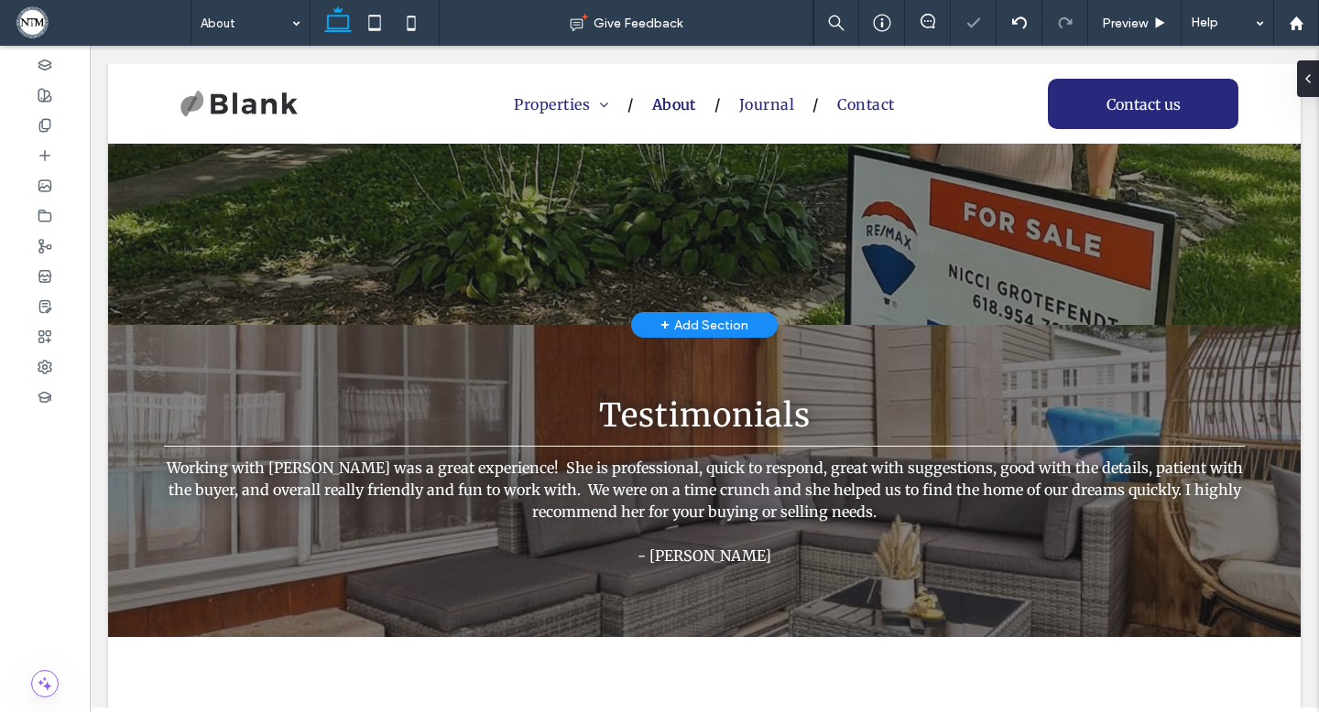
click at [728, 319] on div "+ Add Section" at bounding box center [704, 325] width 88 height 20
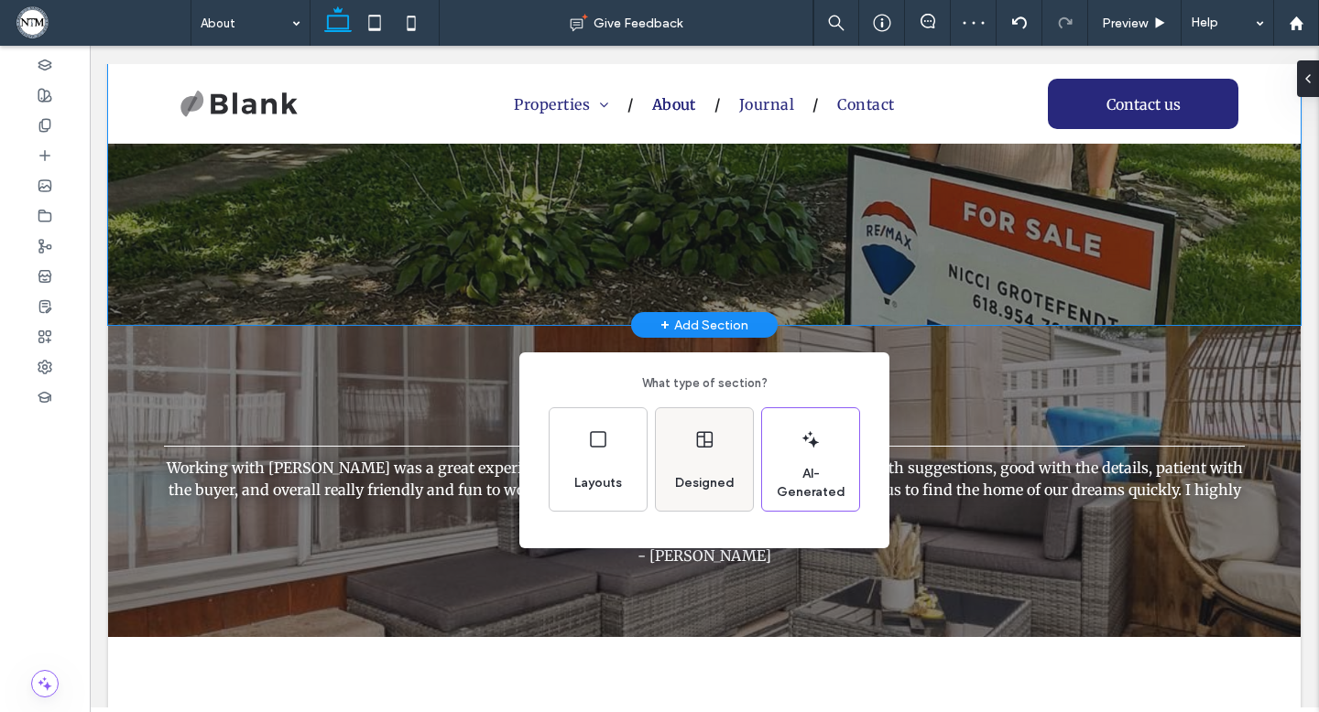
click at [692, 479] on span "Designed" at bounding box center [705, 483] width 74 height 18
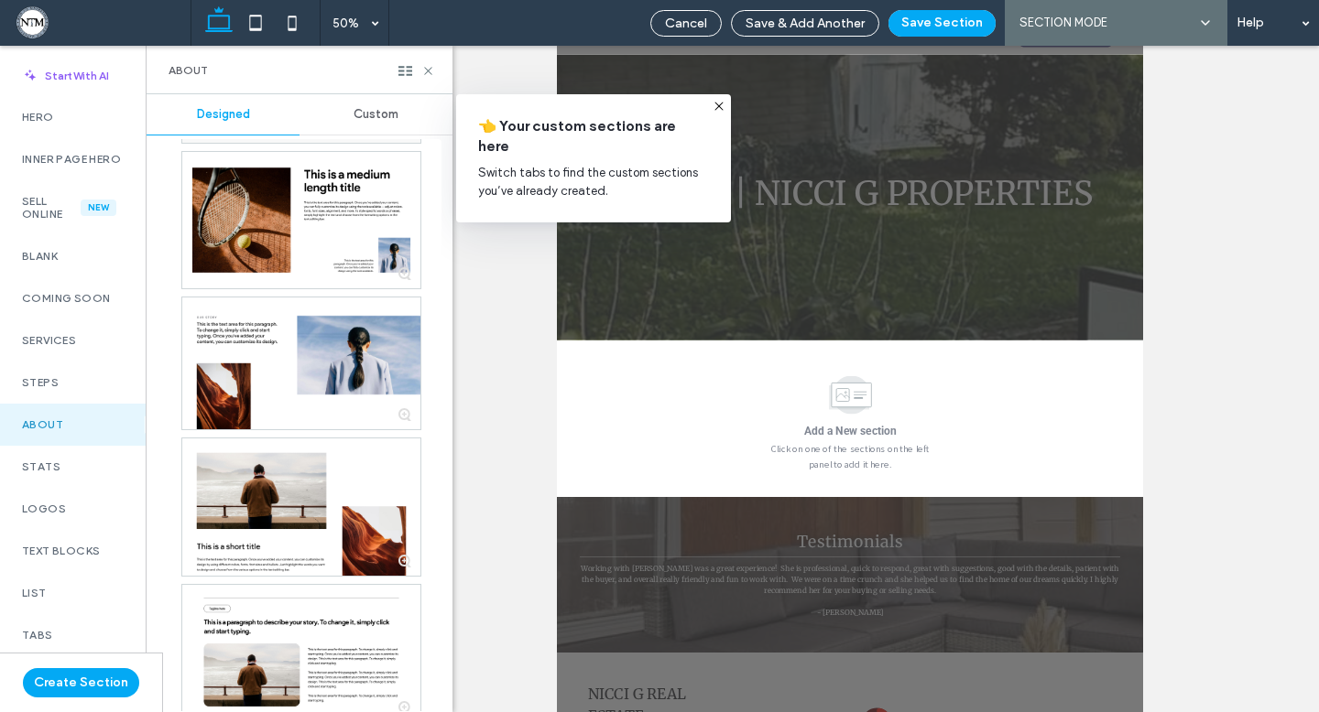
scroll to position [0, 0]
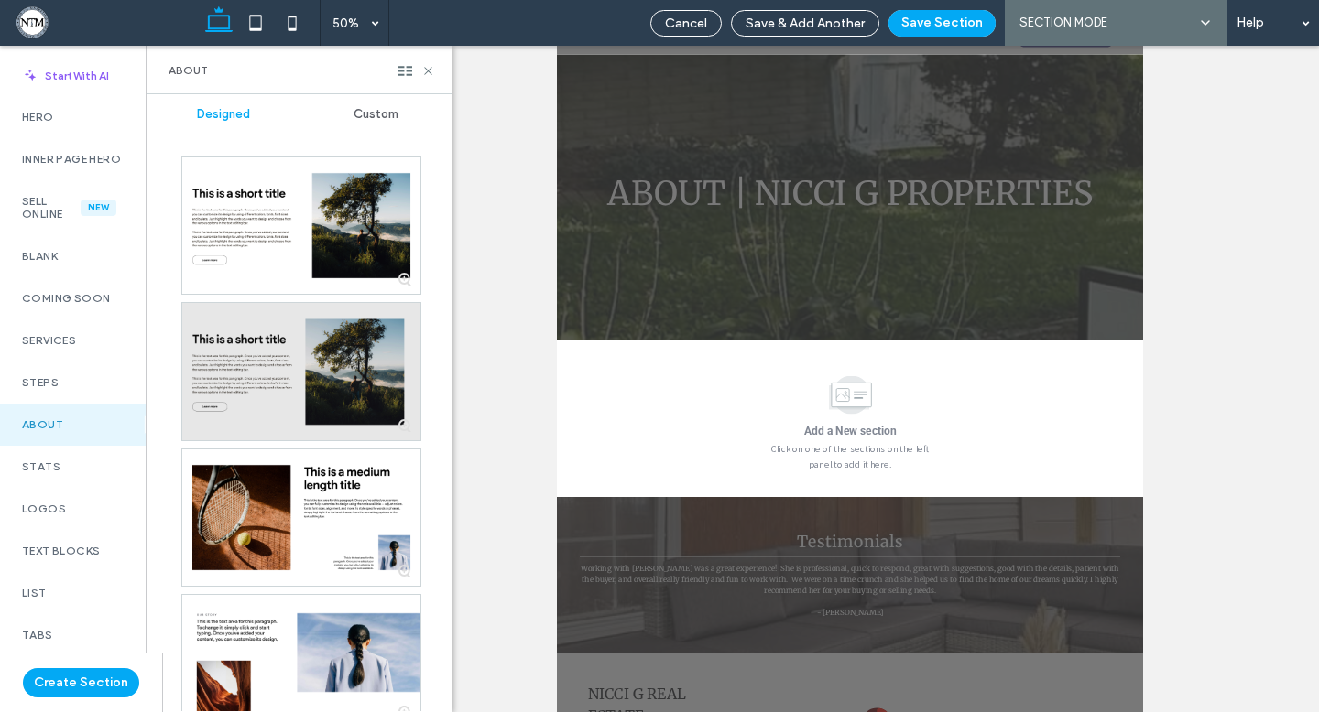
click at [289, 351] on div at bounding box center [301, 371] width 238 height 136
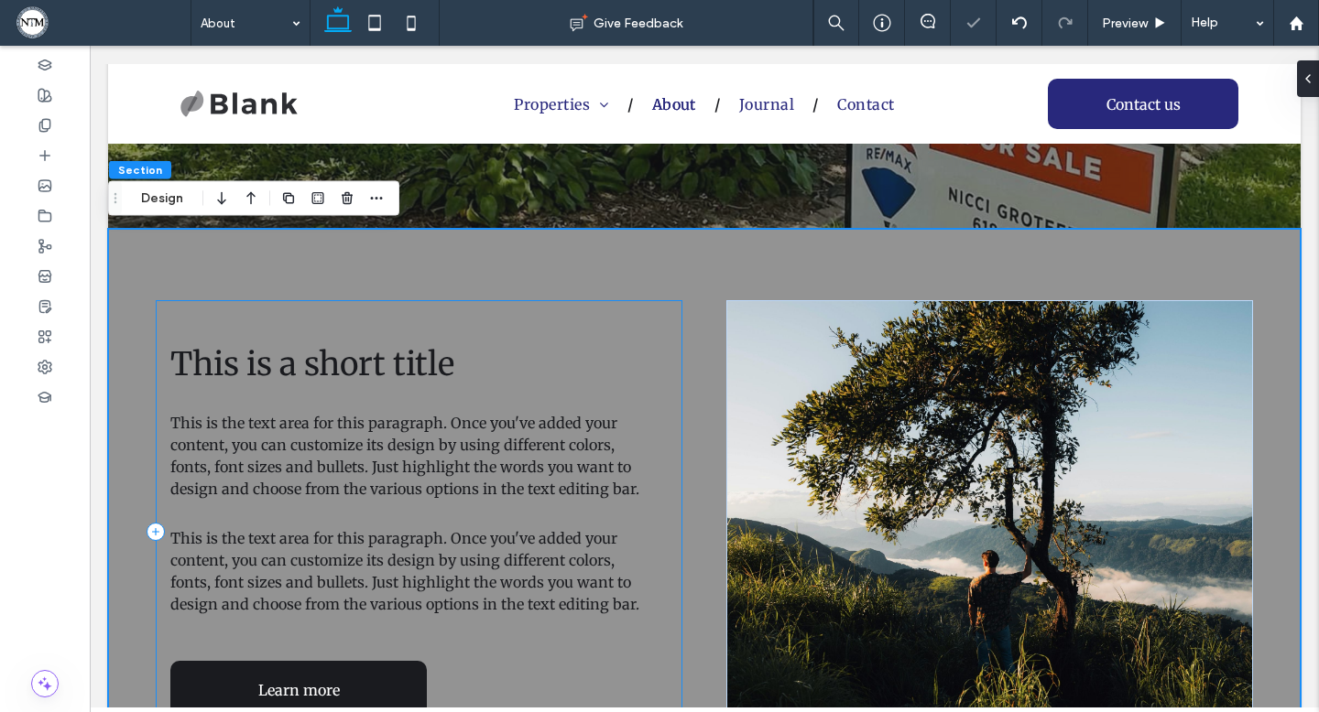
scroll to position [305, 0]
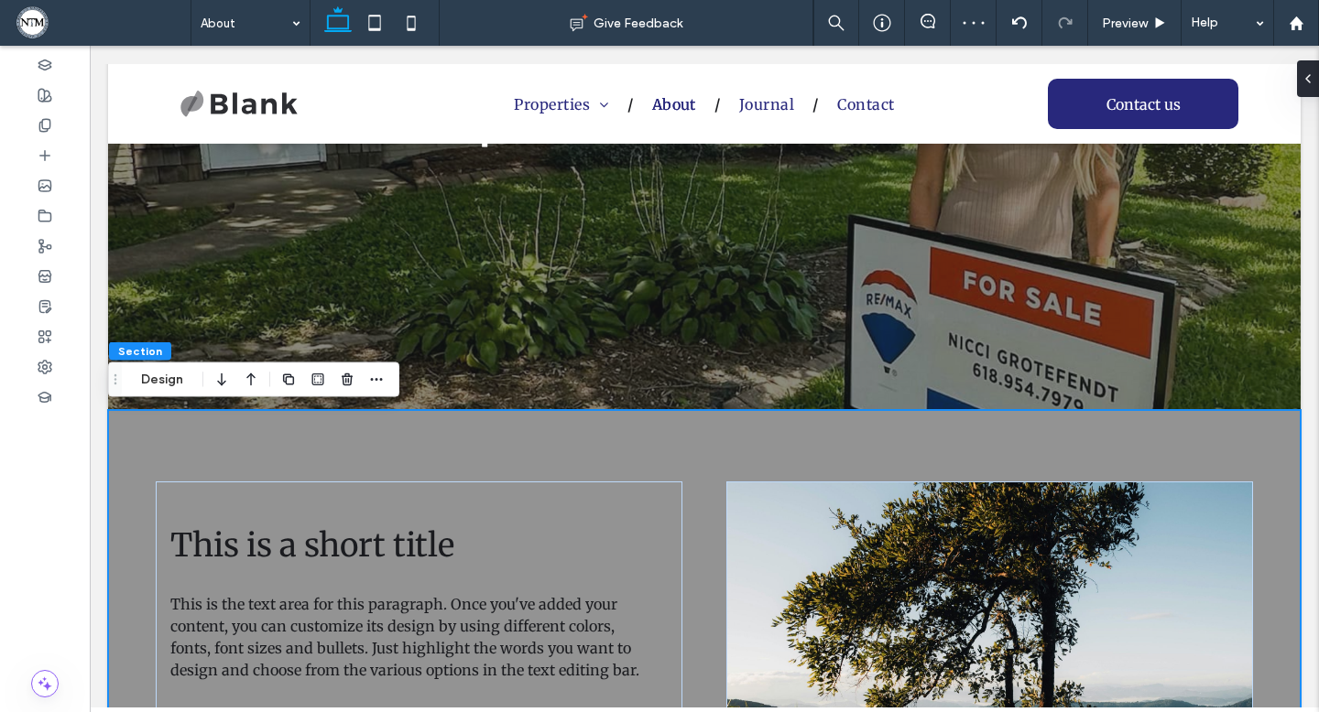
click at [726, 451] on div "This is a short title This is the text area for this paragraph. Once you've add…" at bounding box center [704, 713] width 1192 height 606
click at [1300, 69] on span at bounding box center [1300, 78] width 15 height 37
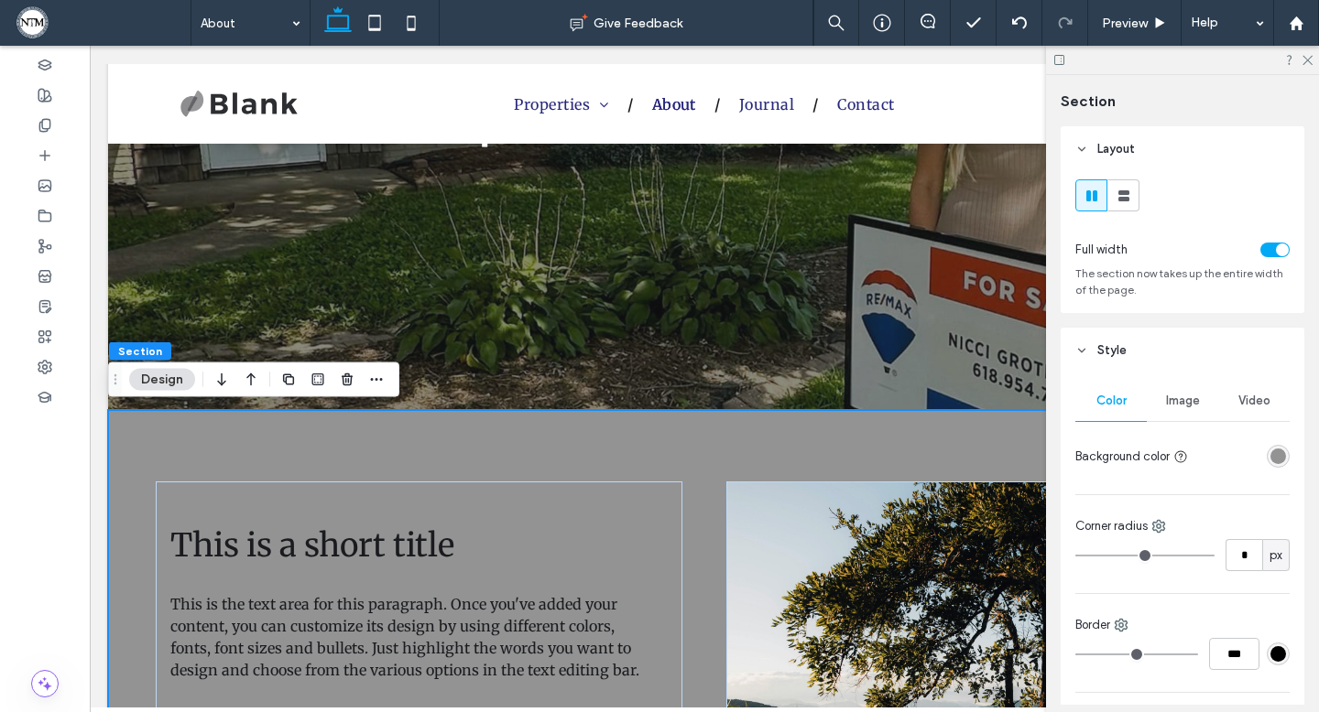
click at [1293, 452] on div "Color Image Video Background color Corner radius * px Border *** Shadow Corner …" at bounding box center [1182, 694] width 244 height 640
click at [1280, 454] on div "rgba(147,147,147,1)" at bounding box center [1278, 457] width 16 height 16
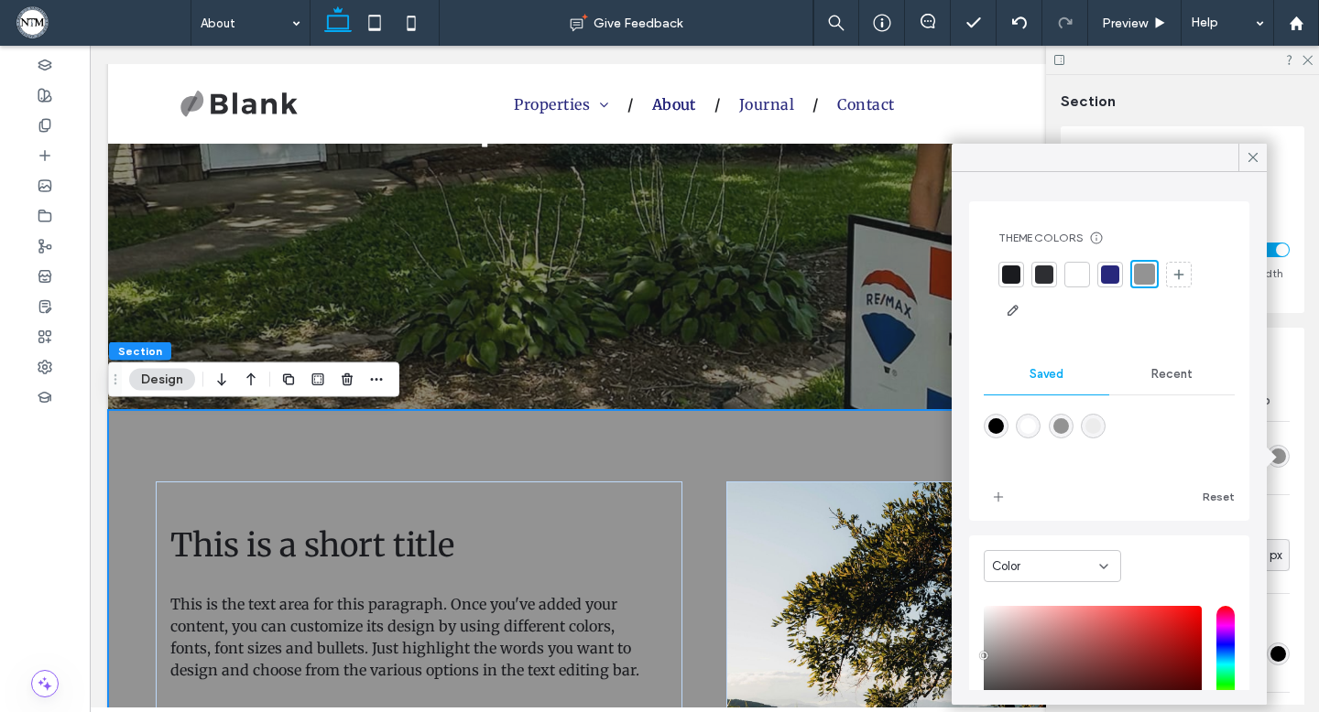
click at [1074, 268] on div at bounding box center [1077, 275] width 18 height 18
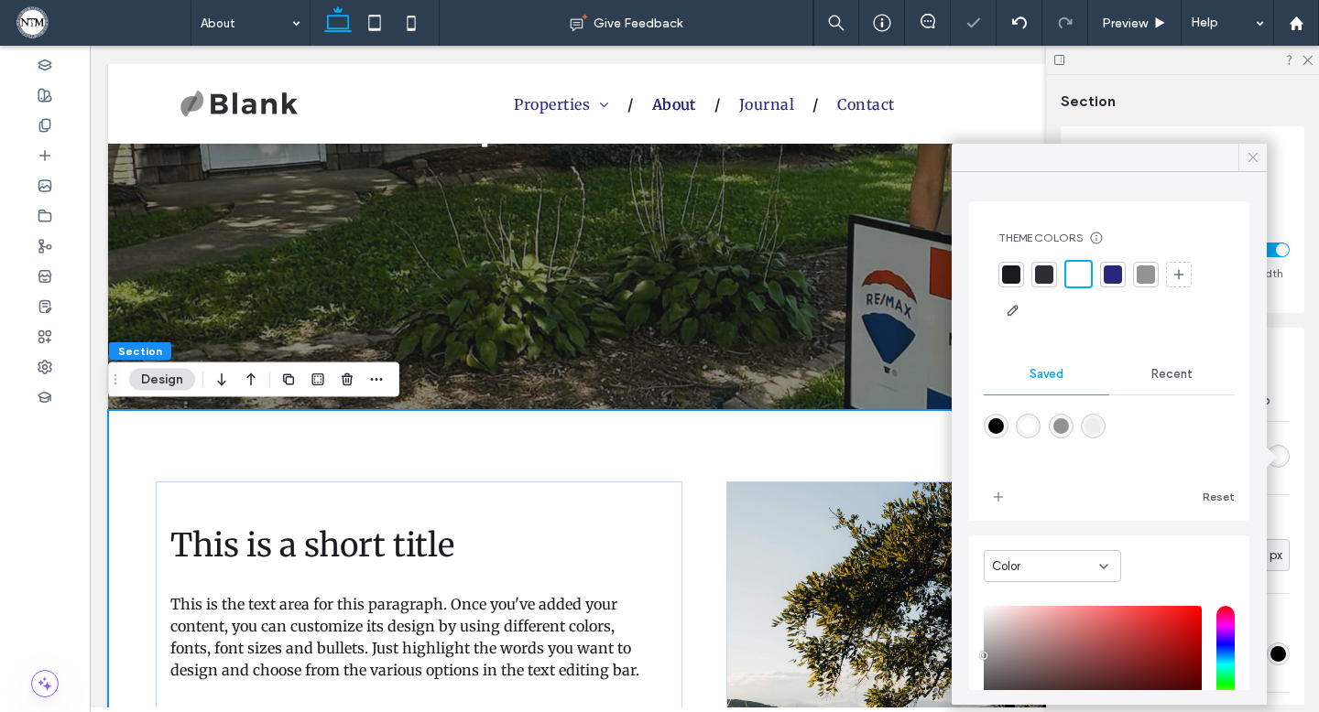
click at [1252, 155] on icon at bounding box center [1253, 157] width 16 height 16
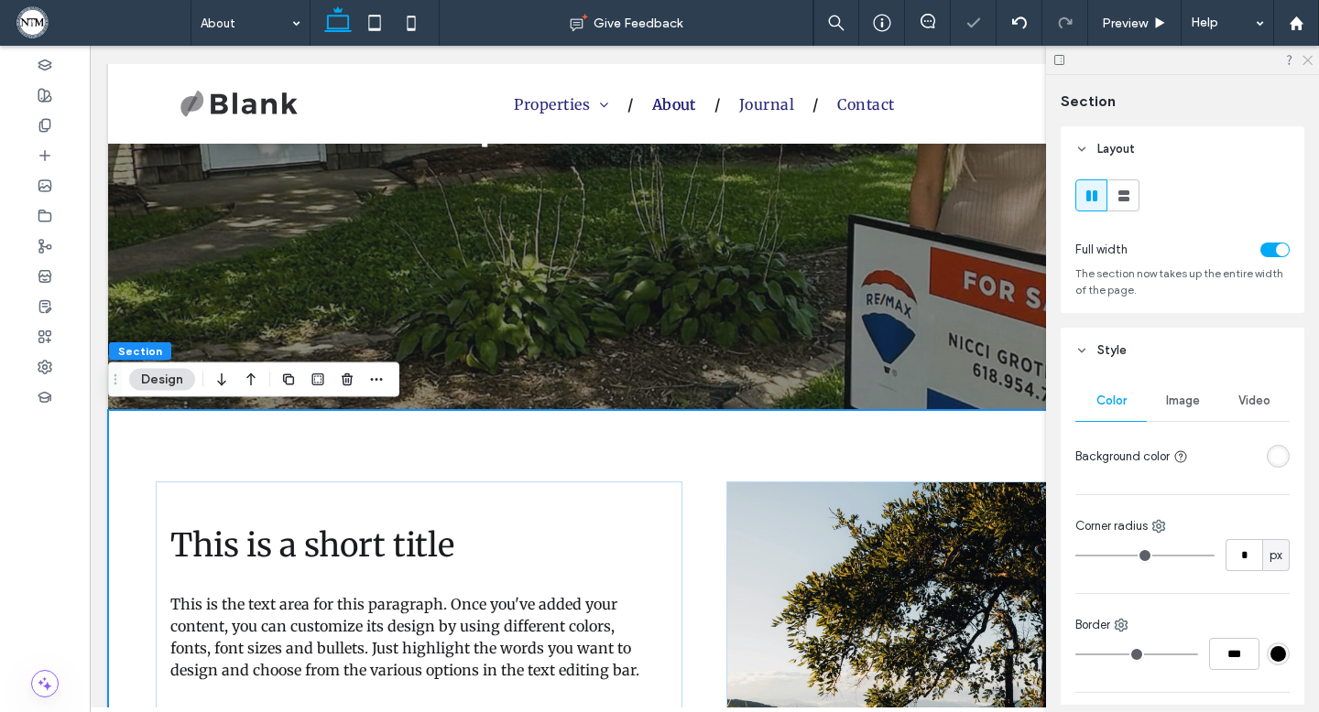
click at [1310, 53] on icon at bounding box center [1306, 59] width 12 height 12
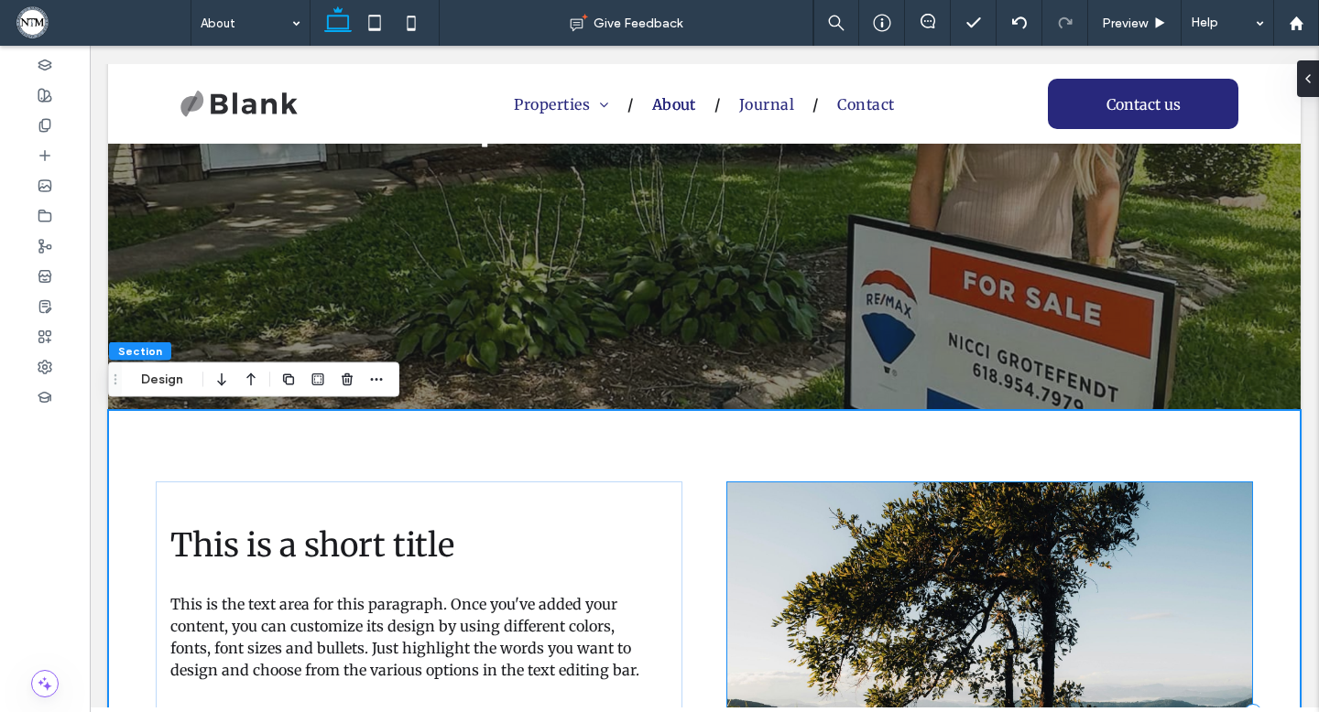
click at [944, 531] on div at bounding box center [989, 713] width 527 height 463
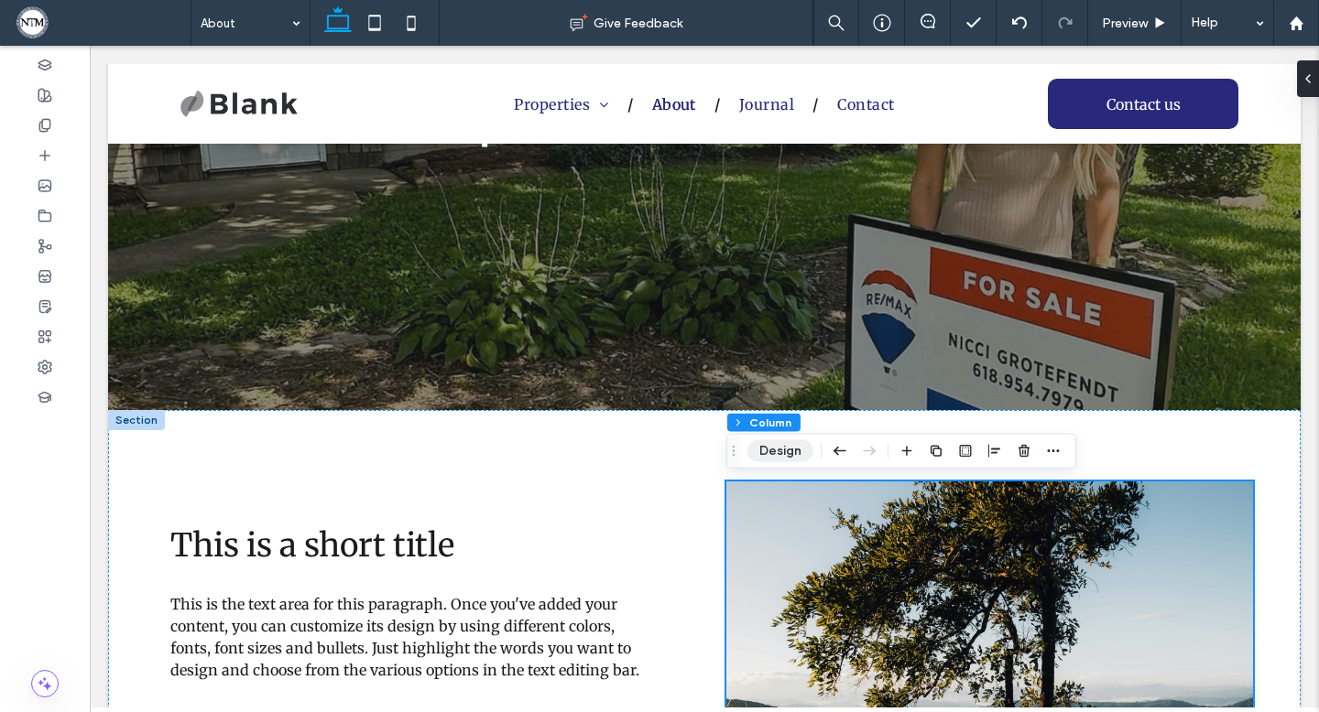
click at [799, 448] on button "Design" at bounding box center [780, 451] width 66 height 22
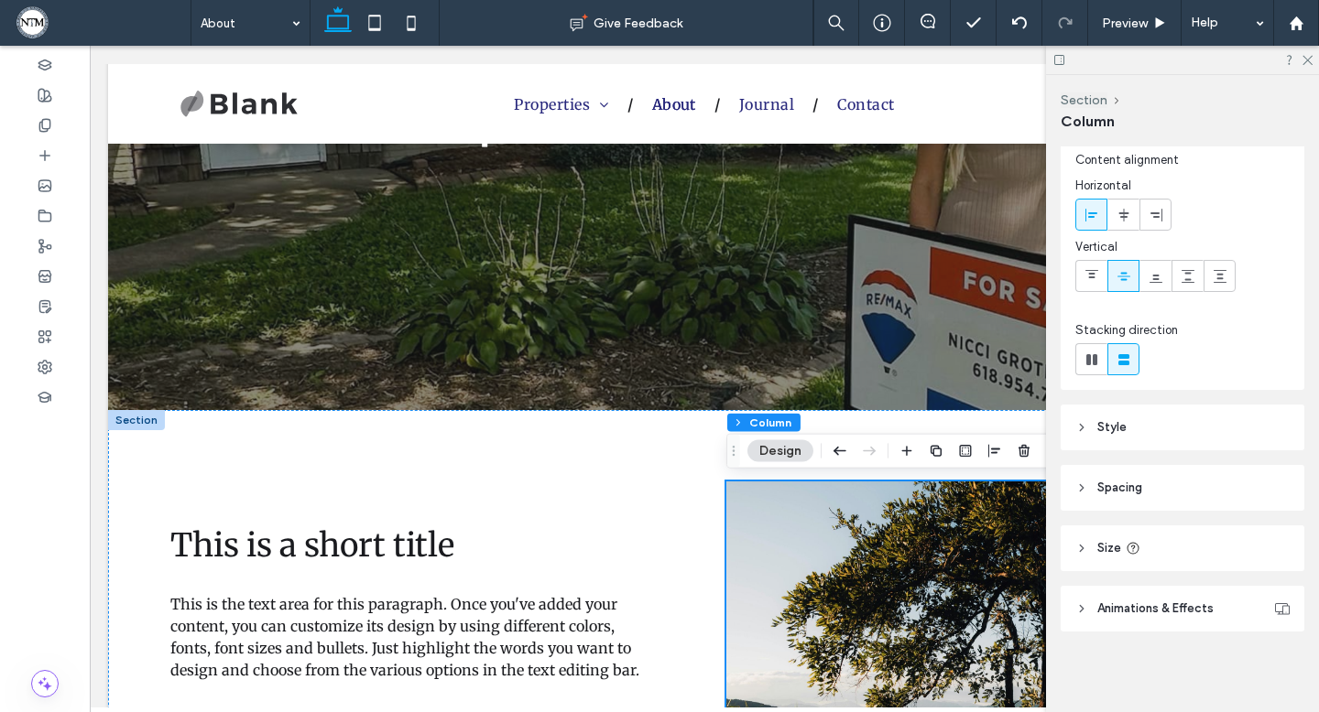
scroll to position [48, 0]
click at [949, 584] on div at bounding box center [989, 713] width 527 height 463
click at [1126, 438] on header "Style" at bounding box center [1182, 429] width 244 height 46
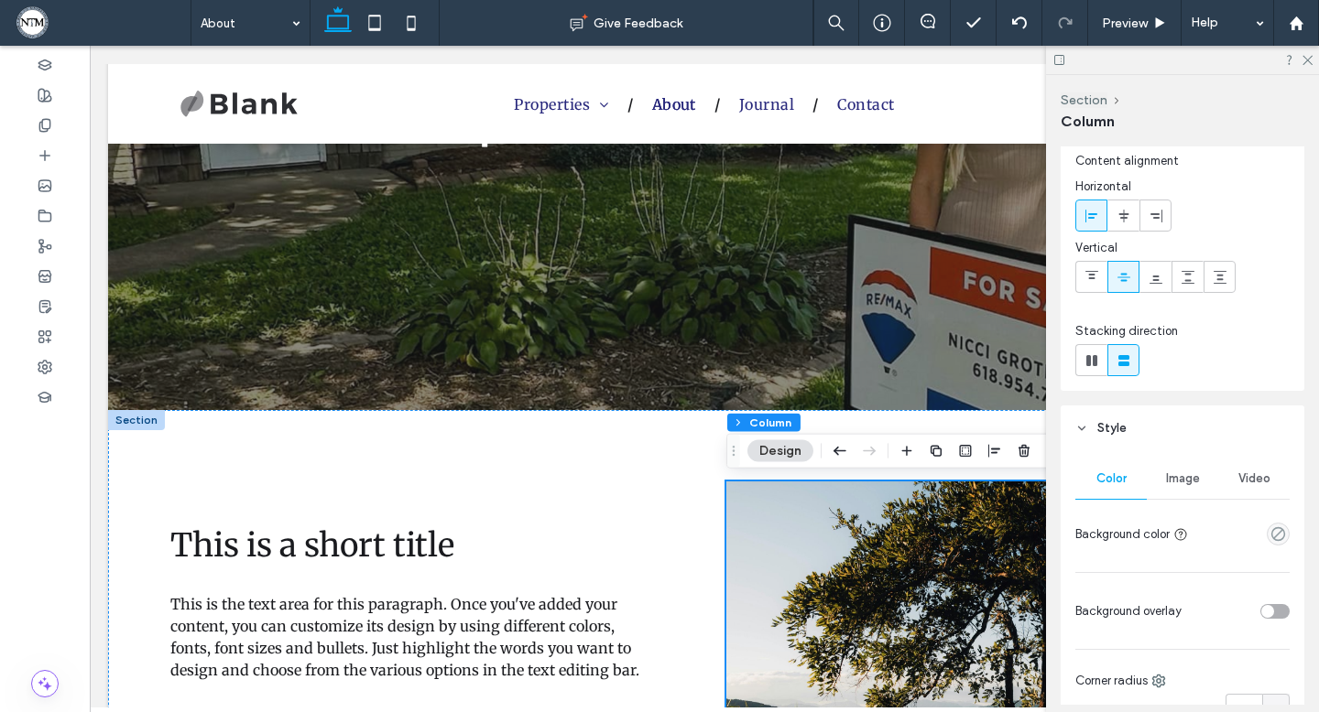
click at [1161, 468] on div "Image" at bounding box center [1182, 479] width 71 height 40
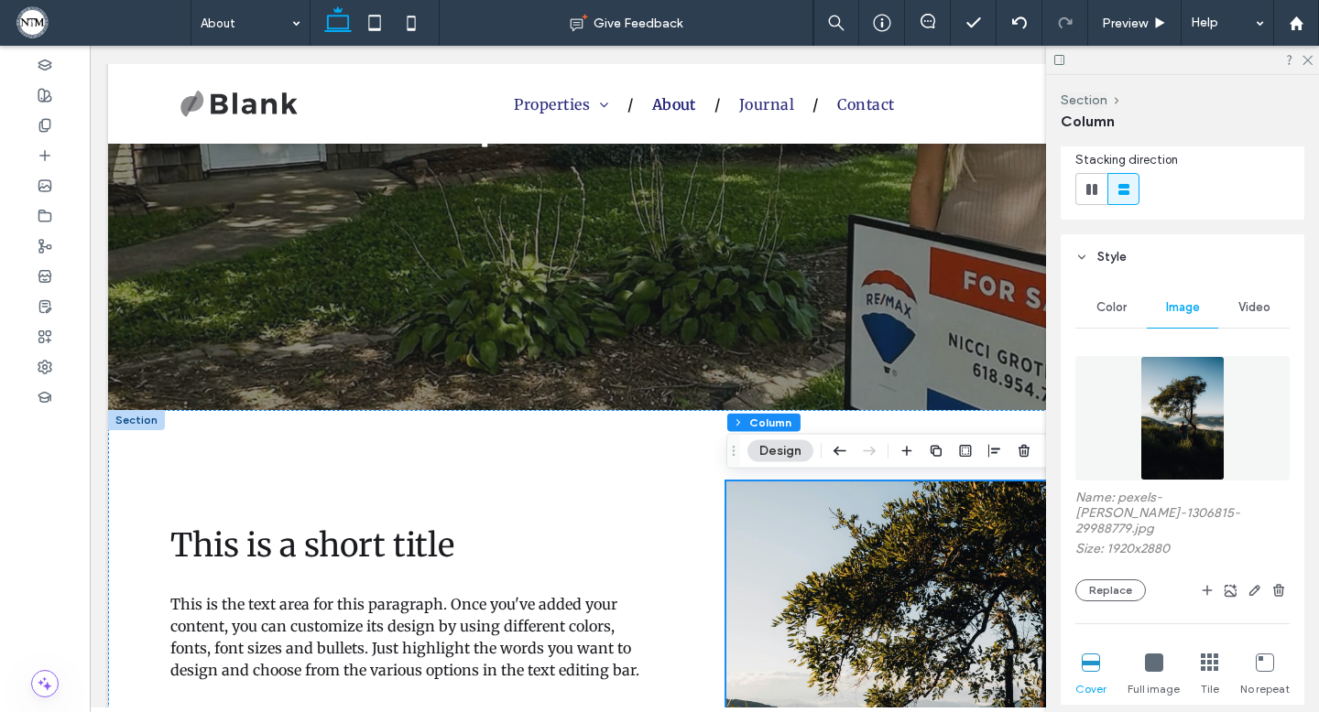
scroll to position [228, 0]
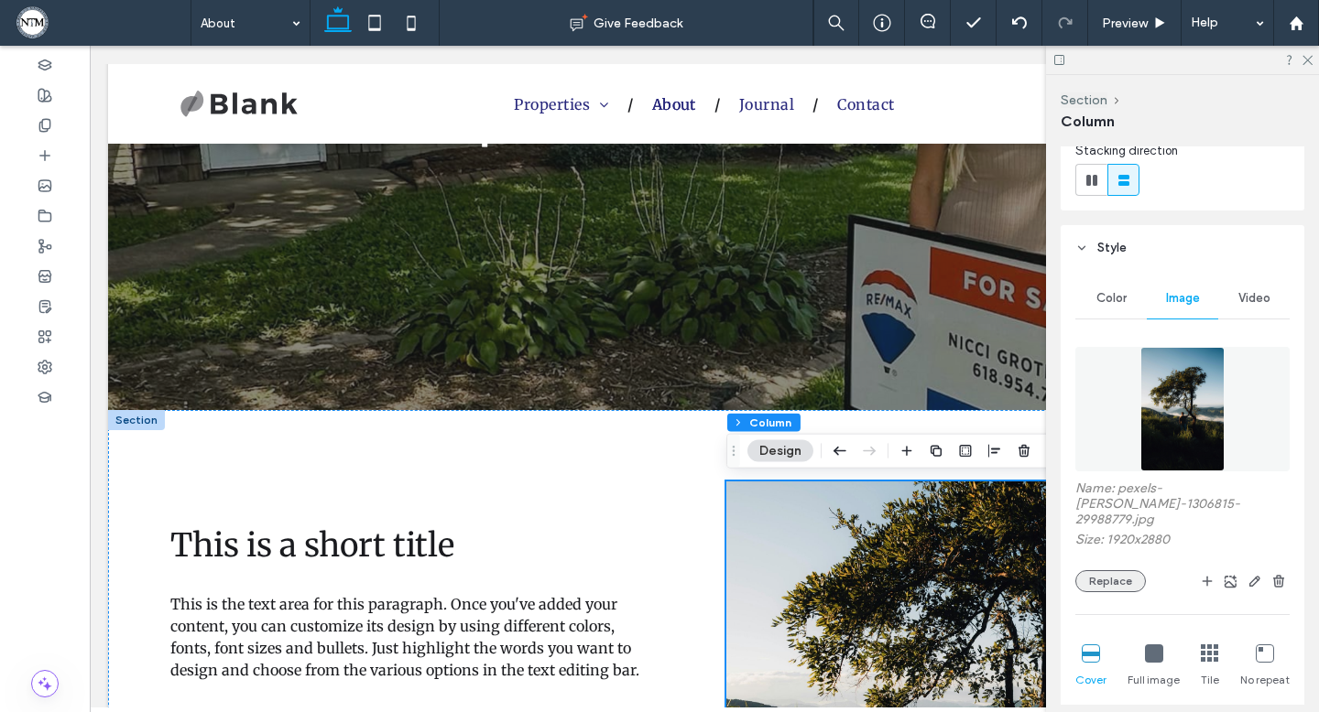
click at [1125, 571] on button "Replace" at bounding box center [1110, 582] width 71 height 22
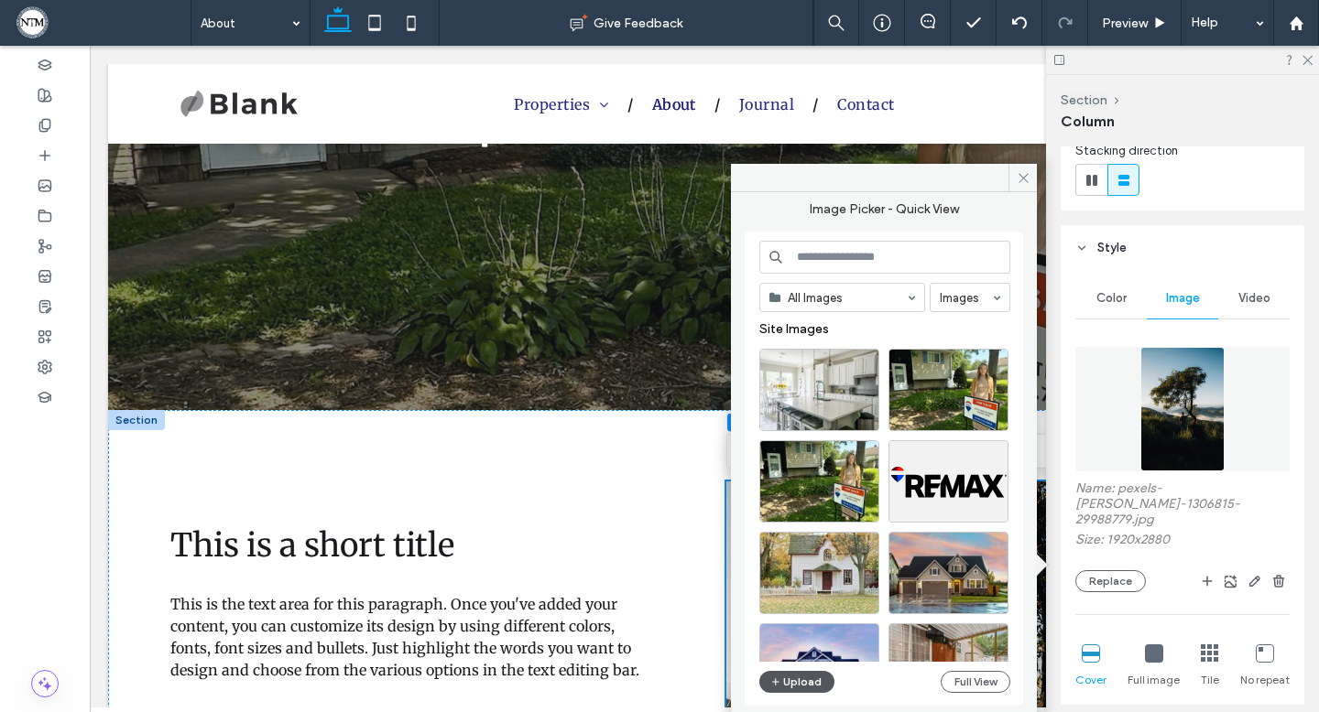
click at [811, 684] on button "Upload" at bounding box center [796, 682] width 75 height 22
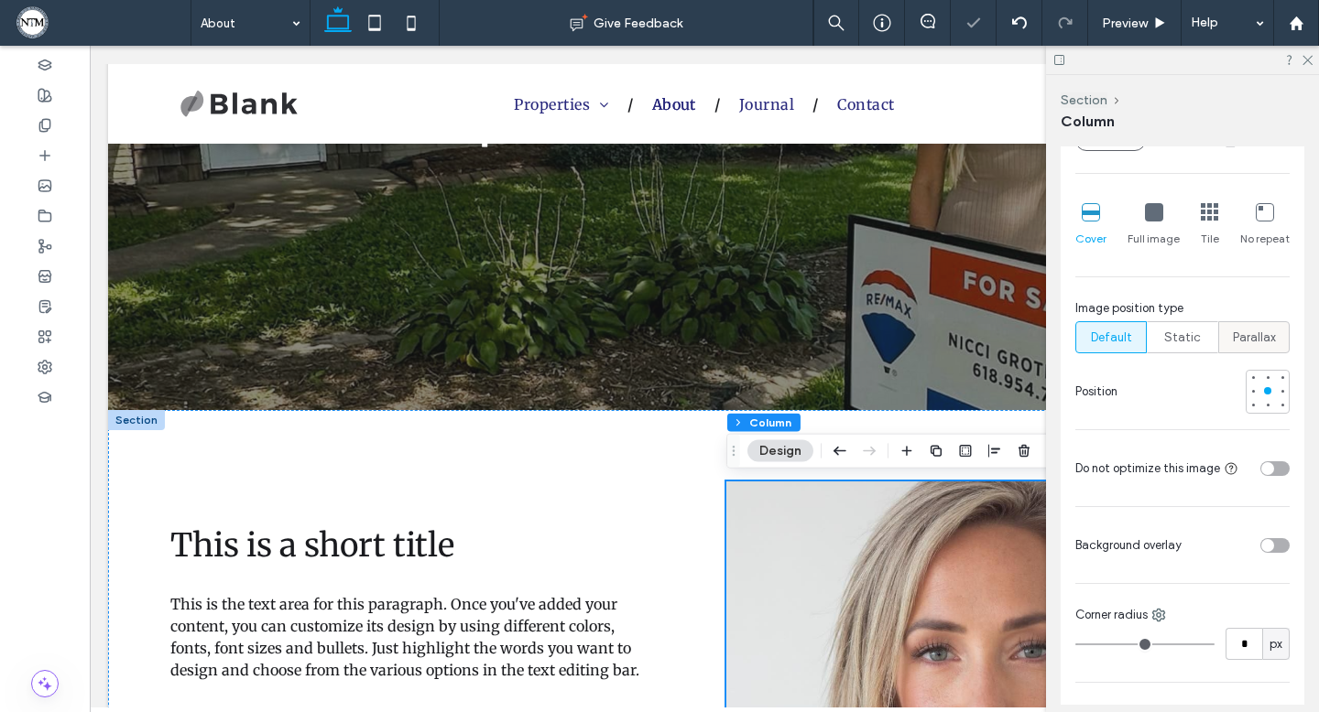
click at [1249, 329] on span "Parallax" at bounding box center [1254, 338] width 43 height 18
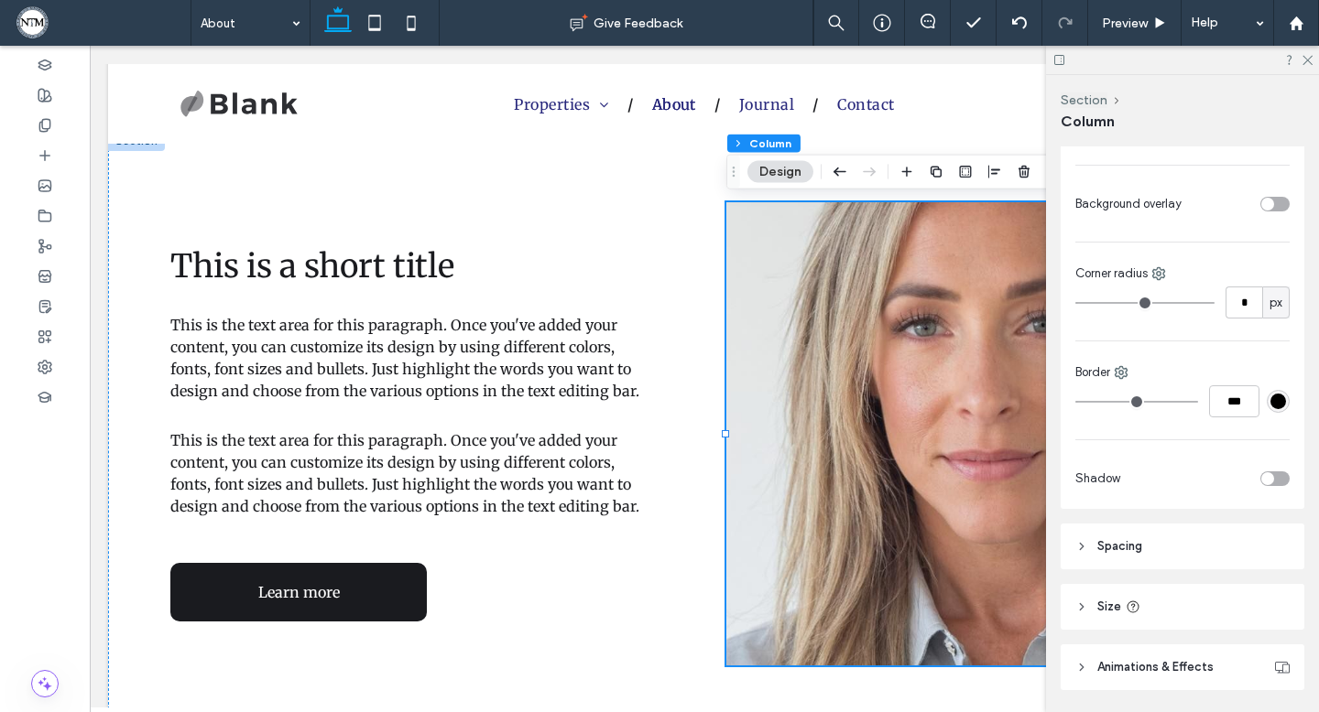
scroll to position [1003, 0]
click at [1269, 472] on div "toggle" at bounding box center [1267, 478] width 13 height 13
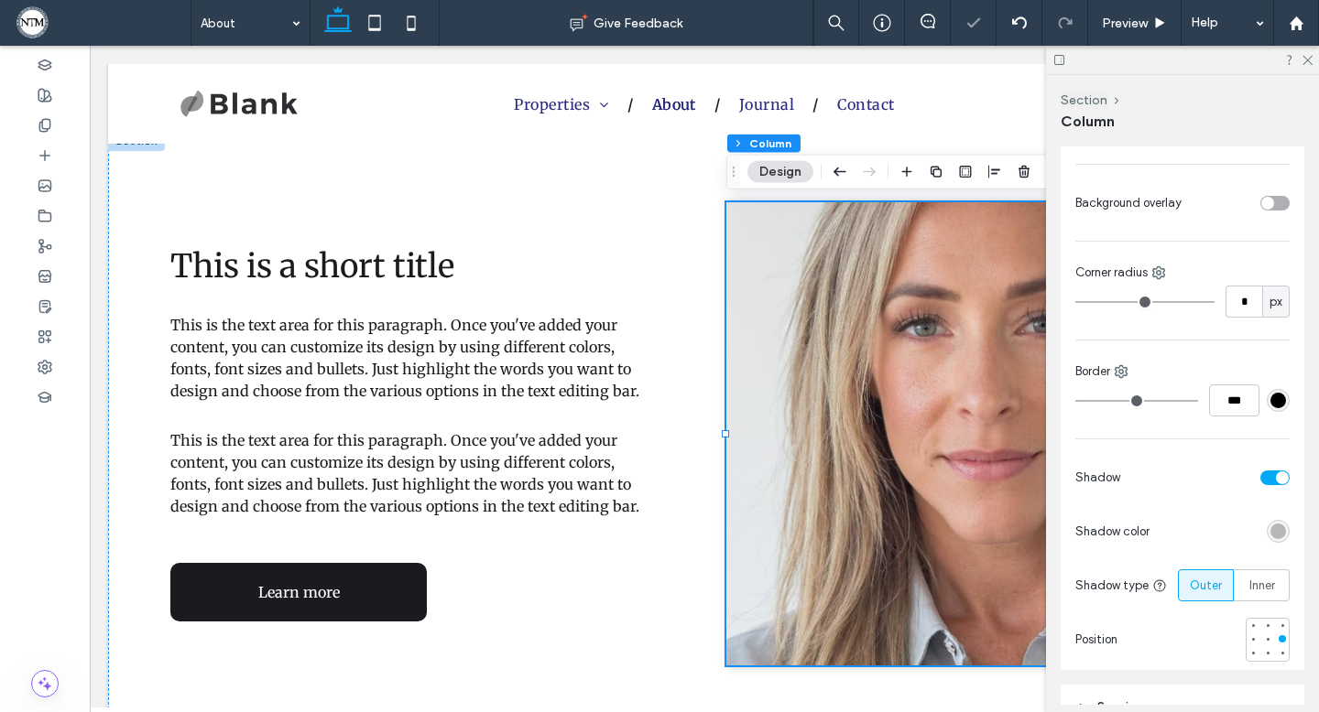
click at [1285, 520] on div at bounding box center [1277, 531] width 23 height 23
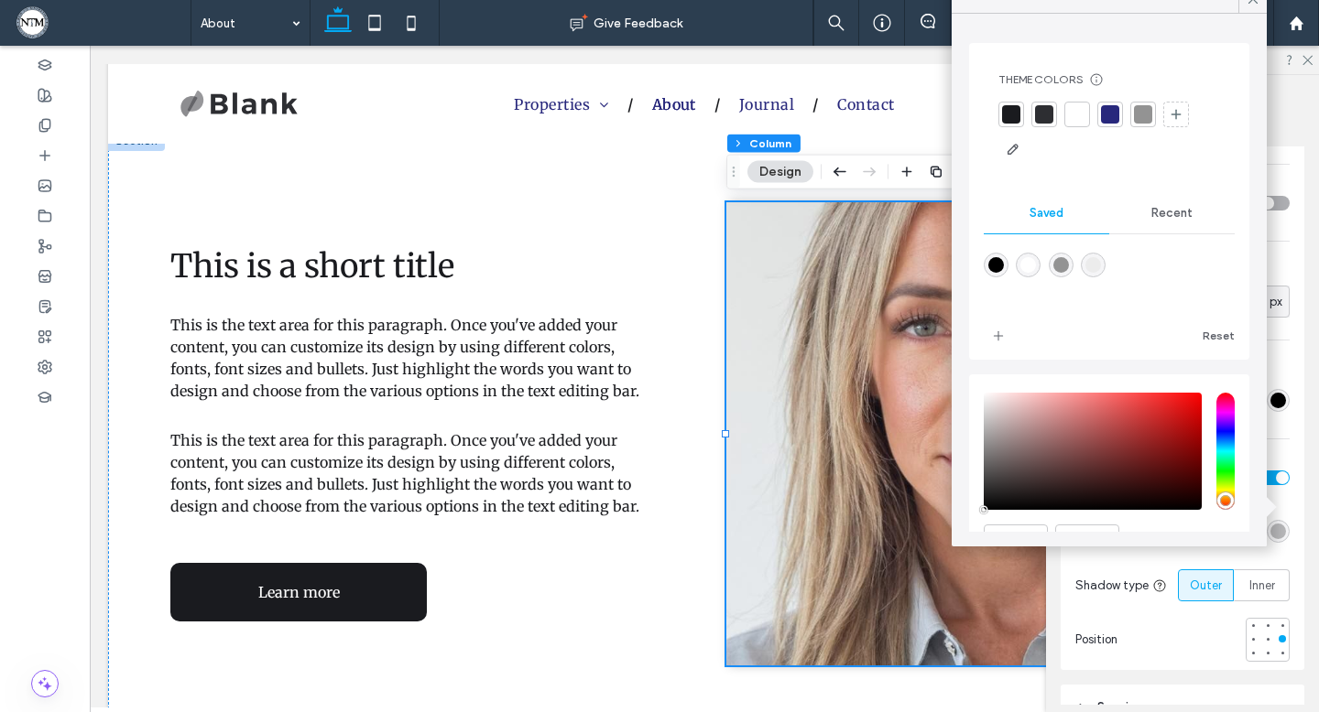
click at [1012, 113] on div at bounding box center [1011, 114] width 18 height 18
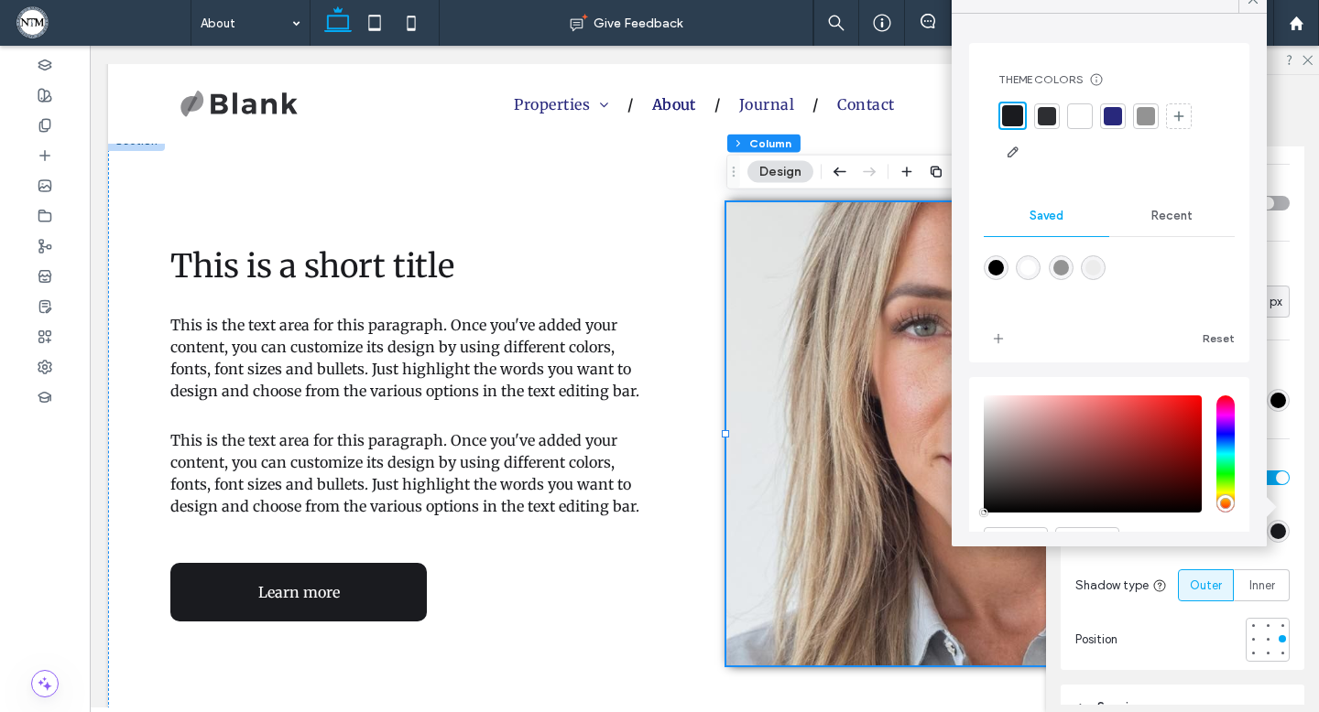
click at [1318, 92] on div "Section Column Layout Content alignment Horizontal Vertical Stacking direction …" at bounding box center [1182, 393] width 273 height 637
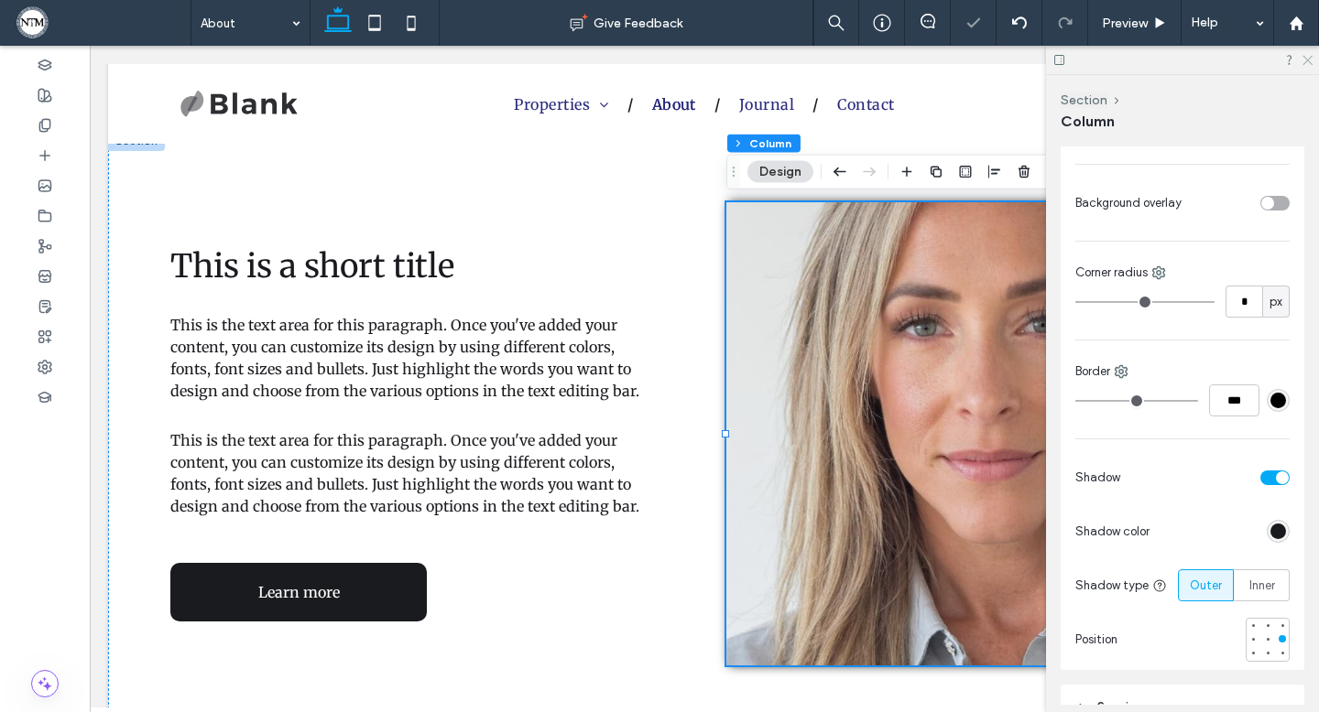
click at [1308, 55] on icon at bounding box center [1306, 59] width 12 height 12
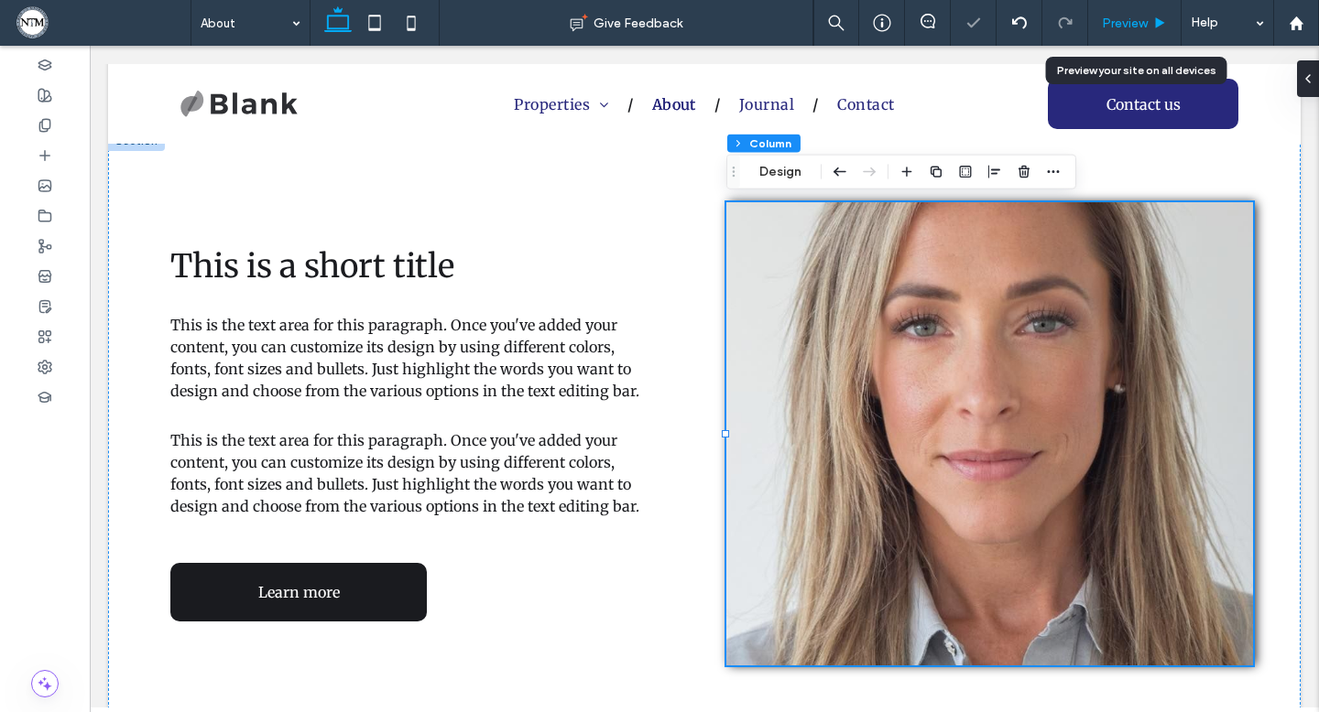
click at [1158, 16] on icon at bounding box center [1160, 23] width 14 height 14
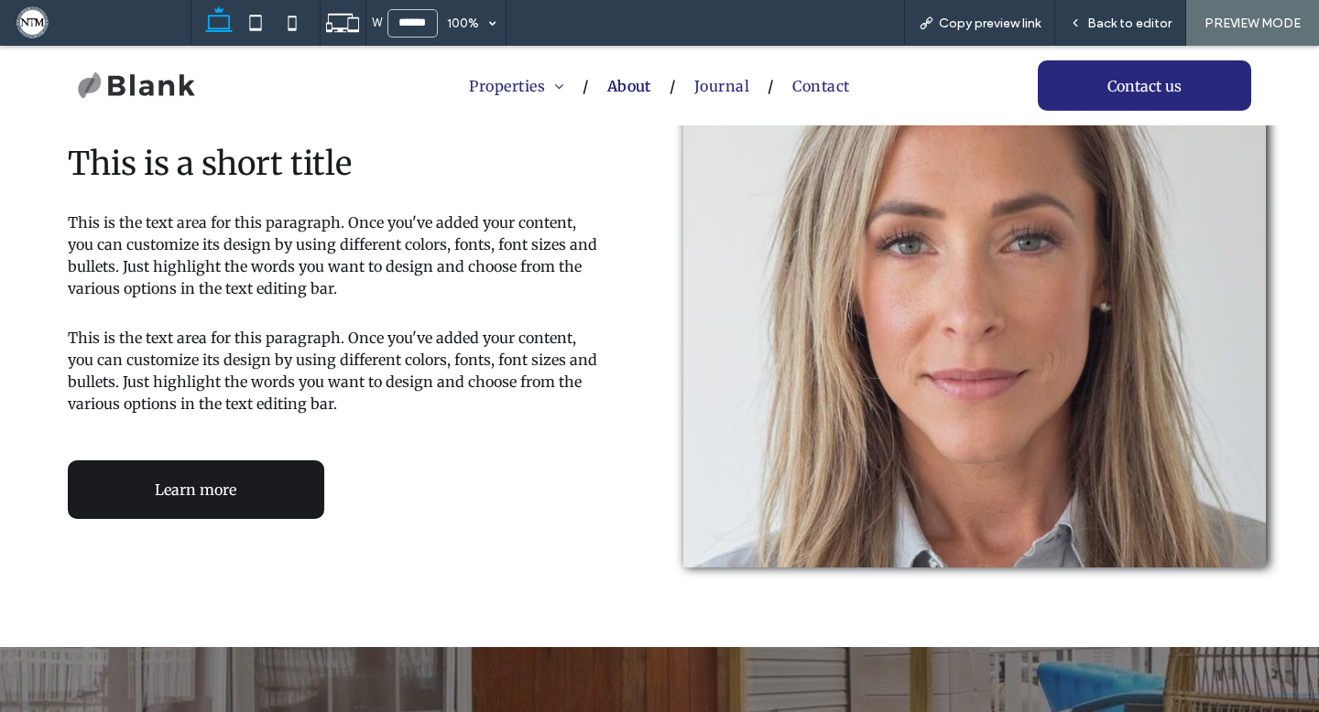
scroll to position [679, 0]
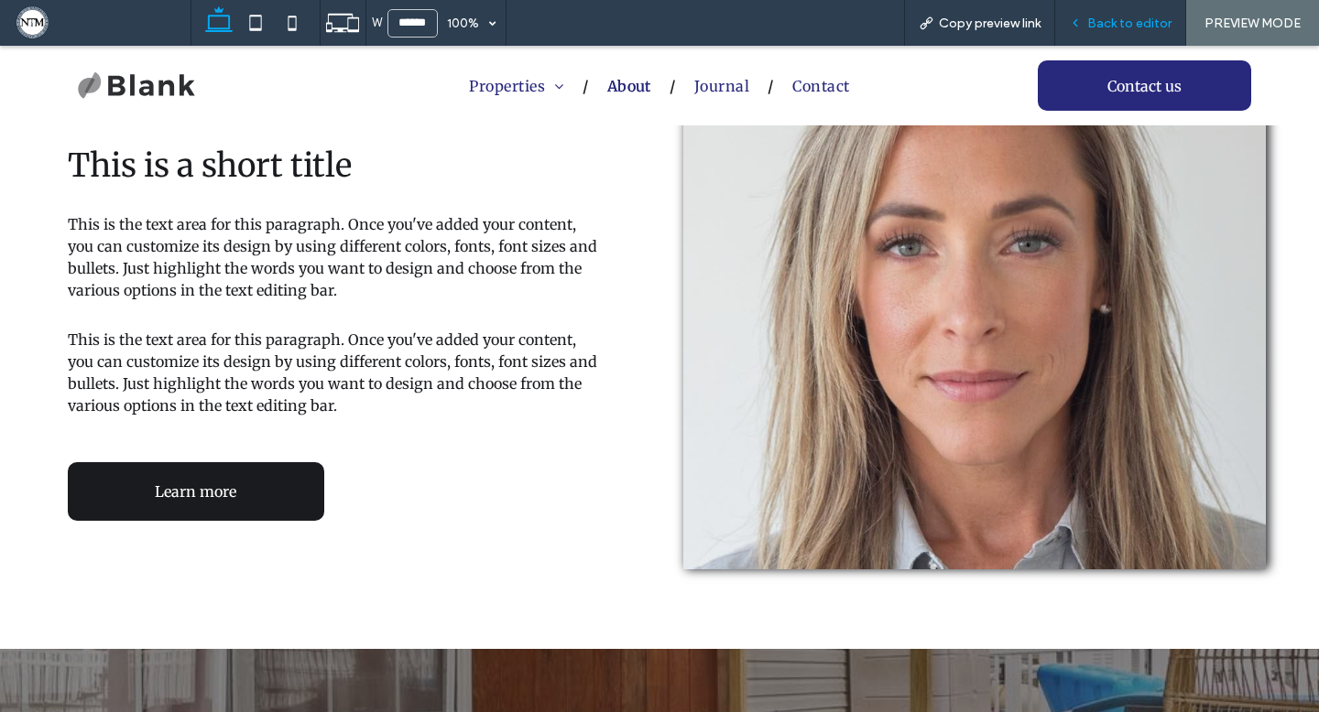
click at [1067, 26] on div "Back to editor" at bounding box center [1120, 24] width 130 height 16
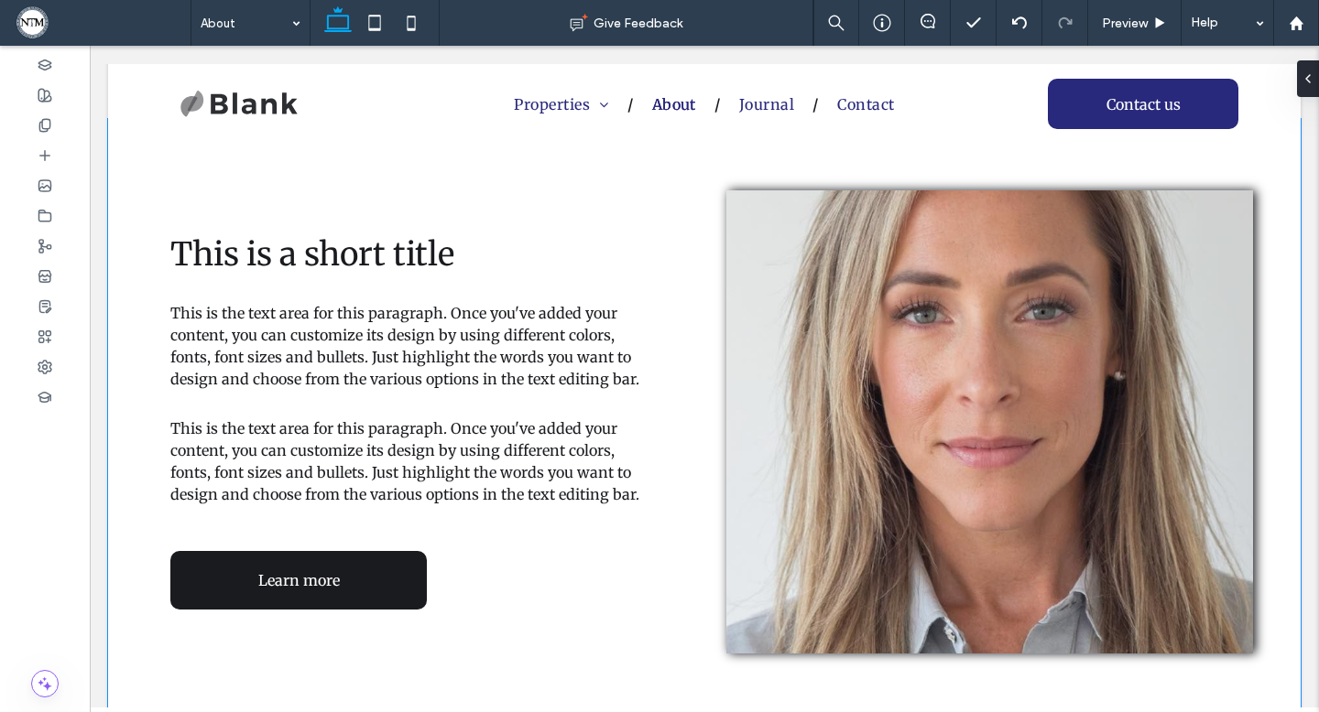
scroll to position [571, 0]
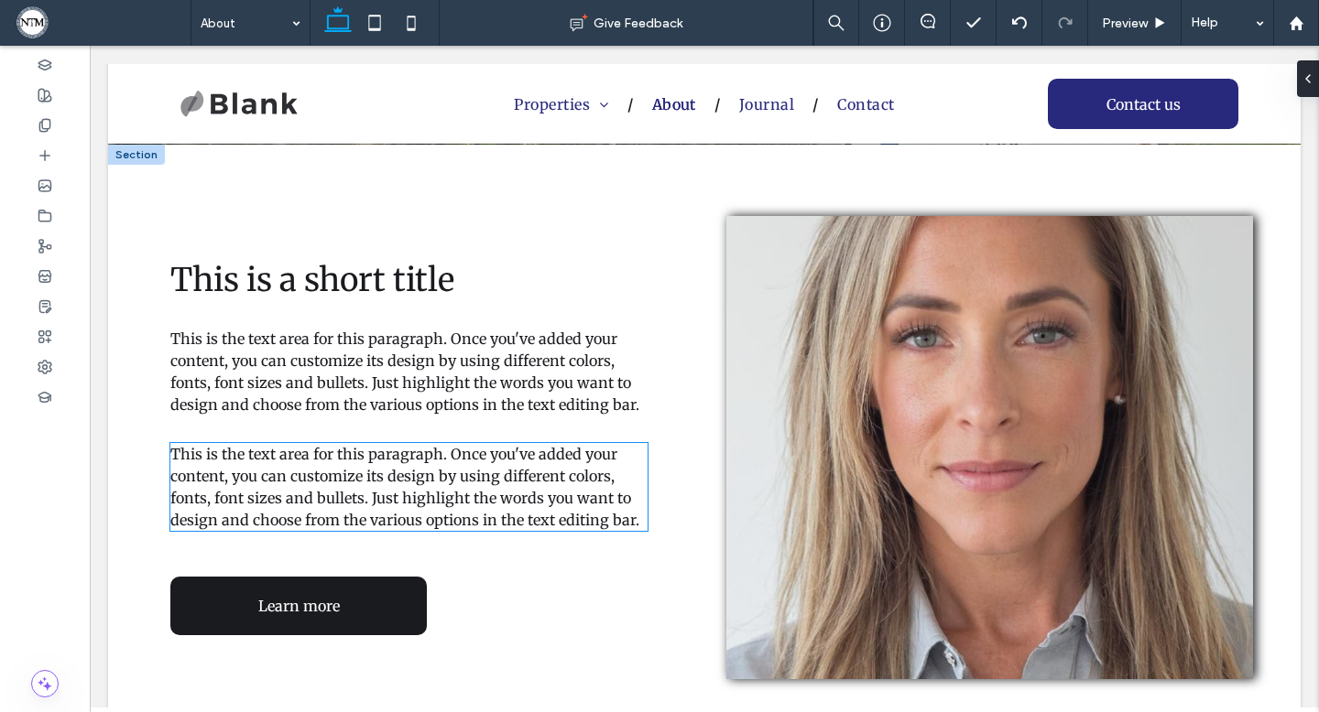
click at [485, 456] on span "This is the text area for this paragraph. Once you've added your content, you c…" at bounding box center [404, 487] width 469 height 84
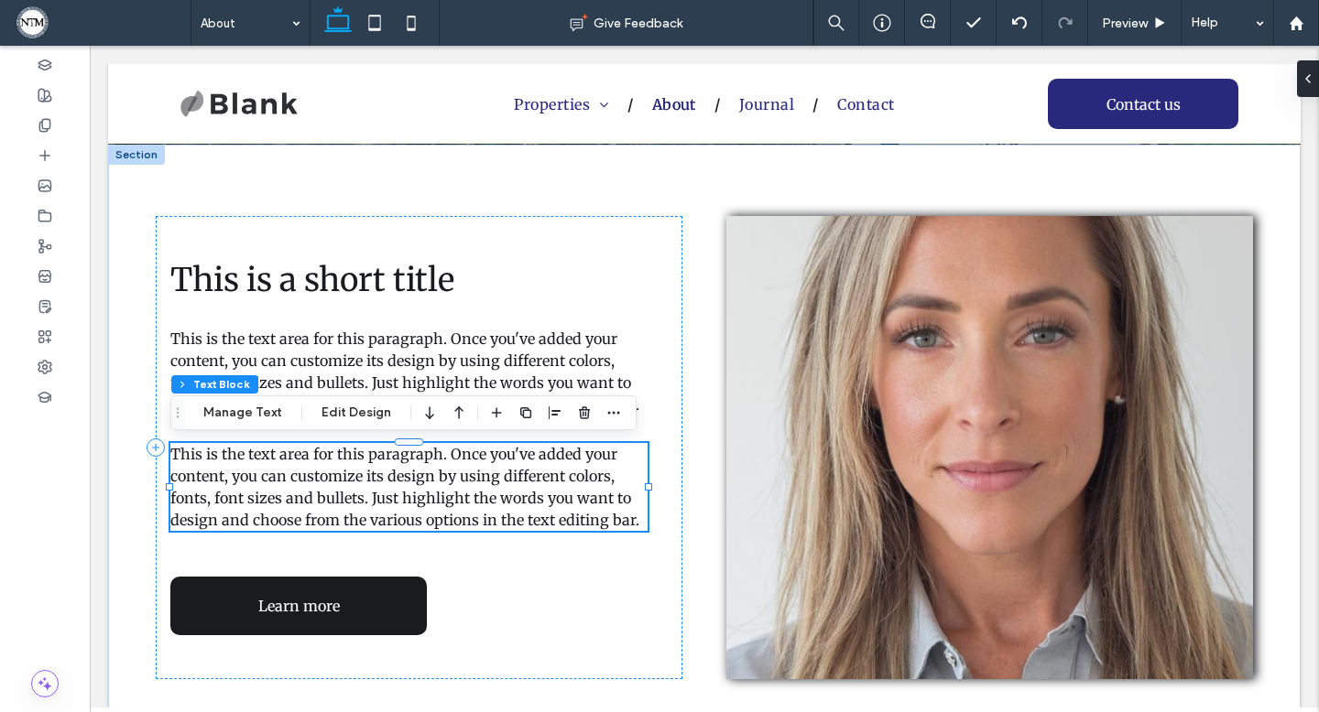
click at [572, 487] on p "This is the text area for this paragraph. Once you've added your content, you c…" at bounding box center [408, 487] width 477 height 88
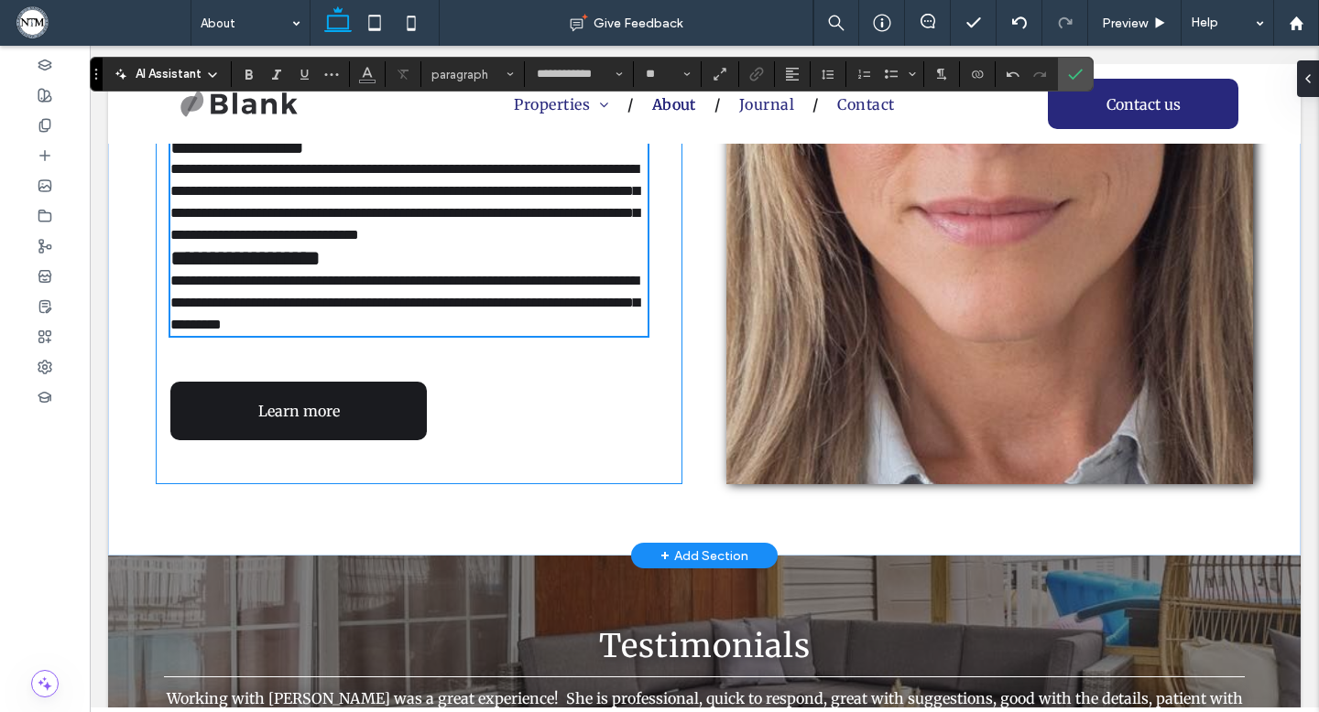
scroll to position [1187, 0]
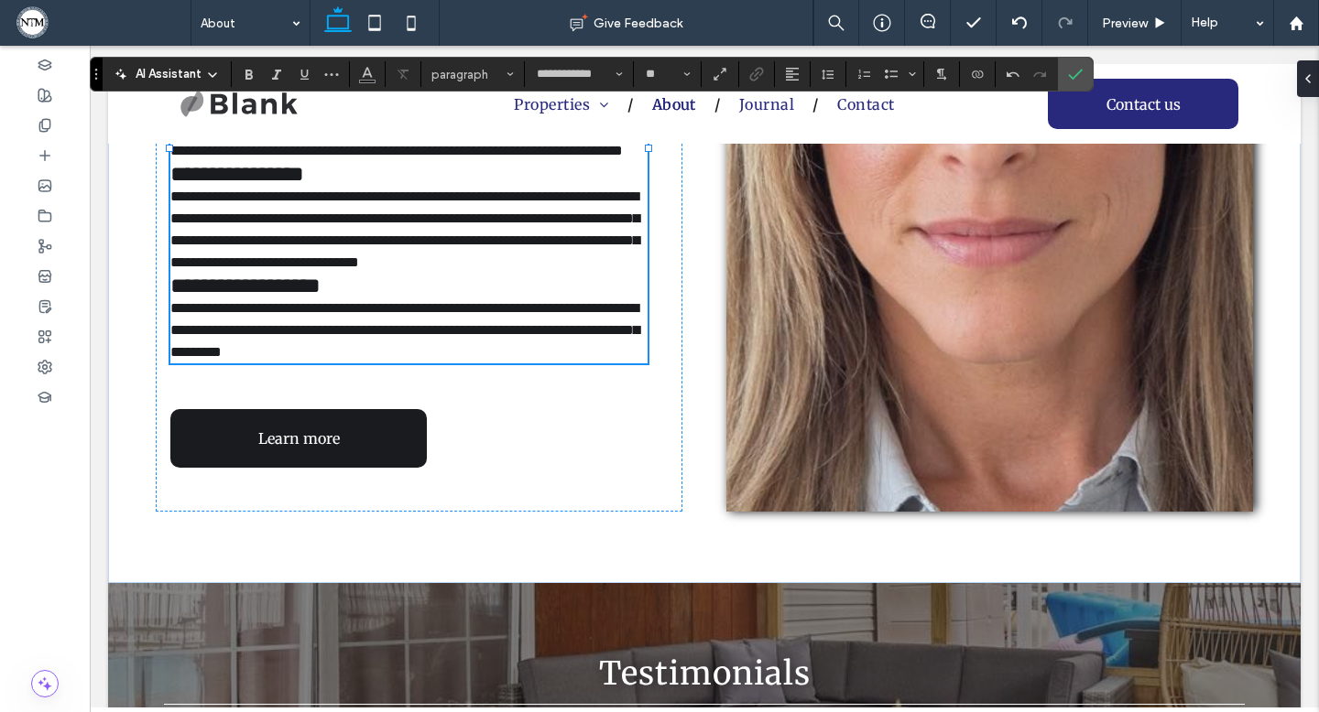
type input "**"
click at [174, 297] on span "**********" at bounding box center [245, 286] width 150 height 22
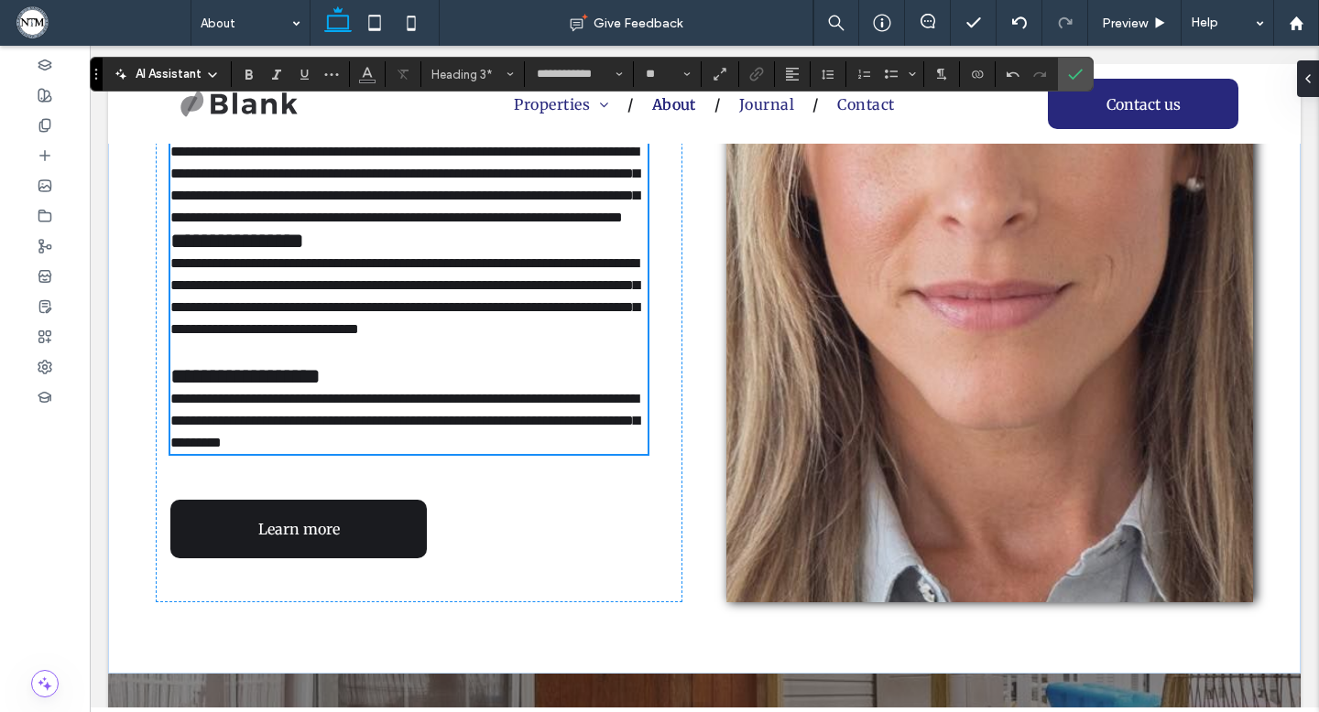
scroll to position [1096, 0]
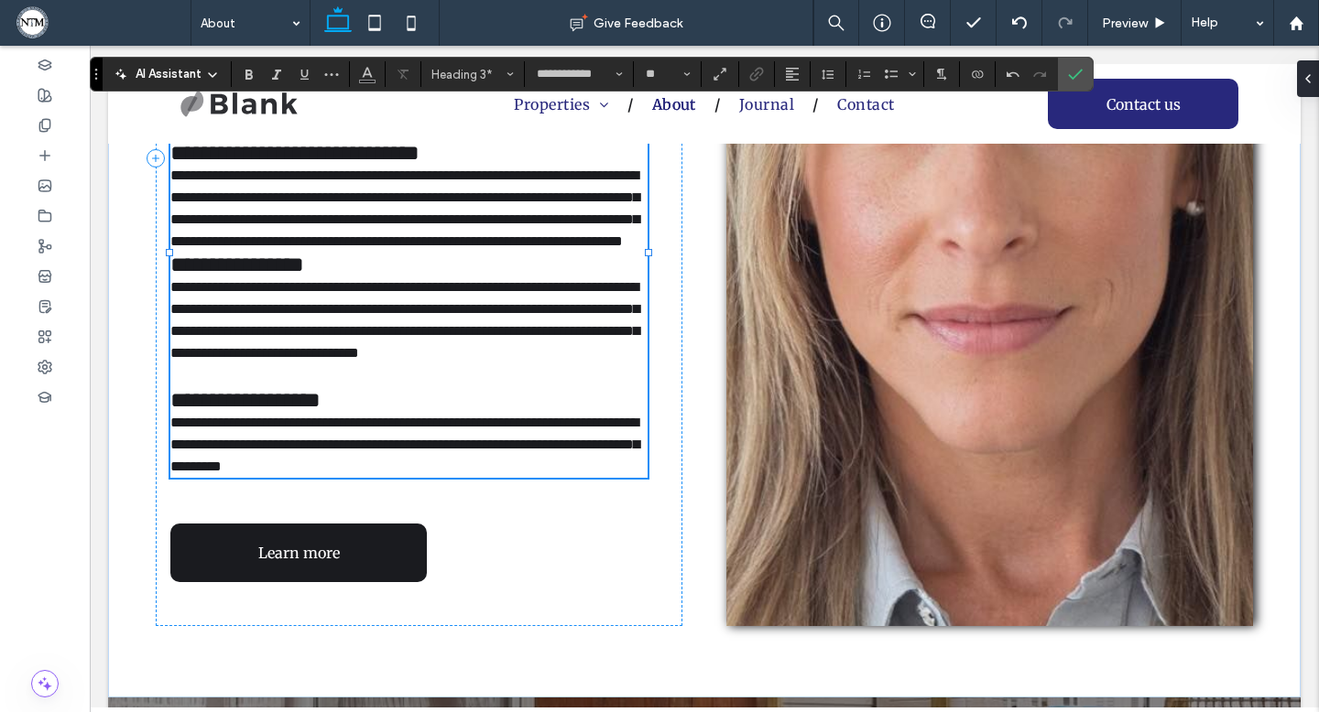
click at [173, 164] on span "**********" at bounding box center [294, 153] width 249 height 22
click at [174, 276] on span "**********" at bounding box center [237, 265] width 134 height 22
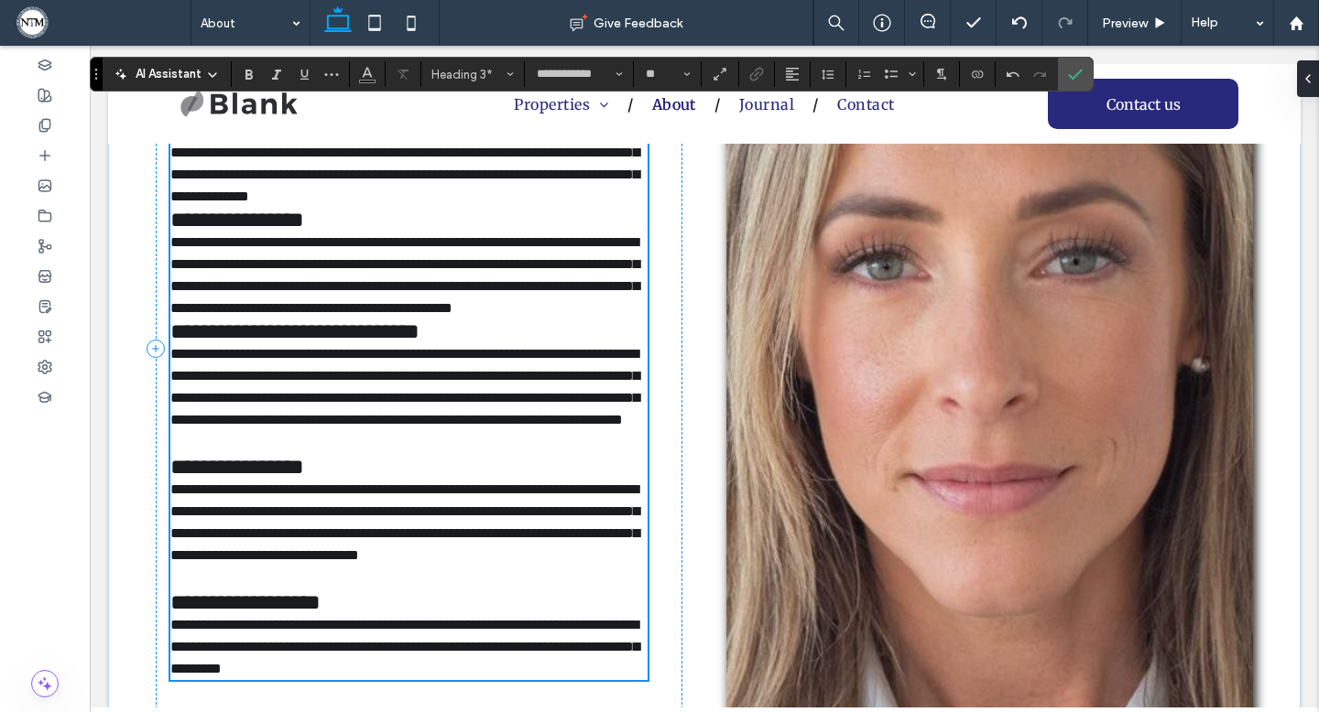
scroll to position [896, 0]
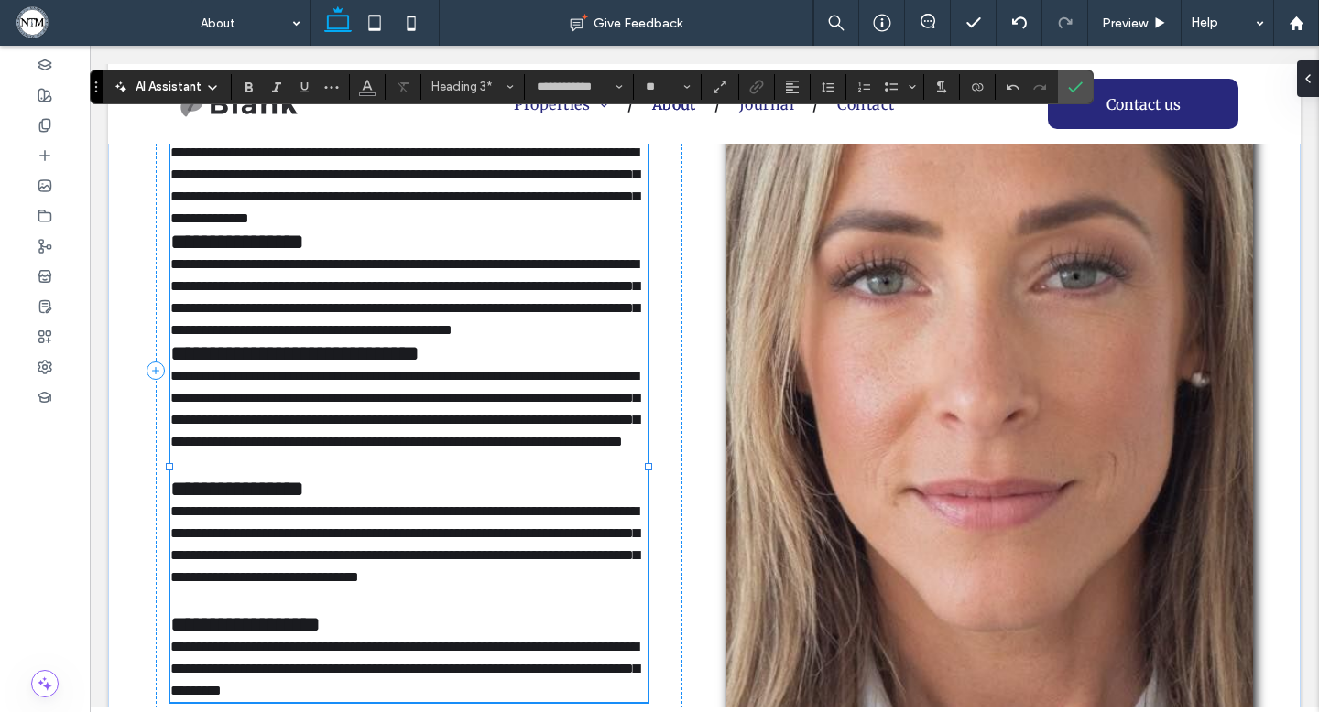
click at [172, 364] on span "**********" at bounding box center [294, 353] width 249 height 22
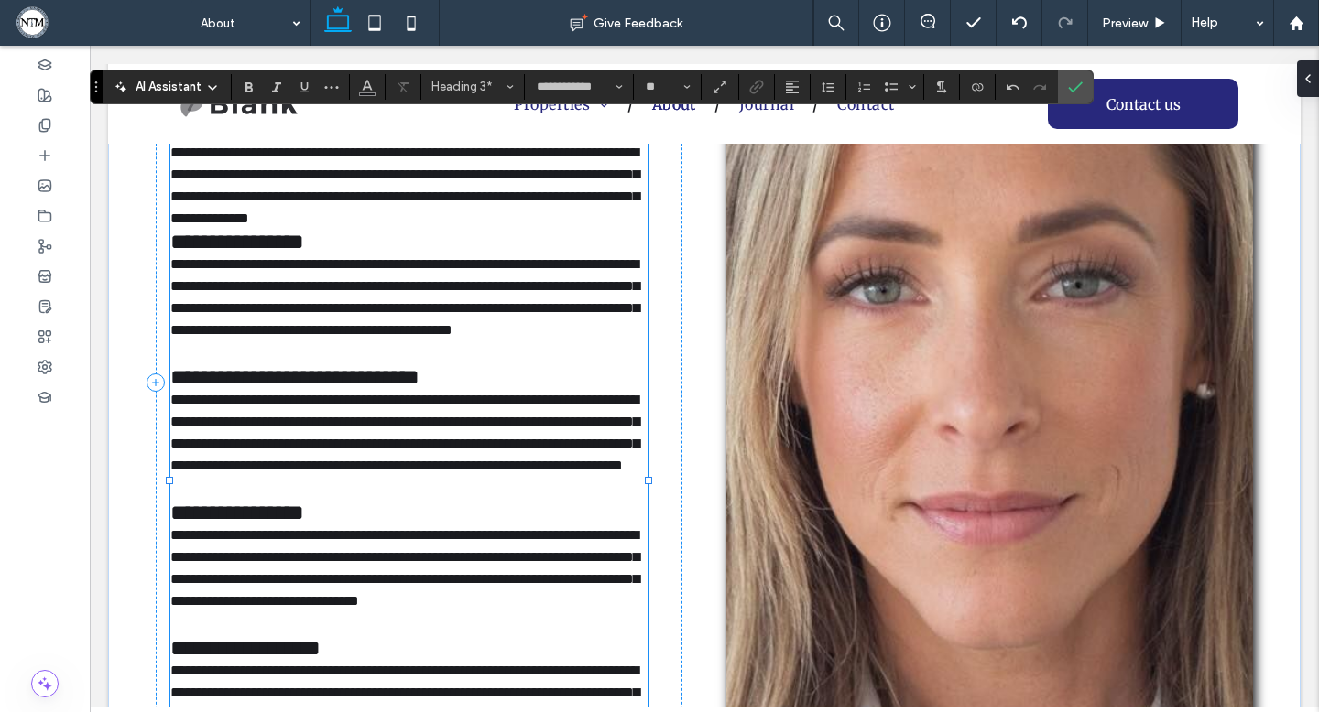
click at [175, 243] on span "**********" at bounding box center [237, 242] width 134 height 22
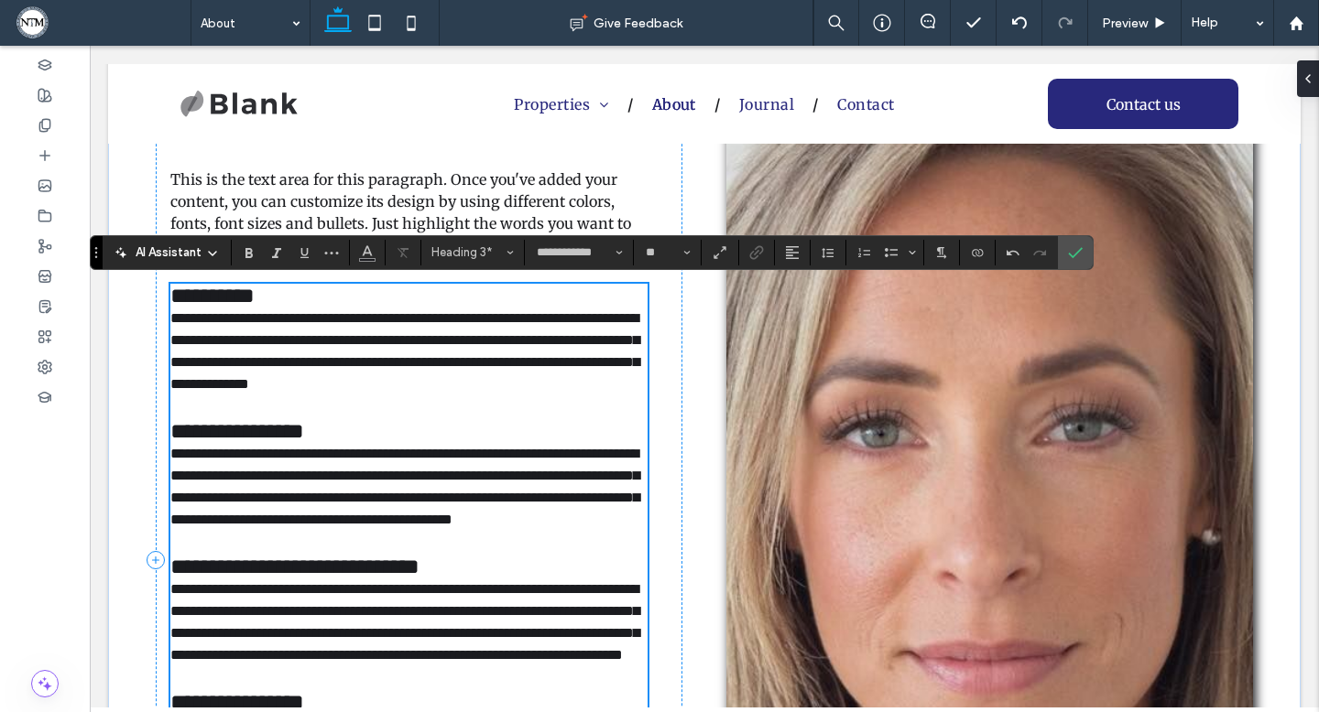
scroll to position [702, 0]
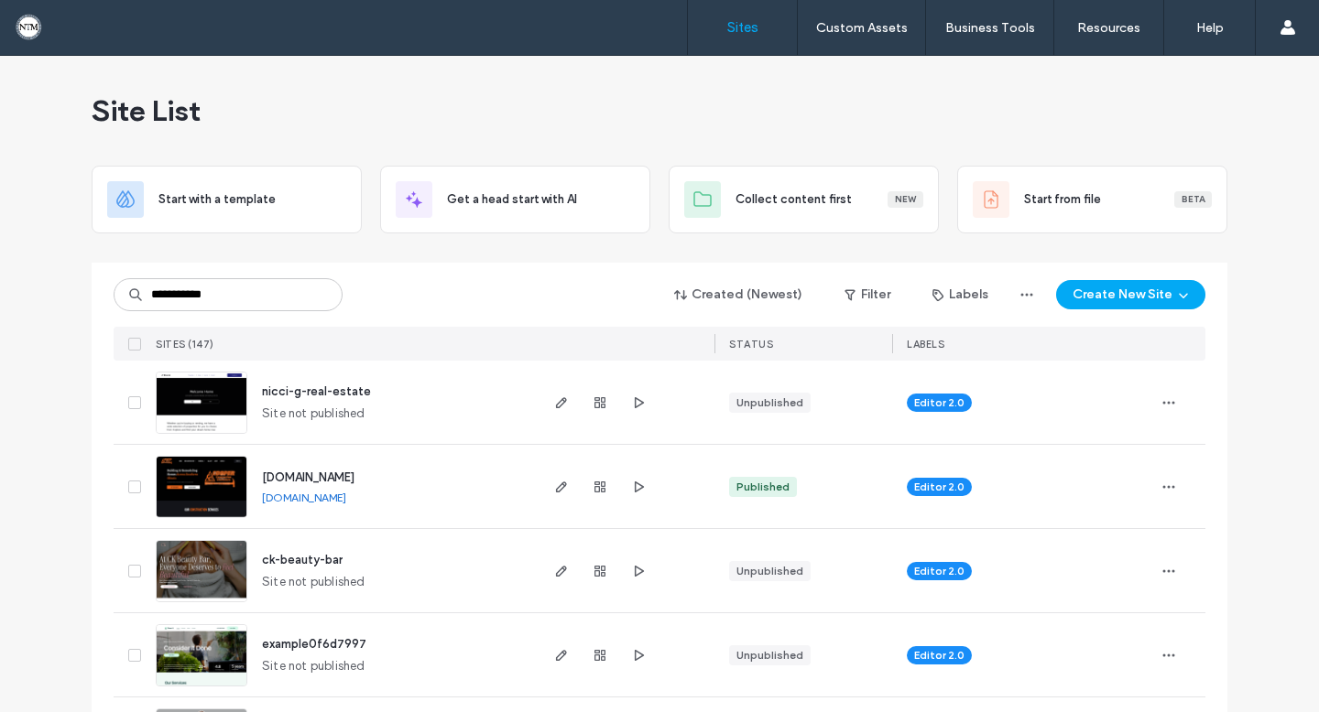
type input "**********"
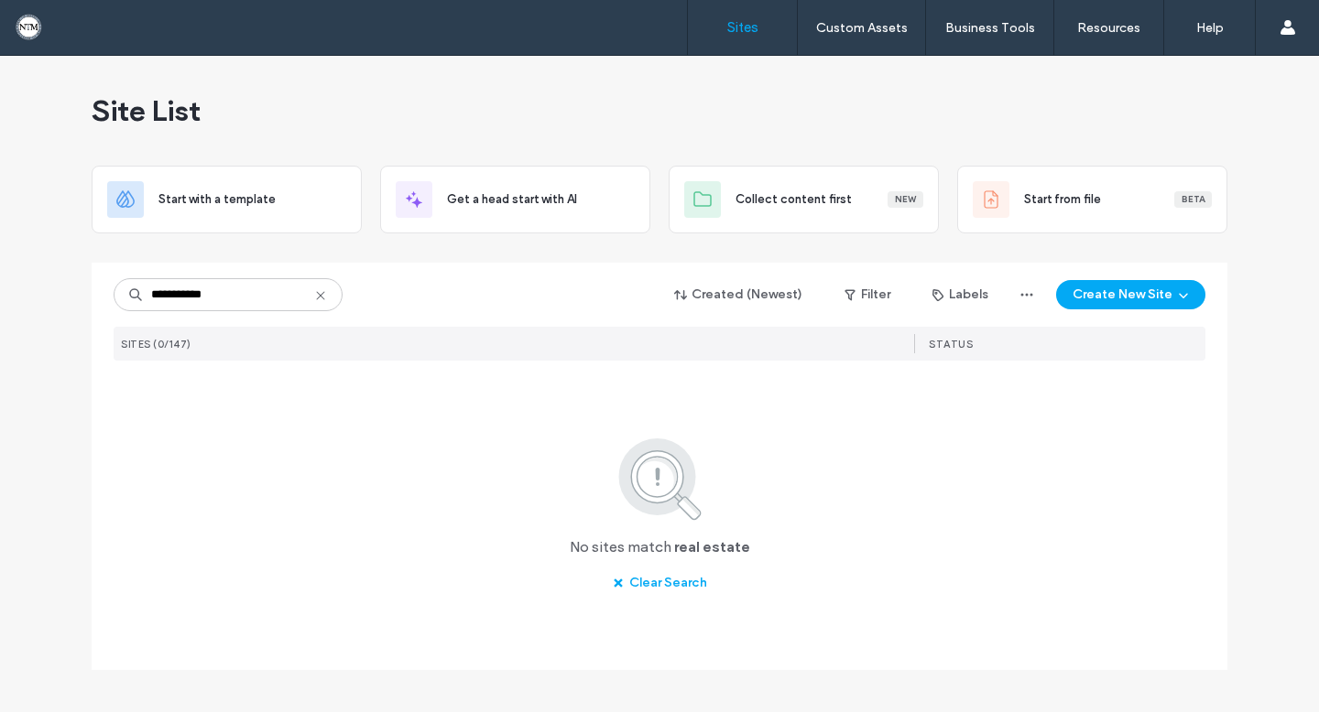
click at [328, 303] on input "**********" at bounding box center [228, 294] width 229 height 33
click at [328, 297] on input "**********" at bounding box center [228, 294] width 229 height 33
click at [321, 297] on use at bounding box center [320, 295] width 8 height 8
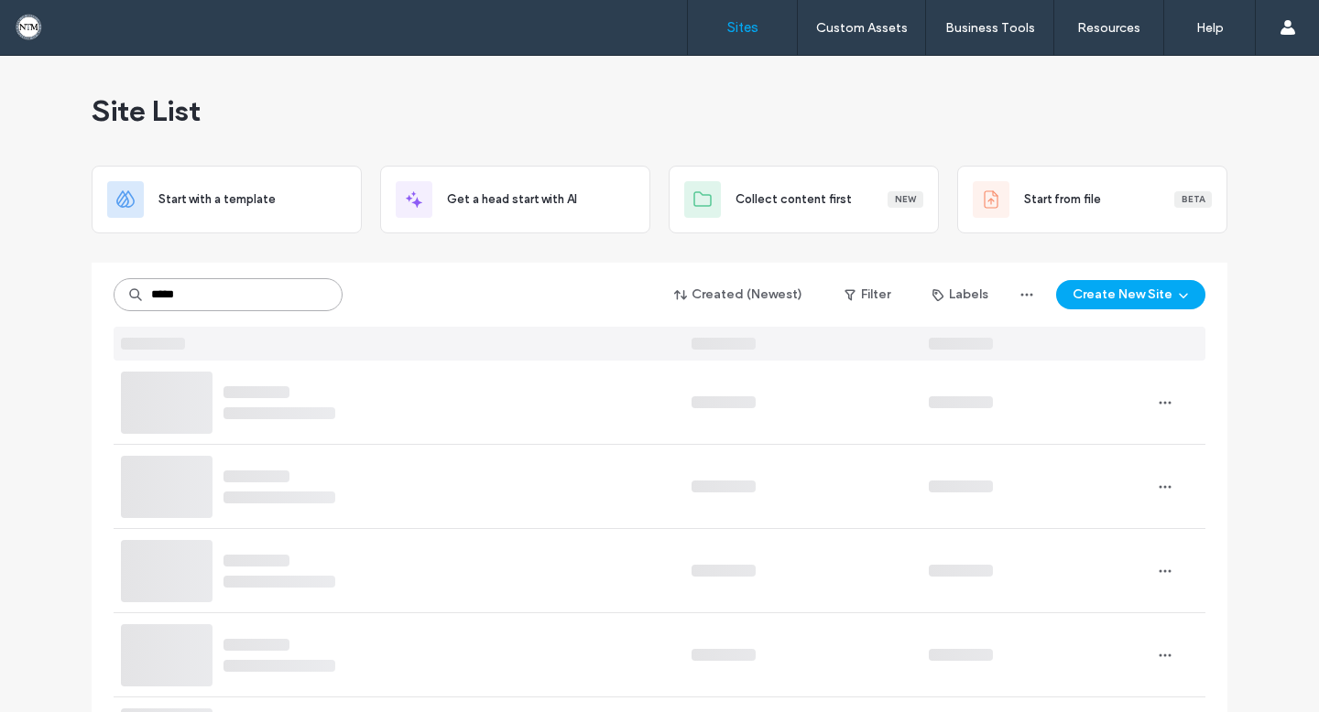
type input "******"
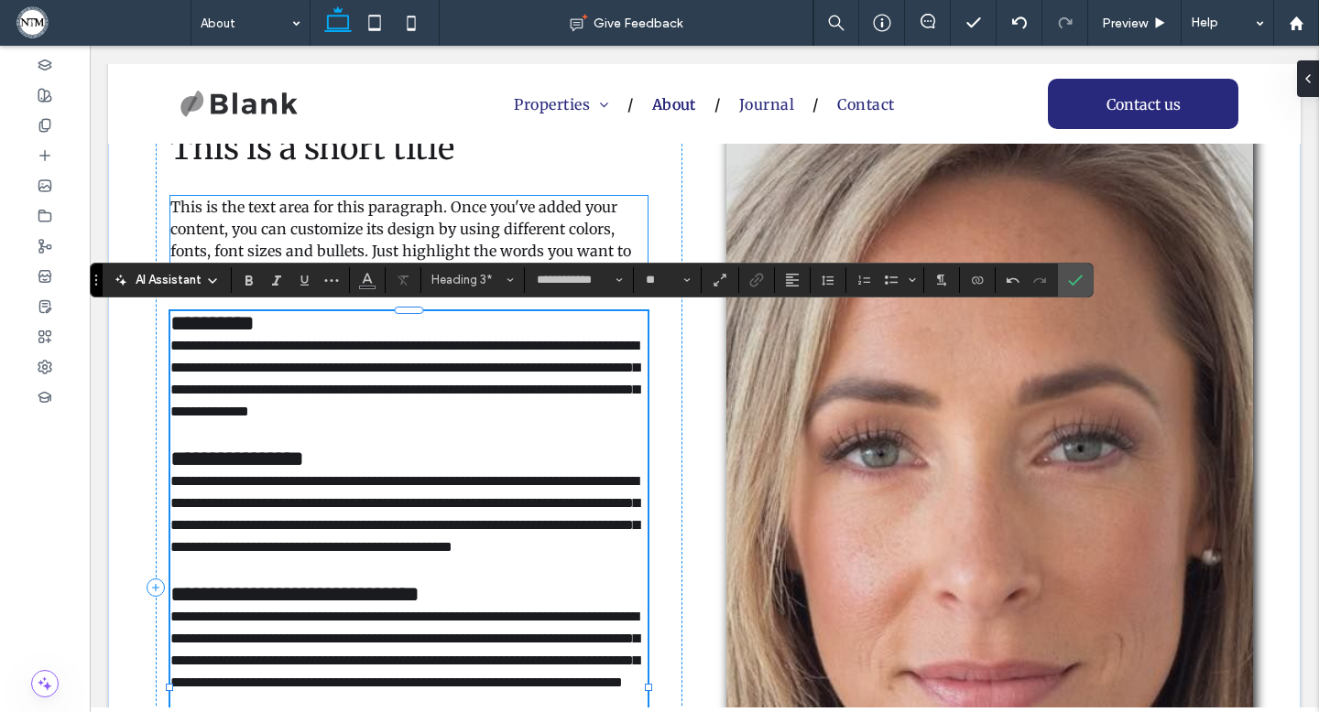
scroll to position [702, 0]
click at [423, 245] on span "This is the text area for this paragraph. Once you've added your content, you c…" at bounding box center [404, 240] width 469 height 84
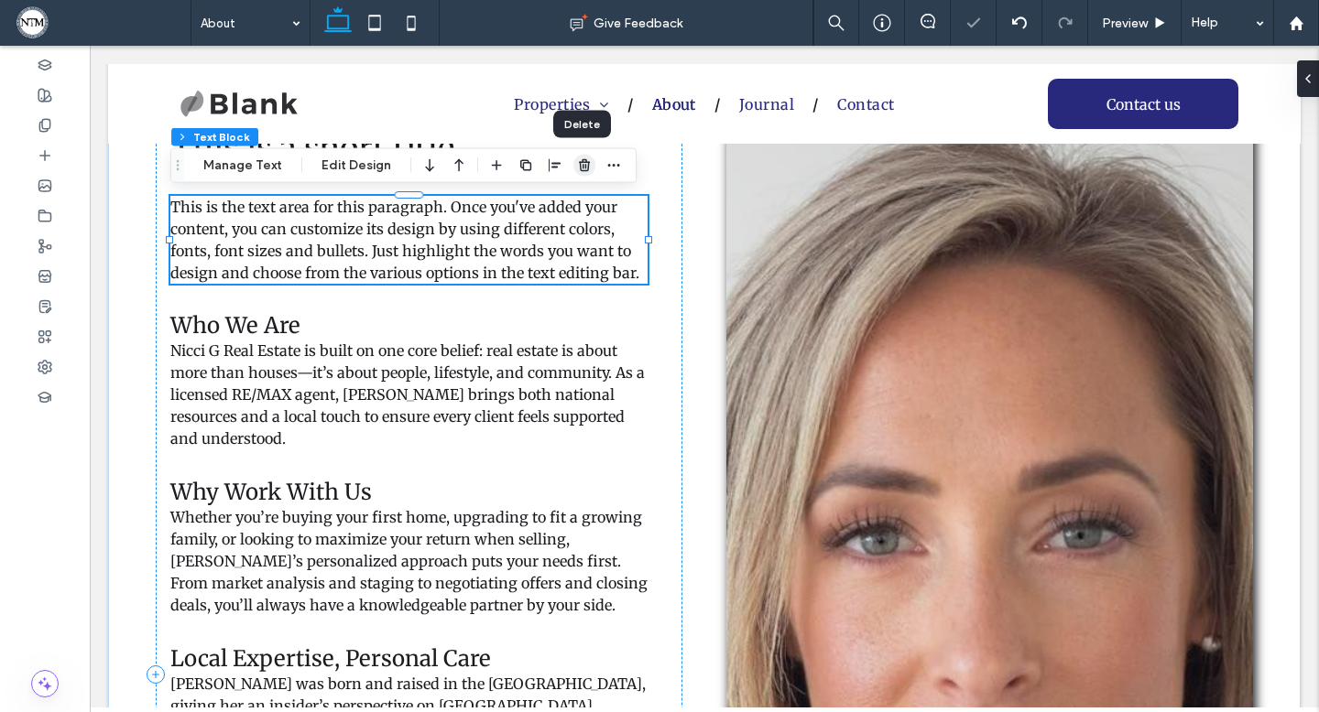
click at [580, 163] on icon "button" at bounding box center [584, 165] width 15 height 15
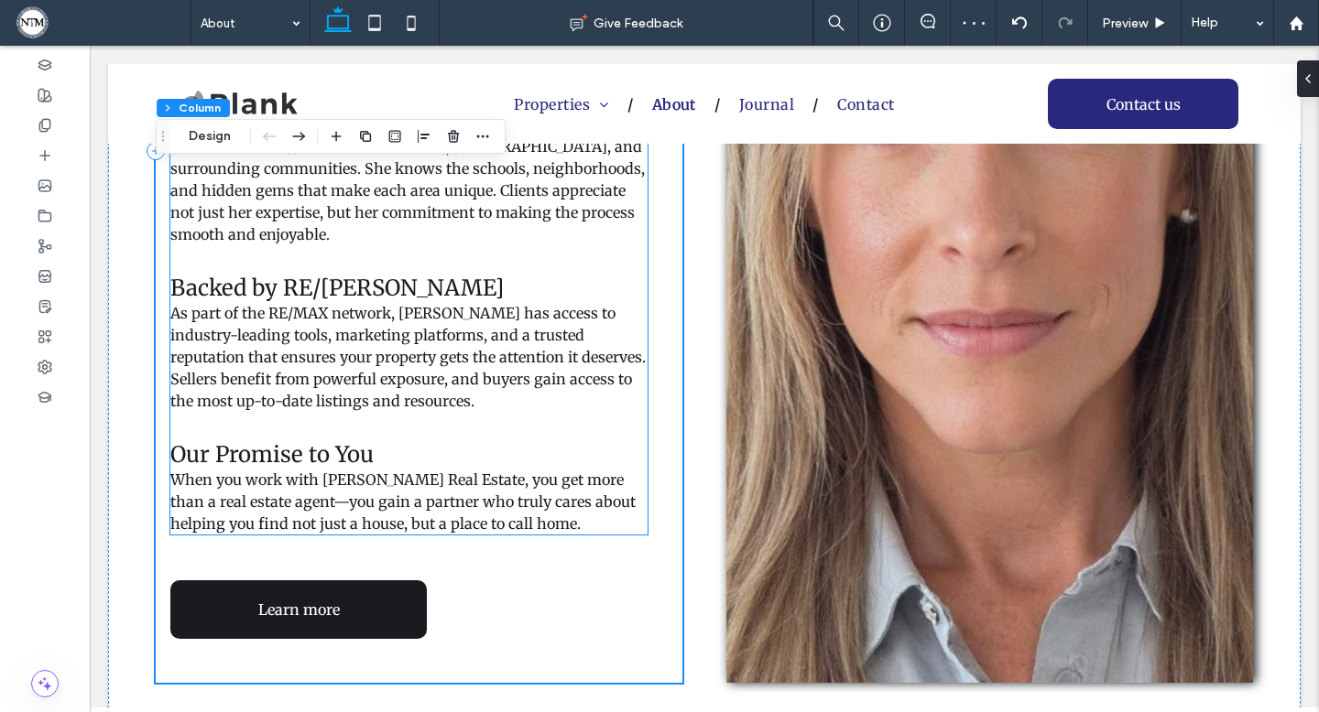
scroll to position [1169, 0]
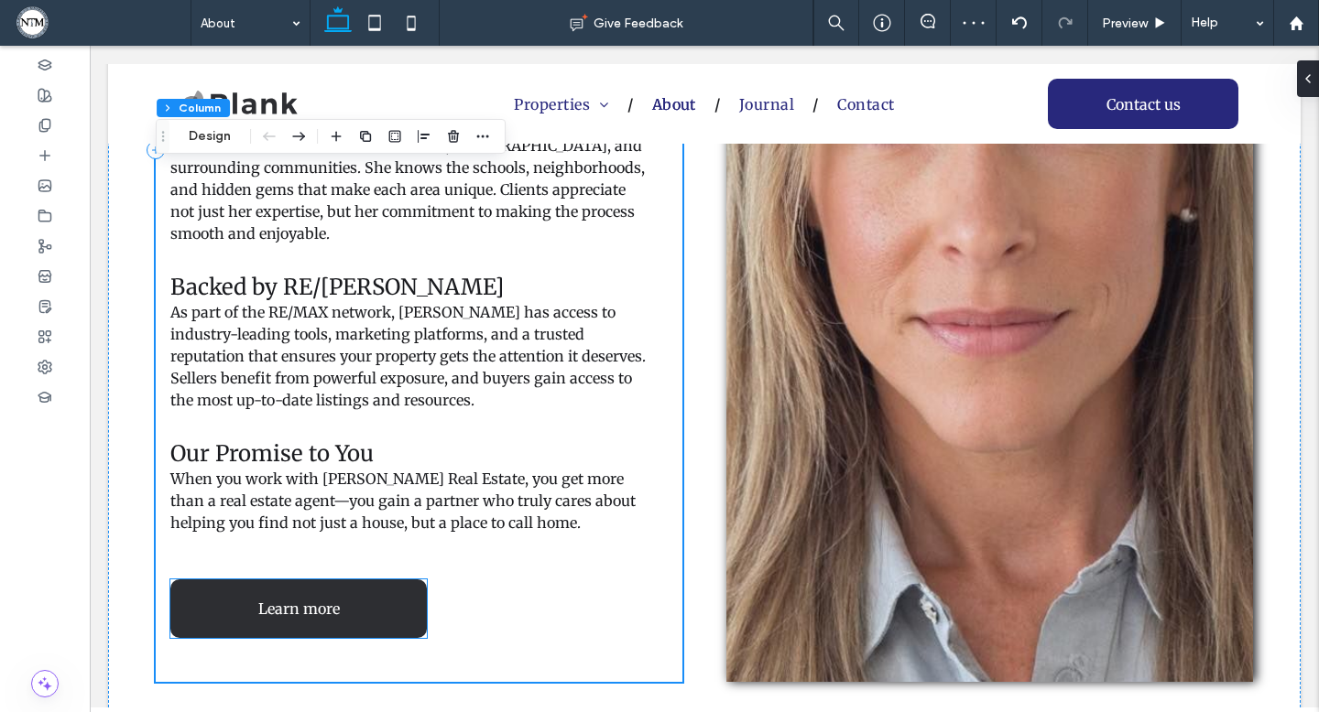
click at [380, 580] on link "Learn more" at bounding box center [298, 609] width 256 height 59
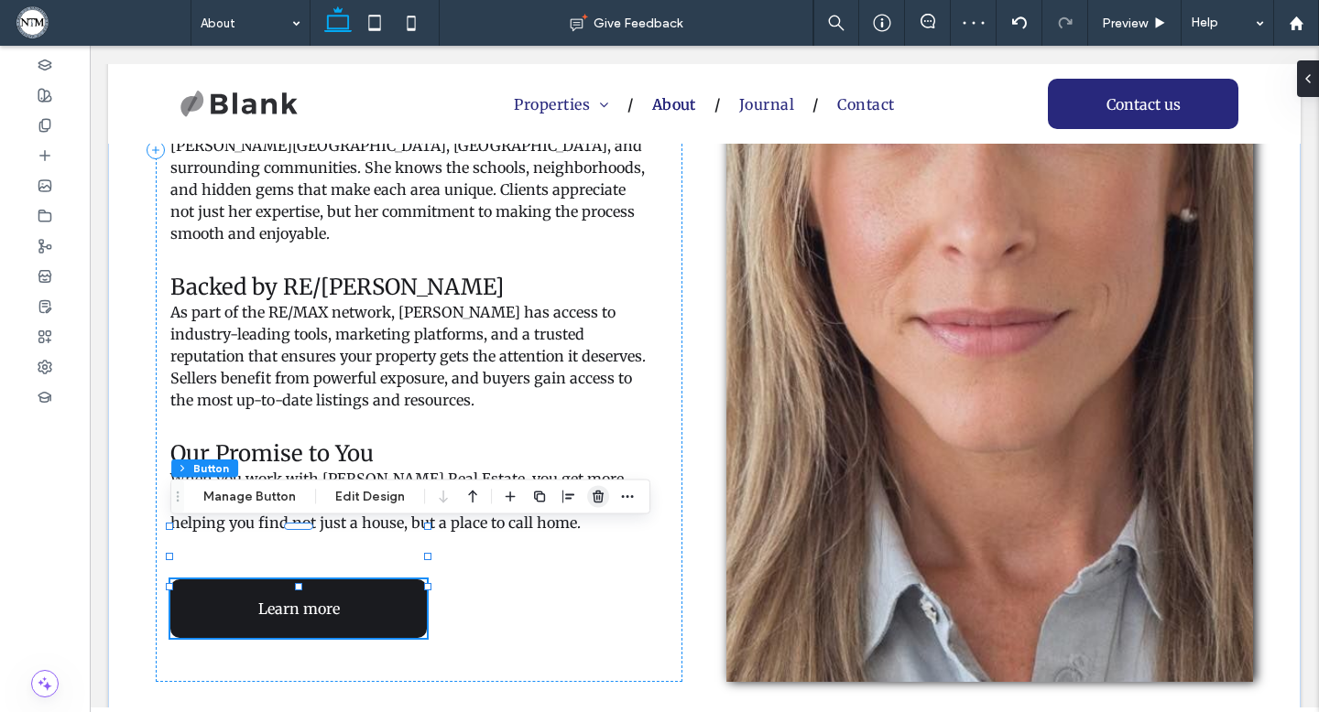
click at [592, 500] on icon "button" at bounding box center [598, 497] width 15 height 15
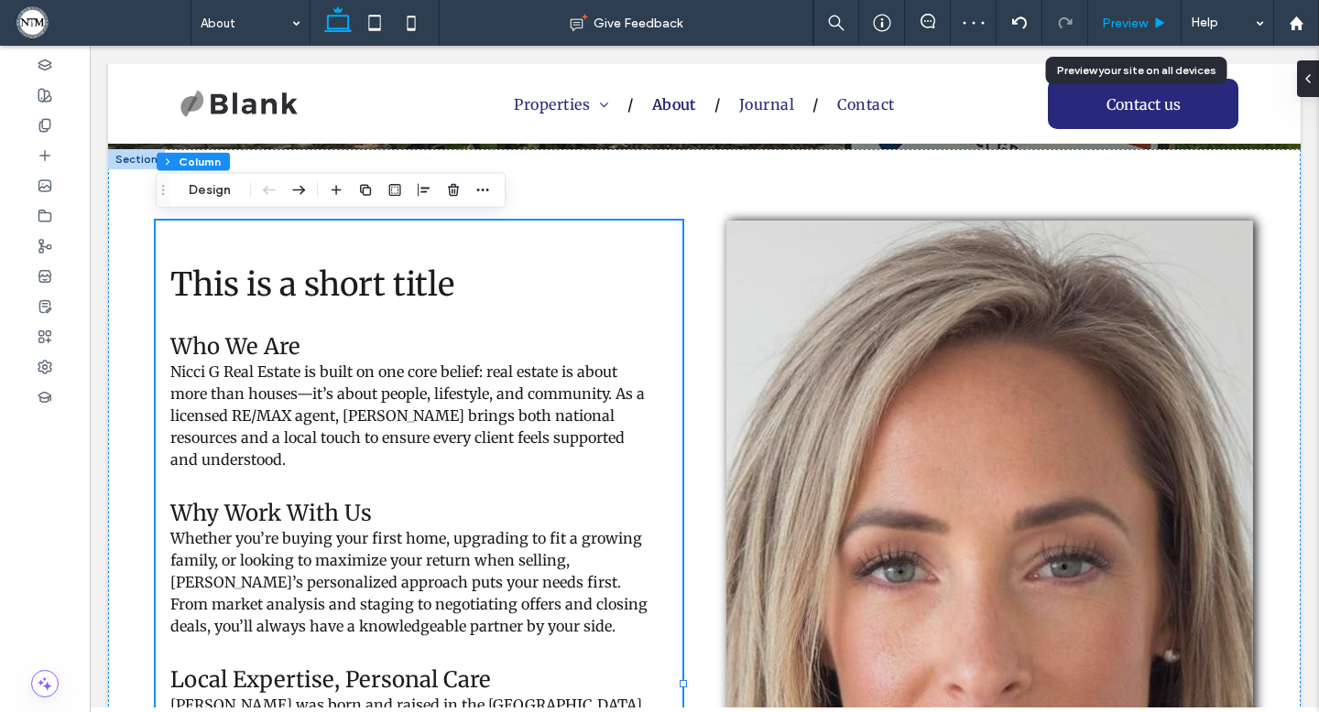
click at [1154, 16] on icon at bounding box center [1160, 23] width 14 height 14
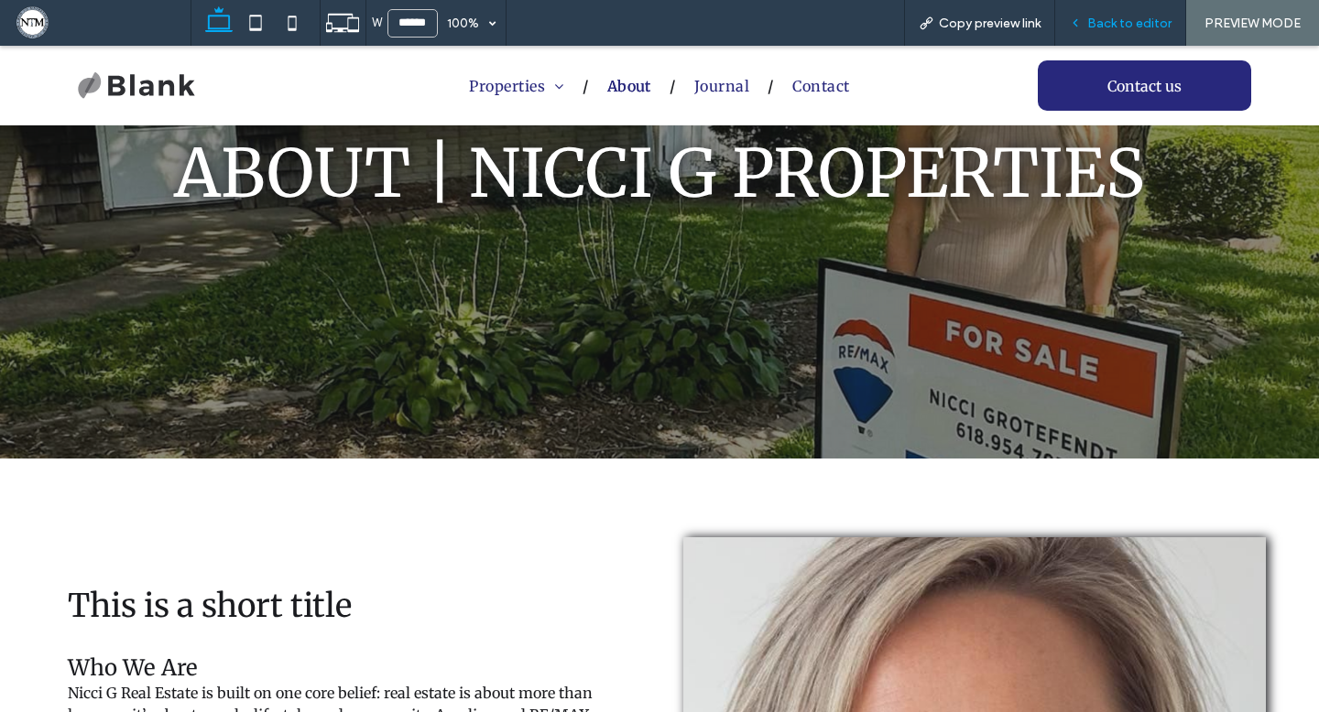
click at [1084, 16] on div "Back to editor" at bounding box center [1120, 24] width 130 height 16
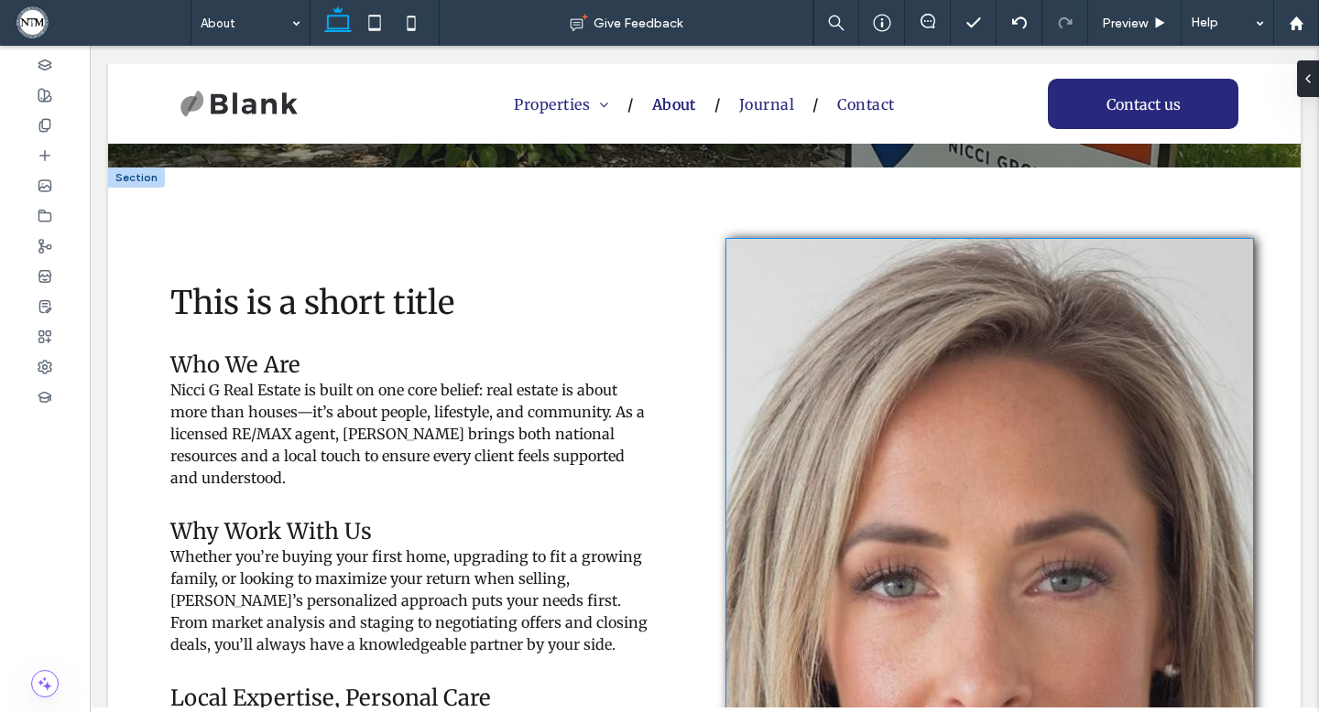
scroll to position [521, 0]
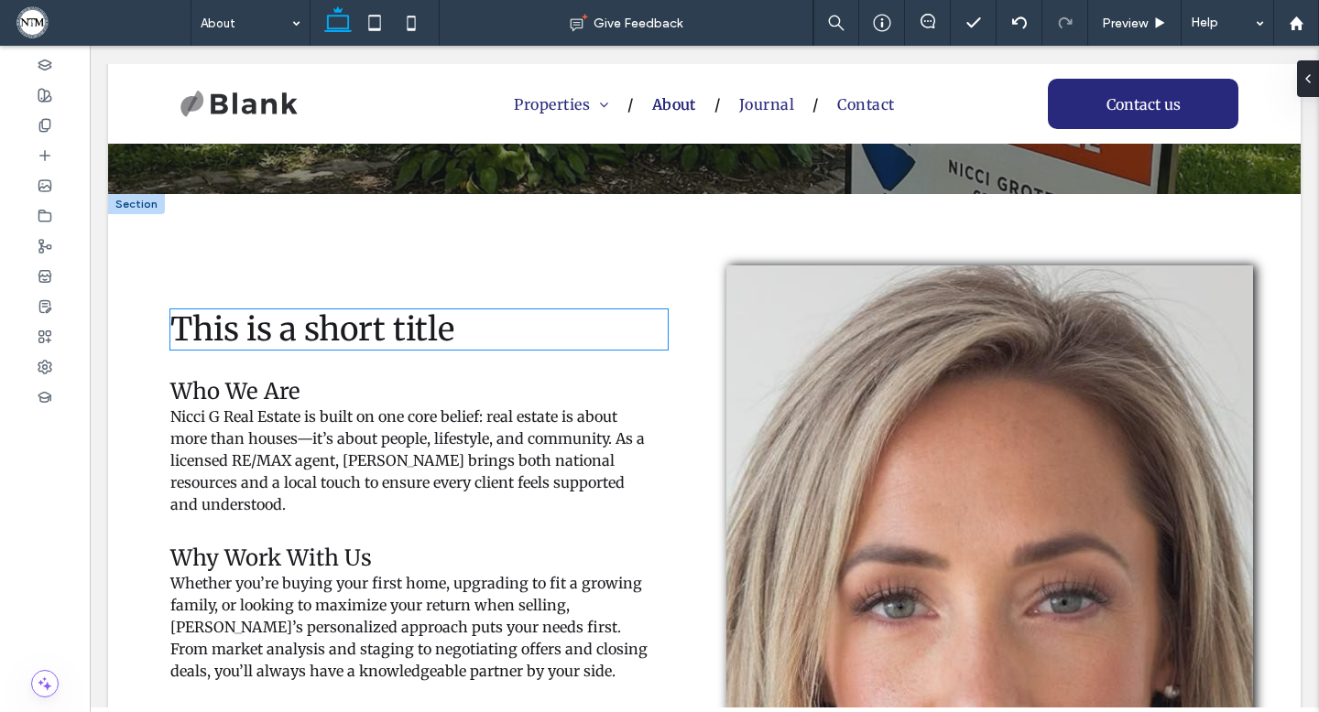
click at [448, 322] on span "This is a short title" at bounding box center [312, 330] width 284 height 40
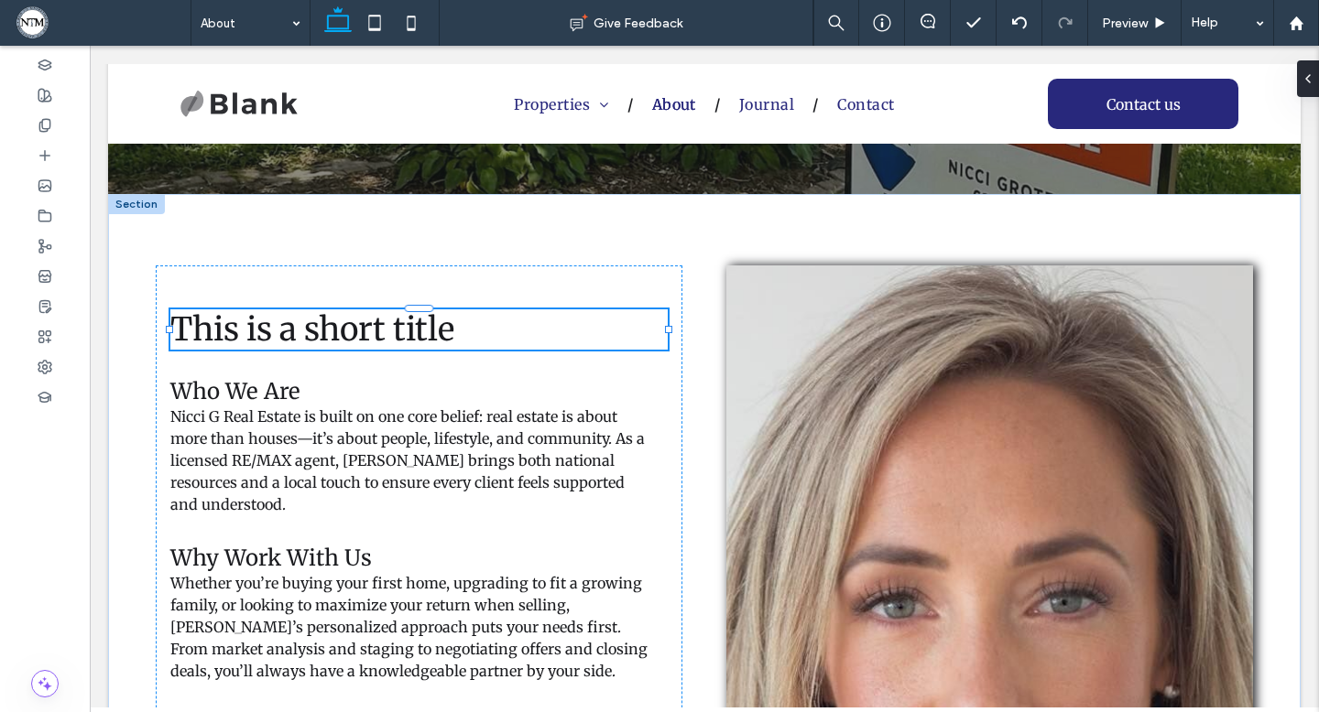
click at [447, 322] on span "This is a short title" at bounding box center [312, 330] width 284 height 40
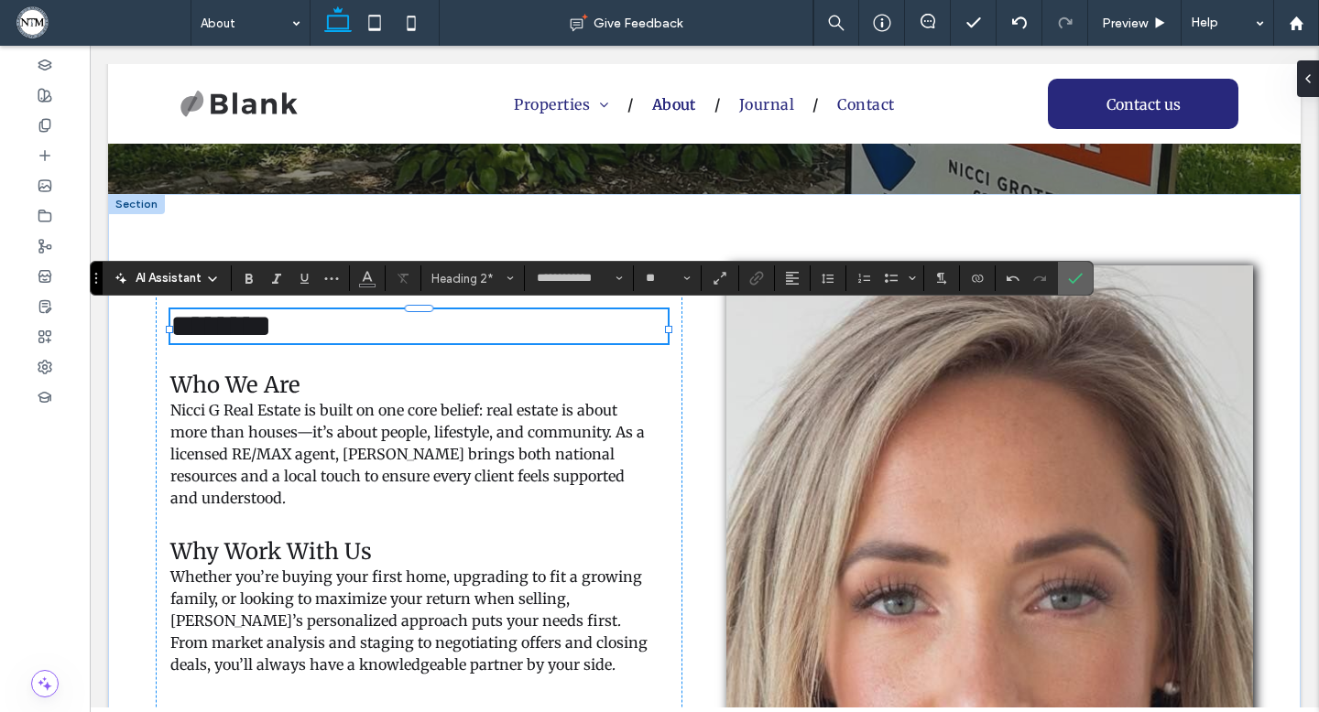
click at [1073, 282] on use "Confirm" at bounding box center [1076, 278] width 15 height 11
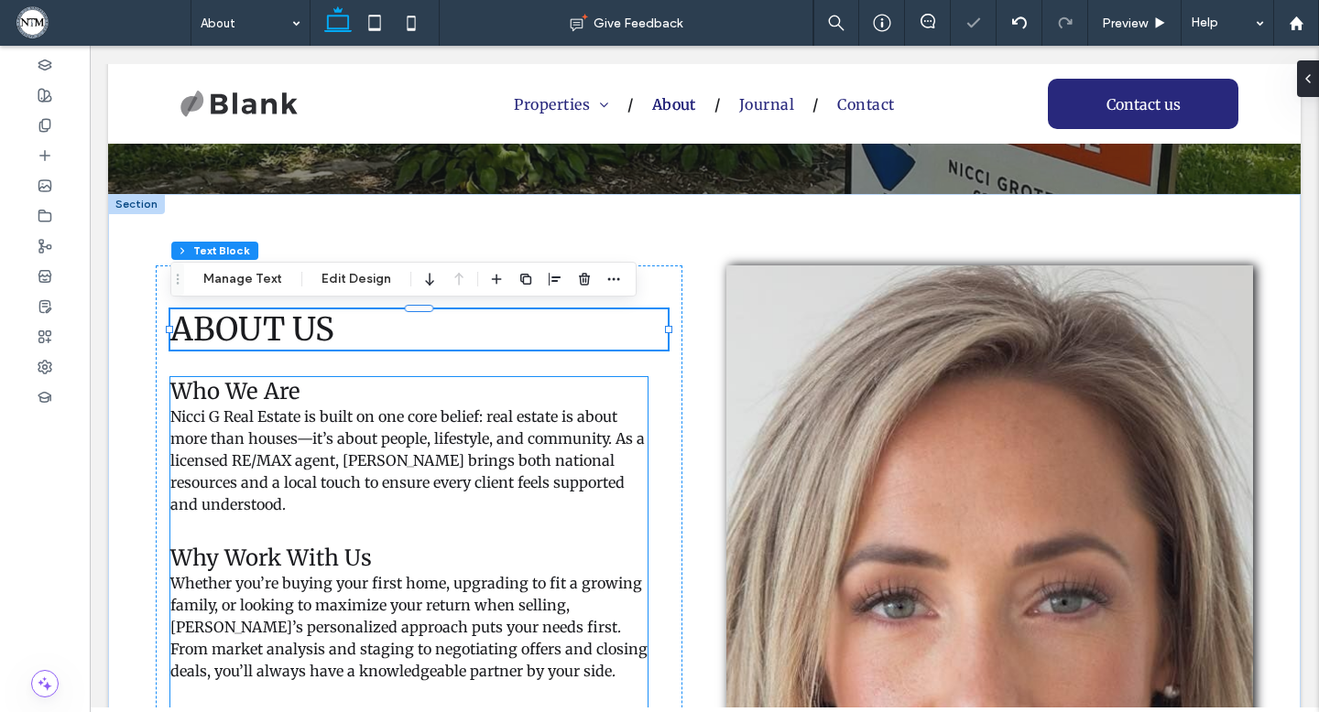
click at [385, 403] on h3 "Who We Are" at bounding box center [408, 391] width 477 height 28
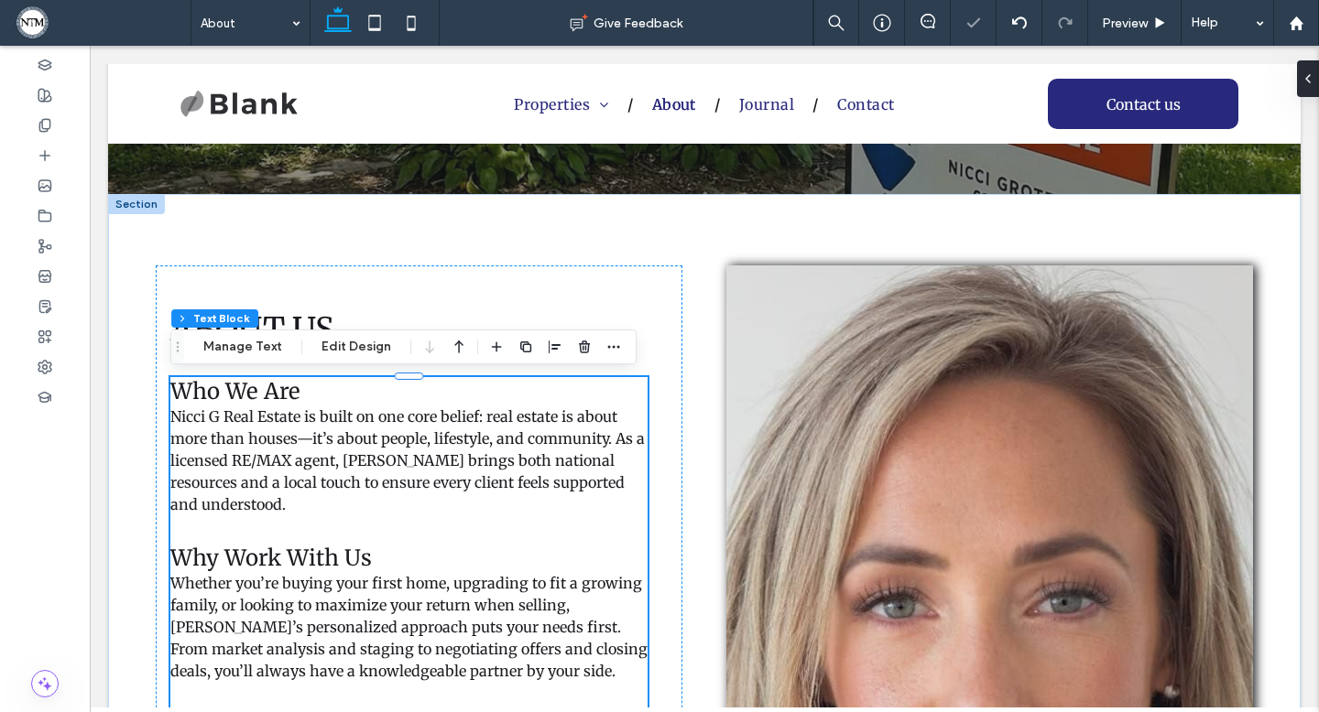
click at [385, 403] on h3 "Who We Are" at bounding box center [408, 391] width 477 height 28
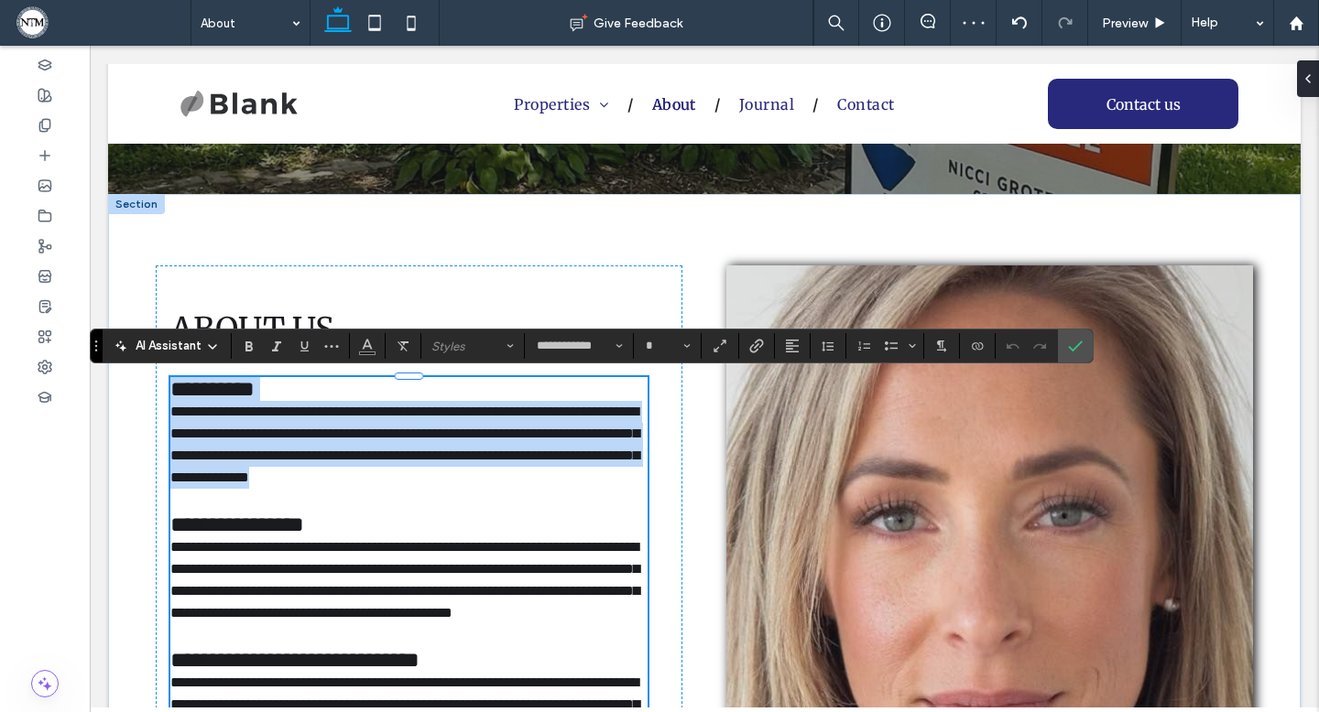
drag, startPoint x: 631, startPoint y: 483, endPoint x: 83, endPoint y: 385, distance: 556.3
type input "**"
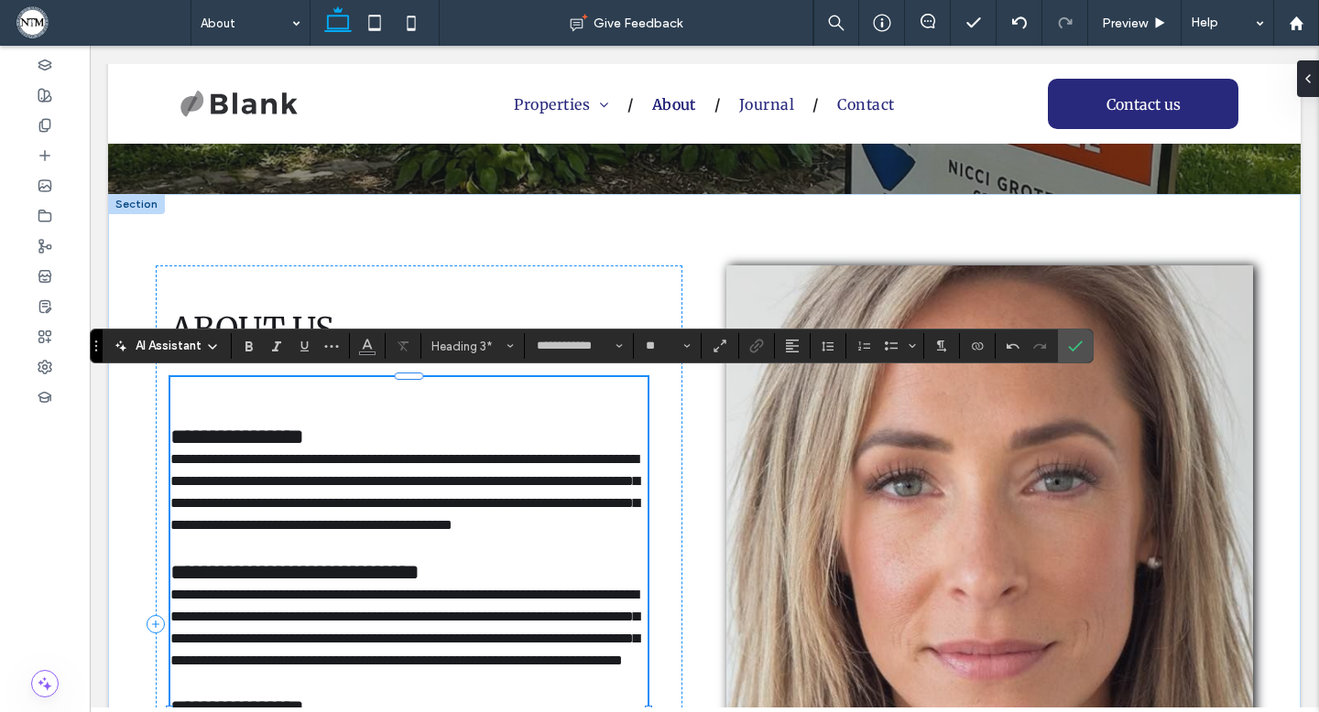
click at [180, 425] on h3 at bounding box center [408, 413] width 477 height 24
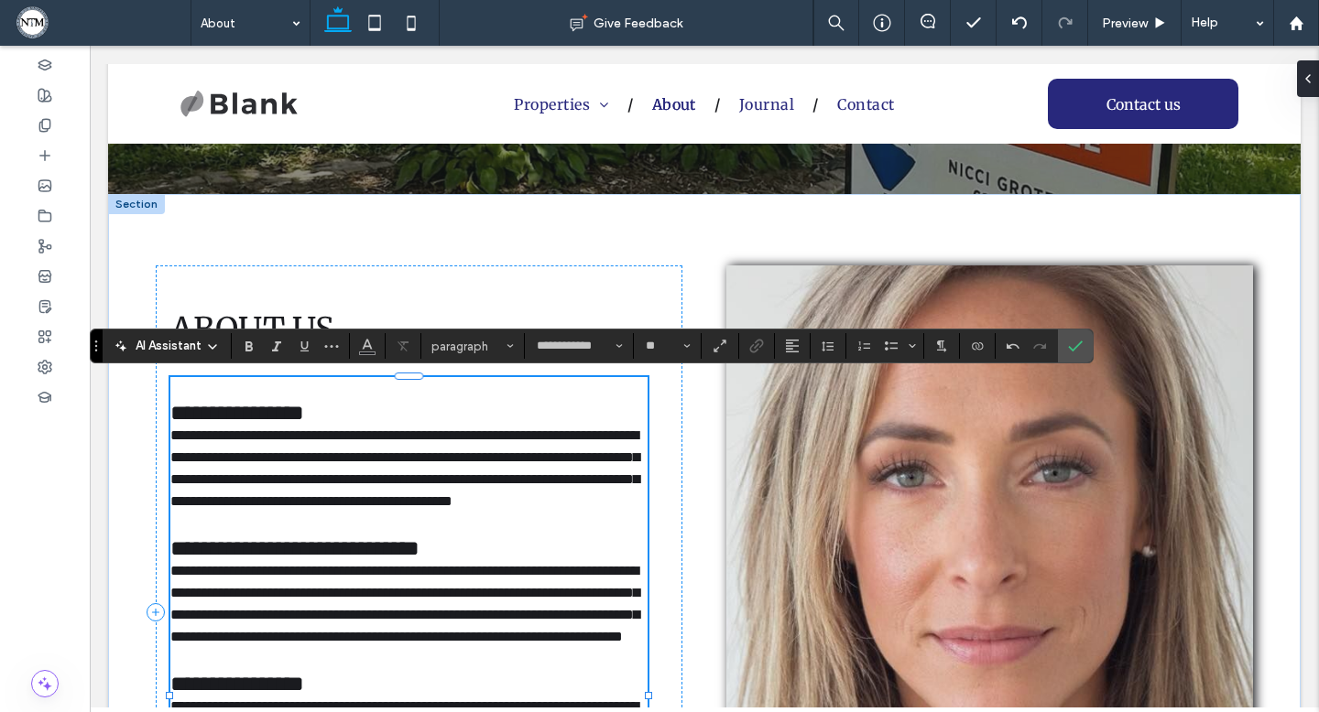
click at [172, 419] on span "**********" at bounding box center [237, 413] width 134 height 22
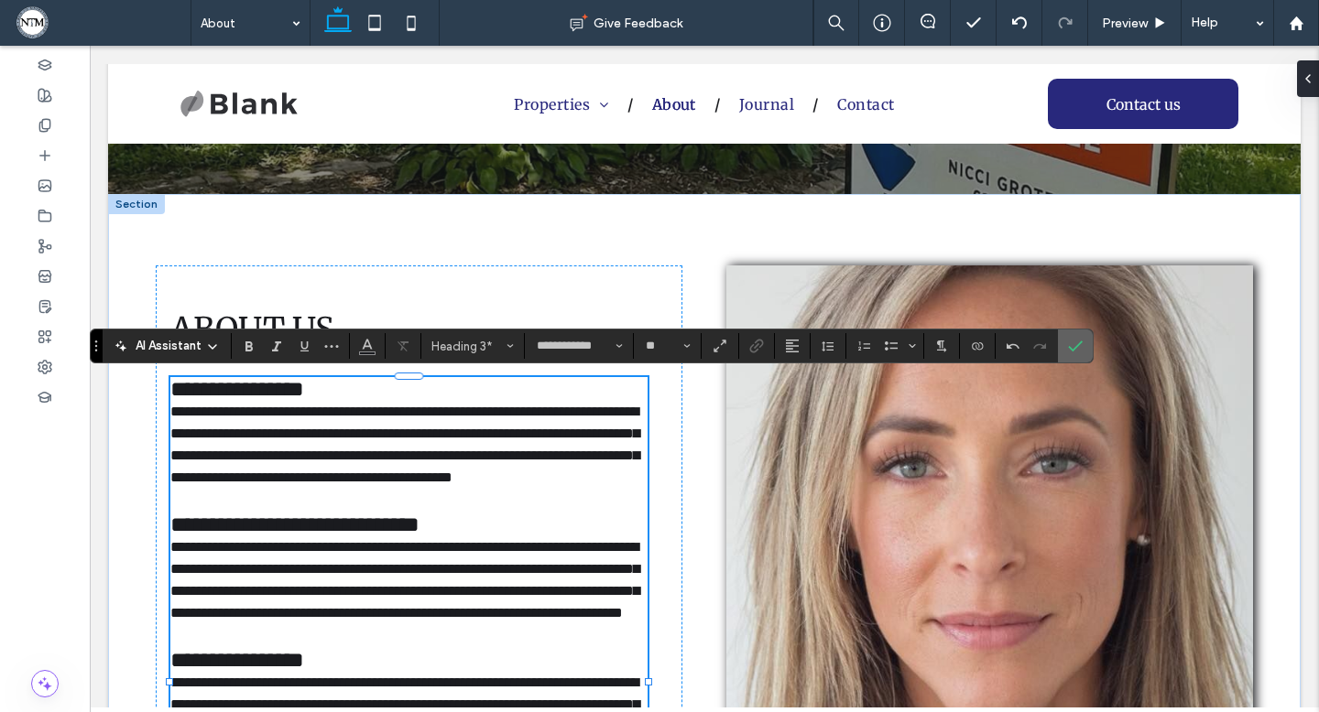
click at [1067, 342] on label "Confirm" at bounding box center [1074, 346] width 27 height 33
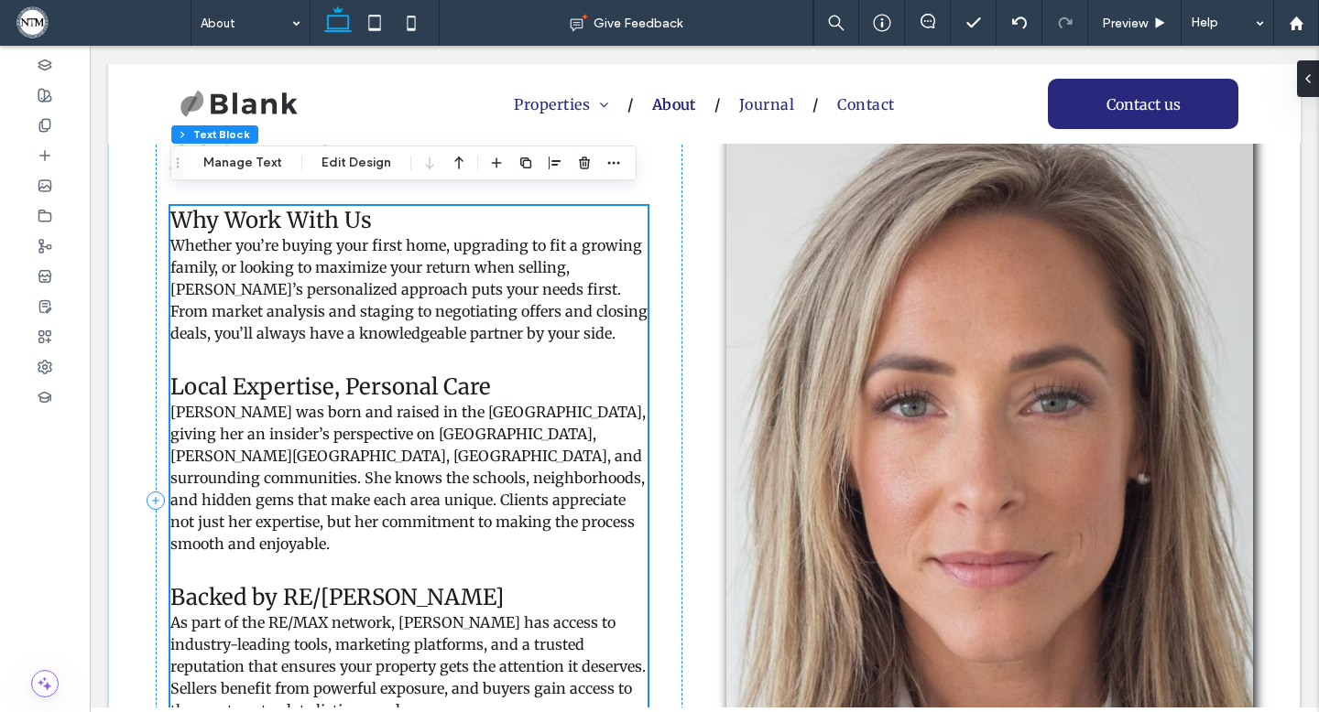
scroll to position [712, 0]
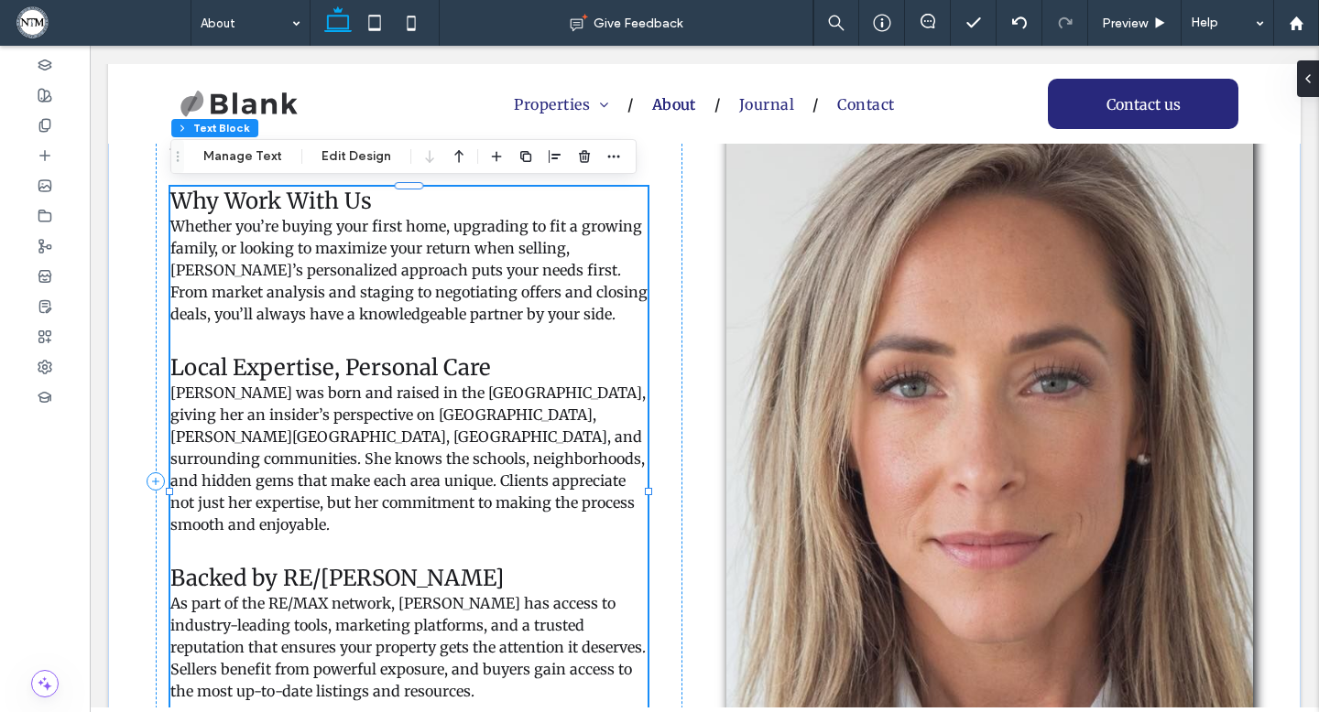
click at [395, 438] on span "Nicci was born and raised in the Metro East, giving her an insider’s perspectiv…" at bounding box center [407, 459] width 475 height 150
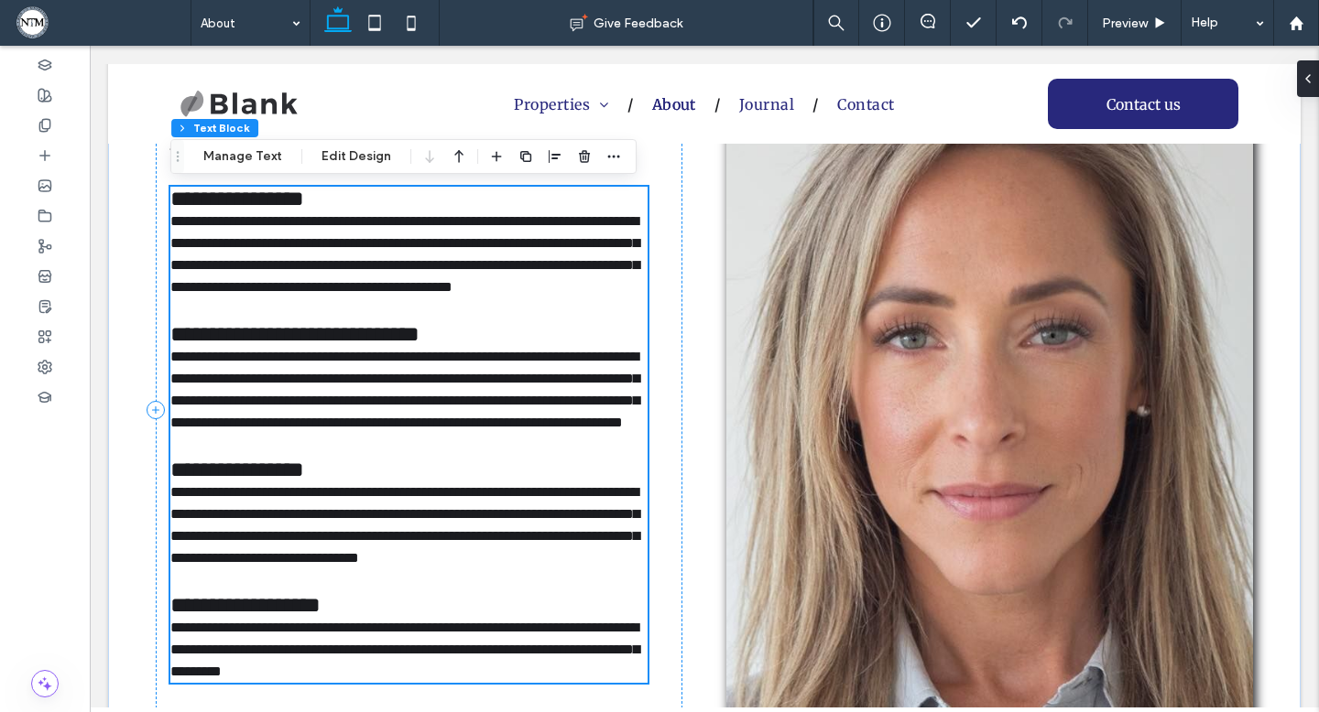
scroll to position [826, 0]
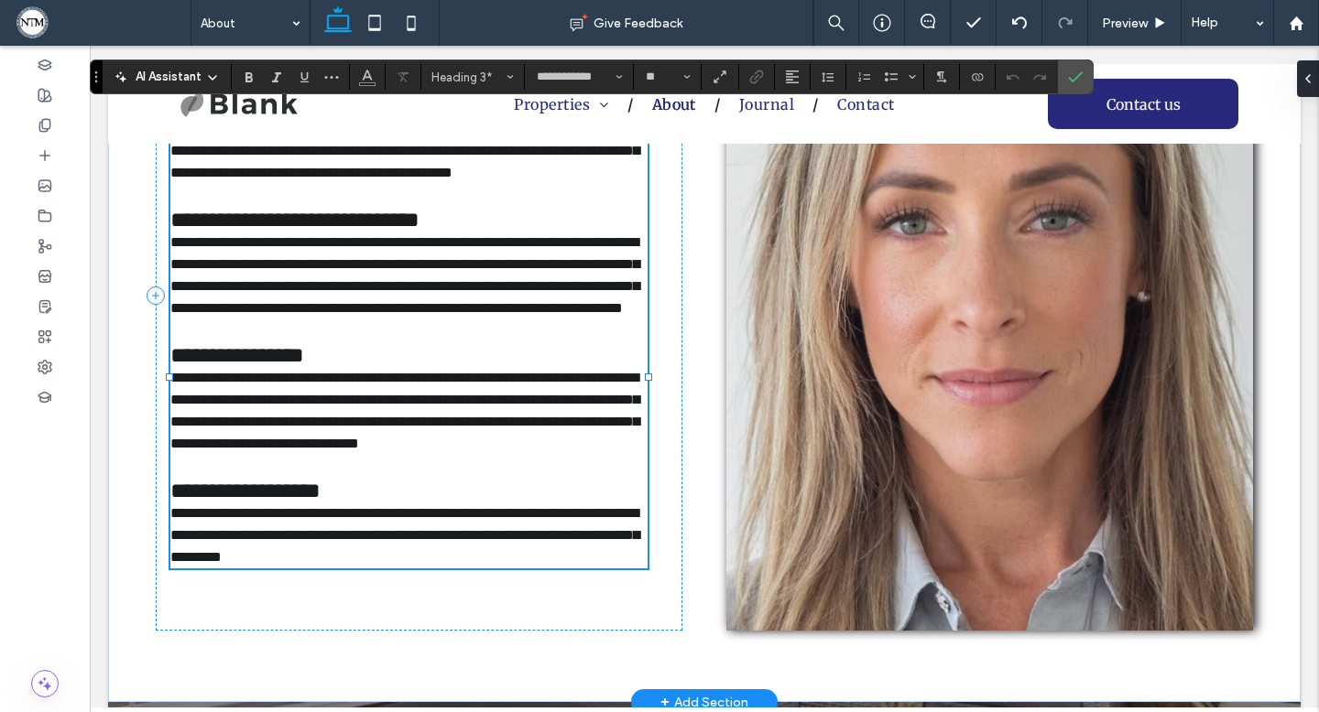
type input "**"
click at [301, 274] on span "**********" at bounding box center [404, 275] width 469 height 80
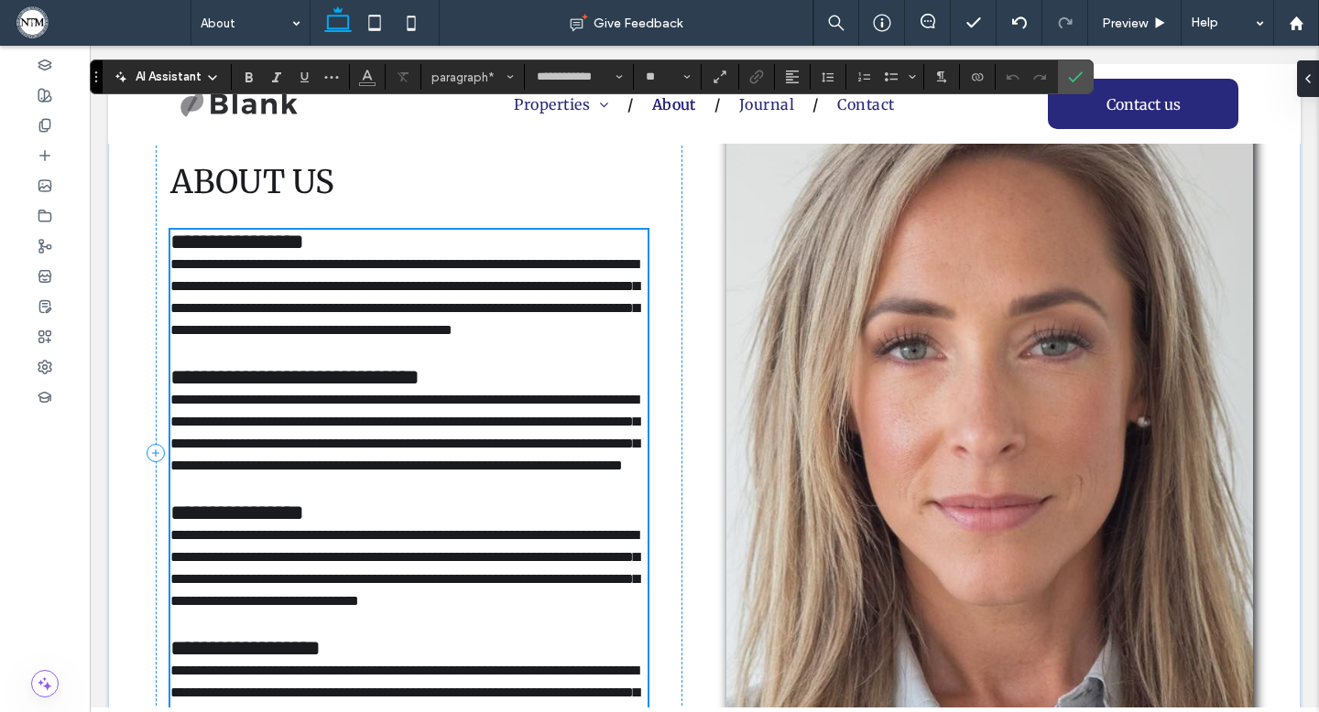
scroll to position [664, 0]
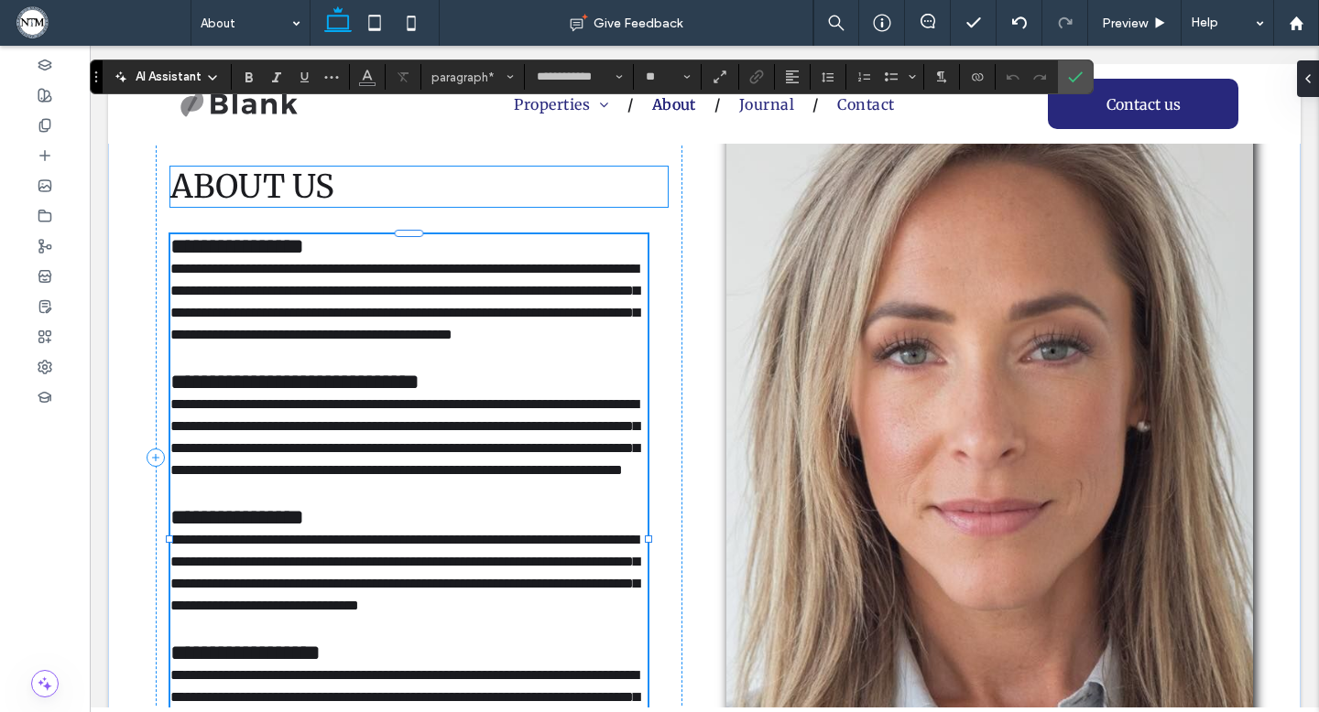
click at [349, 181] on h2 "ABOUT US" at bounding box center [418, 187] width 497 height 40
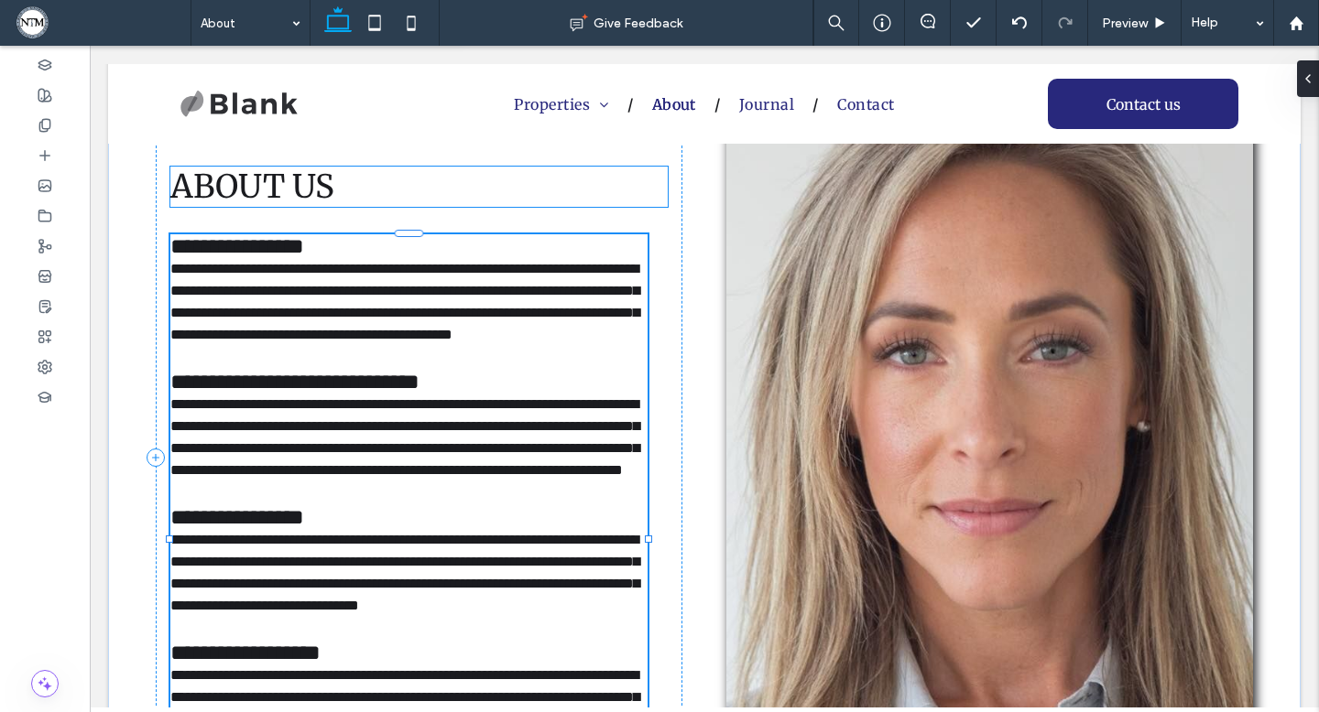
click at [349, 181] on div "ABOUT US" at bounding box center [418, 187] width 497 height 40
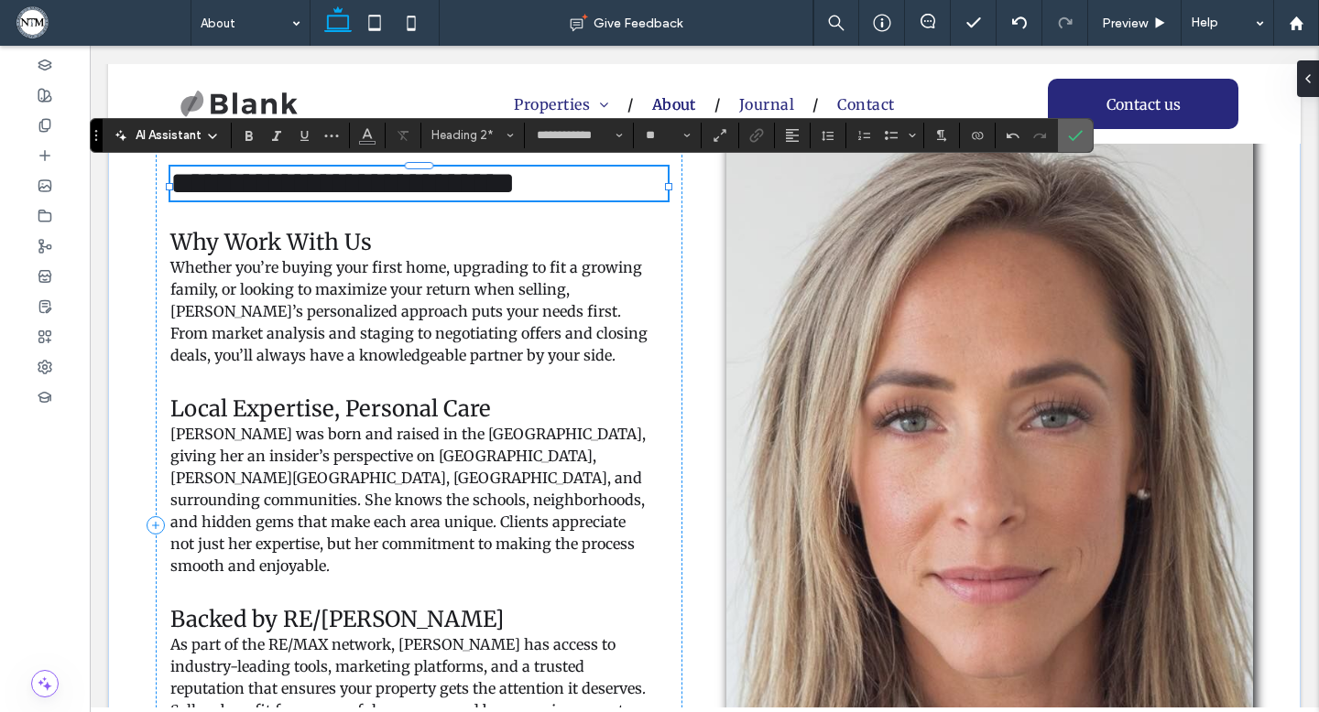
click at [1075, 137] on use "Confirm" at bounding box center [1076, 135] width 15 height 11
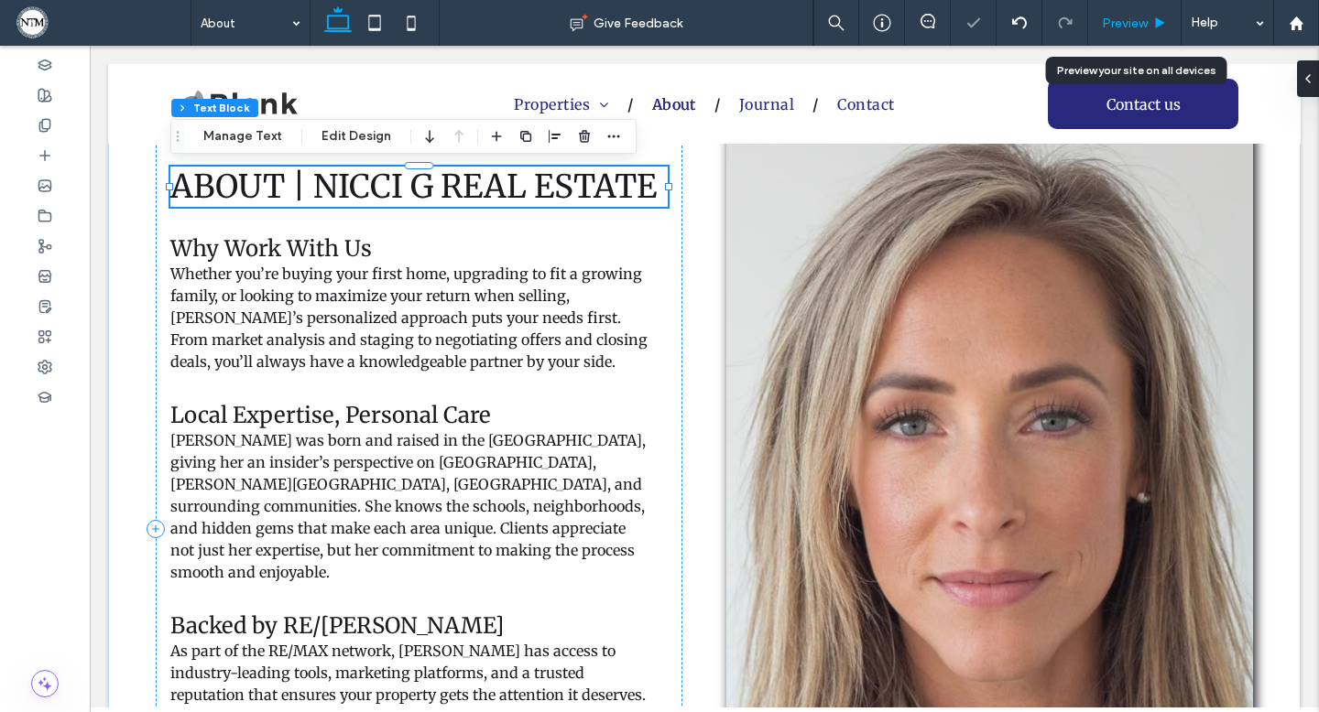
click at [1163, 27] on icon at bounding box center [1160, 23] width 14 height 14
